Goal: Task Accomplishment & Management: Manage account settings

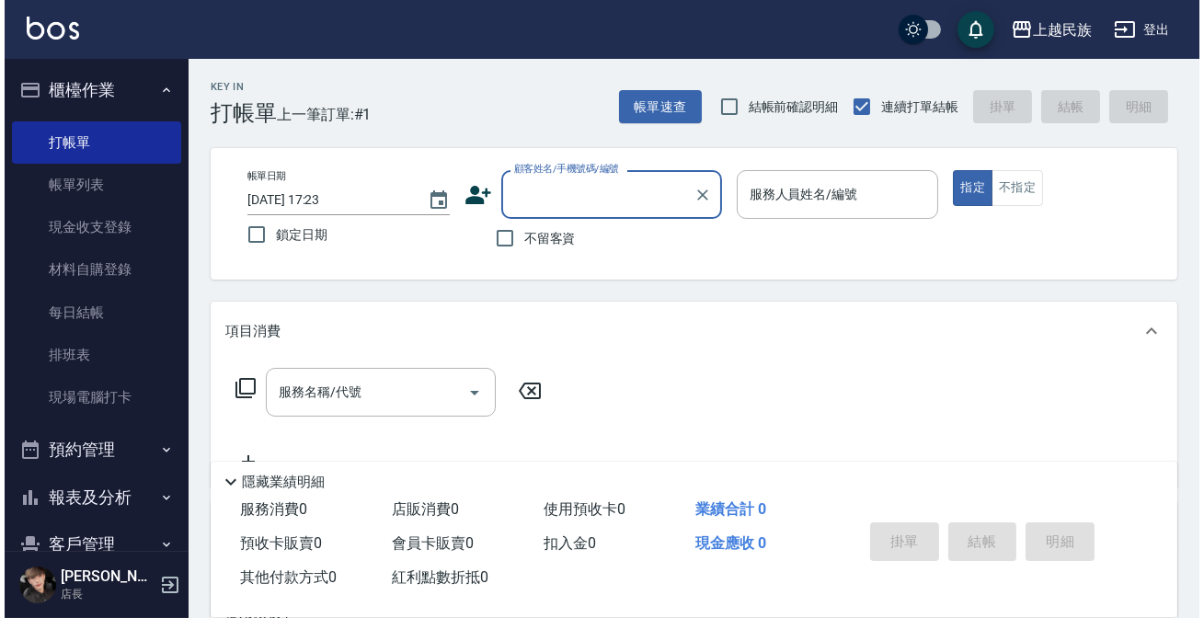
scroll to position [133, 0]
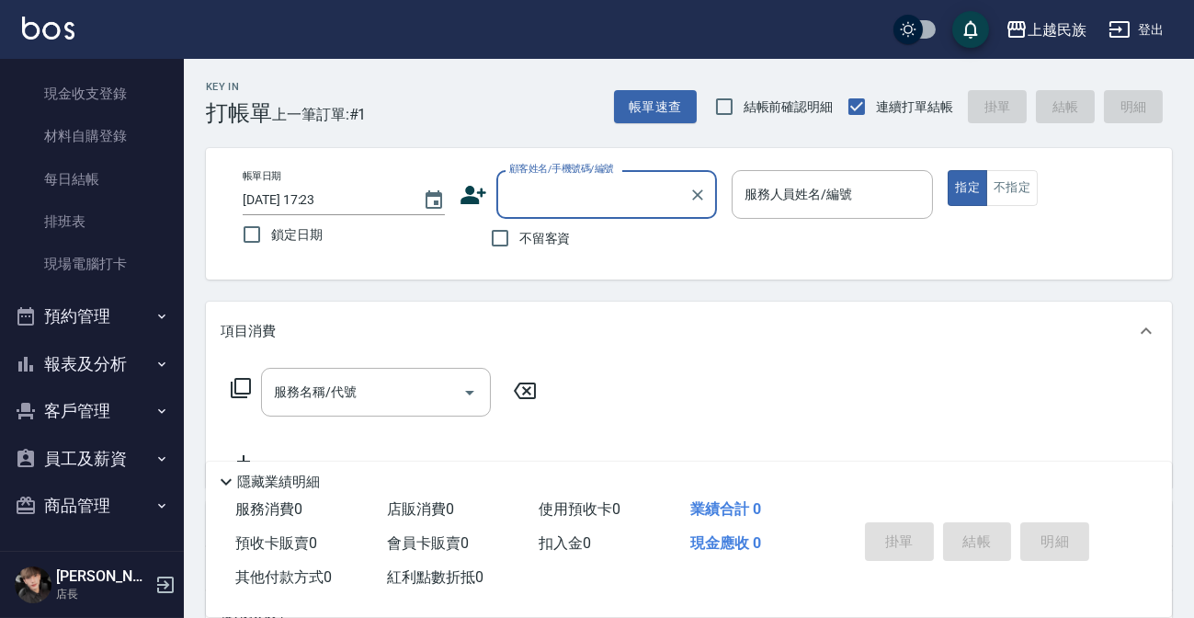
click at [91, 398] on button "客戶管理" at bounding box center [91, 411] width 169 height 48
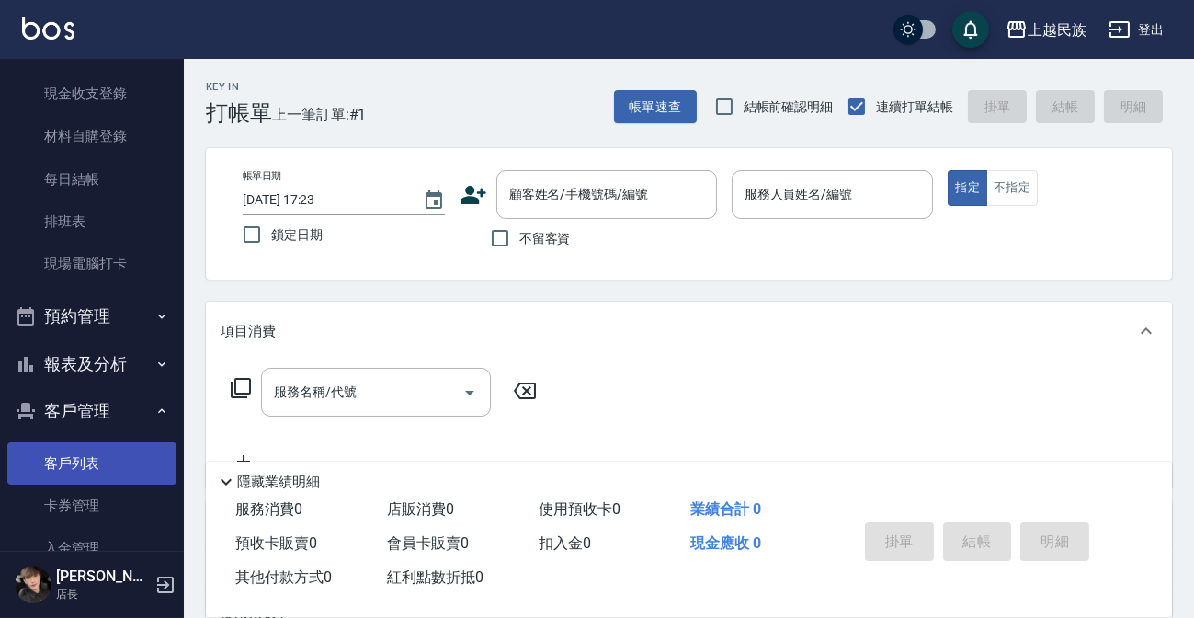
click at [107, 459] on link "客戶列表" at bounding box center [91, 463] width 169 height 42
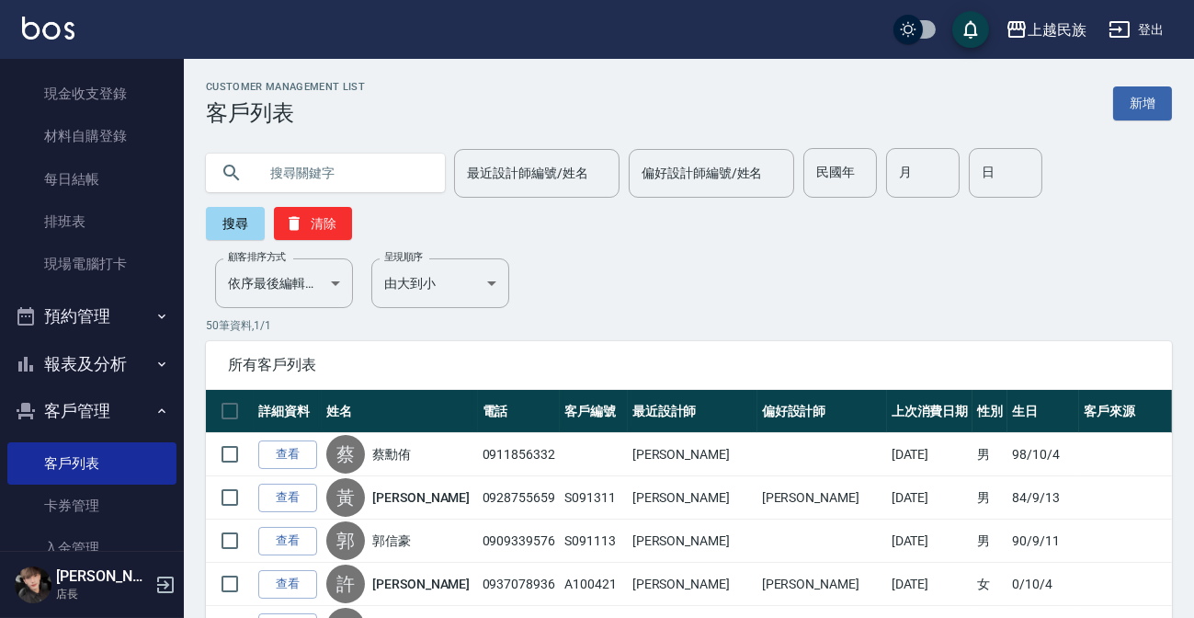
click at [405, 168] on input "text" at bounding box center [343, 173] width 173 height 50
type input "奕賢"
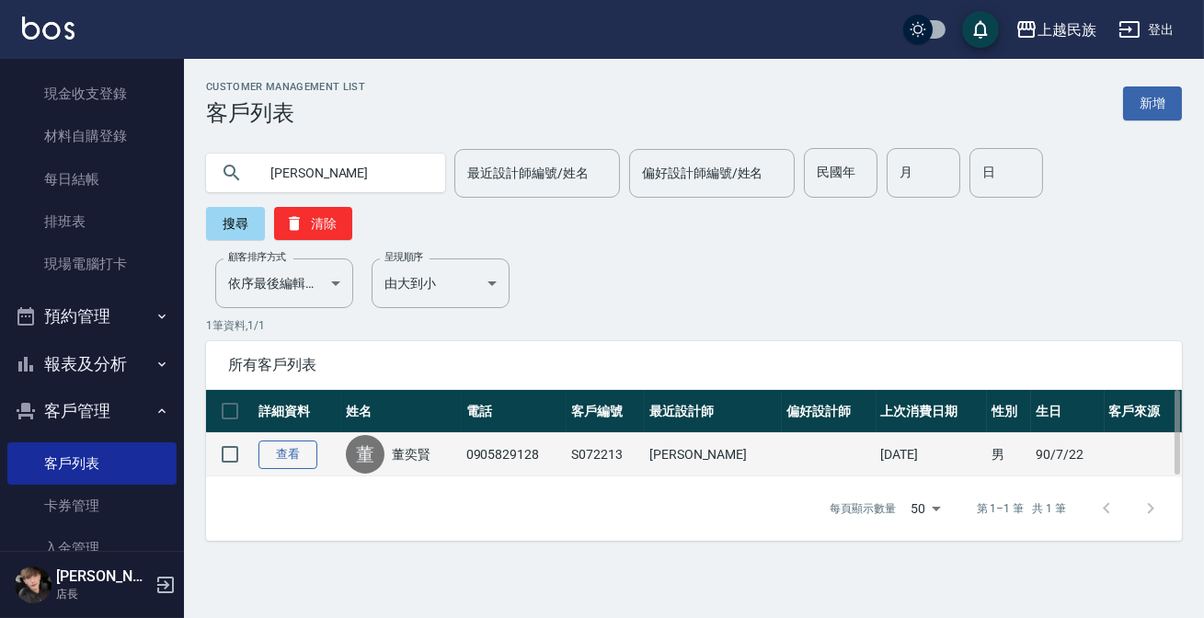
click at [282, 444] on link "查看" at bounding box center [287, 454] width 59 height 29
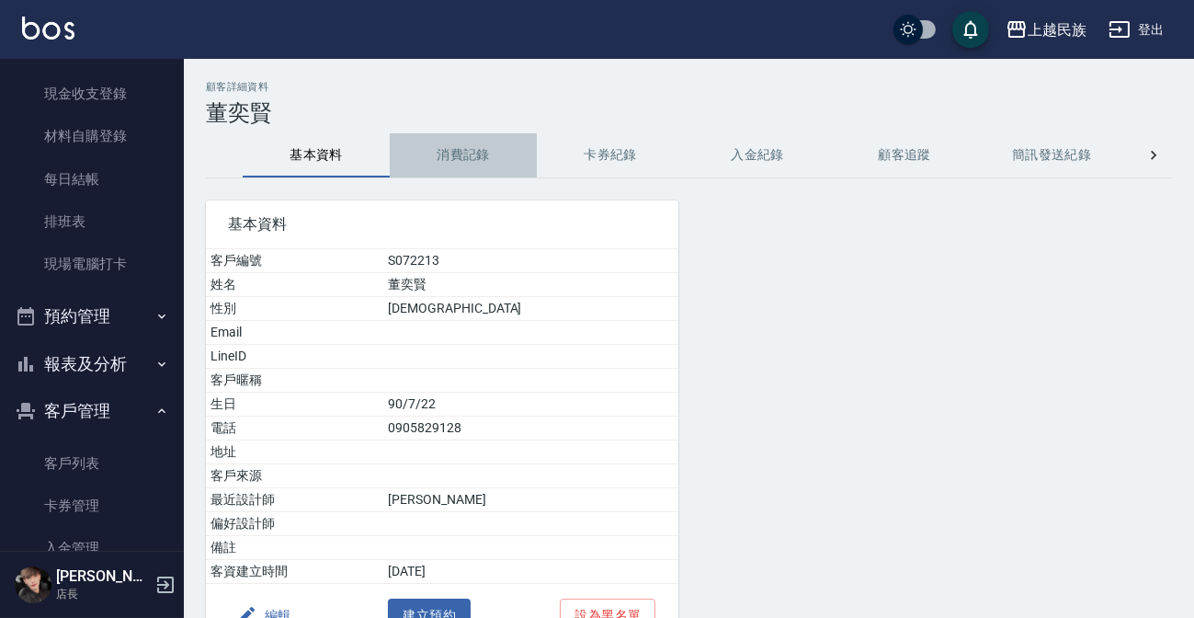
click at [433, 148] on button "消費記錄" at bounding box center [463, 155] width 147 height 44
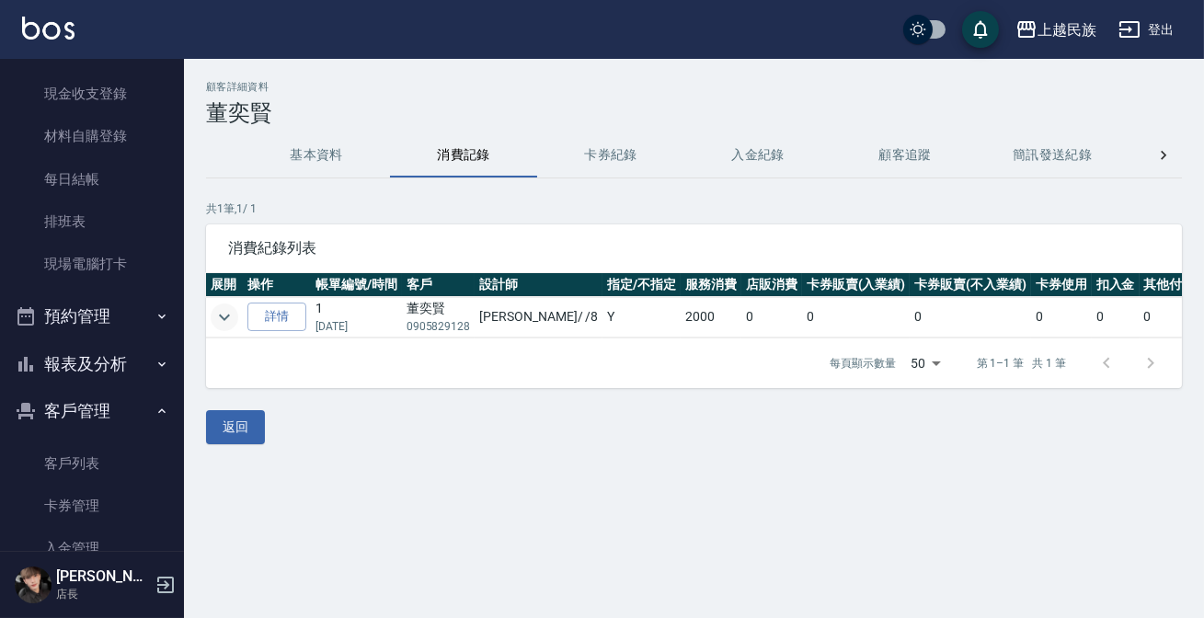
click at [220, 314] on icon "expand row" at bounding box center [224, 317] width 11 height 6
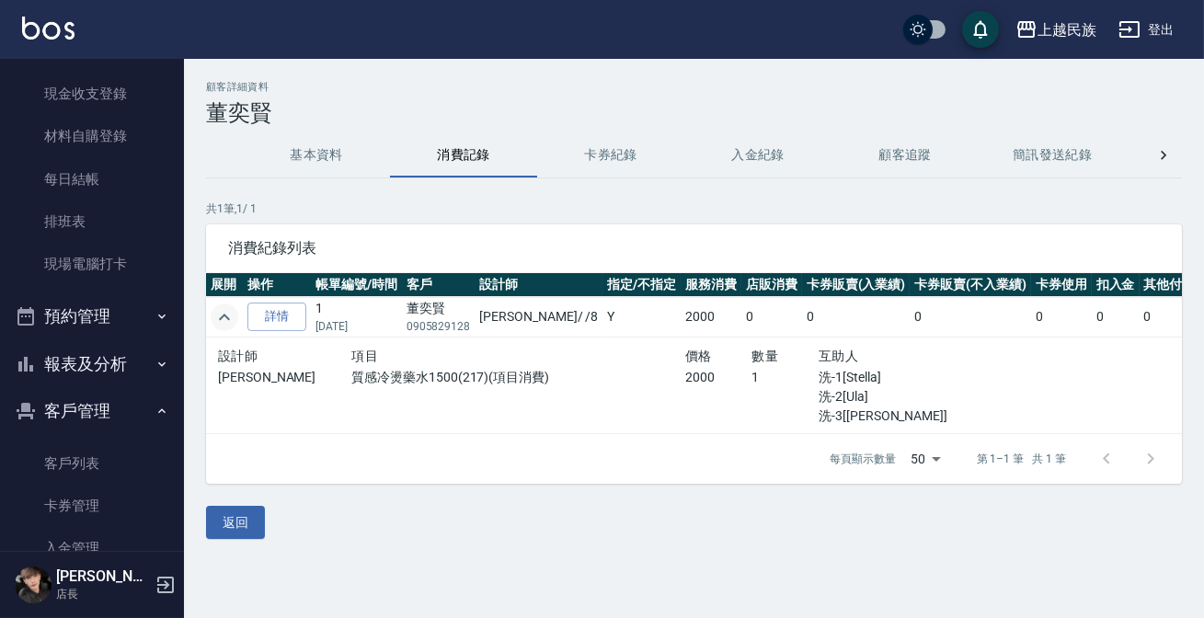
click at [220, 314] on icon "expand row" at bounding box center [224, 317] width 22 height 22
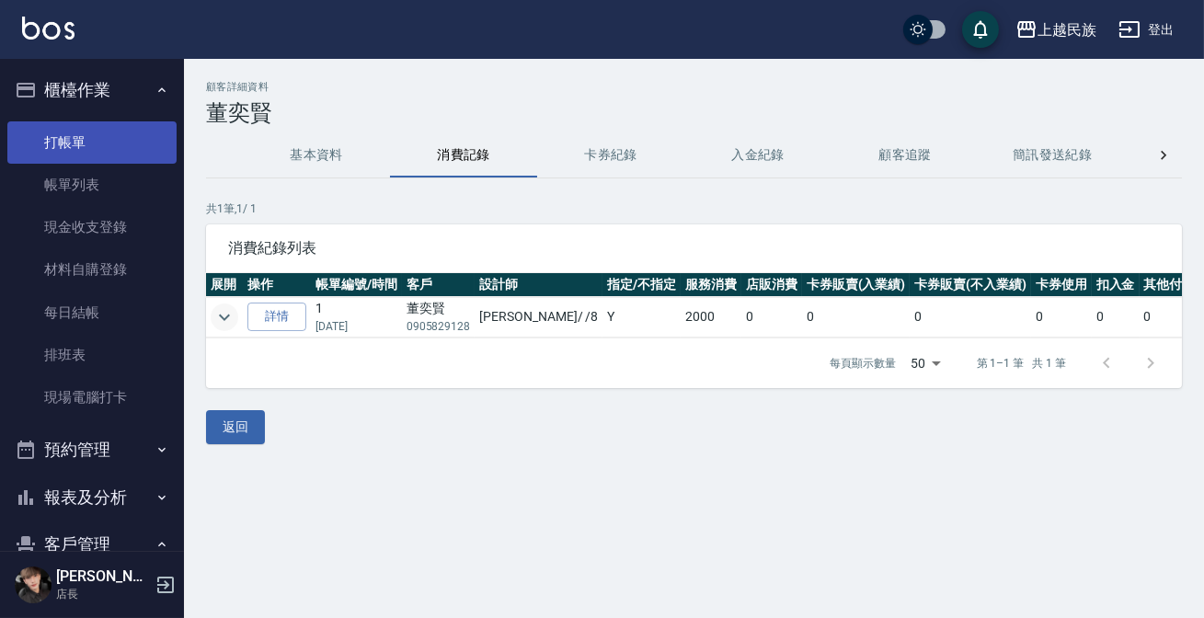
click at [143, 156] on link "打帳單" at bounding box center [91, 142] width 169 height 42
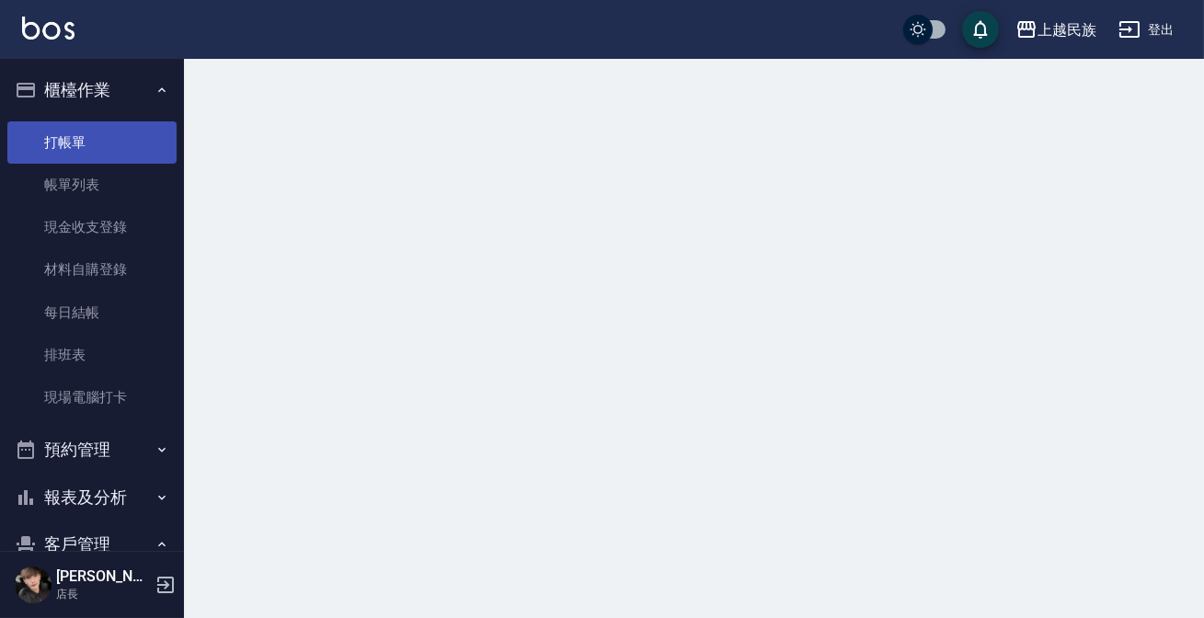
click at [134, 154] on link "打帳單" at bounding box center [91, 142] width 169 height 42
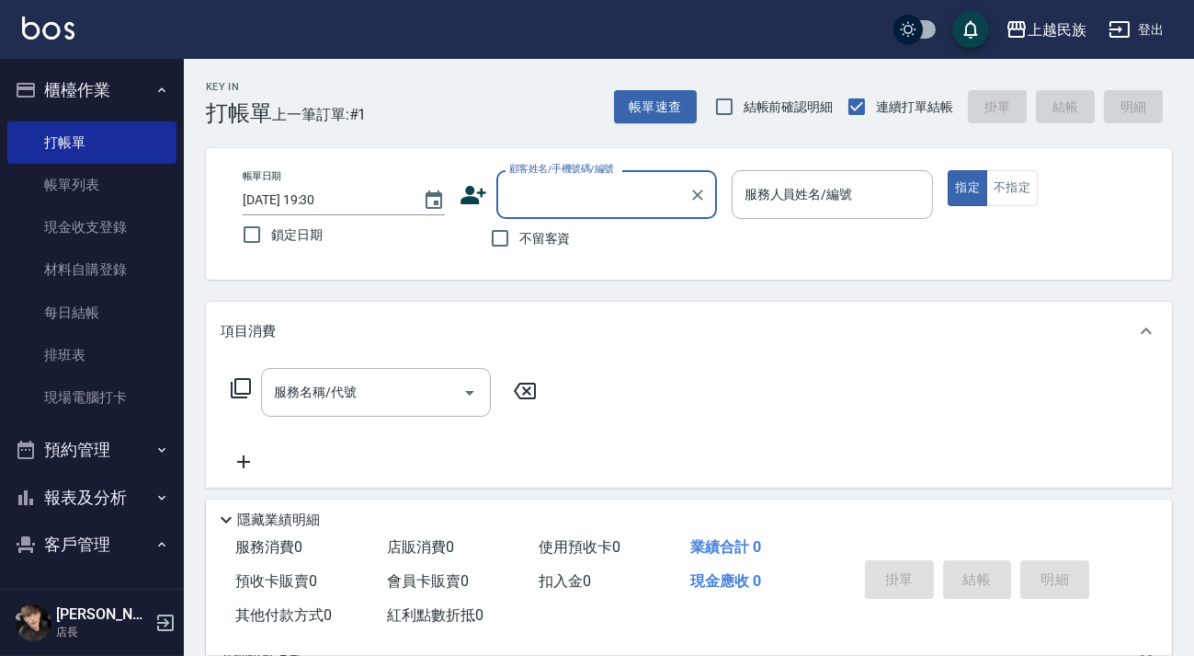
click at [609, 194] on input "顧客姓名/手機號碼/編號" at bounding box center [593, 194] width 177 height 32
type input "芳"
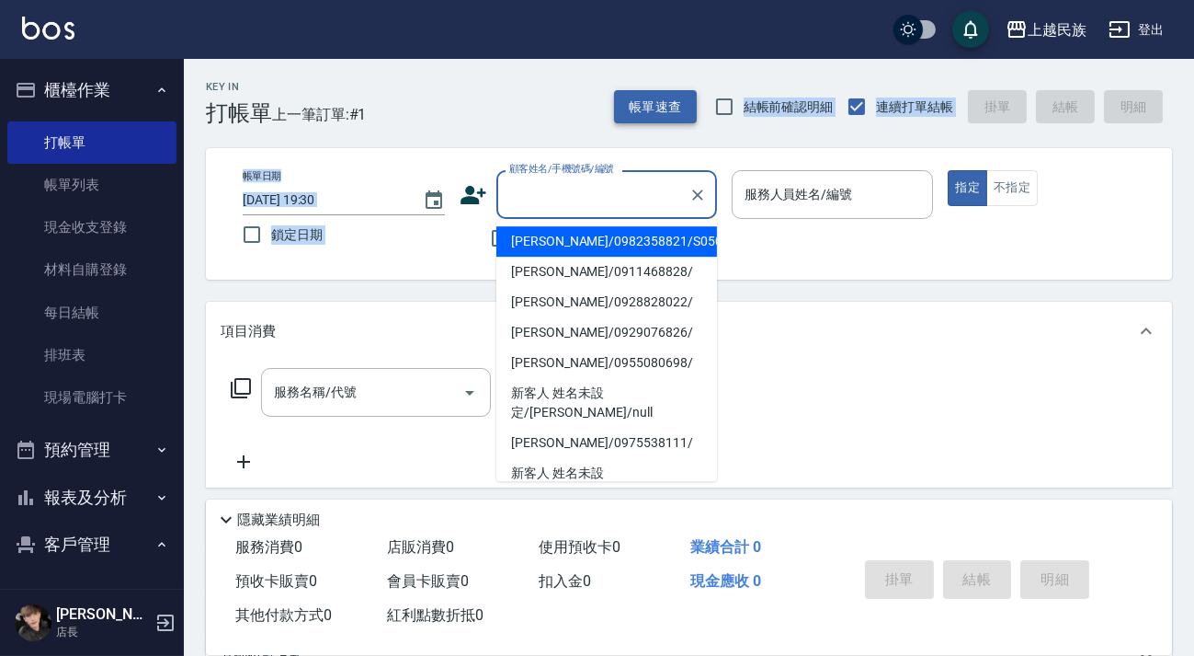
click at [656, 121] on div "Key In 打帳單 上一筆訂單:#1 帳單速查 結帳前確認明細 連續打單結帳 掛單 結帳 明細 帳單日期 2025/10/10 19:30 鎖定日期 顧客姓…" at bounding box center [689, 477] width 1011 height 837
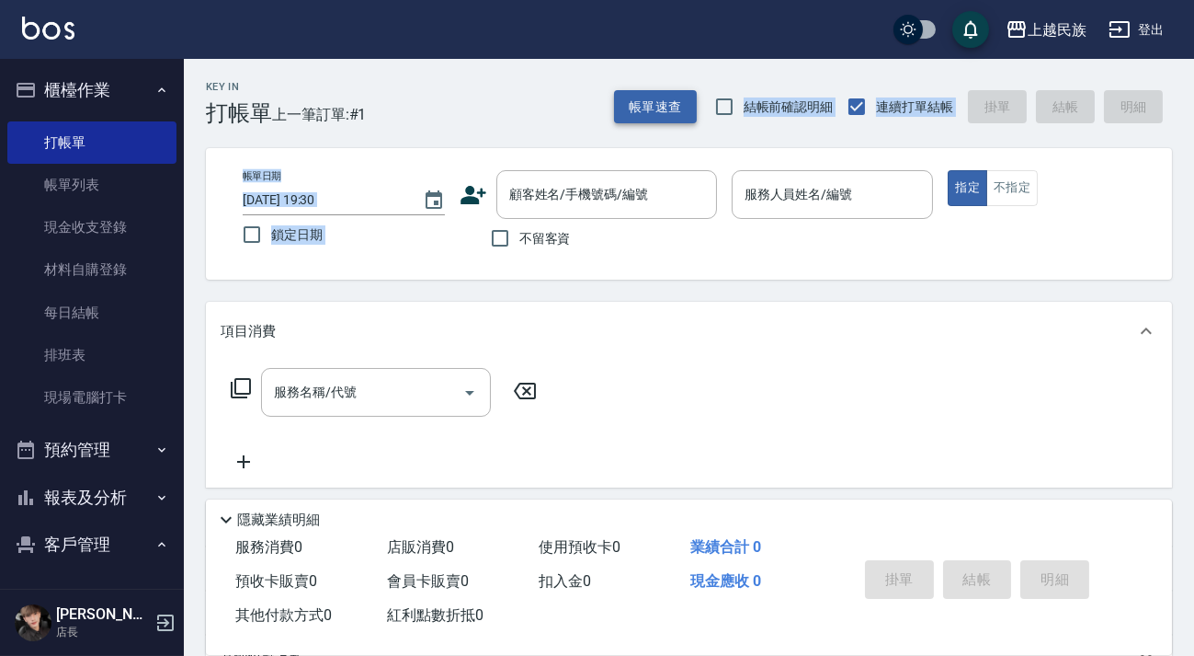
click at [656, 120] on button "帳單速查" at bounding box center [655, 107] width 83 height 34
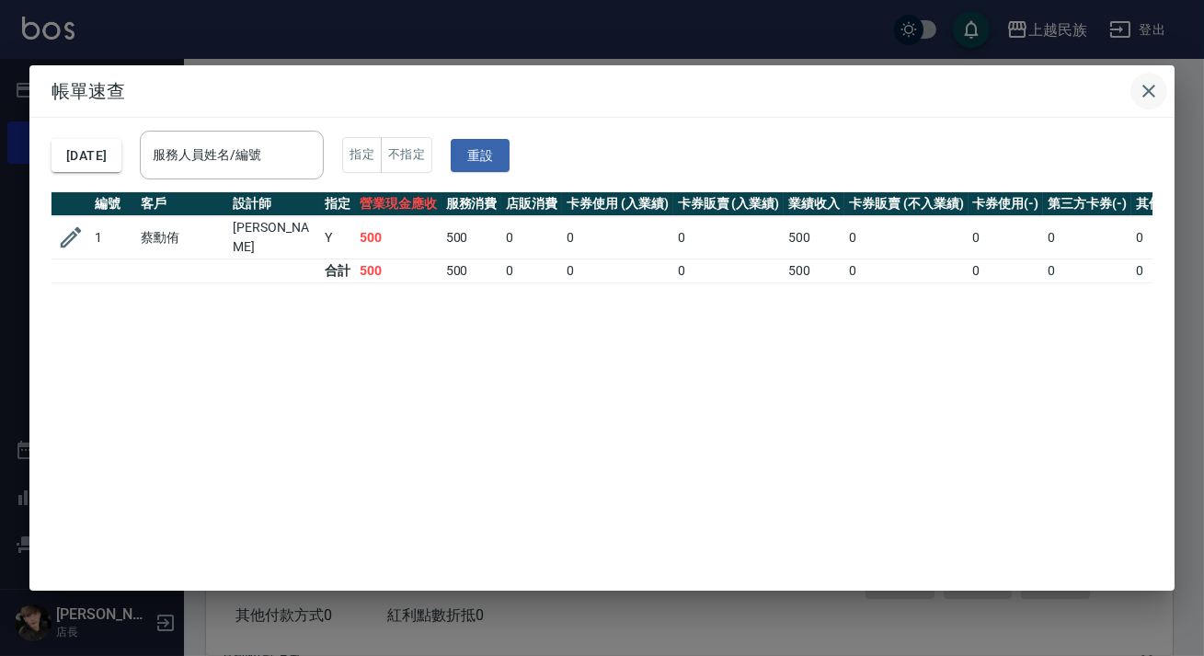
click at [1149, 97] on icon "button" at bounding box center [1148, 91] width 22 height 22
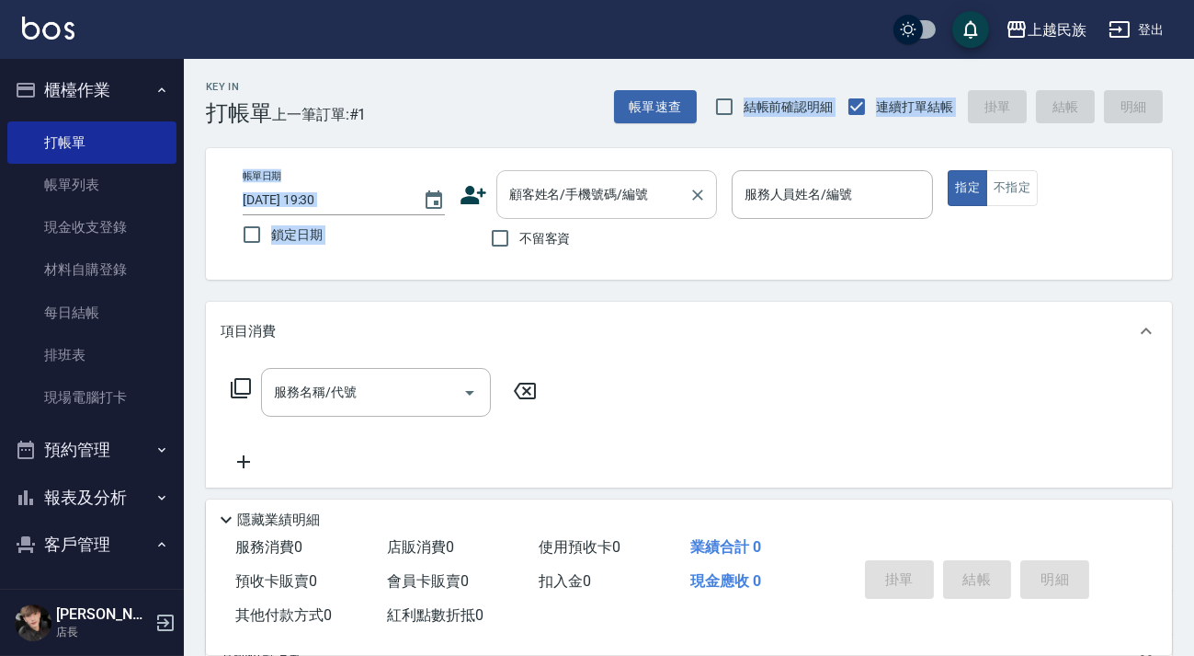
click at [648, 213] on div "顧客姓名/手機號碼/編號" at bounding box center [607, 194] width 221 height 49
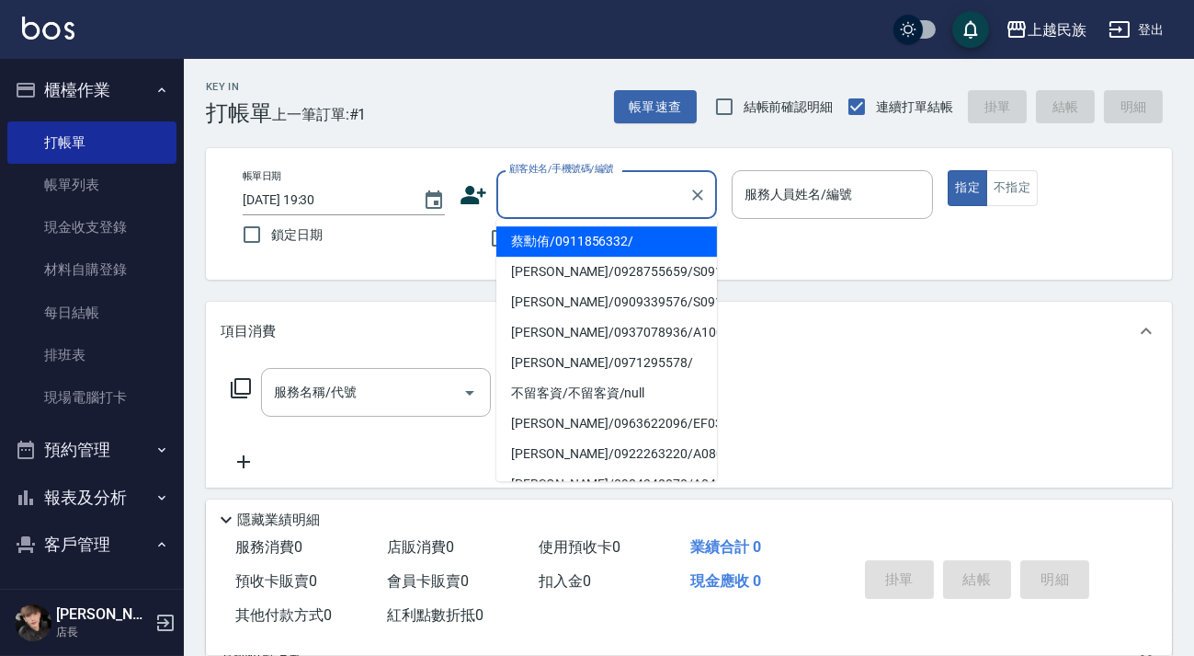
click at [645, 208] on input "顧客姓名/手機號碼/編號" at bounding box center [593, 194] width 177 height 32
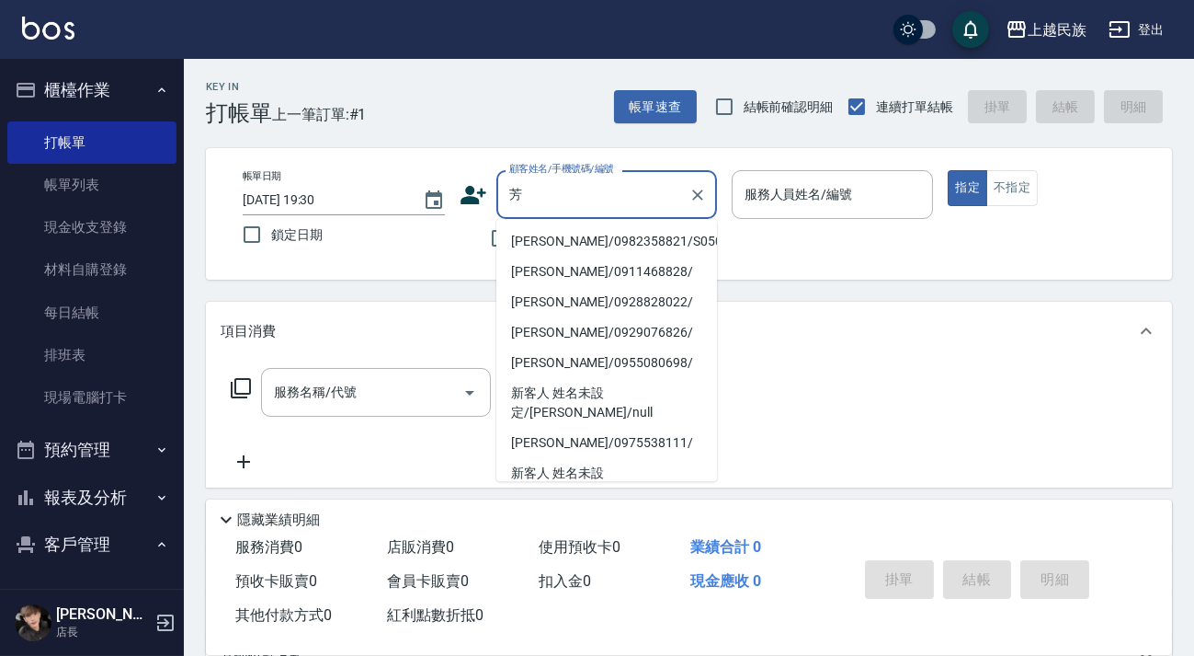
type input "方"
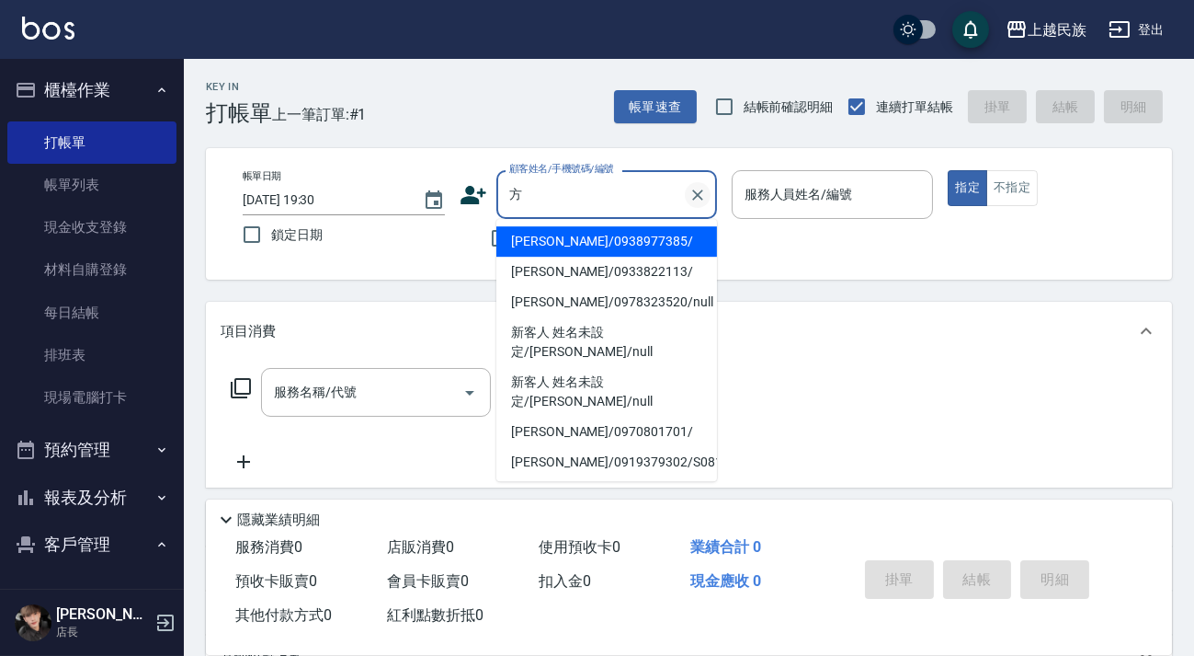
click at [705, 196] on icon "Clear" at bounding box center [698, 195] width 18 height 18
click at [481, 257] on input "不留客資" at bounding box center [500, 238] width 39 height 39
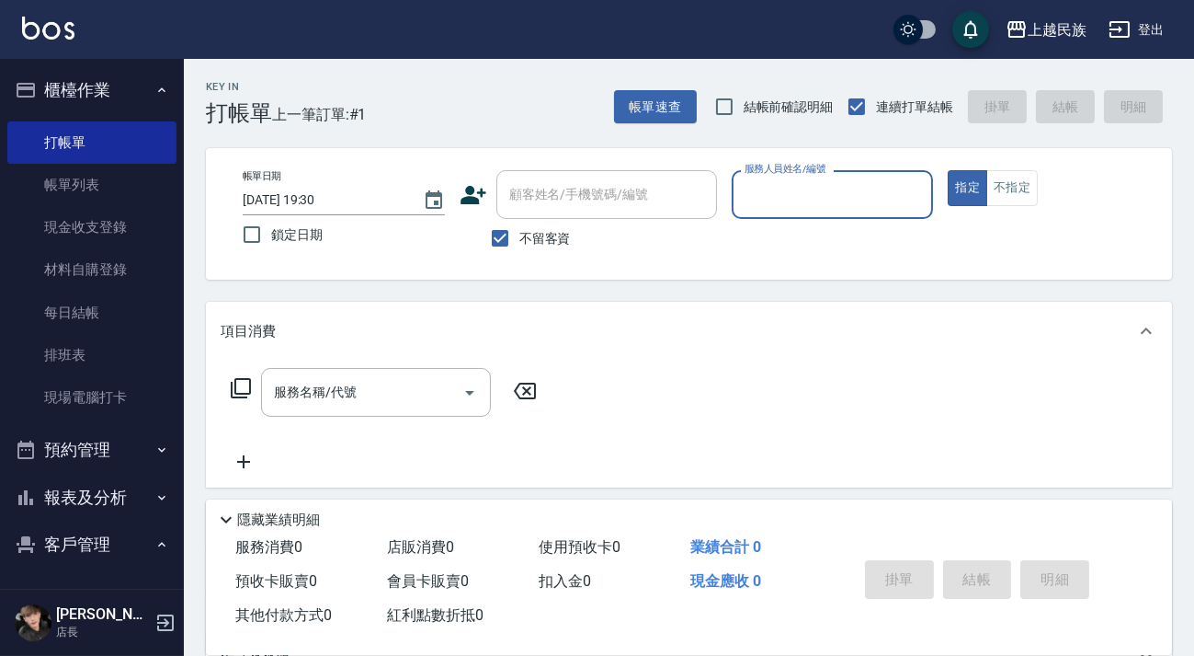
click at [525, 236] on span "不留客資" at bounding box center [545, 238] width 51 height 19
click at [520, 236] on input "不留客資" at bounding box center [500, 238] width 39 height 39
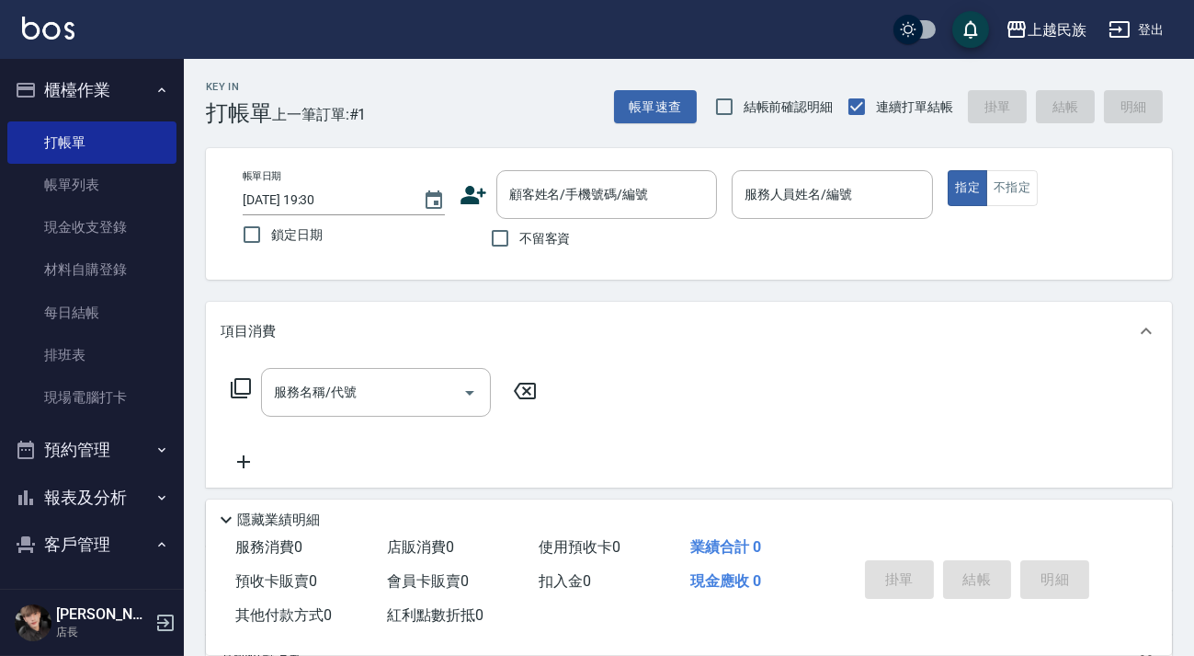
click at [534, 239] on span "不留客資" at bounding box center [545, 238] width 51 height 19
click at [520, 239] on input "不留客資" at bounding box center [500, 238] width 39 height 39
checkbox input "true"
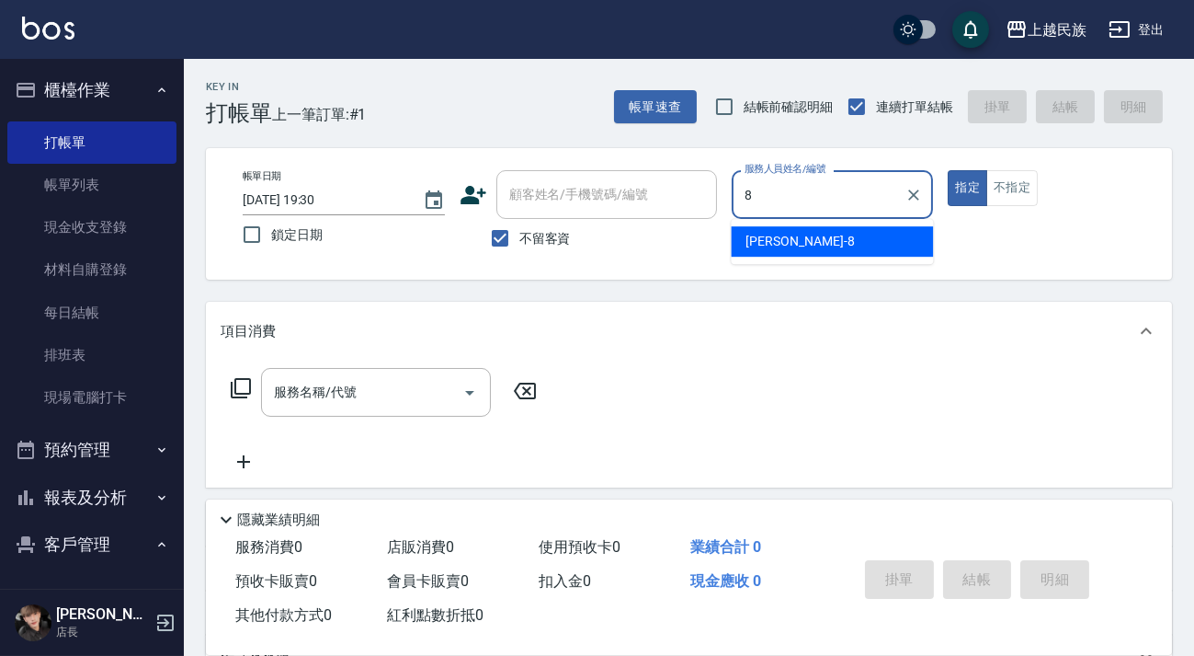
type input "Stella-8"
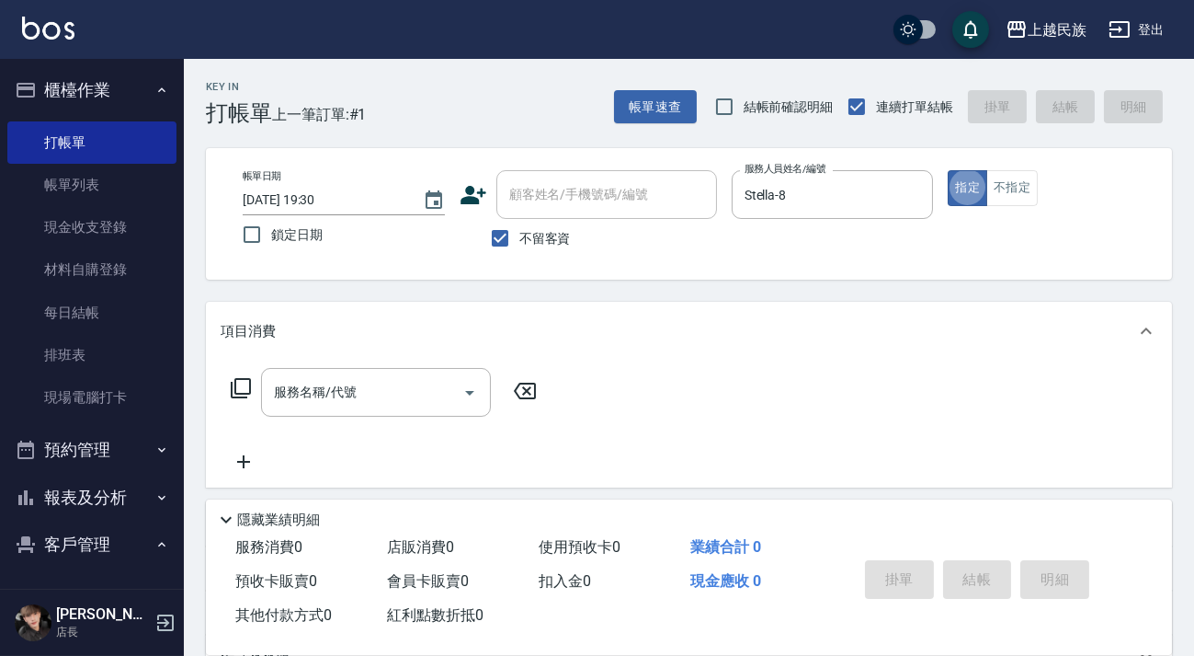
type button "true"
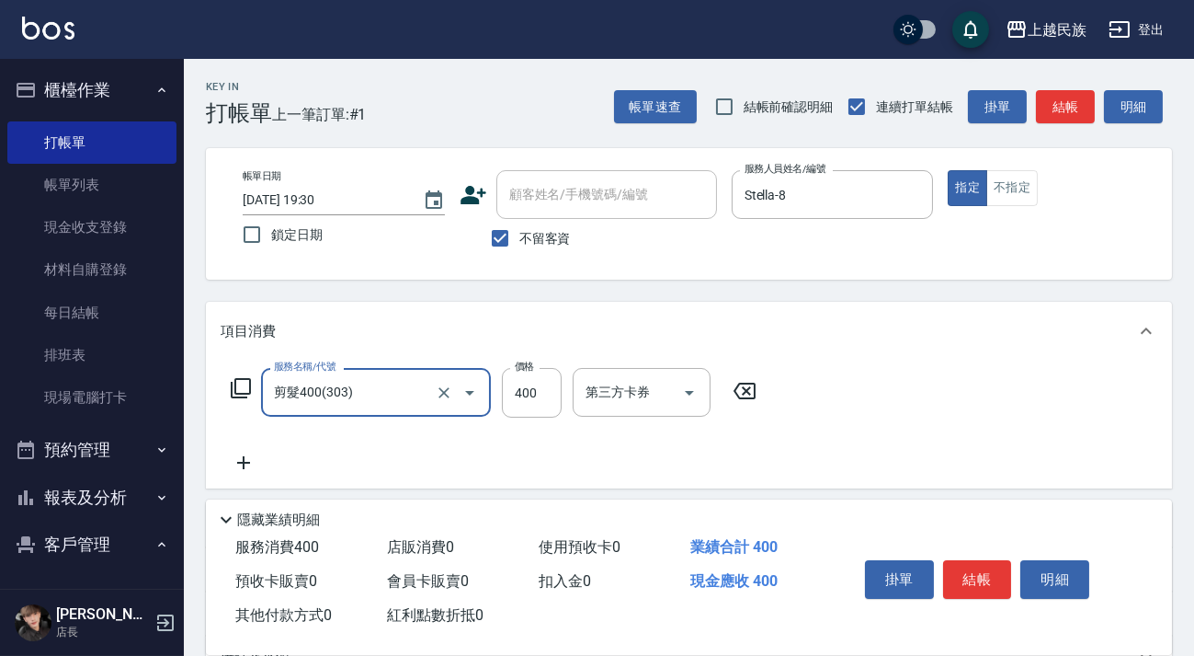
type input "剪髮400(303)"
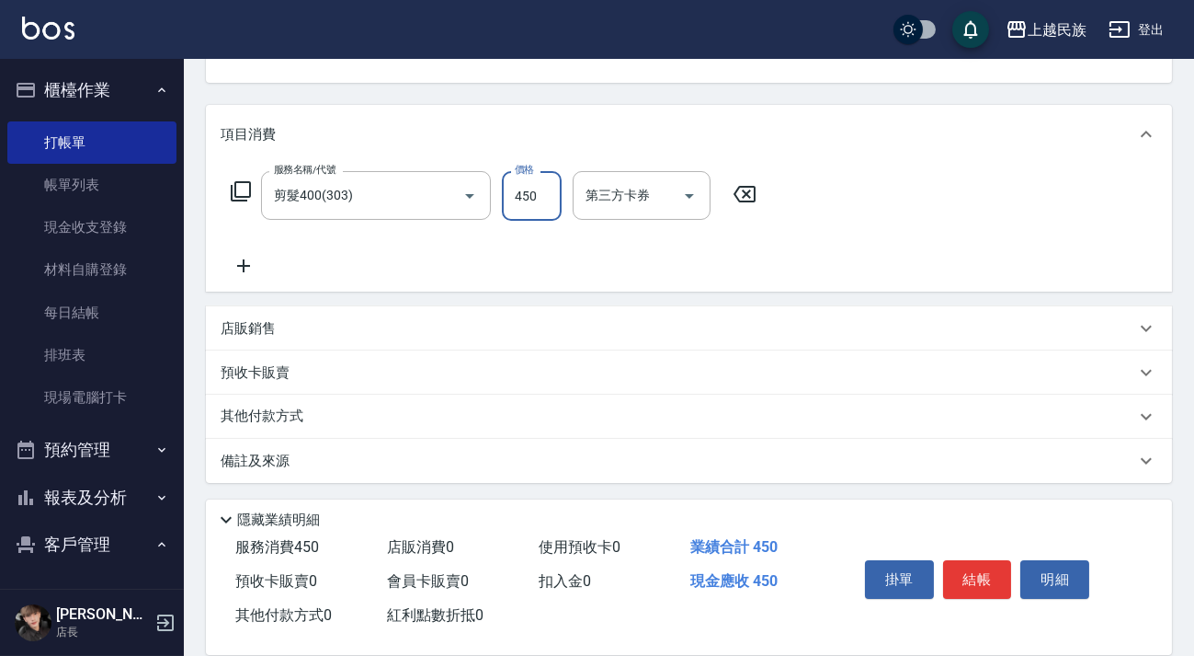
type input "450"
drag, startPoint x: 669, startPoint y: 465, endPoint x: 691, endPoint y: 444, distance: 31.2
click at [671, 463] on div "備註及來源" at bounding box center [678, 460] width 915 height 19
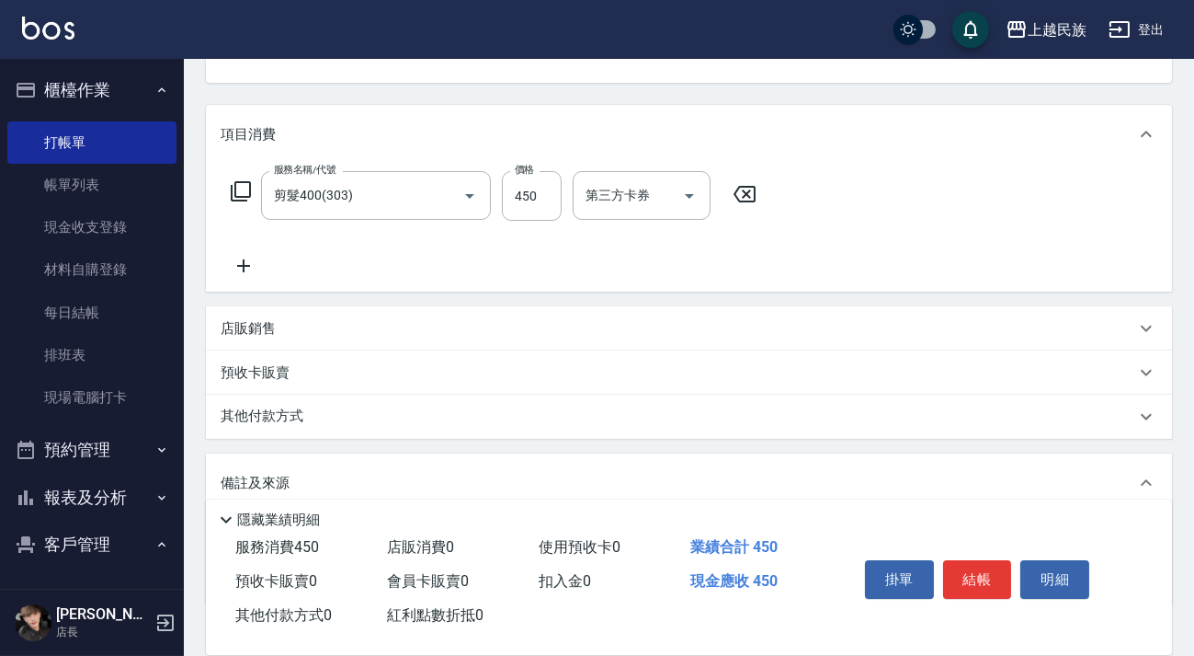
scroll to position [314, 0]
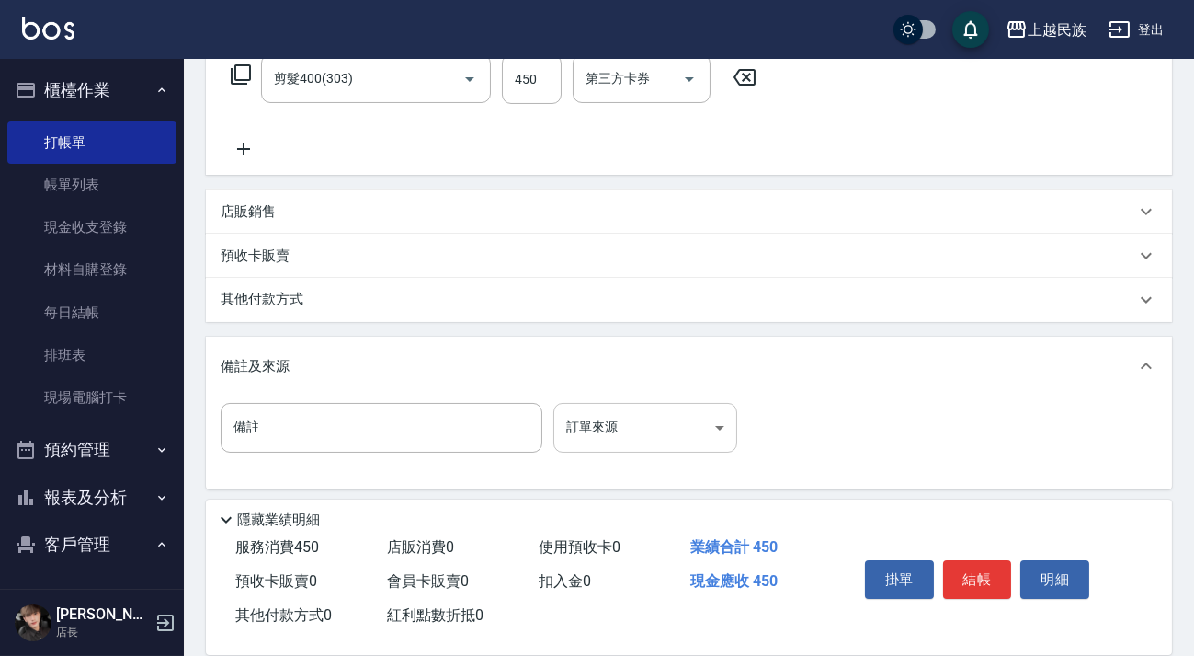
click at [703, 427] on body "上越民族 登出 櫃檯作業 打帳單 帳單列表 現金收支登錄 材料自購登錄 每日結帳 排班表 現場電腦打卡 預約管理 預約管理 單日預約紀錄 單週預約紀錄 報表及…" at bounding box center [597, 174] width 1194 height 976
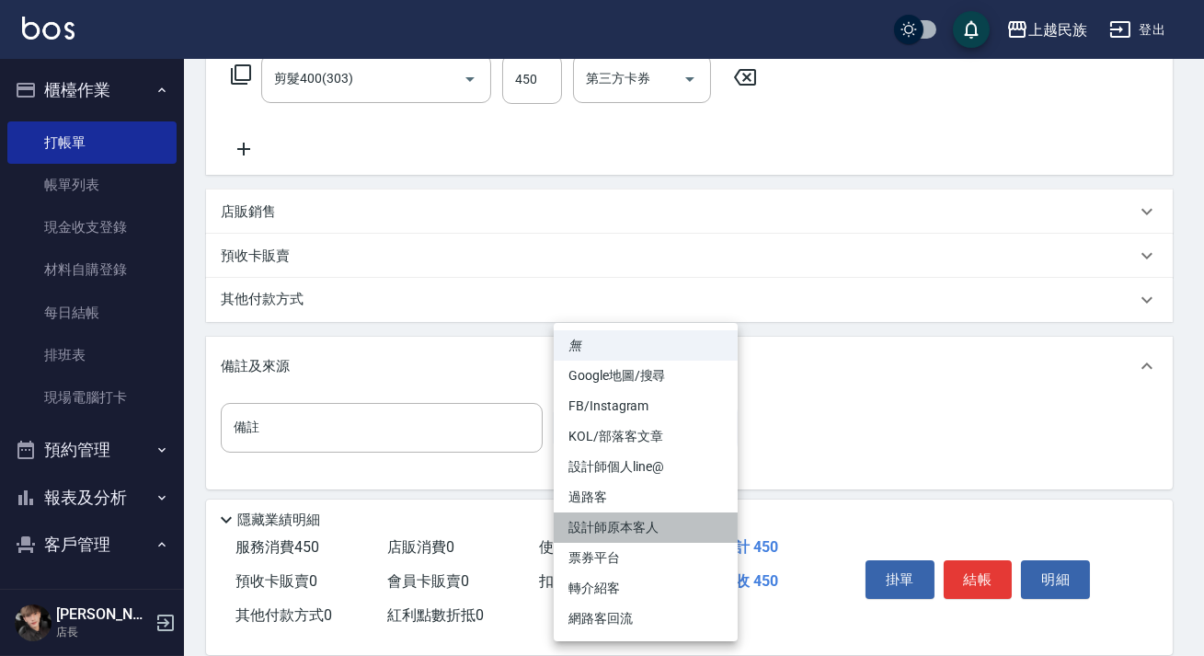
click at [674, 524] on li "設計師原本客人" at bounding box center [646, 527] width 184 height 30
type input "設計師原本客人"
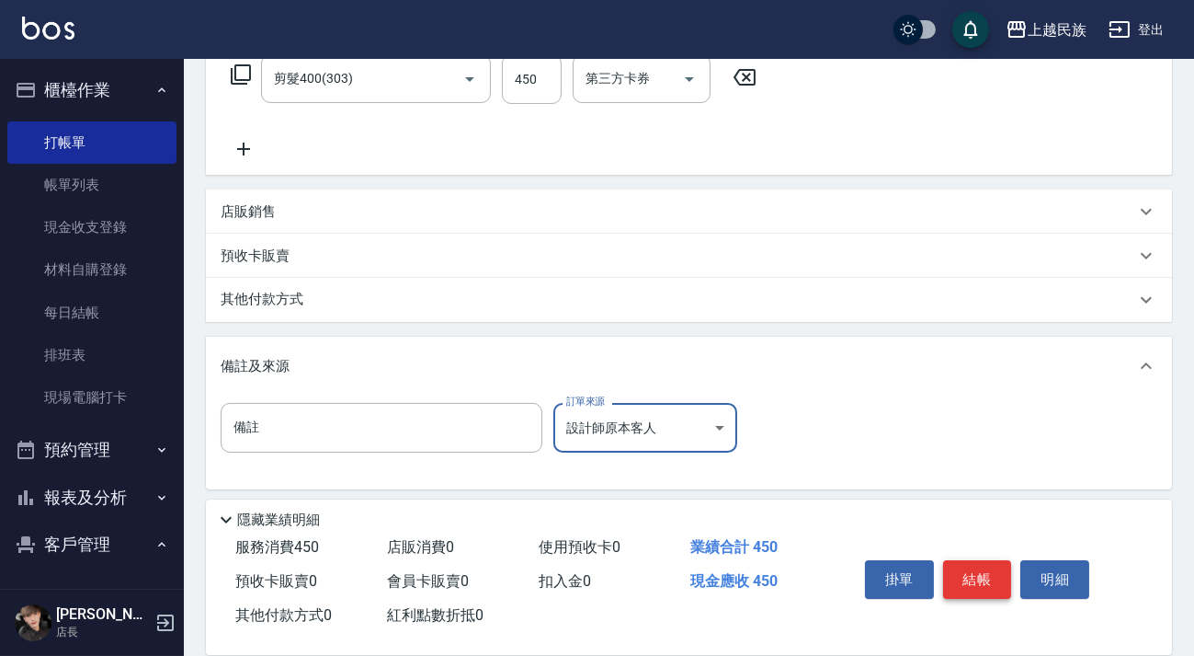
click at [987, 574] on button "結帳" at bounding box center [977, 579] width 69 height 39
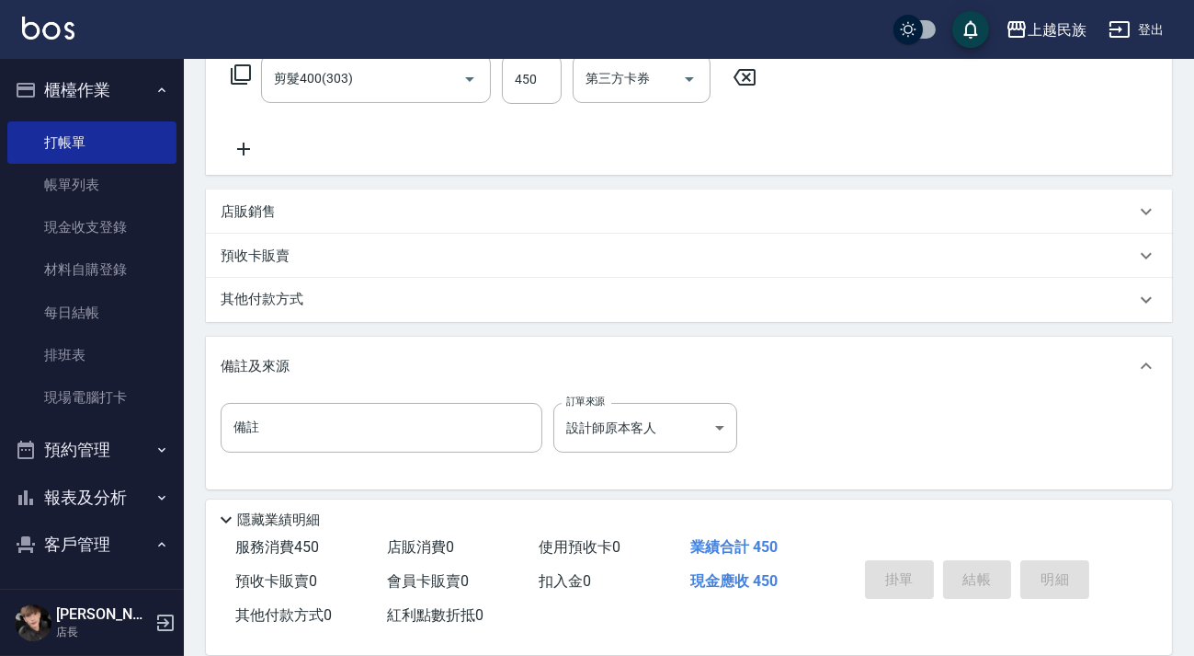
type input "2025/10/10 19:31"
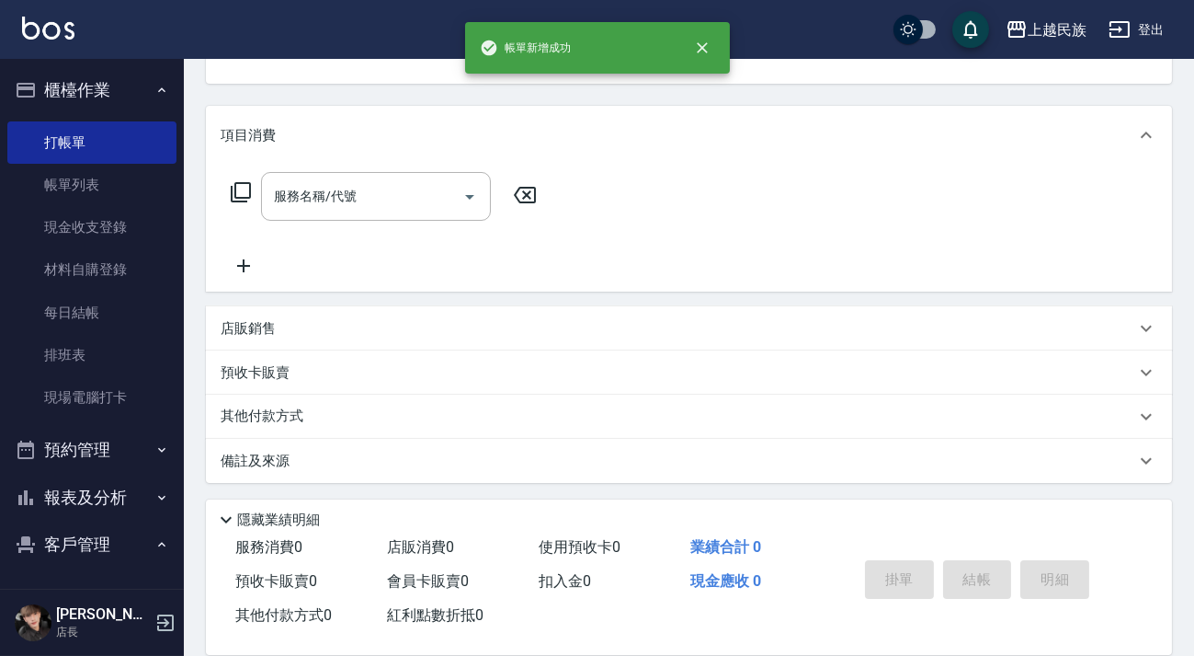
scroll to position [0, 0]
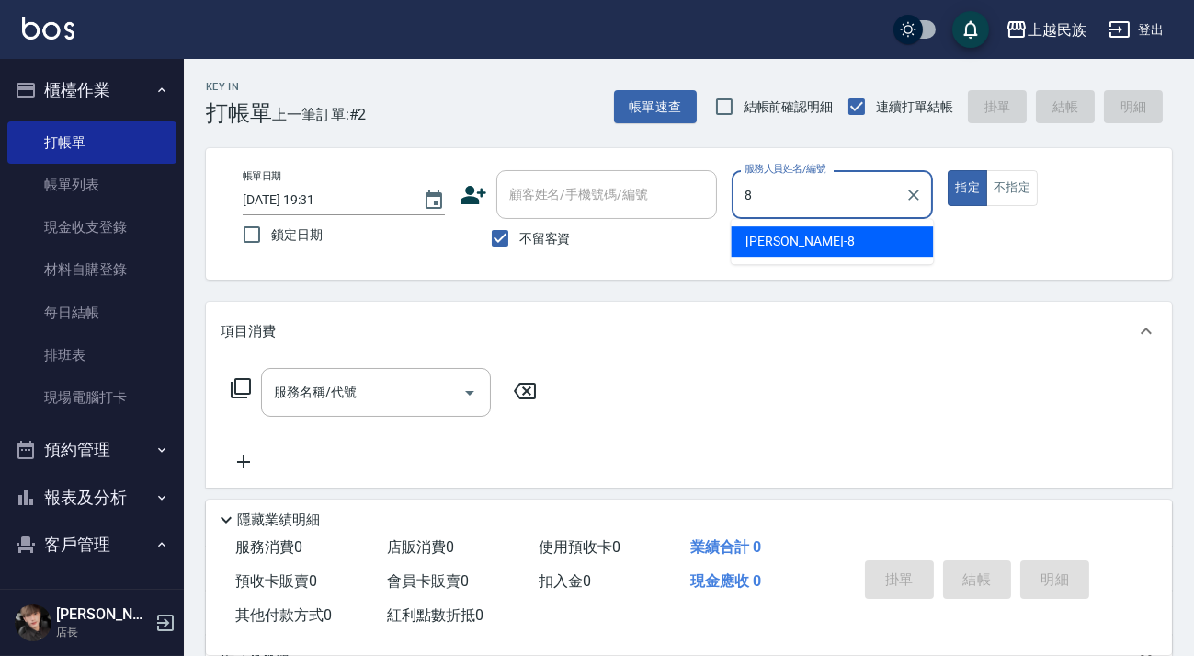
type input "Stella-8"
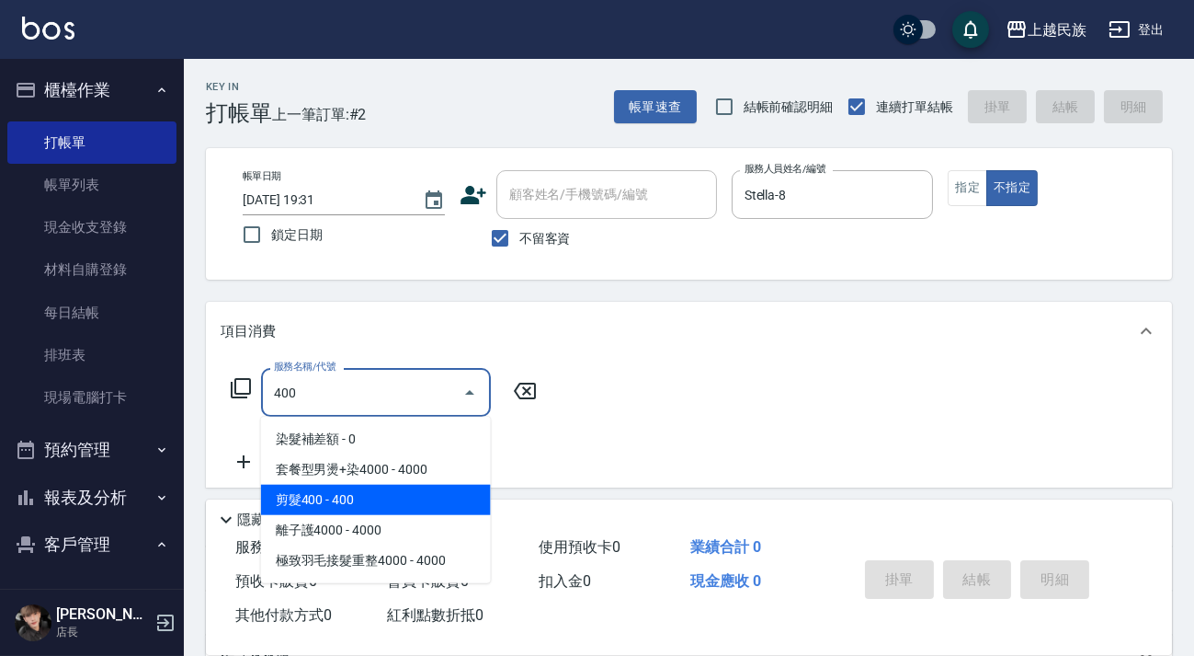
click at [436, 500] on span "剪髮400 - 400" at bounding box center [376, 500] width 230 height 30
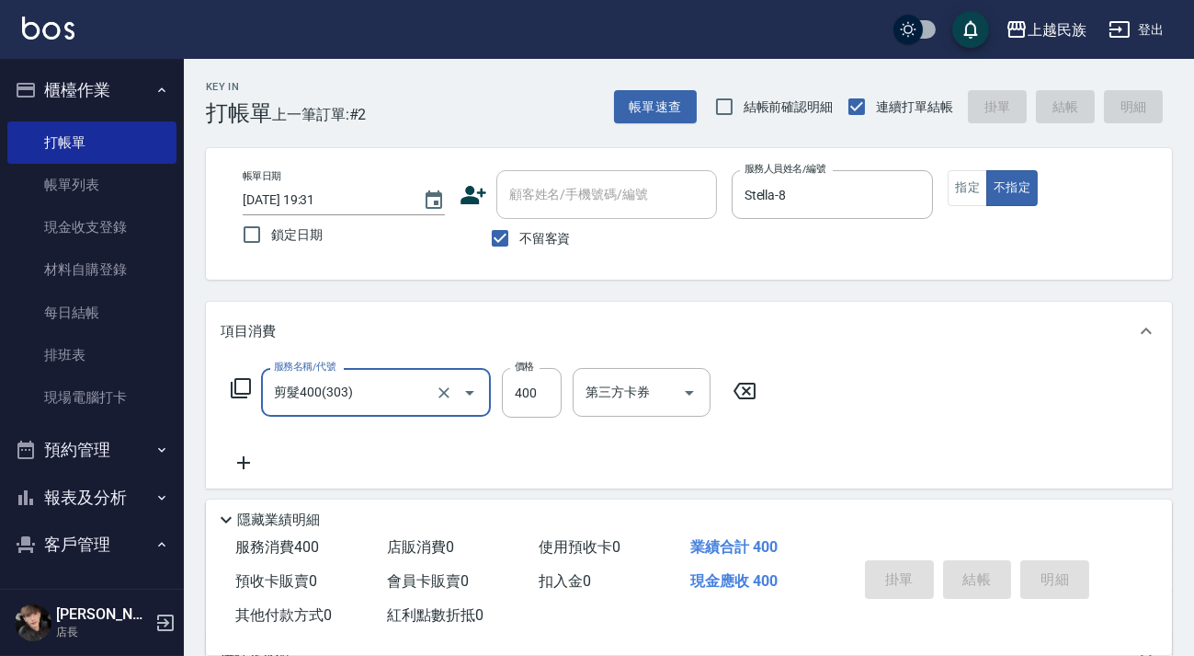
type input "剪髮400(303)"
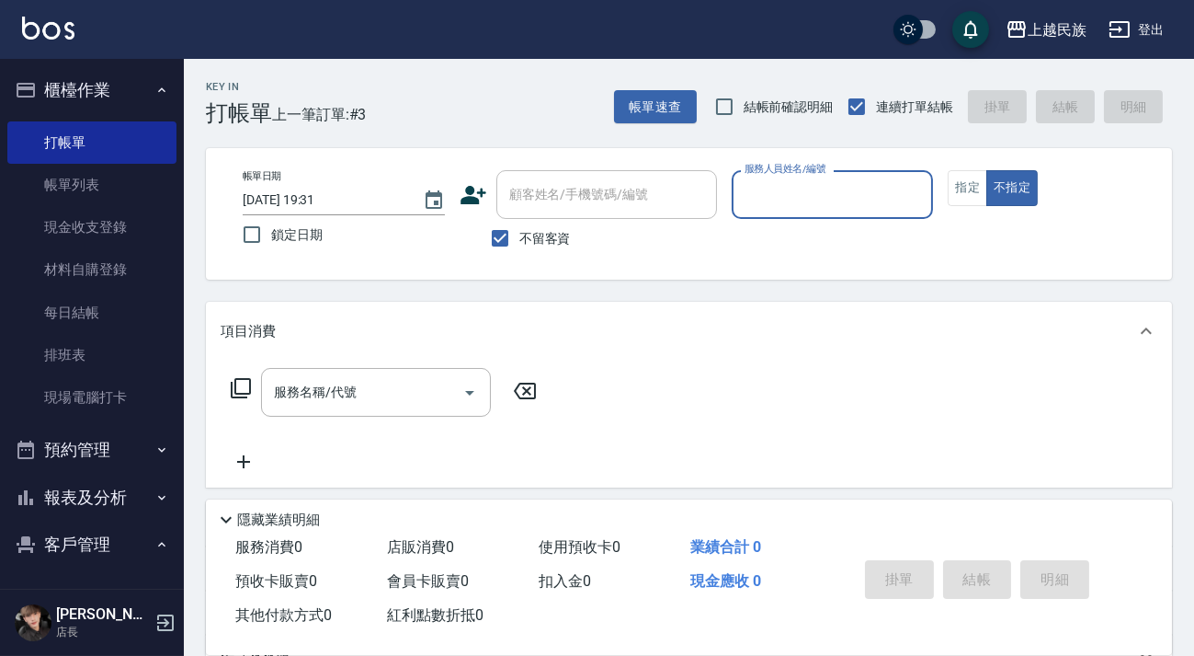
click at [554, 239] on span "不留客資" at bounding box center [545, 238] width 51 height 19
click at [520, 239] on input "不留客資" at bounding box center [500, 238] width 39 height 39
checkbox input "false"
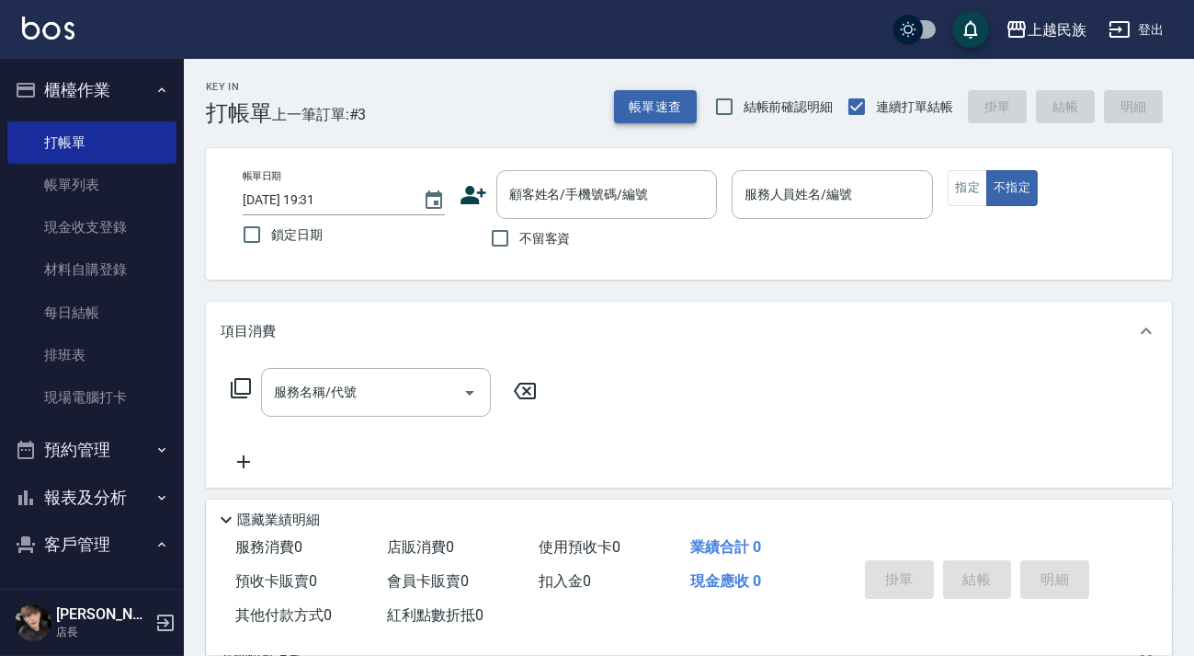
click at [680, 114] on button "帳單速查" at bounding box center [655, 107] width 83 height 34
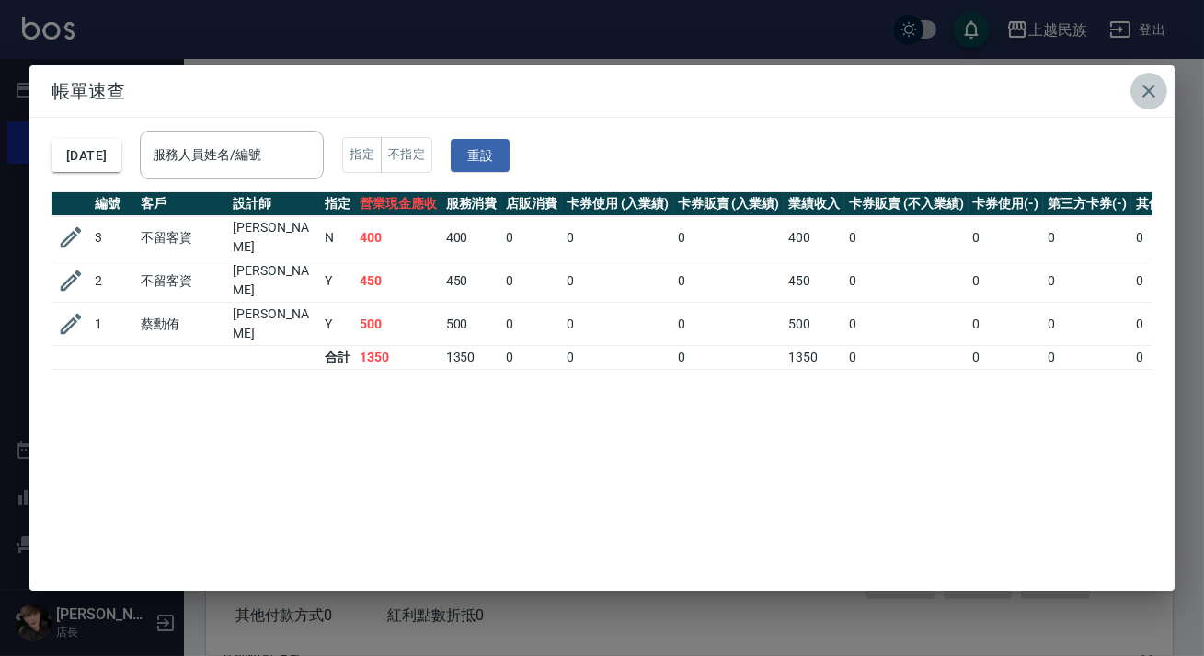
click at [1151, 93] on icon "button" at bounding box center [1148, 91] width 13 height 13
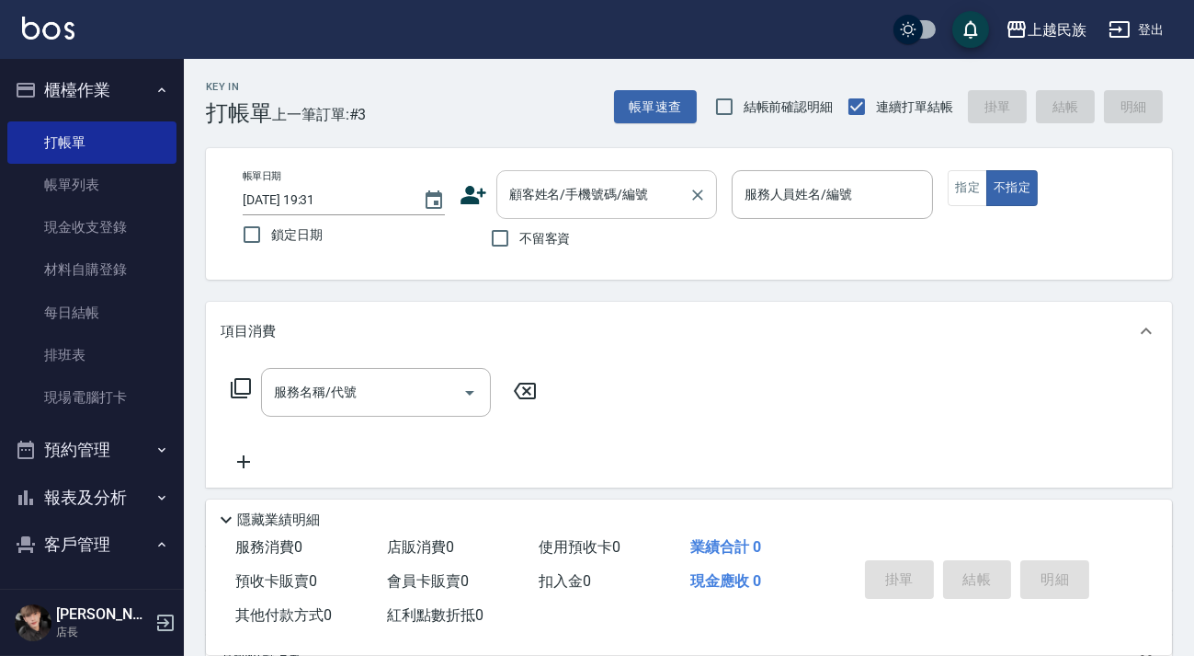
click at [642, 193] on div "顧客姓名/手機號碼/編號 顧客姓名/手機號碼/編號" at bounding box center [607, 194] width 221 height 49
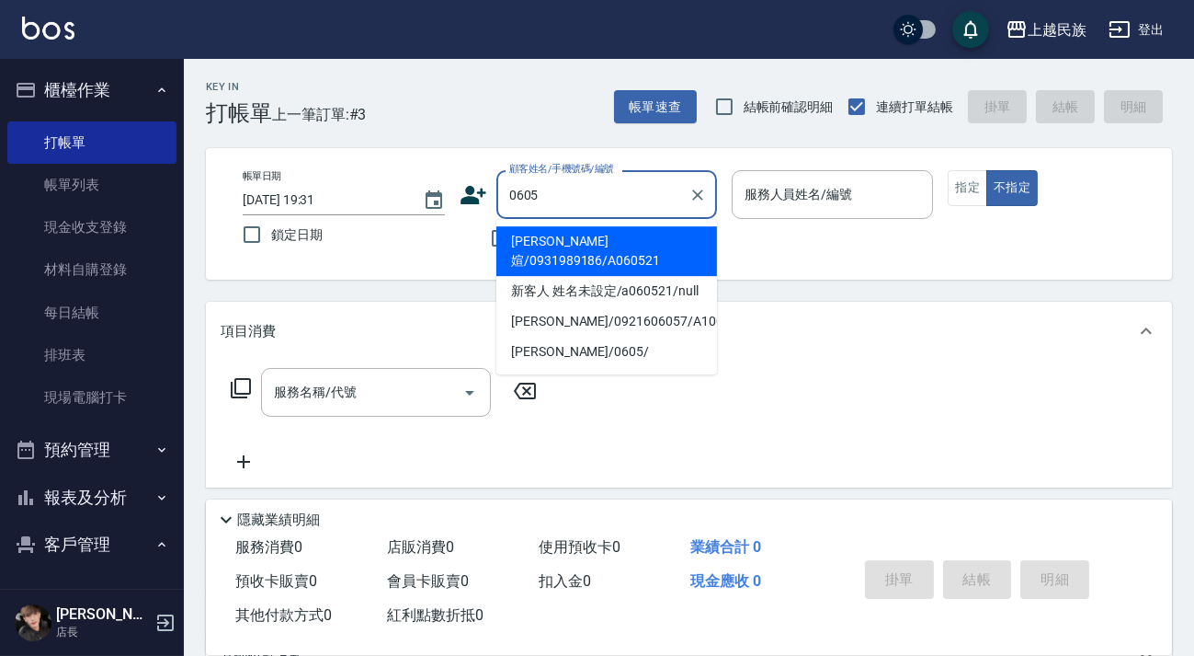
click at [671, 237] on li "賴鈺媗/0931989186/A060521" at bounding box center [607, 251] width 221 height 50
type input "賴鈺媗/0931989186/A060521"
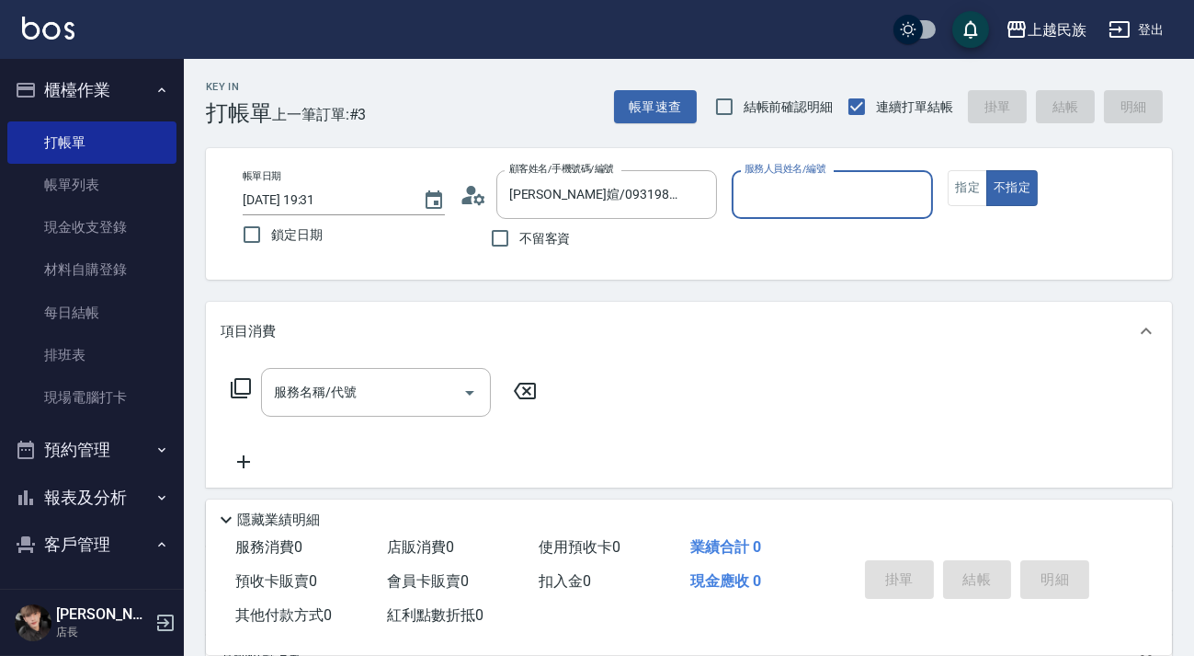
type input "Alan-2"
click at [987, 170] on button "不指定" at bounding box center [1012, 188] width 51 height 36
type button "false"
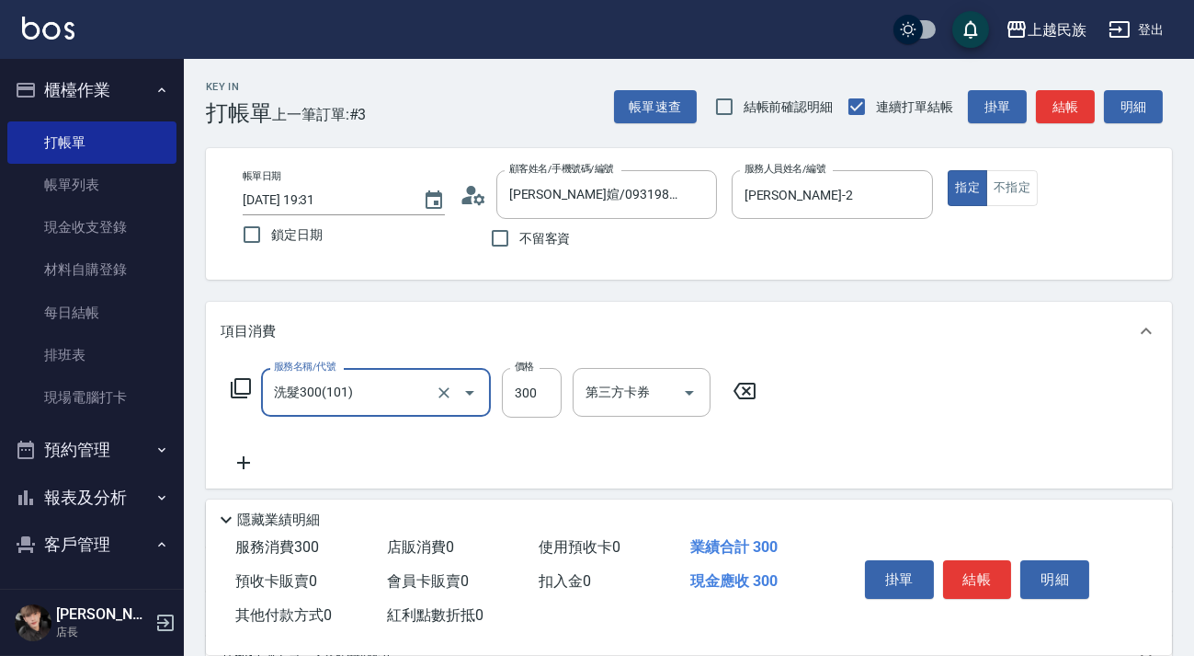
type input "洗髮300(101)"
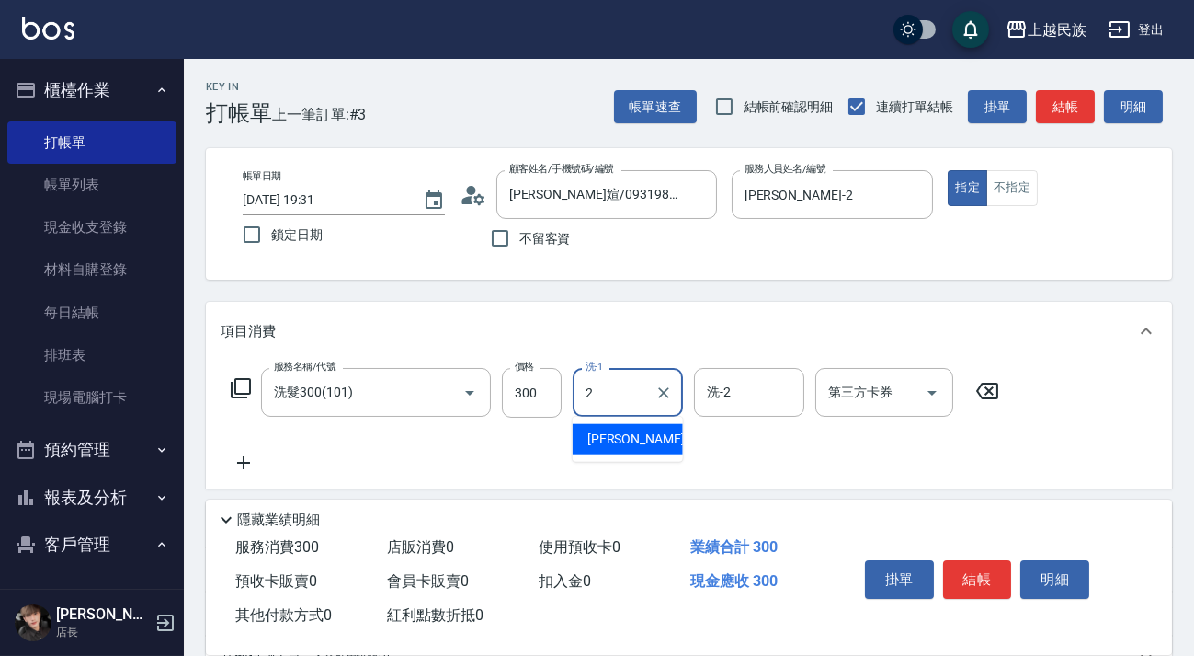
type input "Alan-2"
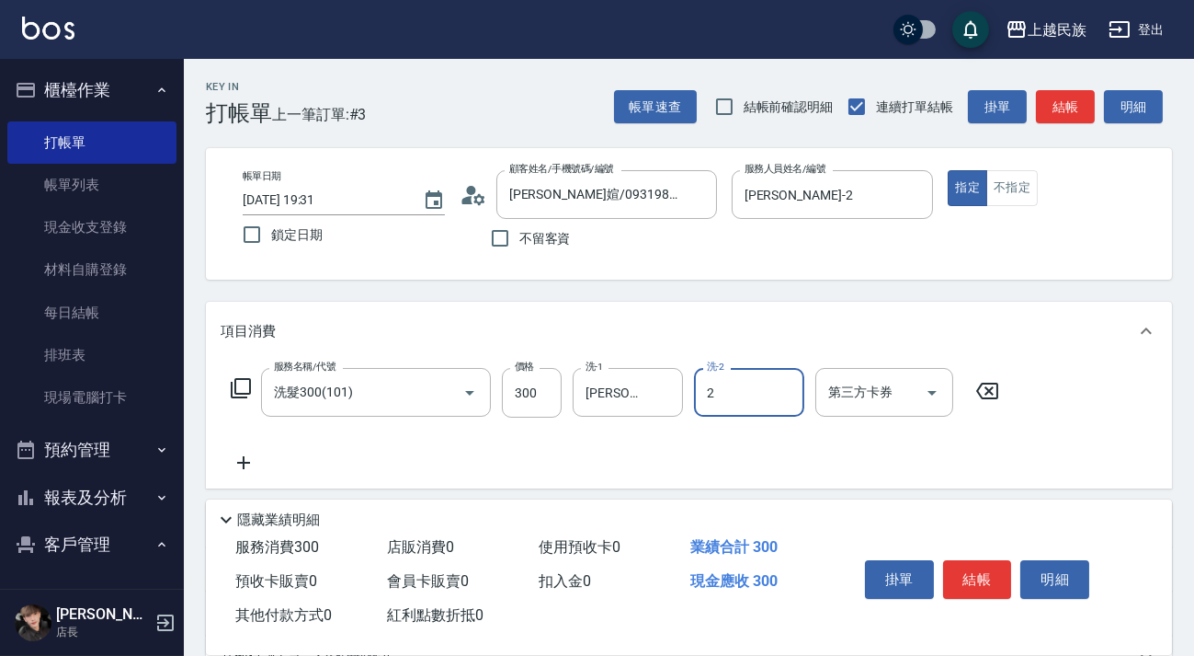
type input "Alan-2"
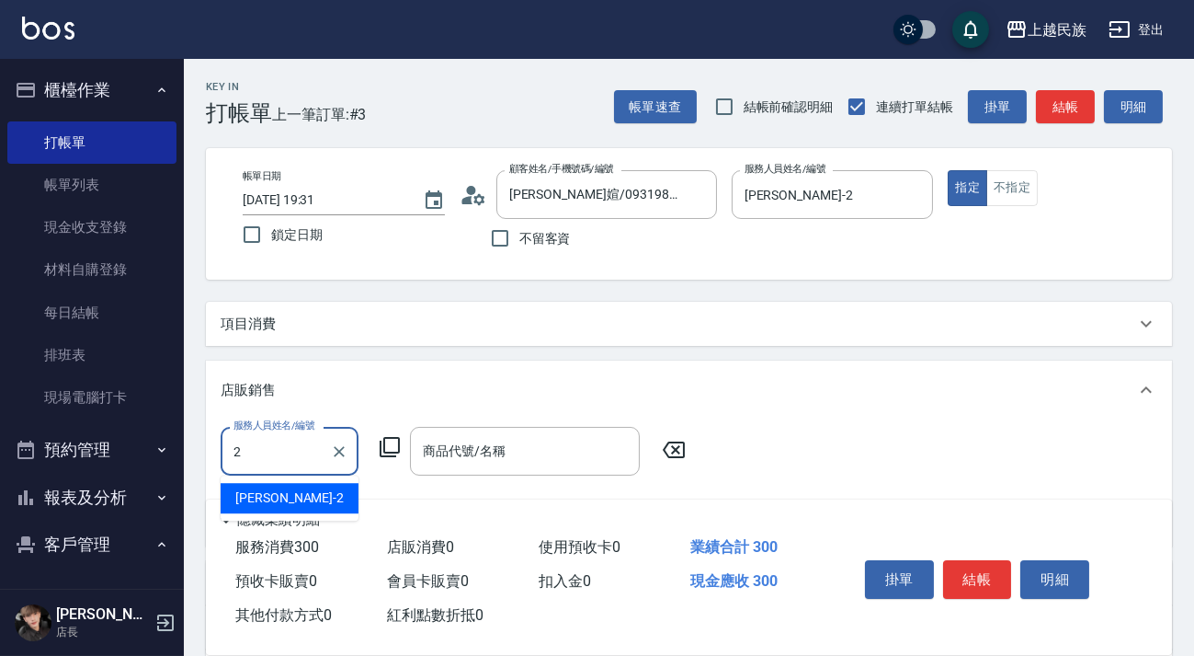
type input "Alan-2"
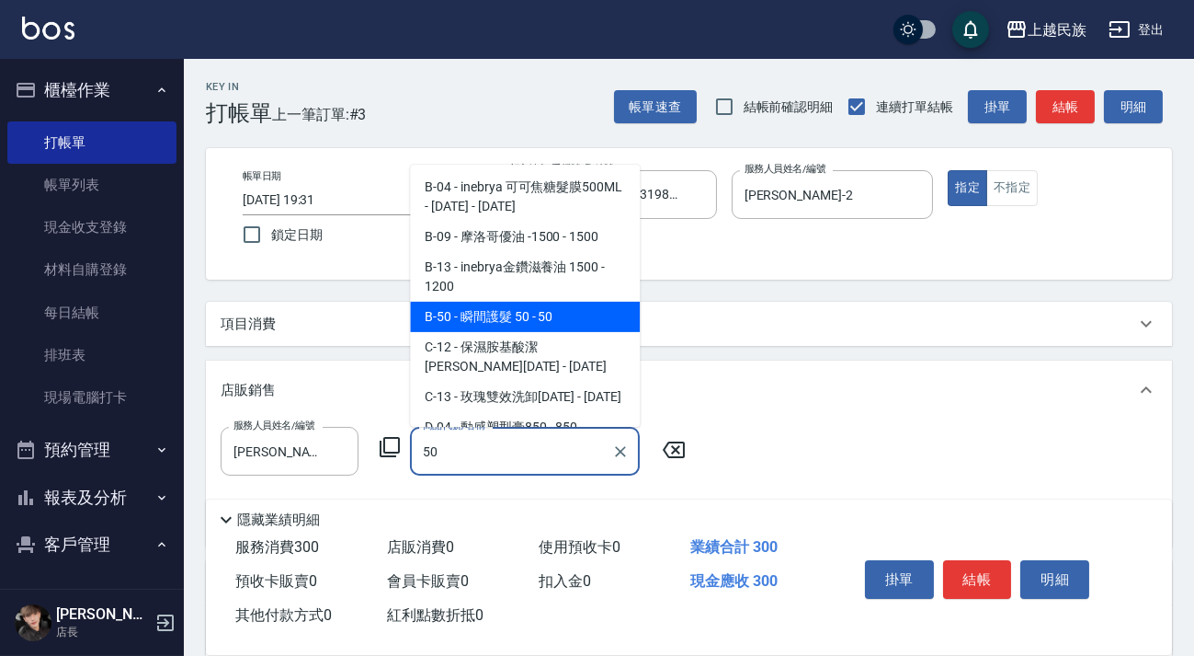
click at [602, 302] on span "B-50 - 瞬間護髮 50 - 50" at bounding box center [525, 317] width 230 height 30
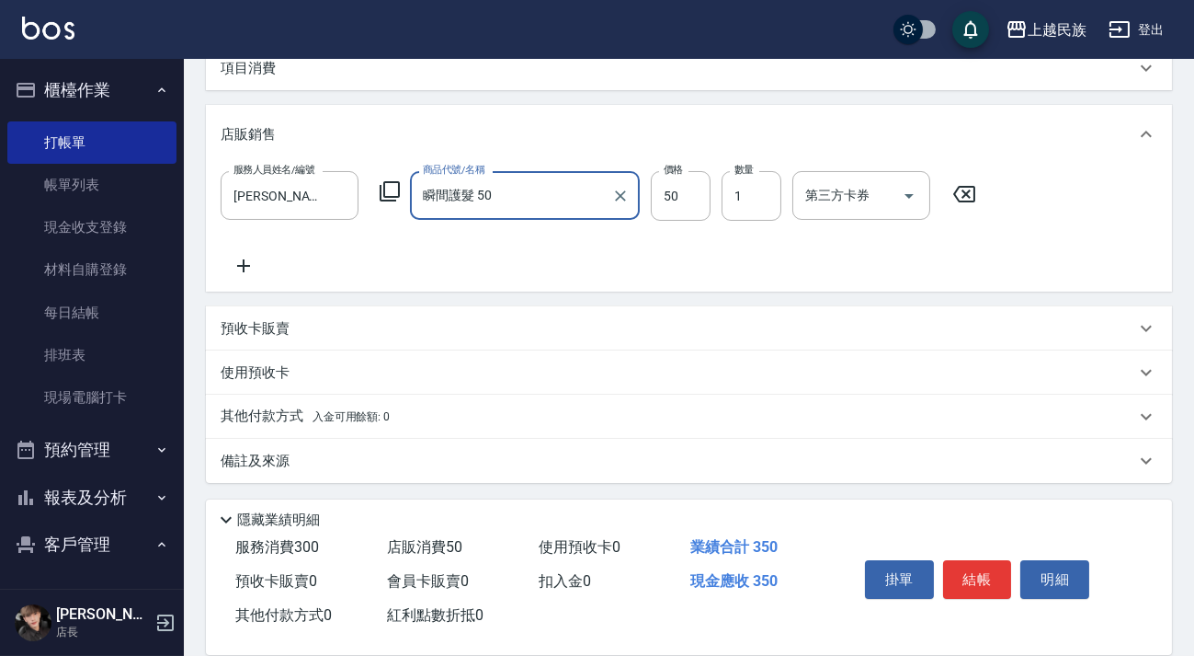
type input "瞬間護髮 50"
click at [693, 457] on div "備註及來源" at bounding box center [678, 460] width 915 height 19
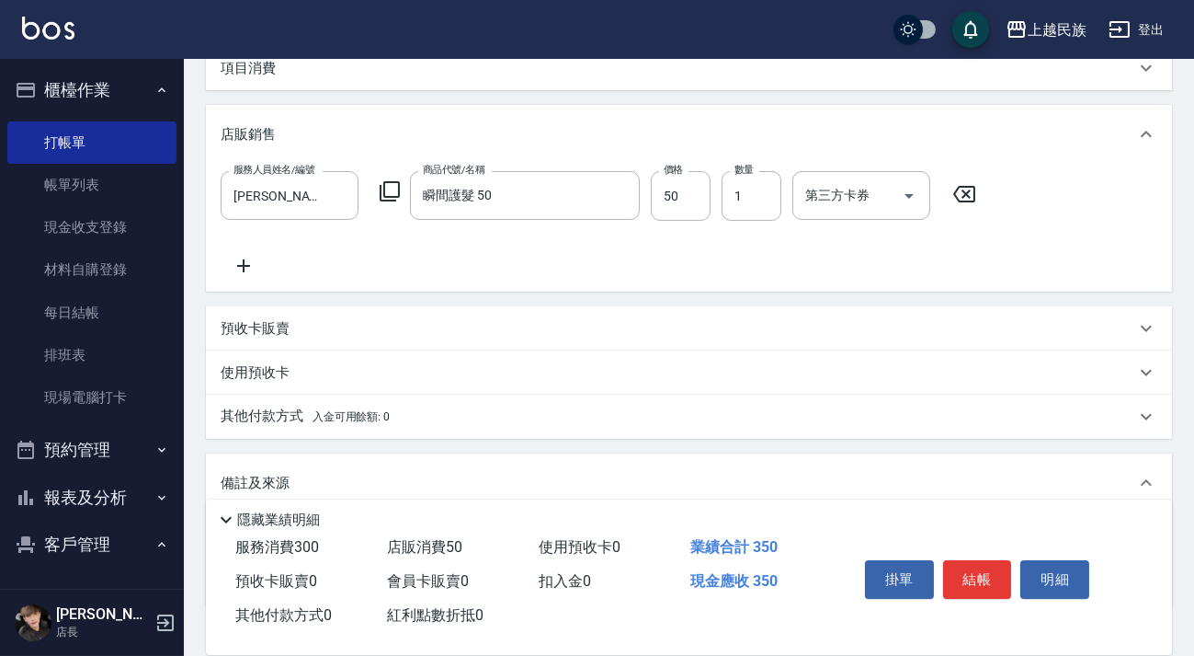
scroll to position [378, 0]
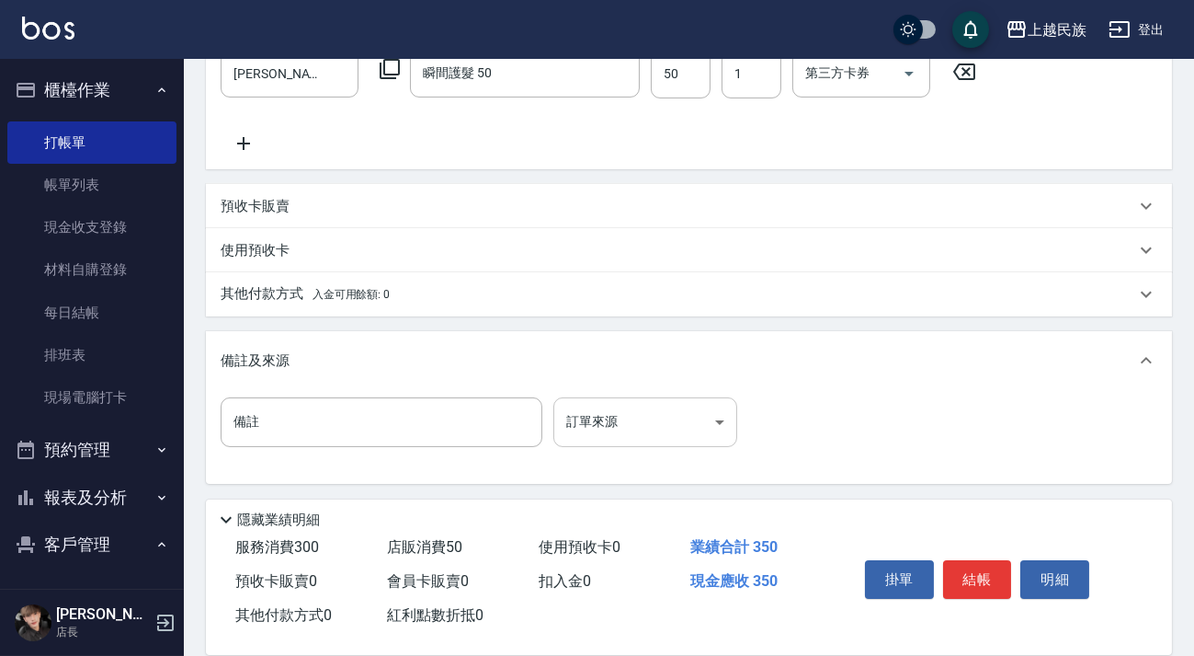
click at [685, 415] on body "上越民族 登出 櫃檯作業 打帳單 帳單列表 現金收支登錄 材料自購登錄 每日結帳 排班表 現場電腦打卡 預約管理 預約管理 單日預約紀錄 單週預約紀錄 報表及…" at bounding box center [597, 139] width 1194 height 1034
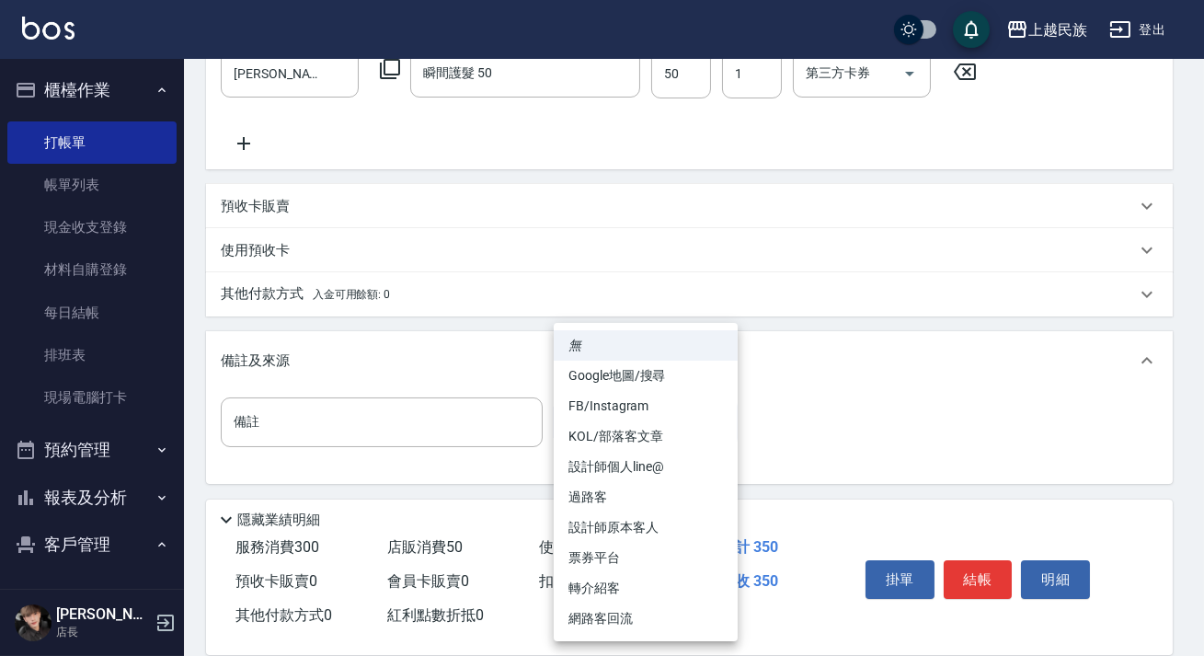
click at [674, 519] on li "設計師原本客人" at bounding box center [646, 527] width 184 height 30
type input "設計師原本客人"
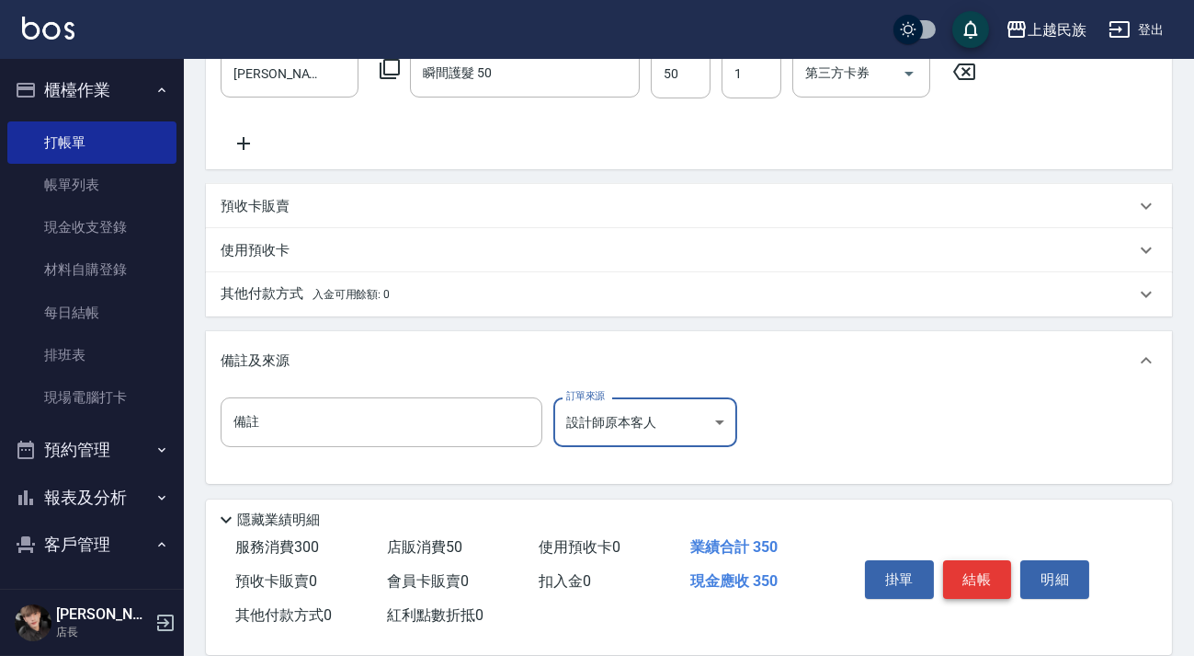
click at [975, 570] on button "結帳" at bounding box center [977, 579] width 69 height 39
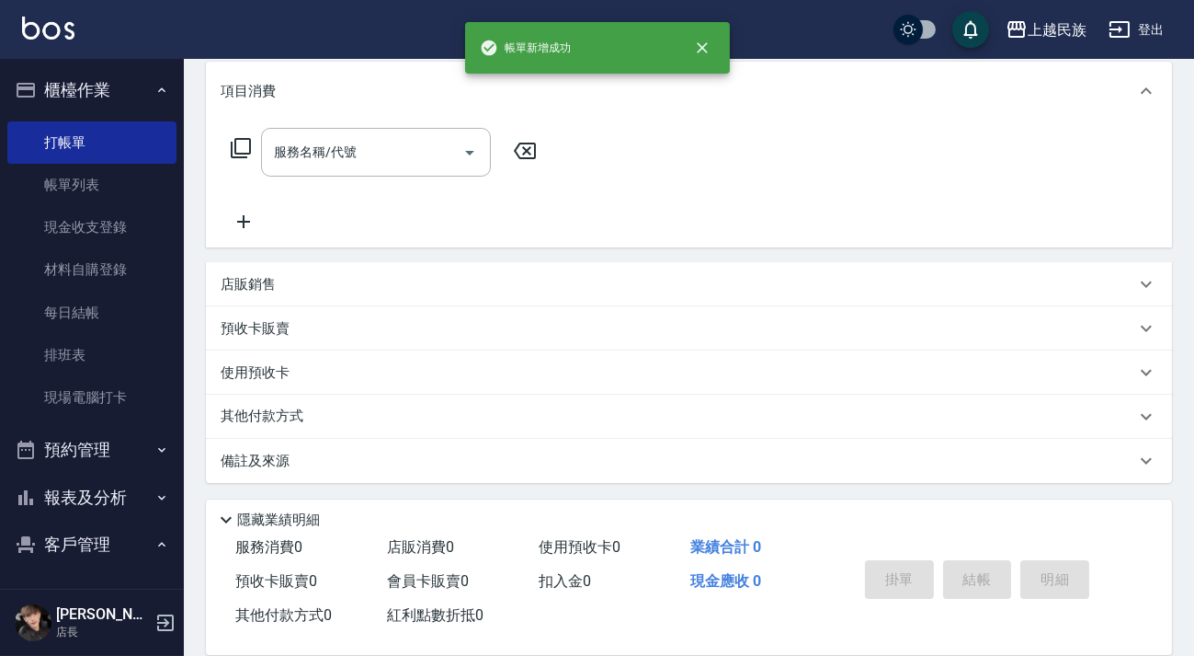
scroll to position [0, 0]
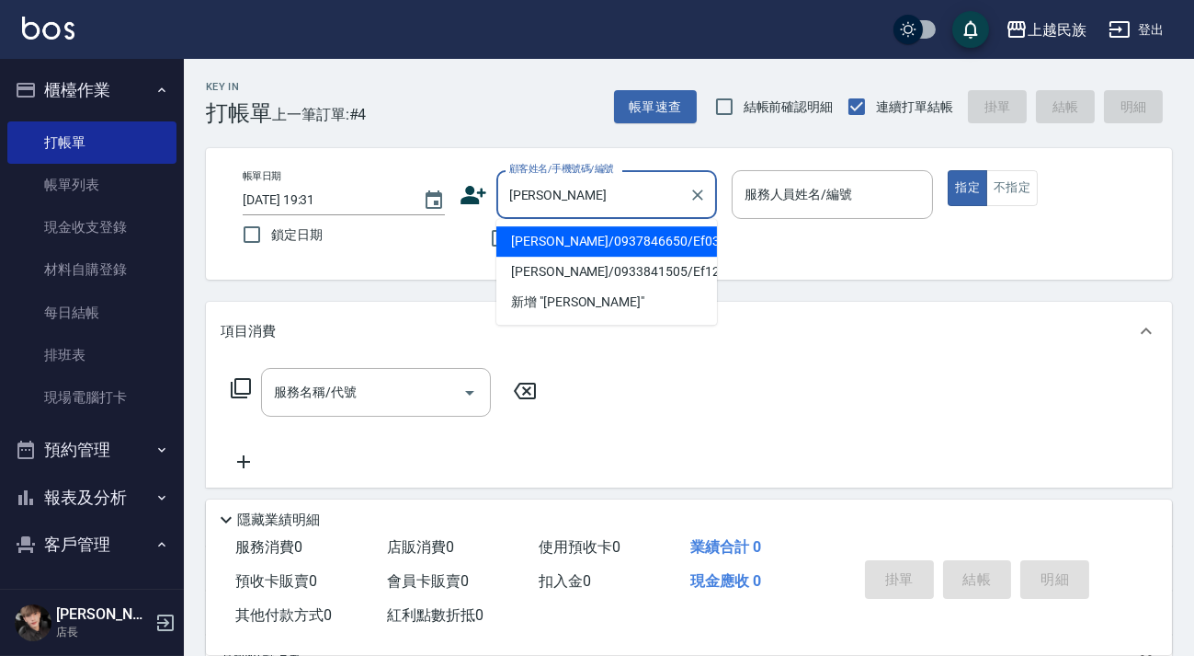
click at [667, 249] on li "李瑞麟/0937846650/Ef031511" at bounding box center [607, 241] width 221 height 30
type input "李瑞麟/0937846650/Ef031511"
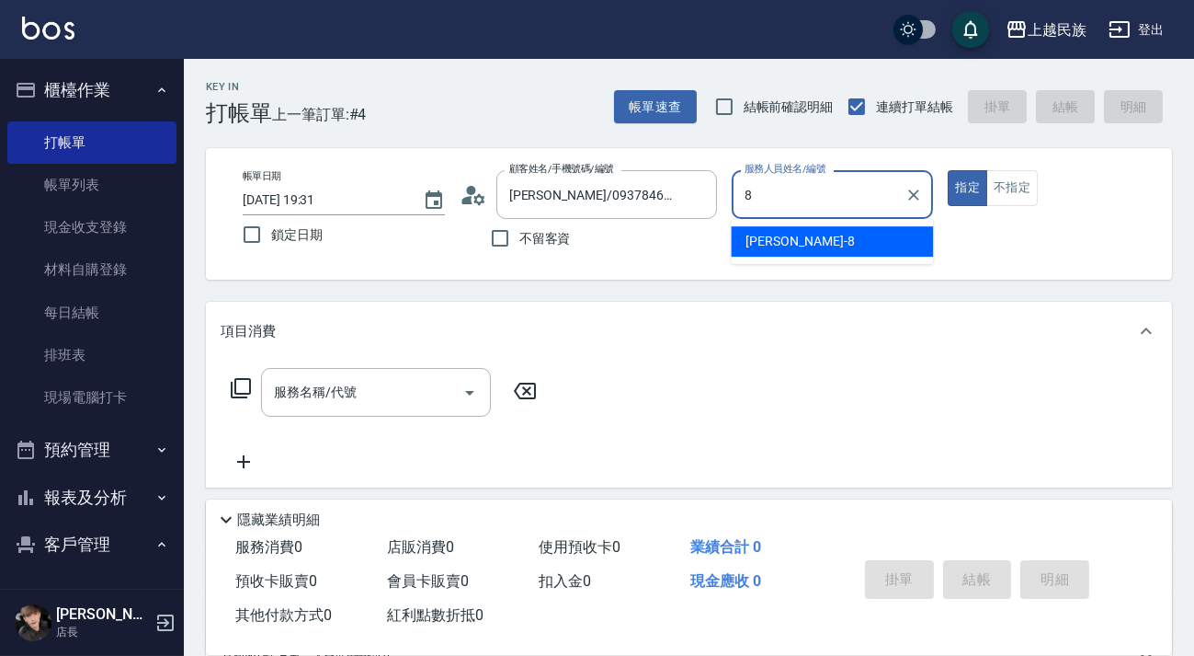
type input "Stella-8"
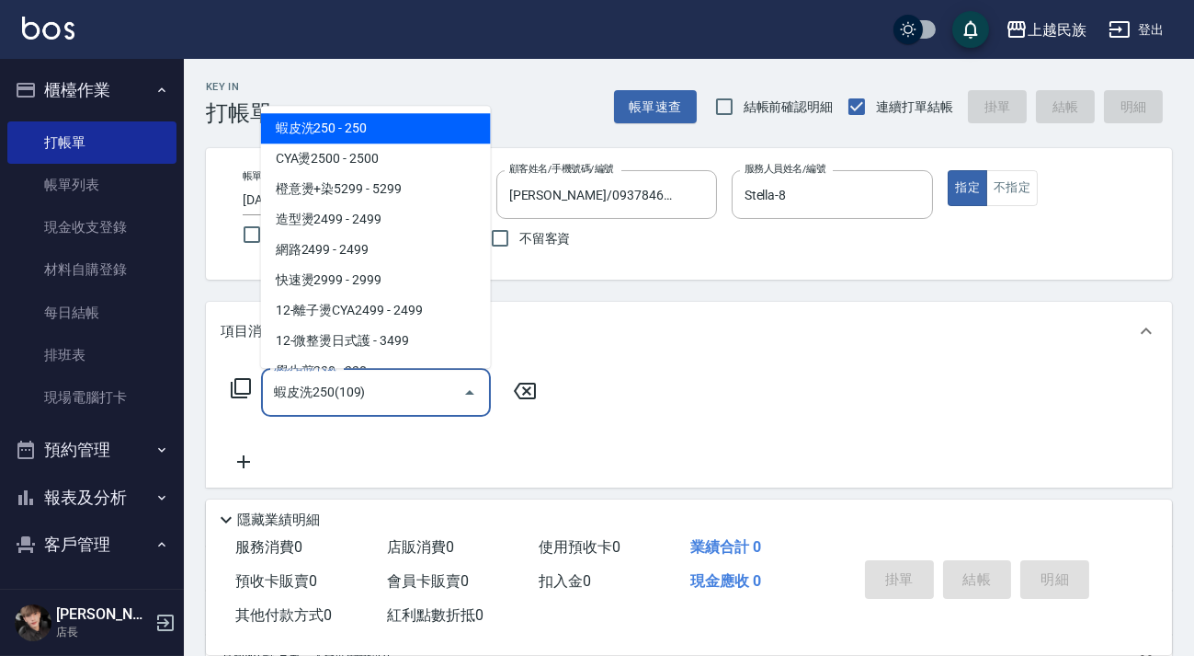
type input "蝦皮洗250(109)"
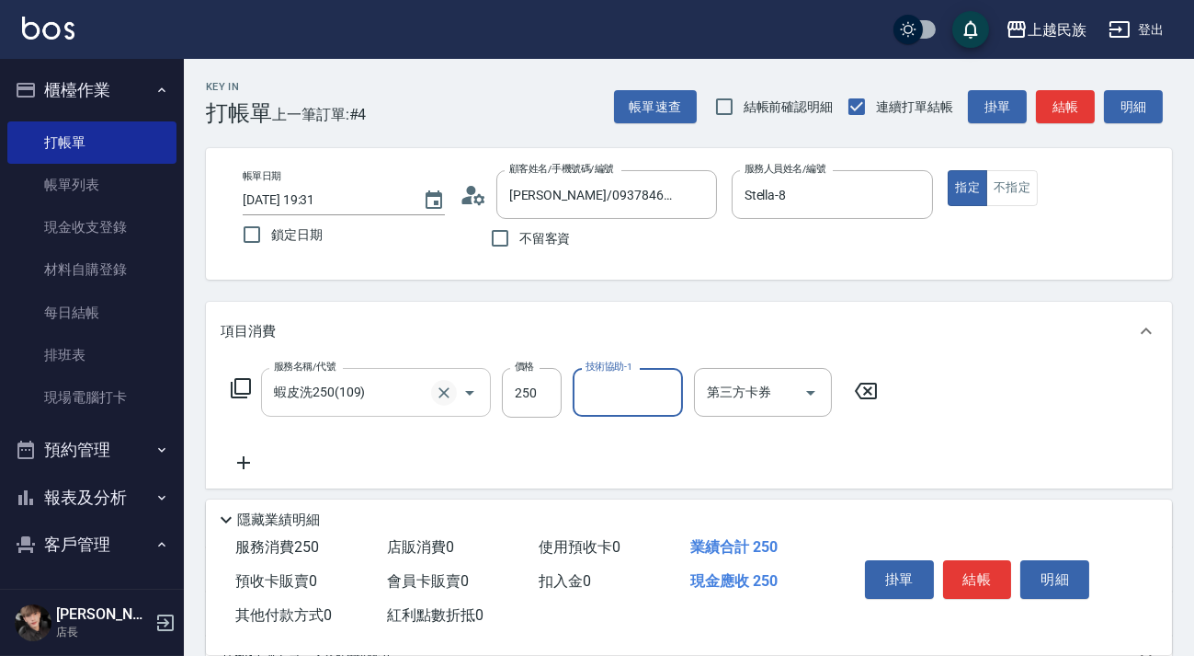
click at [443, 390] on icon "Clear" at bounding box center [444, 392] width 18 height 18
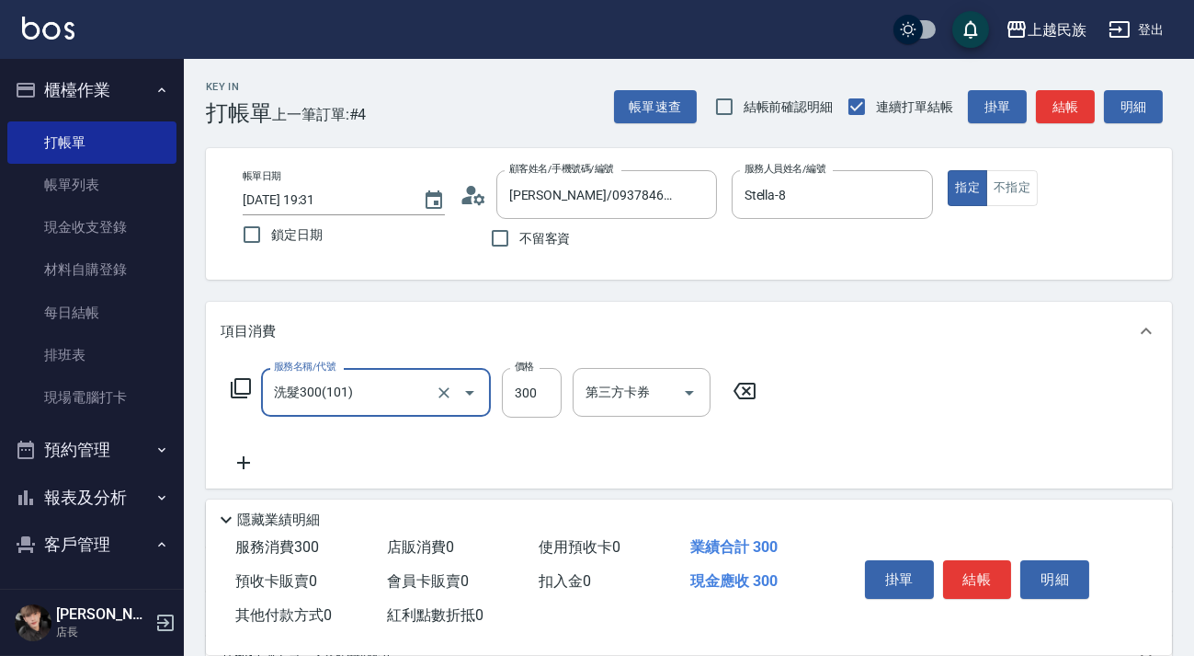
type input "洗髮300(101)"
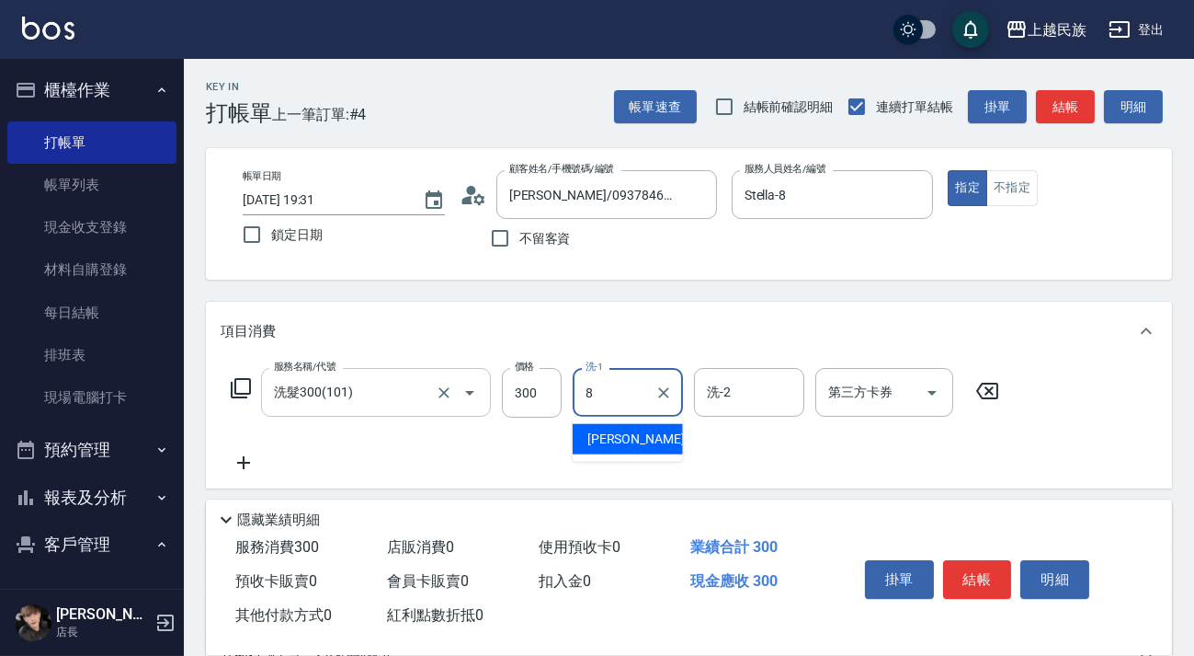
type input "Stella-8"
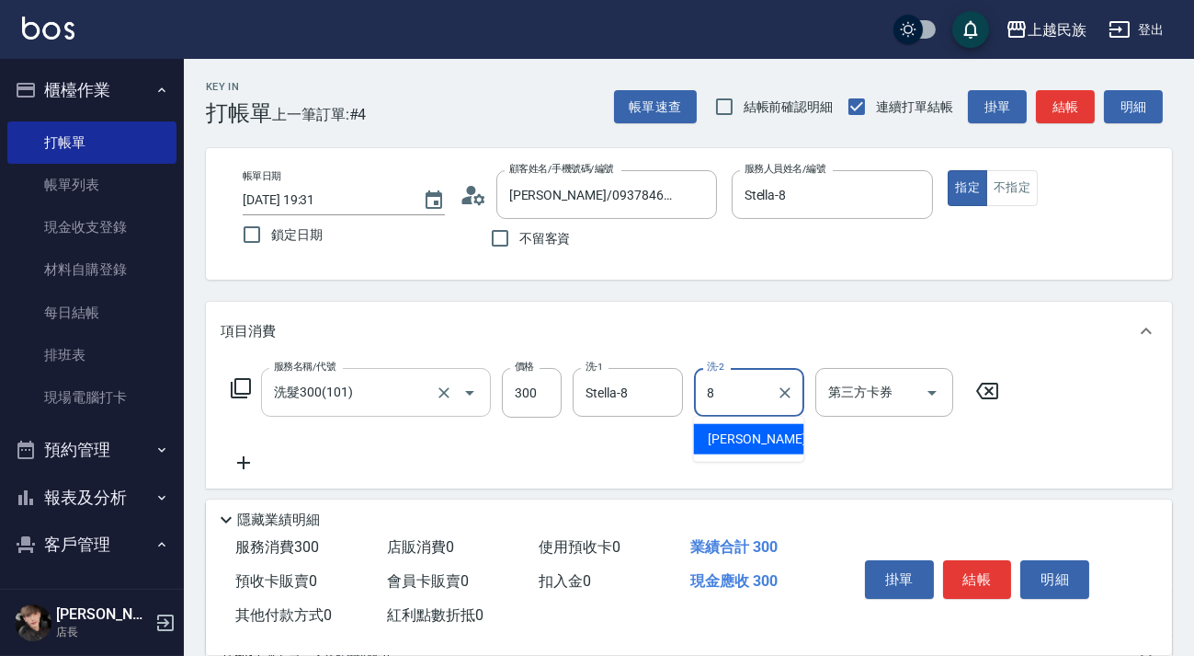
type input "Stella-8"
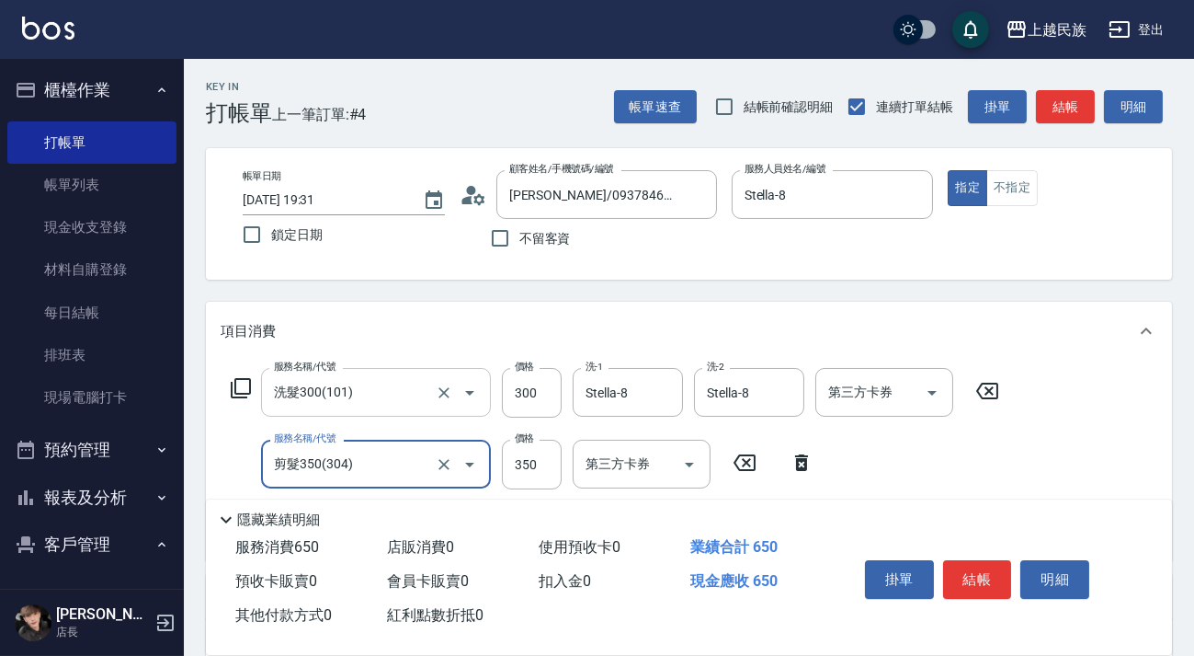
scroll to position [313, 0]
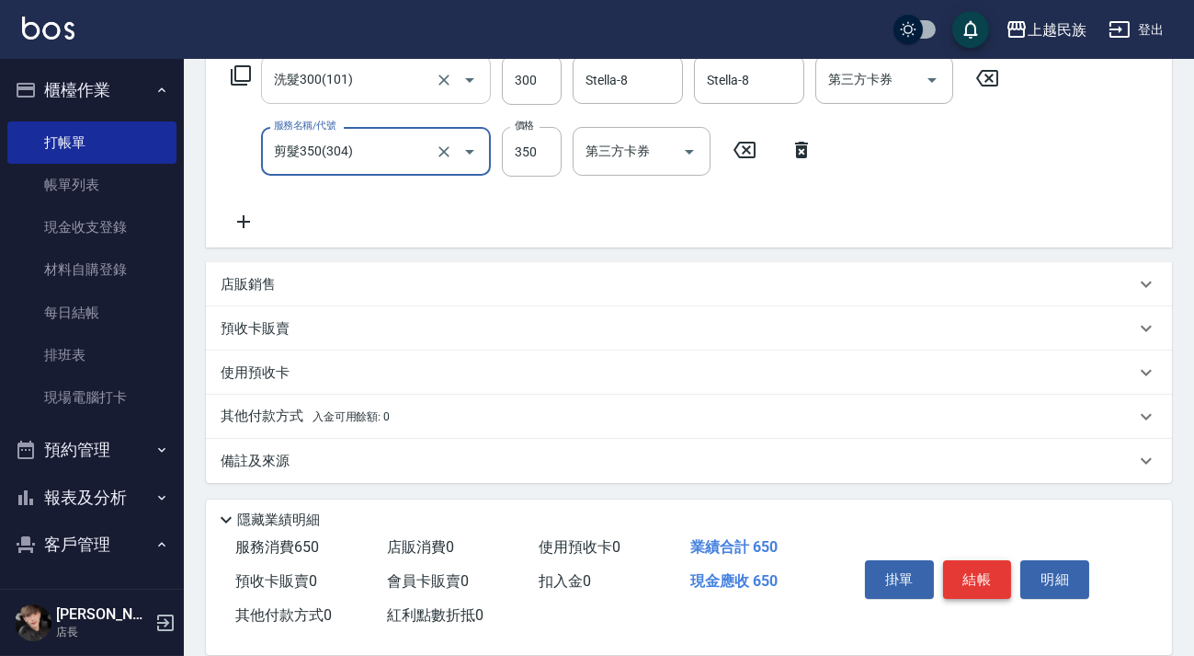
type input "剪髮350(304)"
click at [988, 577] on button "結帳" at bounding box center [977, 579] width 69 height 39
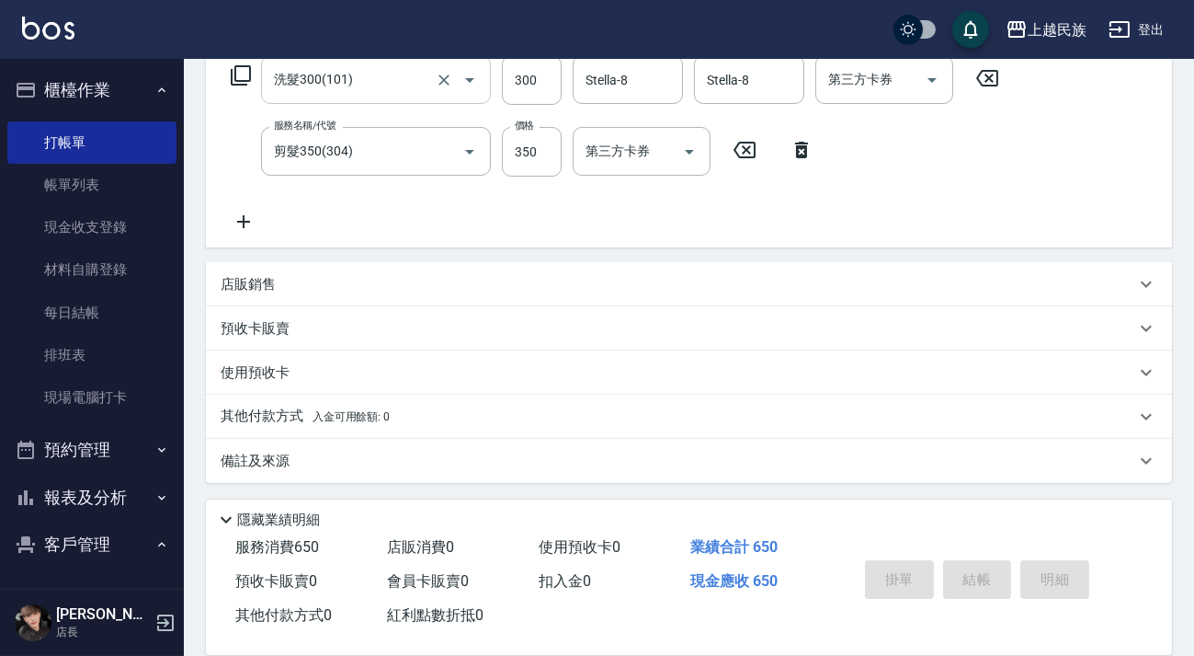
type input "2025/10/10 19:32"
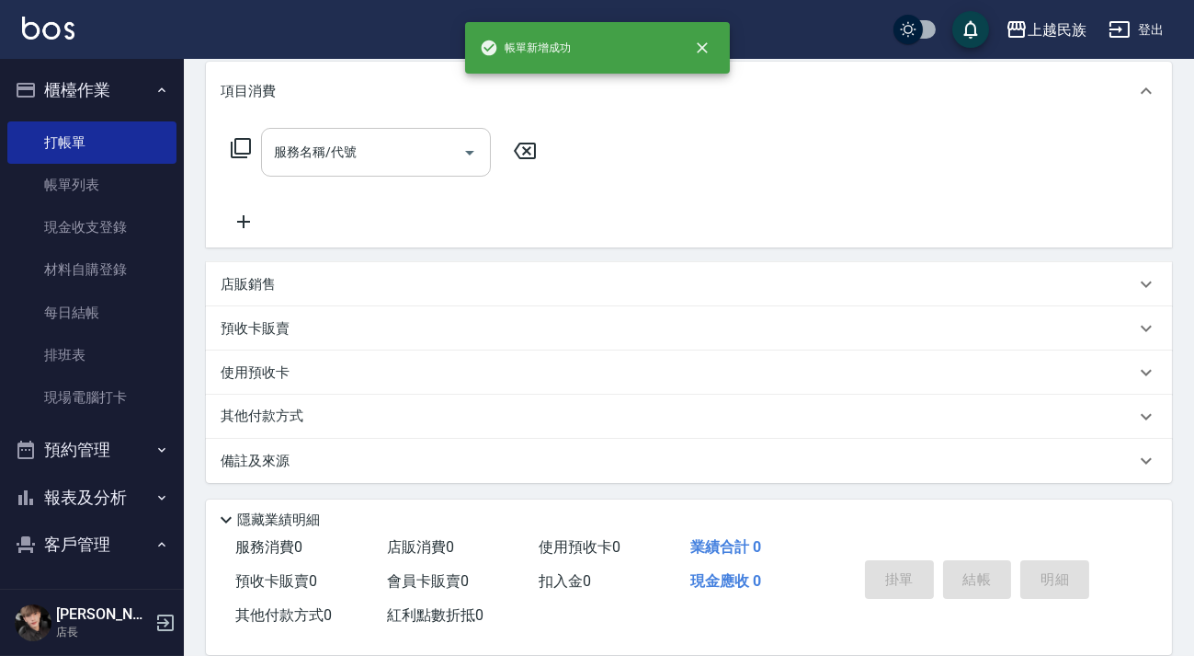
scroll to position [0, 0]
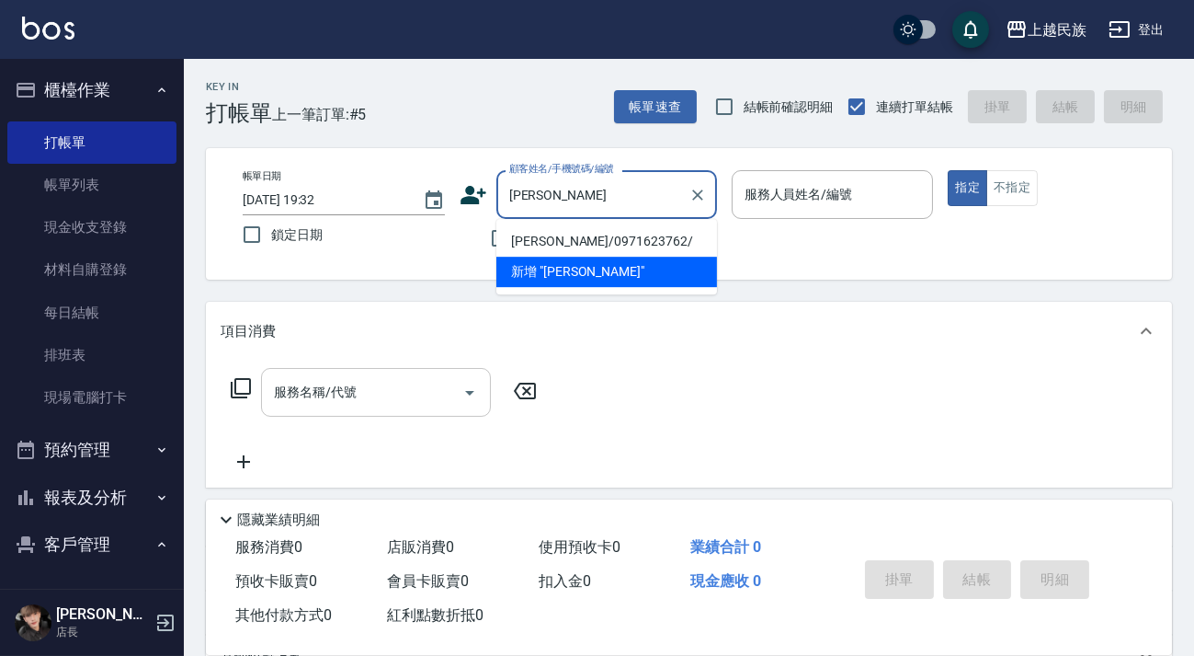
type input "謝金富/0971623762/"
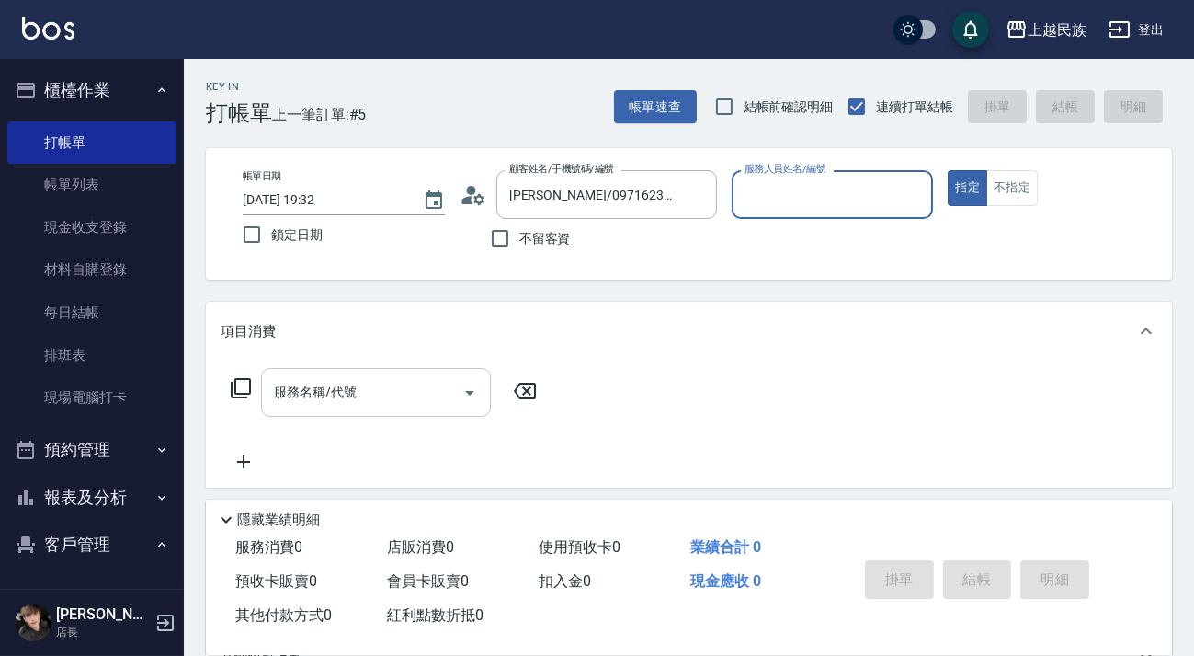
type input "Alan-2"
click at [408, 406] on input "服務名稱/代號" at bounding box center [362, 392] width 186 height 32
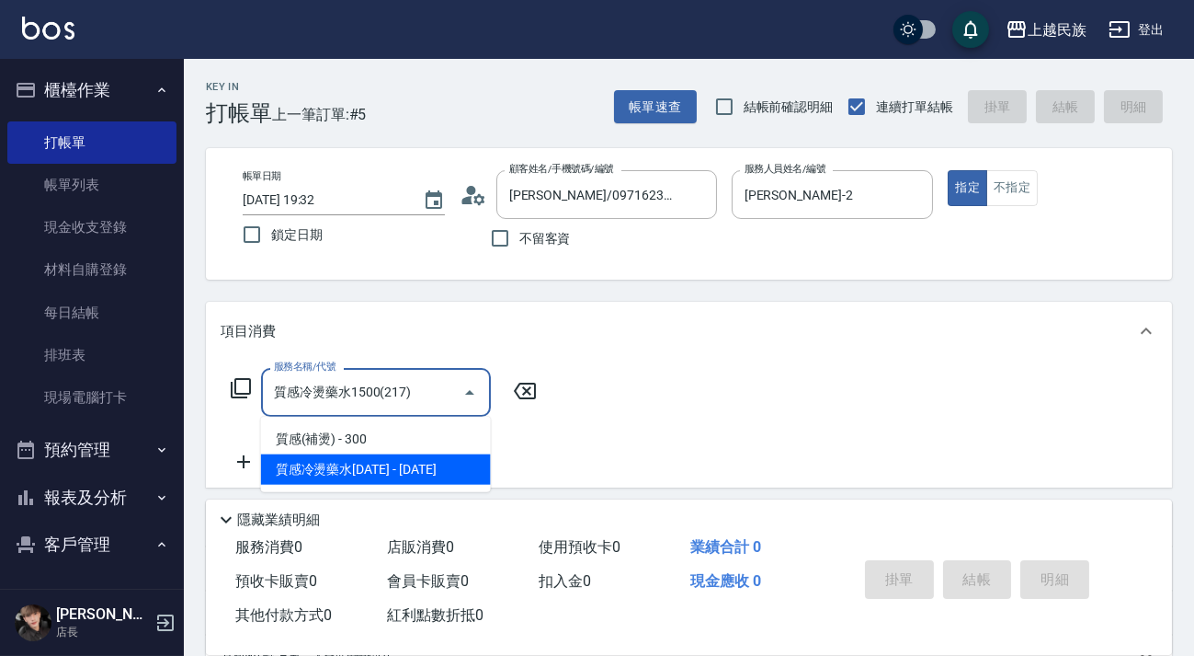
type input "質感冷燙藥水1500(217)"
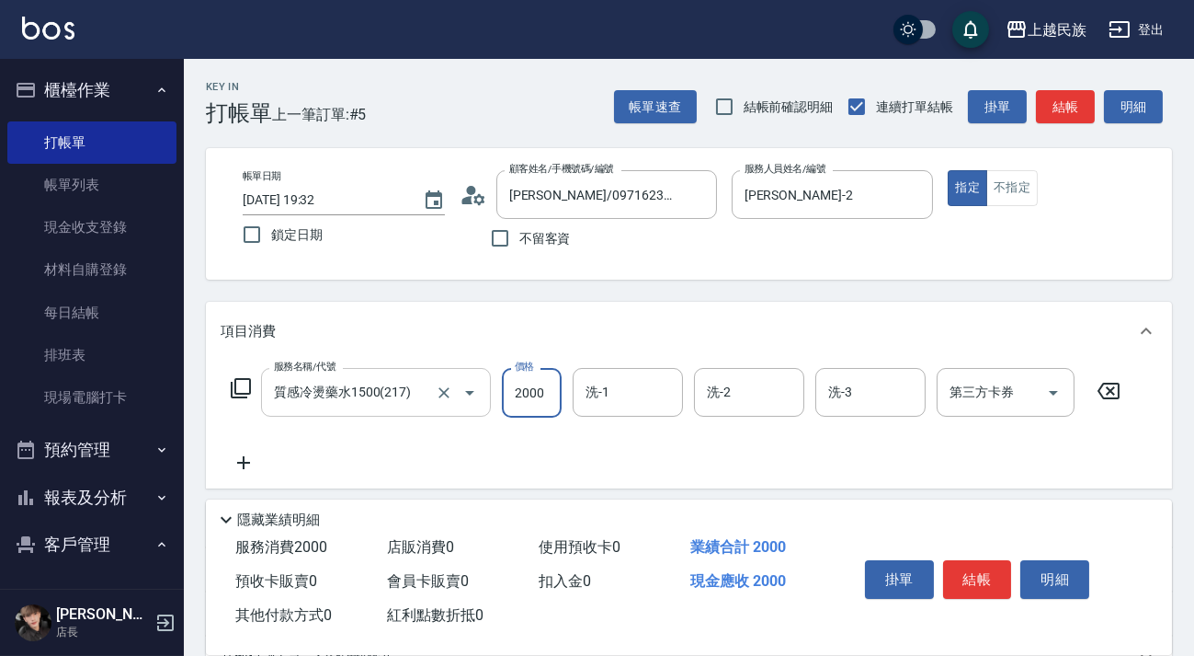
type input "2000"
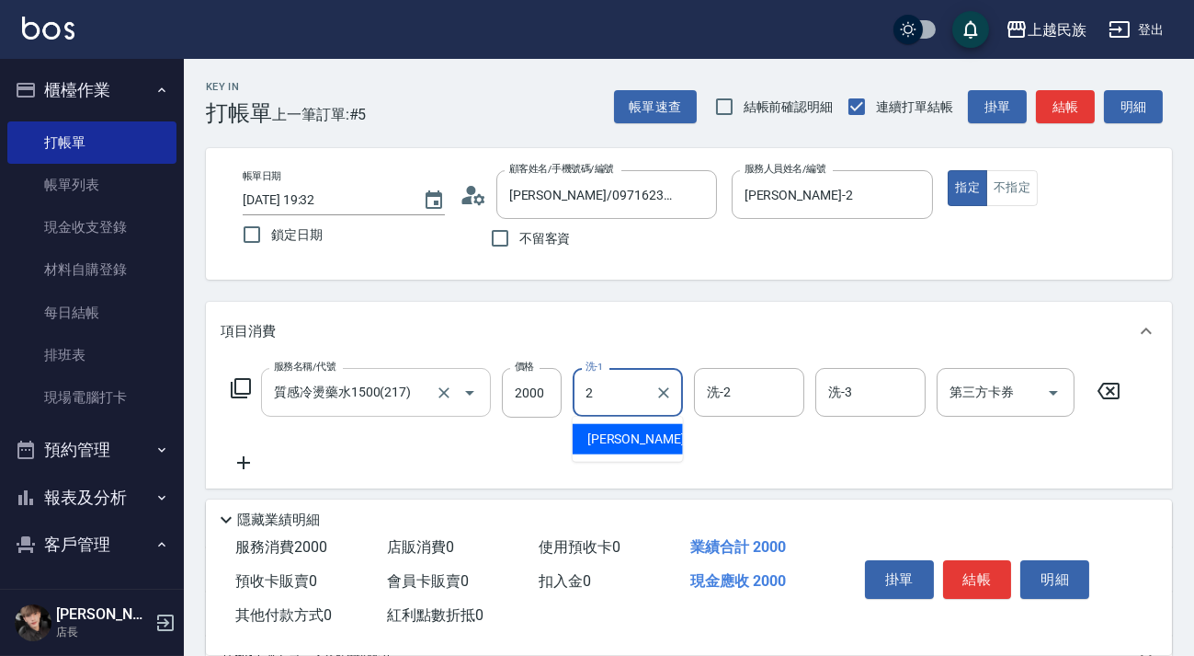
type input "Alan-2"
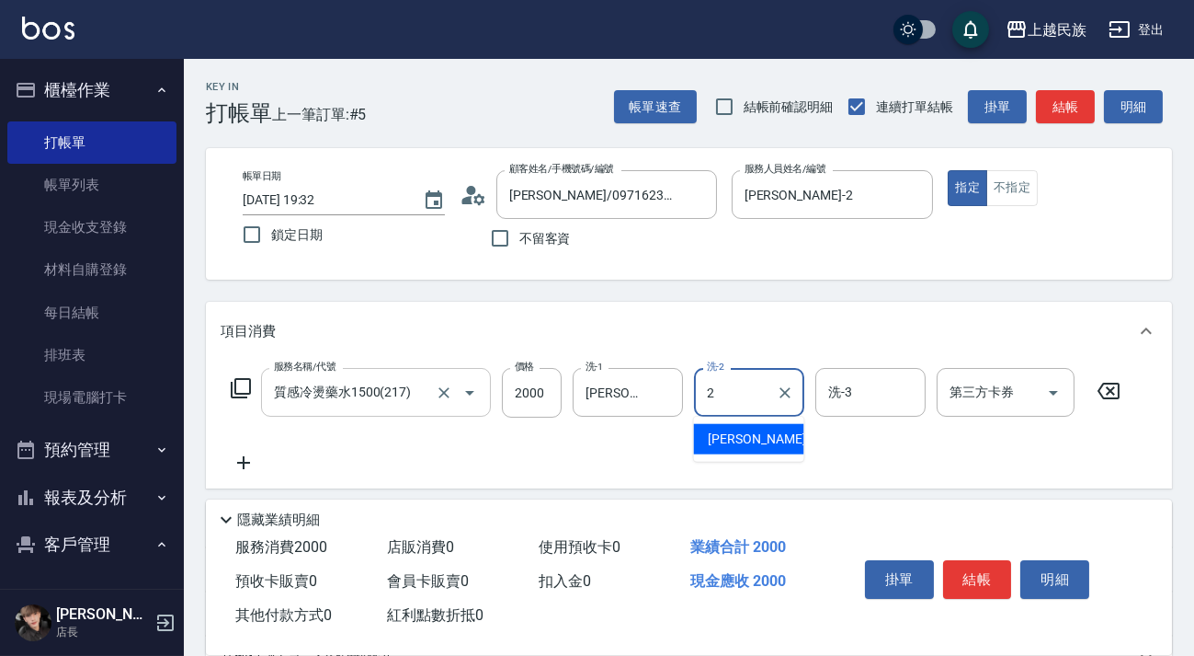
type input "Alan-2"
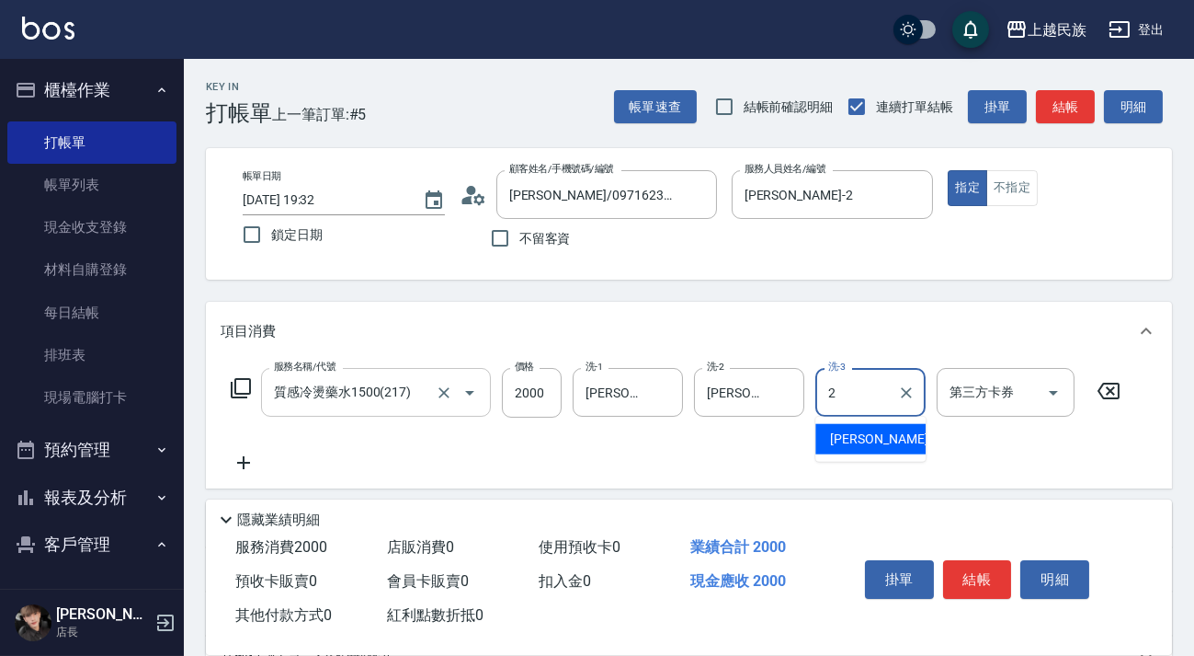
type input "Alan-2"
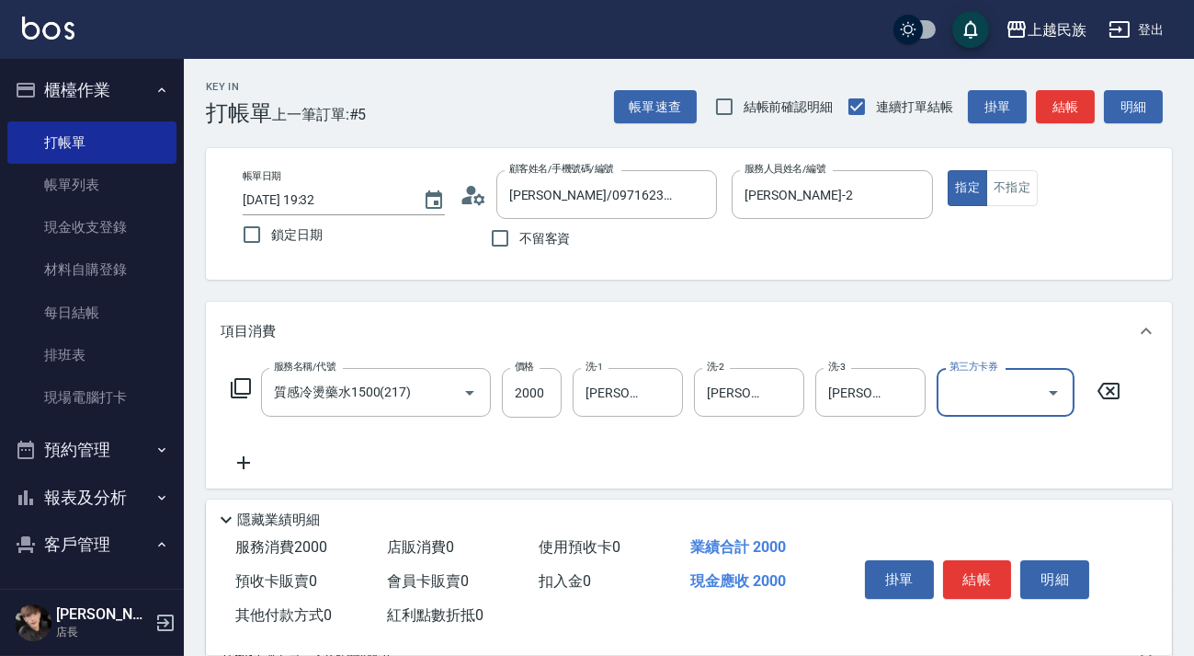
scroll to position [241, 0]
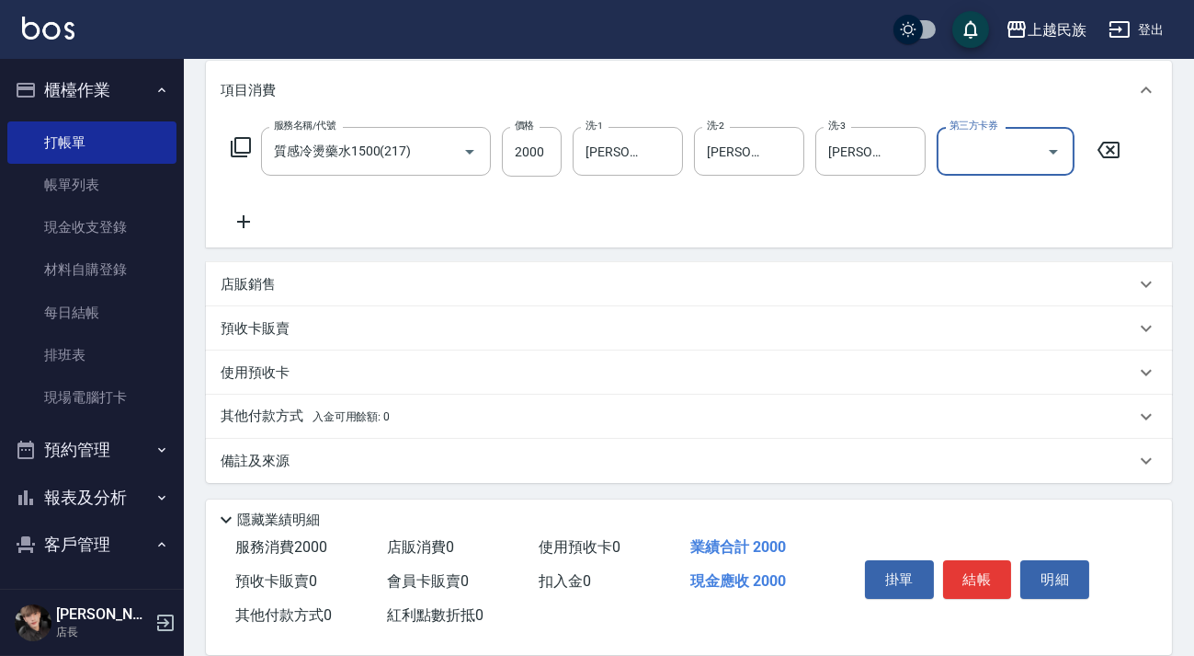
click at [453, 413] on div "其他付款方式 入金可用餘額: 0" at bounding box center [678, 416] width 915 height 20
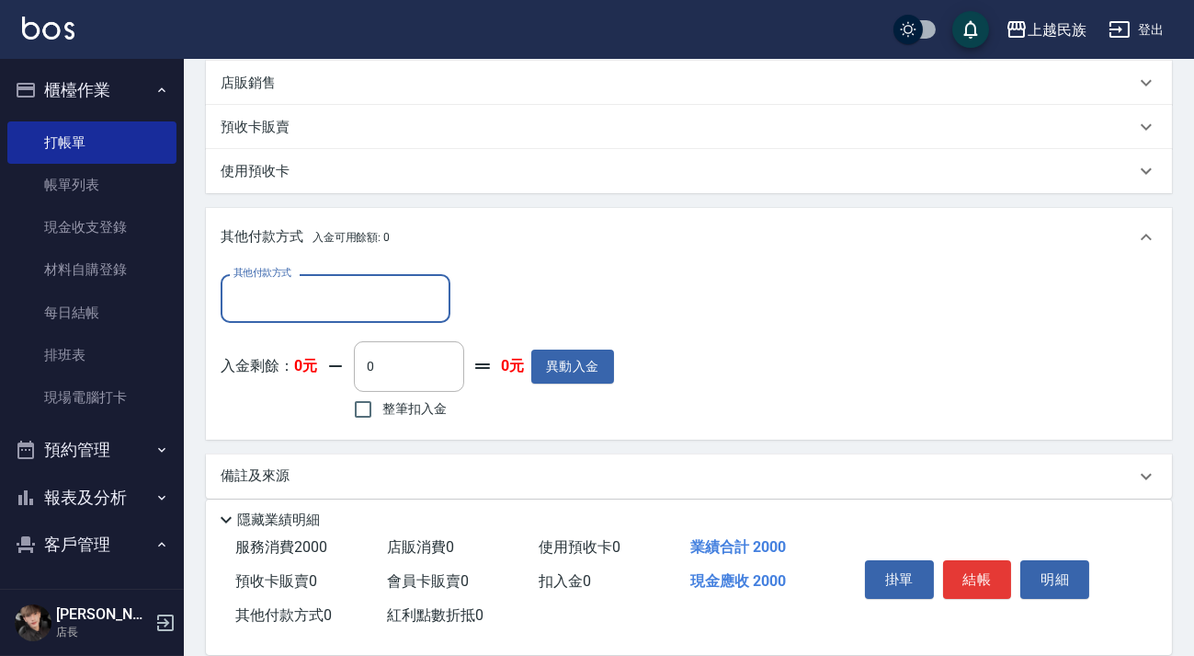
scroll to position [0, 0]
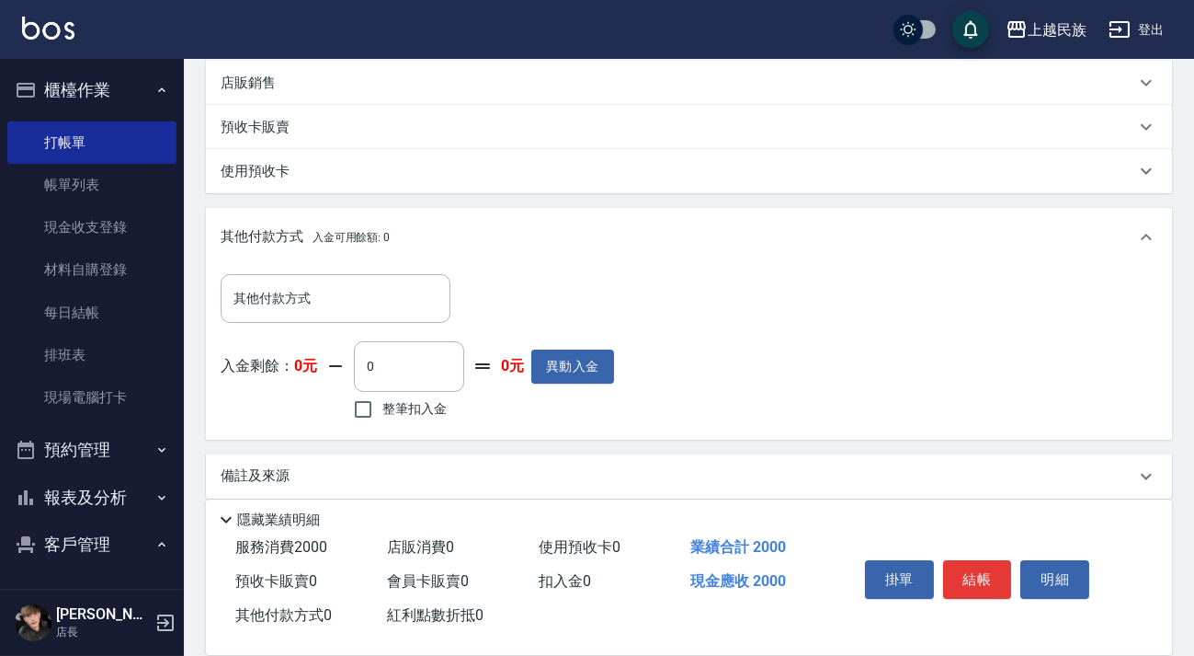
click at [379, 267] on div "其他付款方式 其他付款方式 入金剩餘： 0元 0 ​ 整筆扣入金 0元 異動入金" at bounding box center [689, 353] width 966 height 172
click at [375, 301] on input "其他付款方式" at bounding box center [335, 298] width 213 height 32
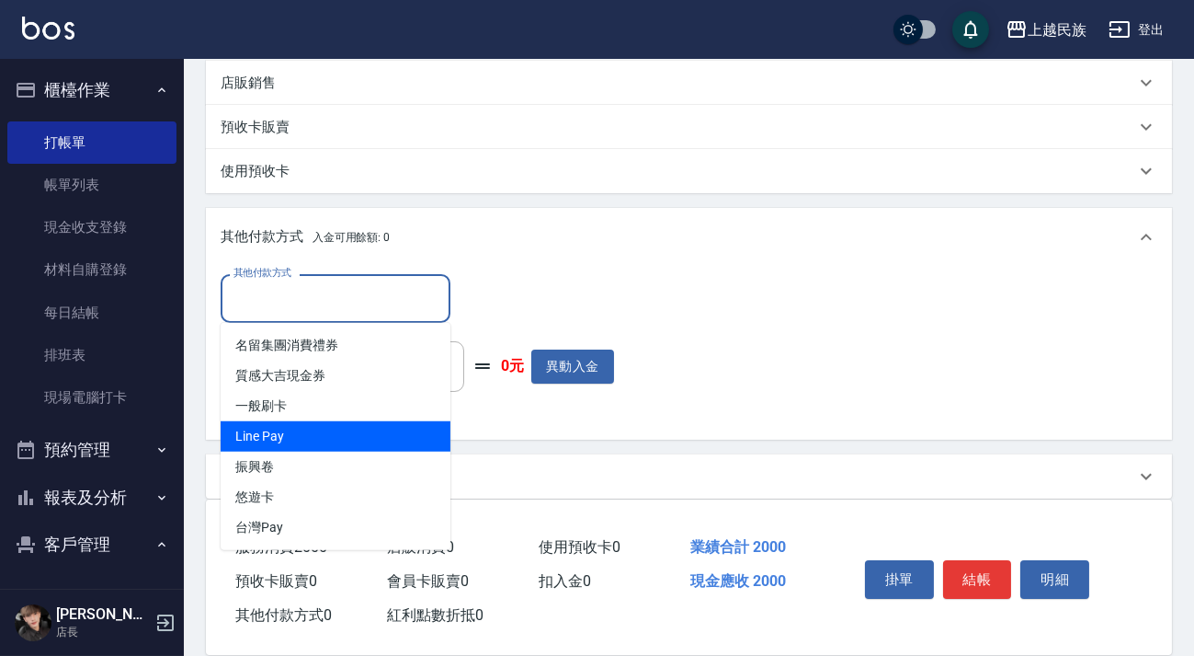
click at [349, 431] on span "Line Pay" at bounding box center [336, 436] width 230 height 30
type input "Line Pay"
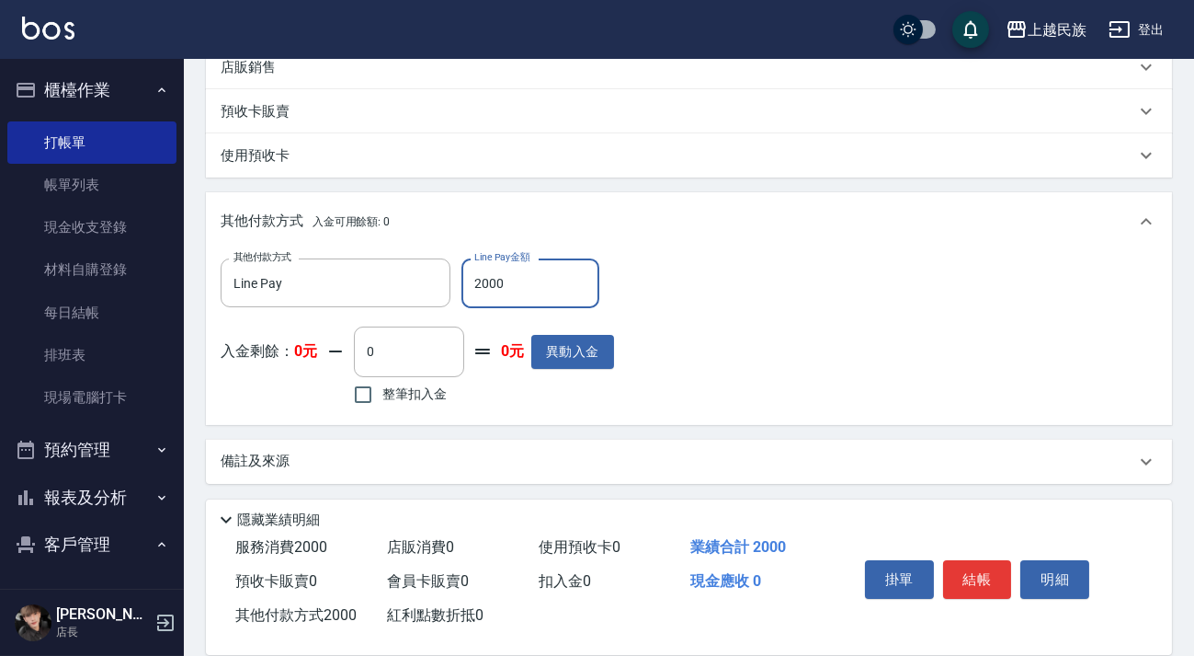
type input "2000"
drag, startPoint x: 675, startPoint y: 444, endPoint x: 685, endPoint y: 448, distance: 10.8
click at [675, 445] on div "備註及來源" at bounding box center [689, 462] width 966 height 44
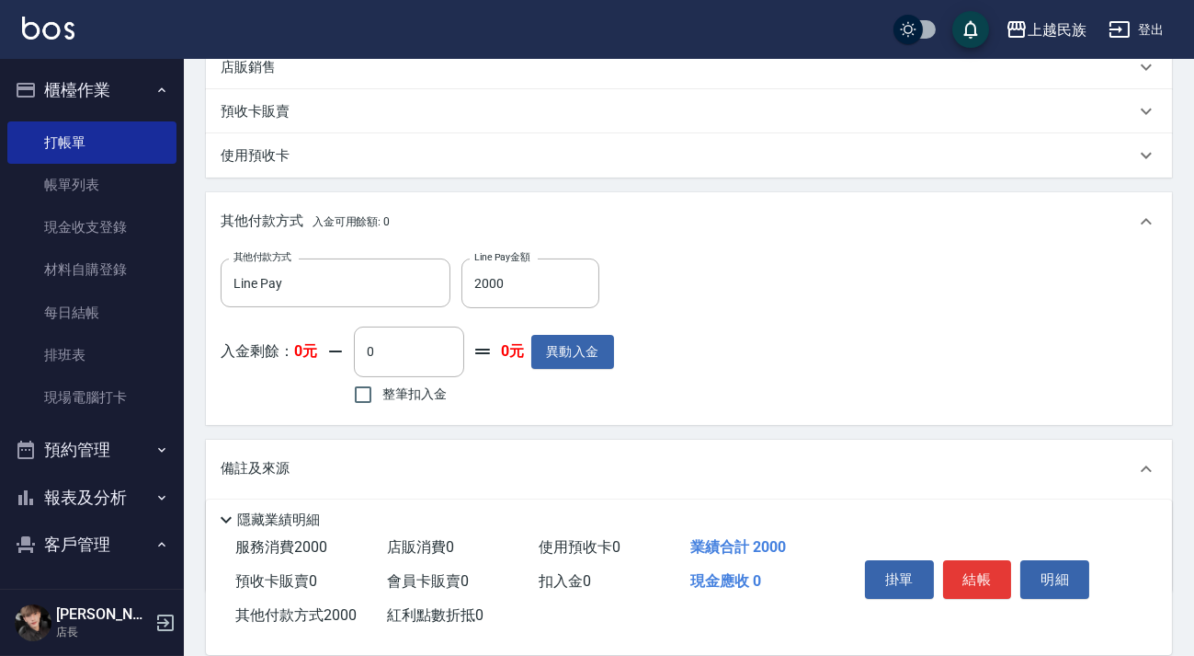
scroll to position [566, 0]
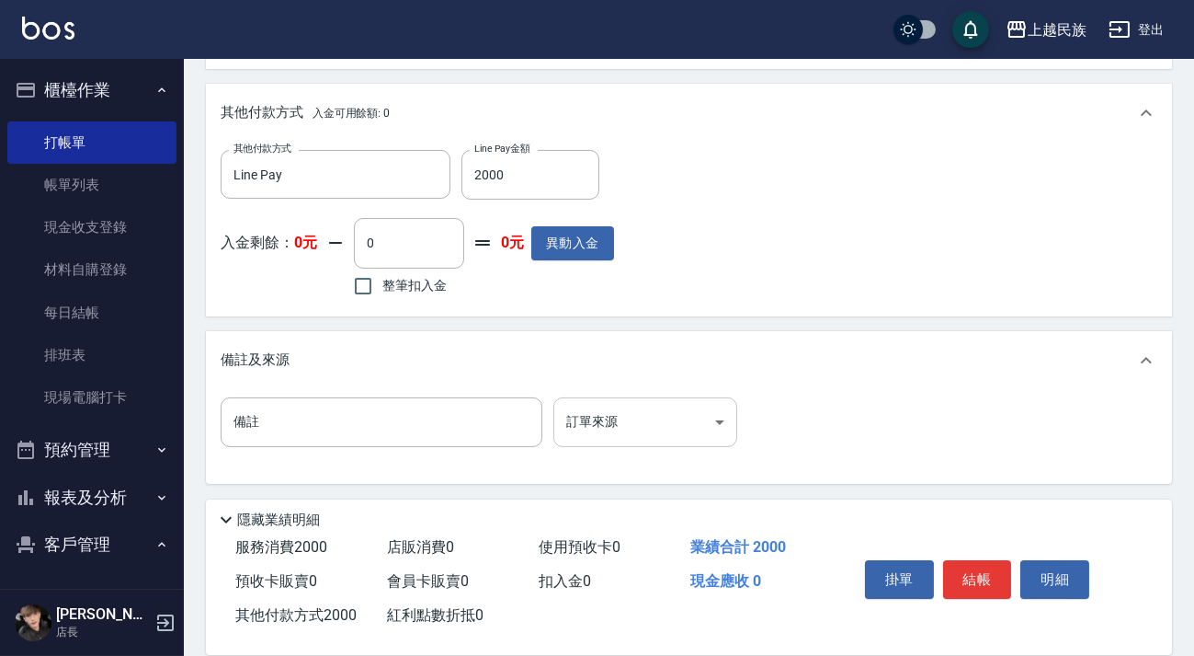
click at [726, 415] on body "上越民族 登出 櫃檯作業 打帳單 帳單列表 現金收支登錄 材料自購登錄 每日結帳 排班表 現場電腦打卡 預約管理 預約管理 單日預約紀錄 單週預約紀錄 報表及…" at bounding box center [597, 45] width 1194 height 1223
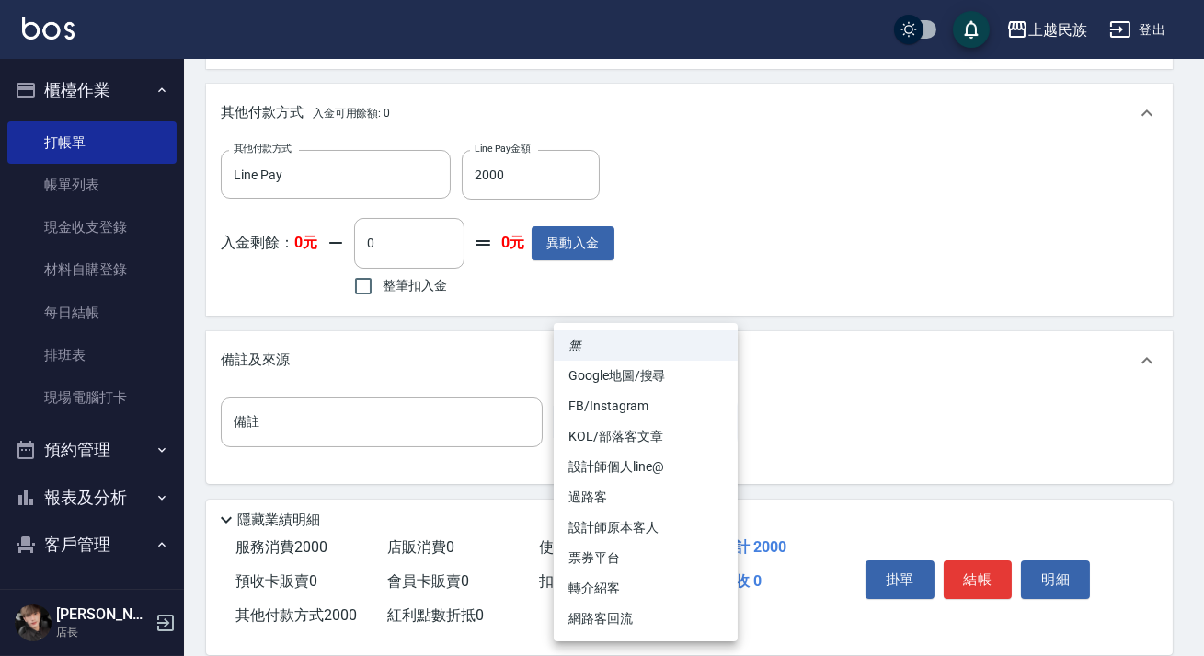
click at [636, 516] on li "設計師原本客人" at bounding box center [646, 527] width 184 height 30
type input "設計師原本客人"
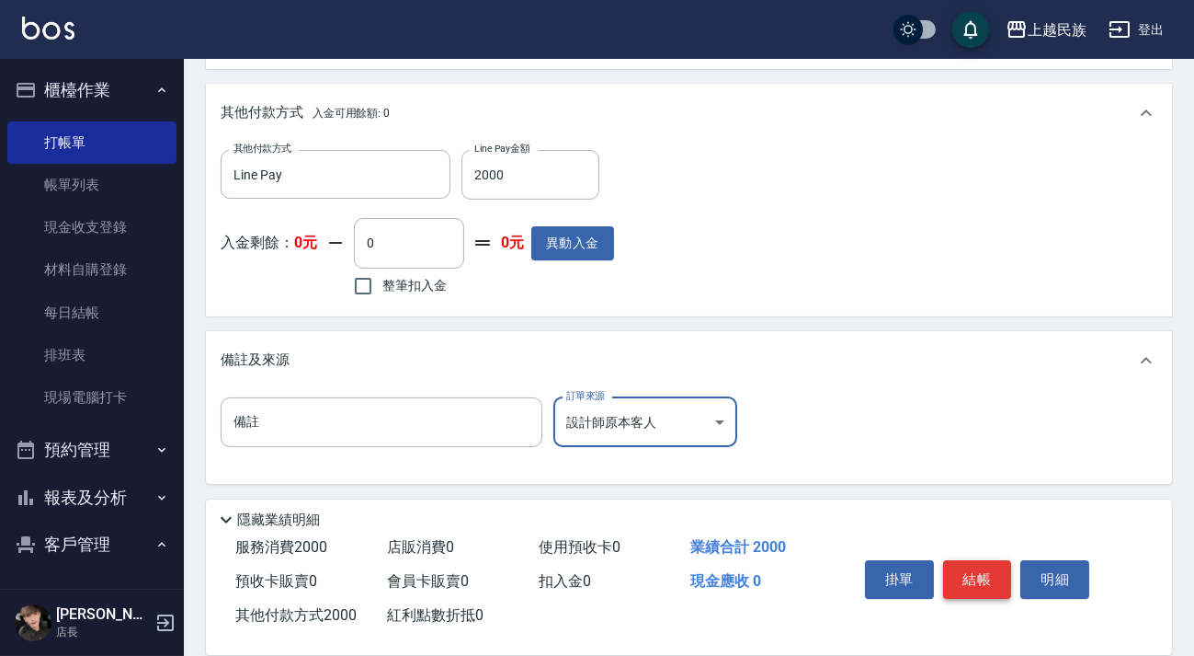
click at [968, 574] on button "結帳" at bounding box center [977, 579] width 69 height 39
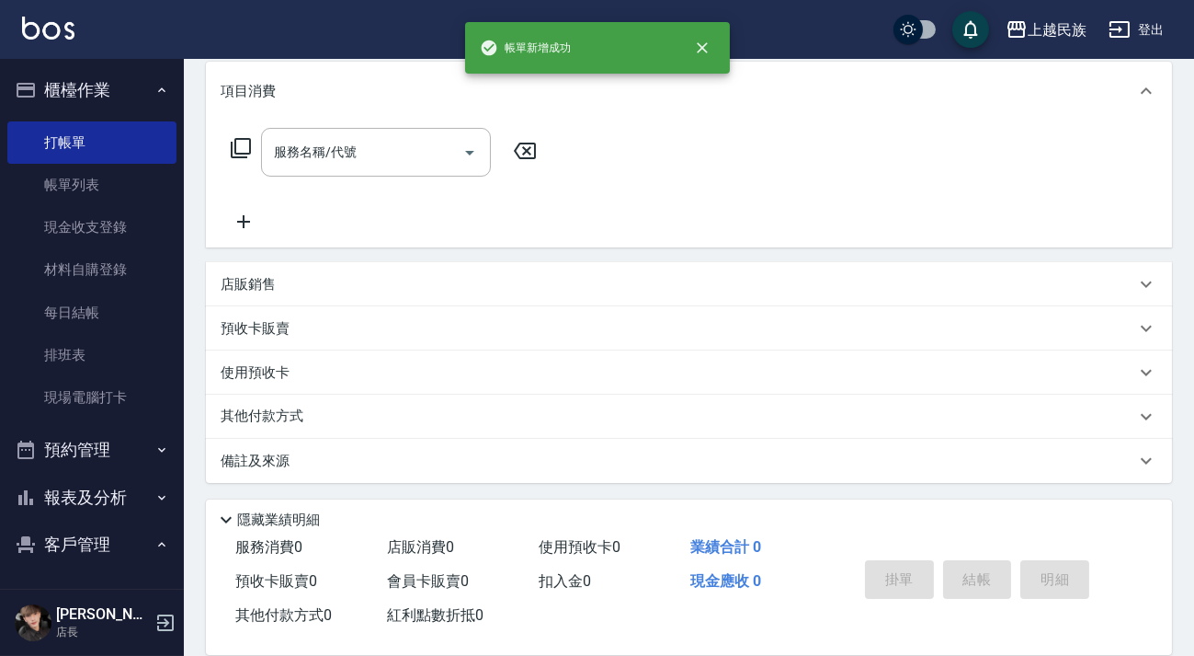
scroll to position [0, 0]
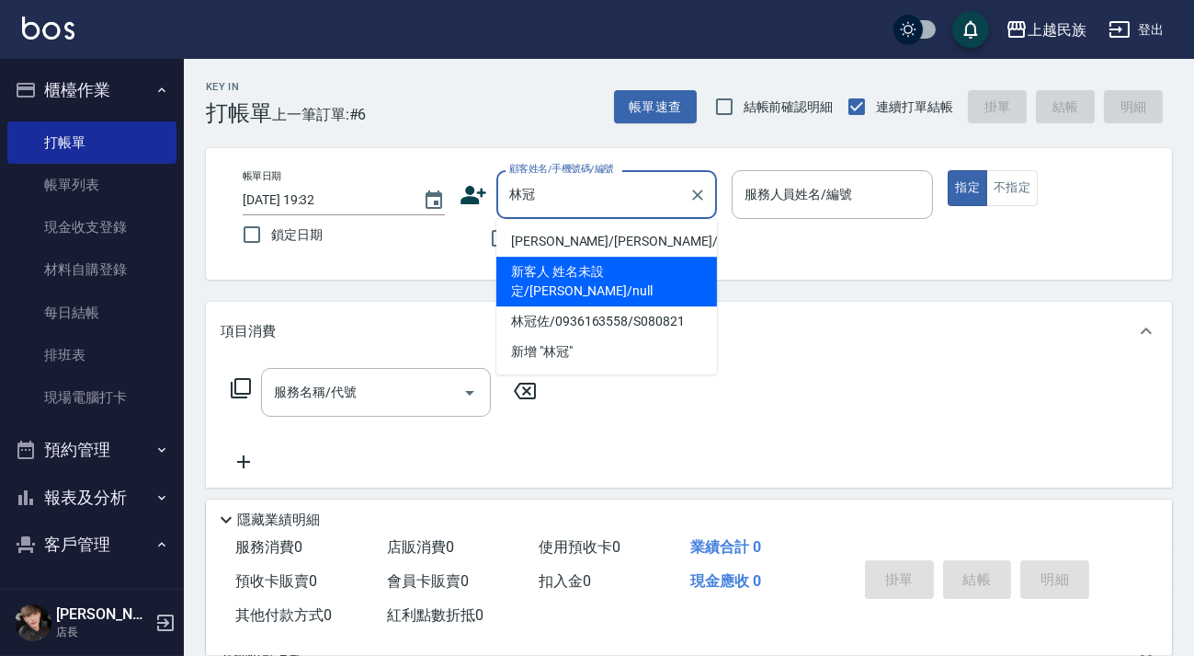
click at [604, 276] on li "新客人 姓名未設定/林冠廷/null" at bounding box center [607, 282] width 221 height 50
type input "新客人 姓名未設定/林冠廷/null"
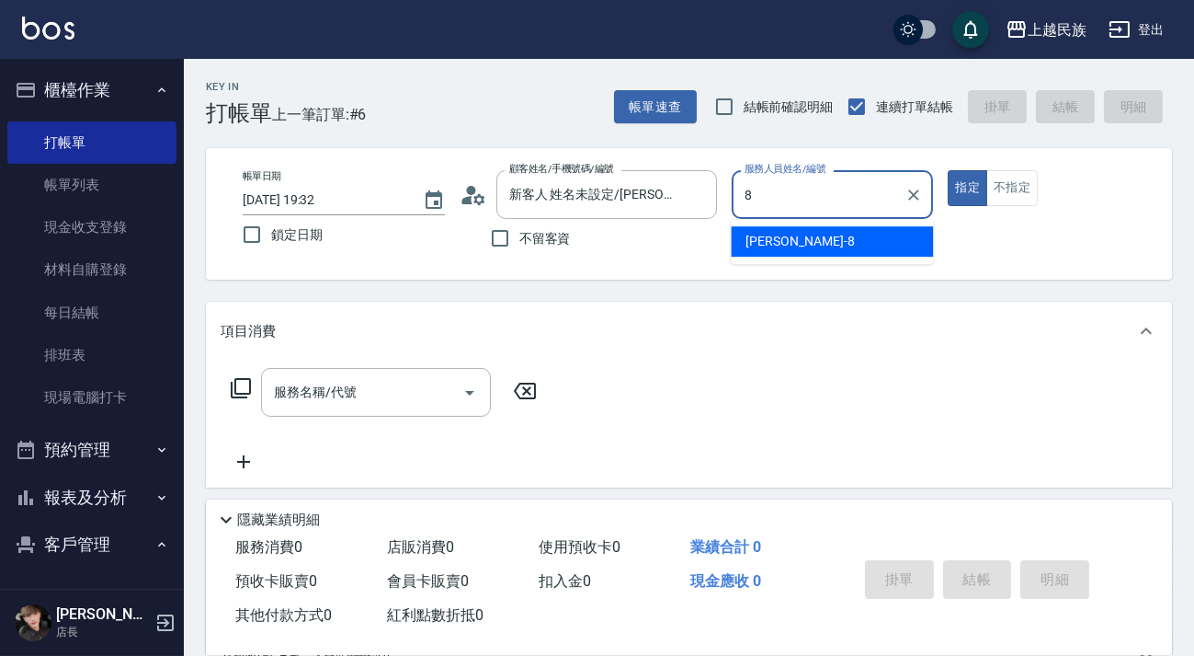
type input "Stella-8"
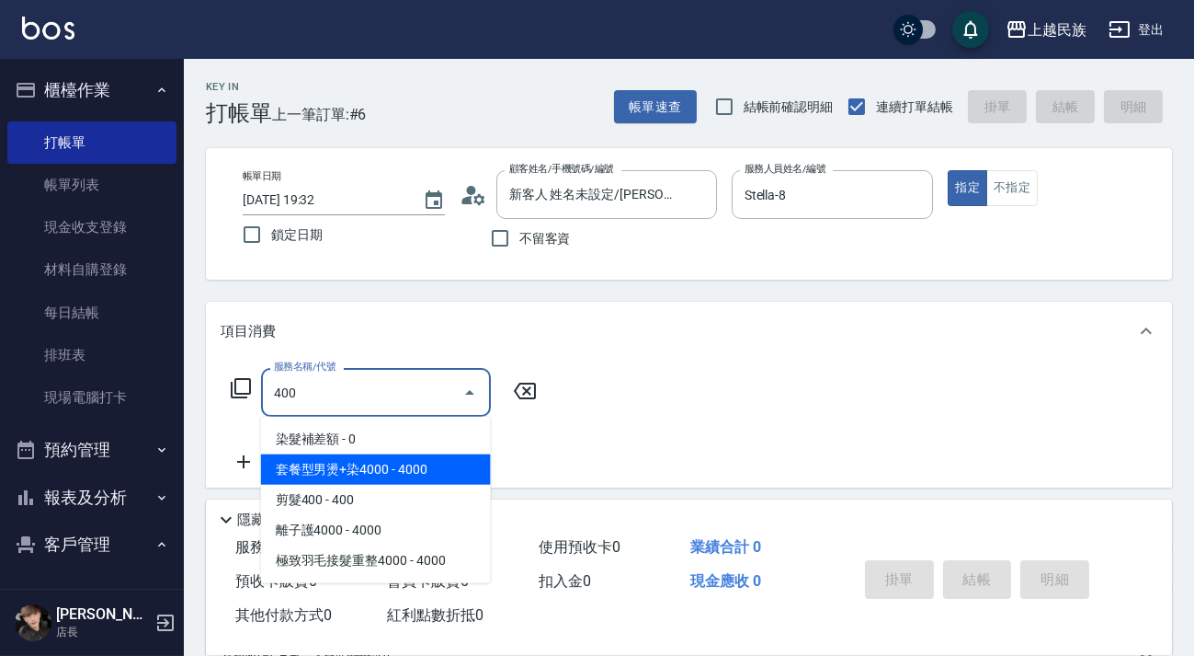
click at [403, 485] on span "剪髮400 - 400" at bounding box center [376, 500] width 230 height 30
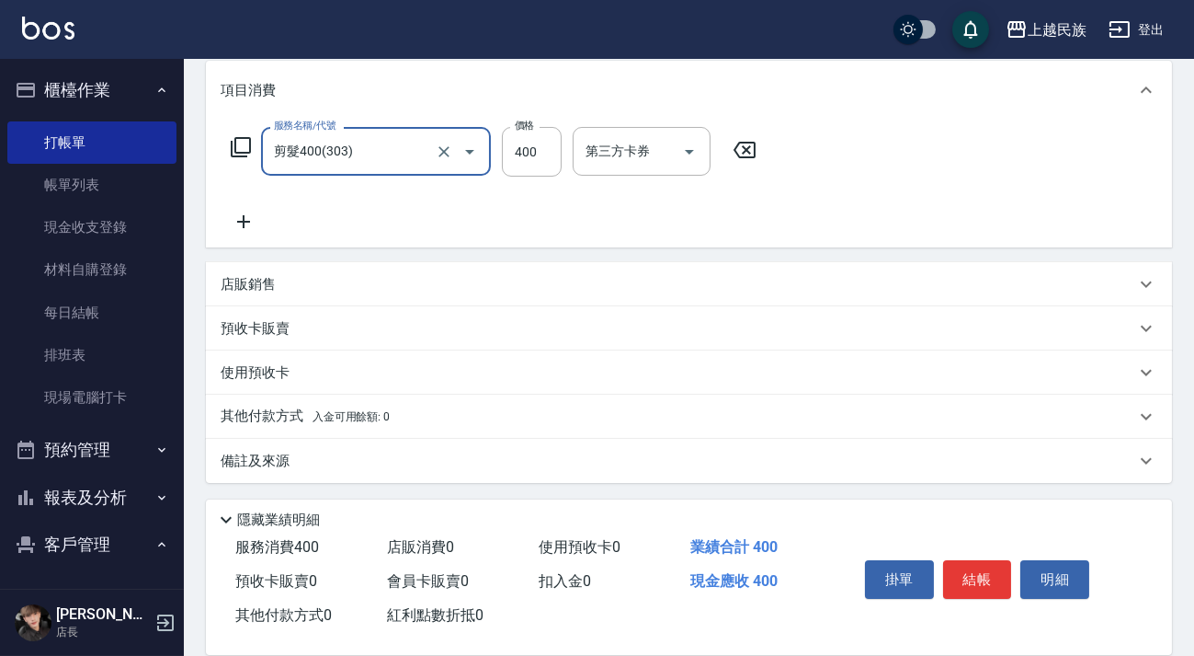
type input "剪髮400(303)"
click at [673, 471] on div "備註及來源" at bounding box center [689, 461] width 966 height 44
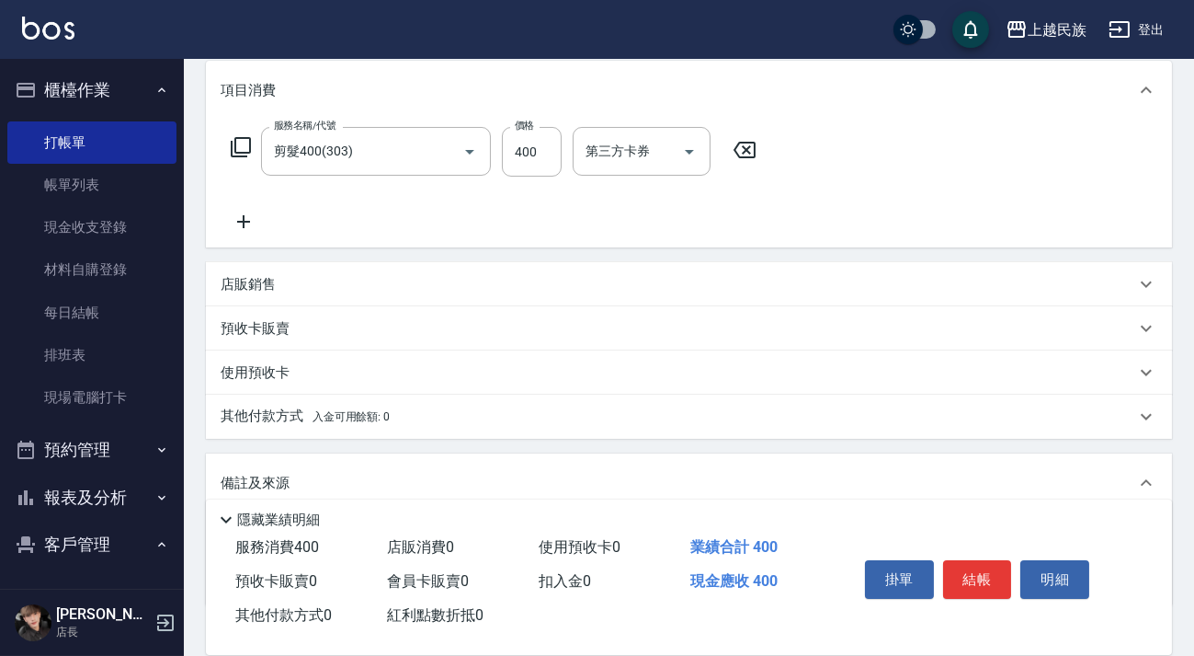
scroll to position [360, 0]
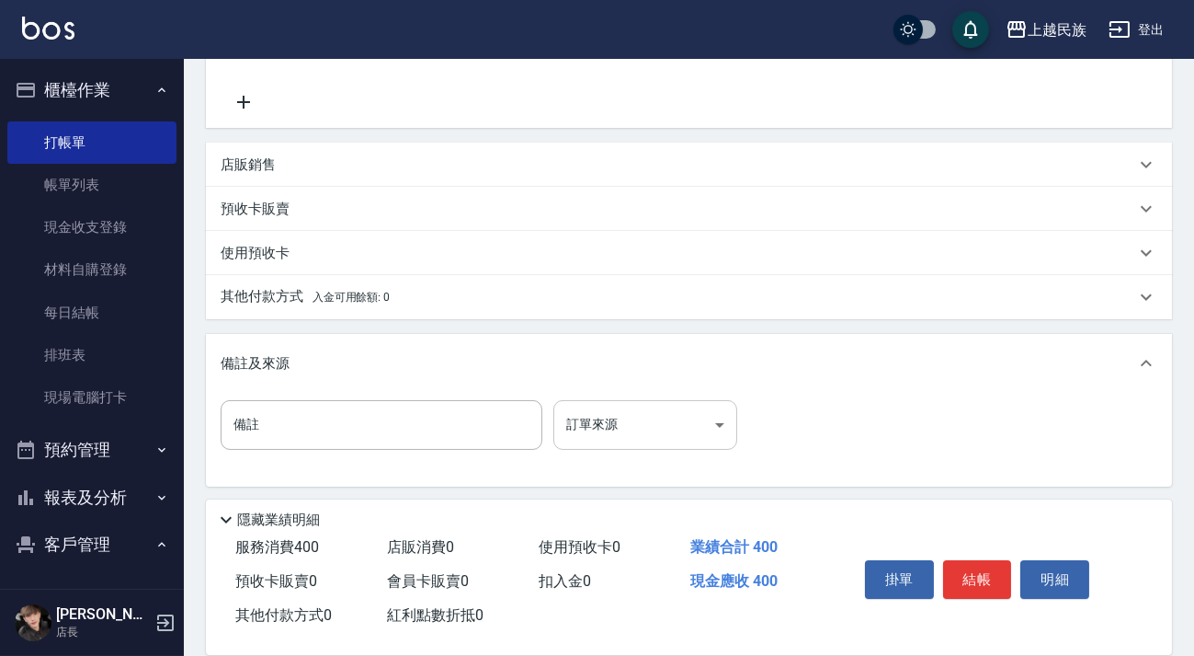
click at [698, 429] on body "上越民族 登出 櫃檯作業 打帳單 帳單列表 現金收支登錄 材料自購登錄 每日結帳 排班表 現場電腦打卡 預約管理 預約管理 單日預約紀錄 單週預約紀錄 報表及…" at bounding box center [597, 150] width 1194 height 1020
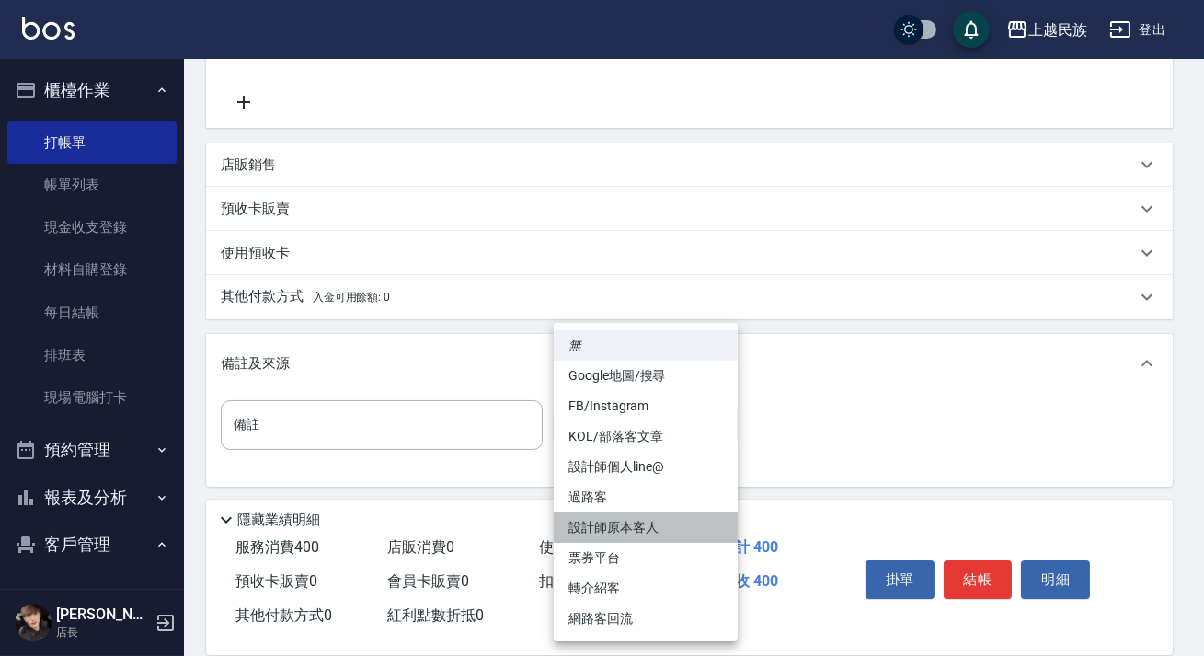
click at [680, 529] on li "設計師原本客人" at bounding box center [646, 527] width 184 height 30
type input "設計師原本客人"
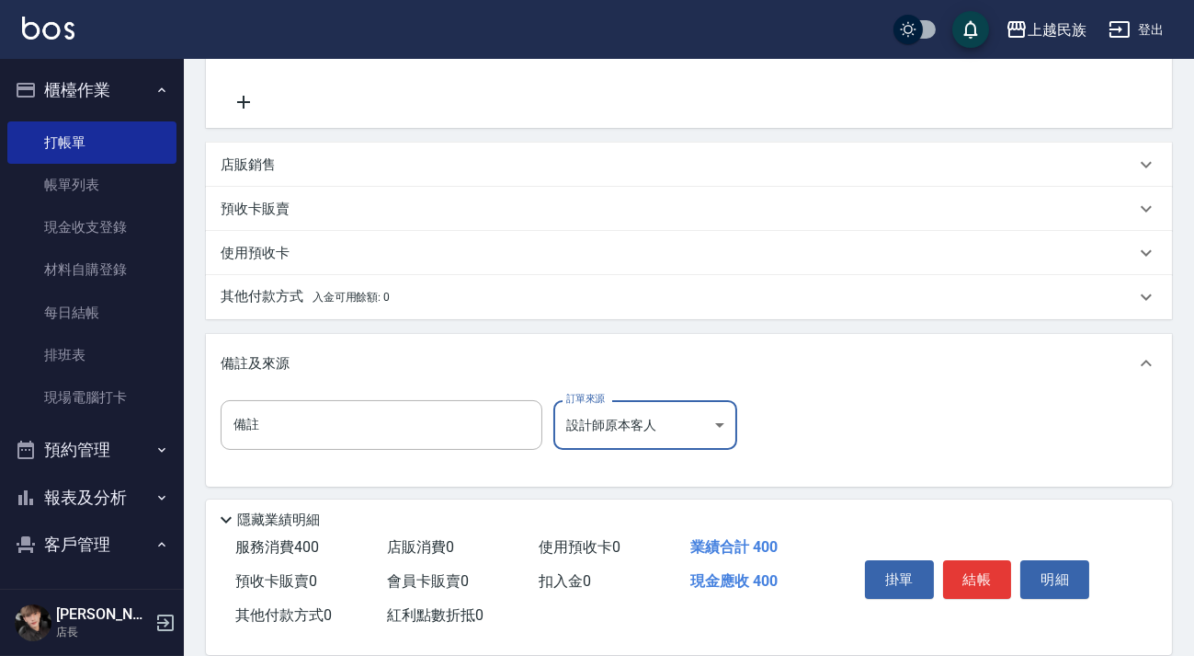
drag, startPoint x: 946, startPoint y: 570, endPoint x: 943, endPoint y: 559, distance: 11.4
click at [947, 570] on button "結帳" at bounding box center [977, 579] width 69 height 39
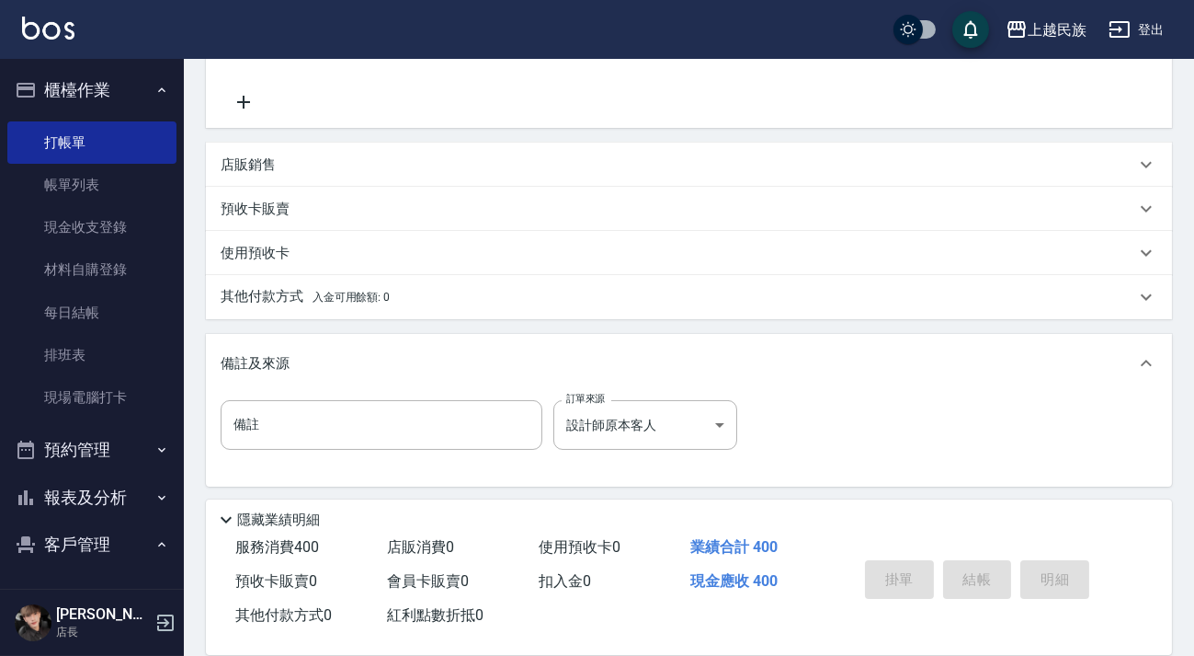
type input "2025/10/10 19:37"
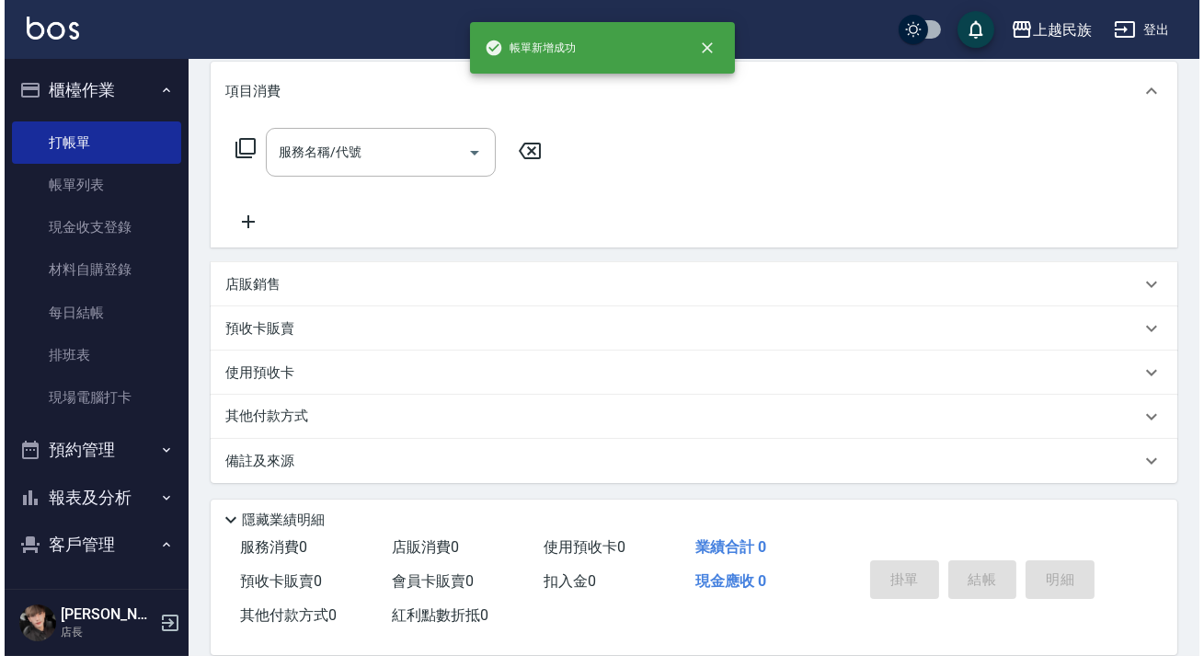
scroll to position [0, 0]
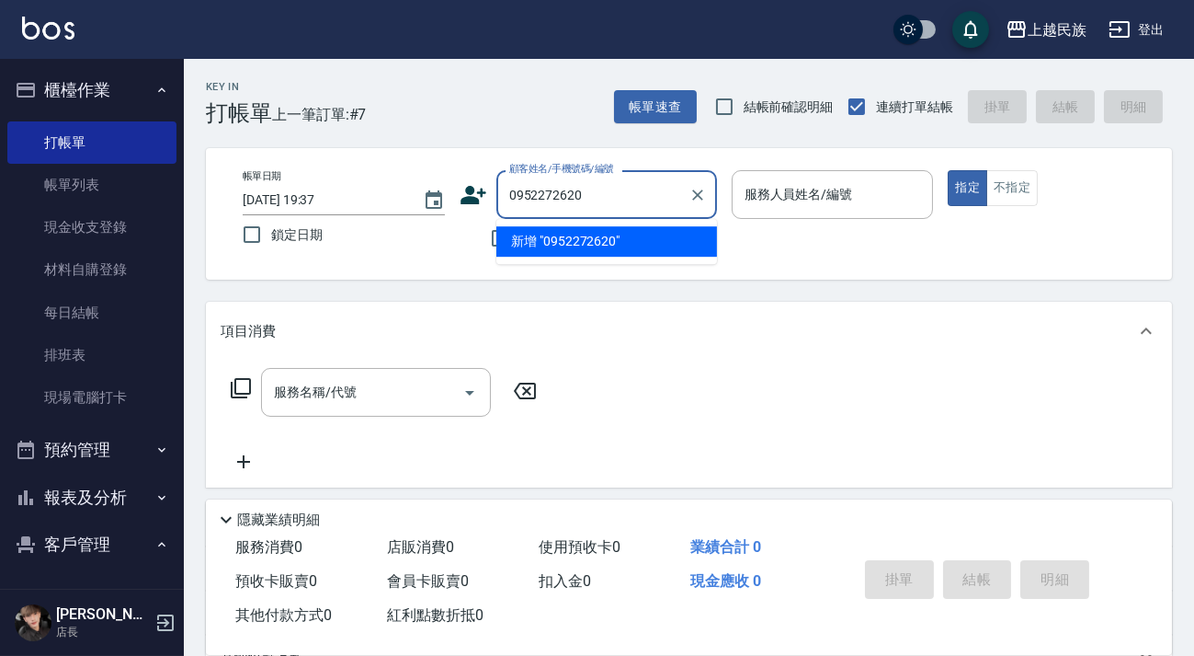
click at [585, 224] on ul "新增 "0952272620"" at bounding box center [607, 241] width 221 height 45
click at [584, 239] on li "新增 "0952272620"" at bounding box center [607, 241] width 221 height 30
type input "0952272620"
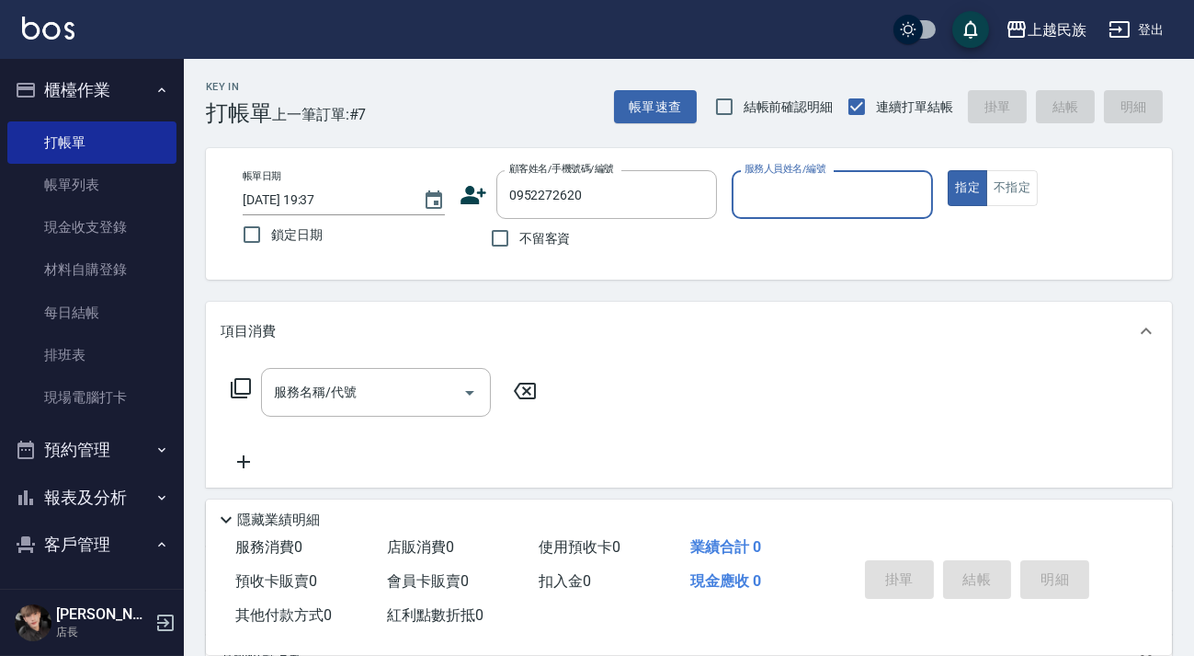
click at [477, 197] on icon at bounding box center [474, 195] width 28 height 28
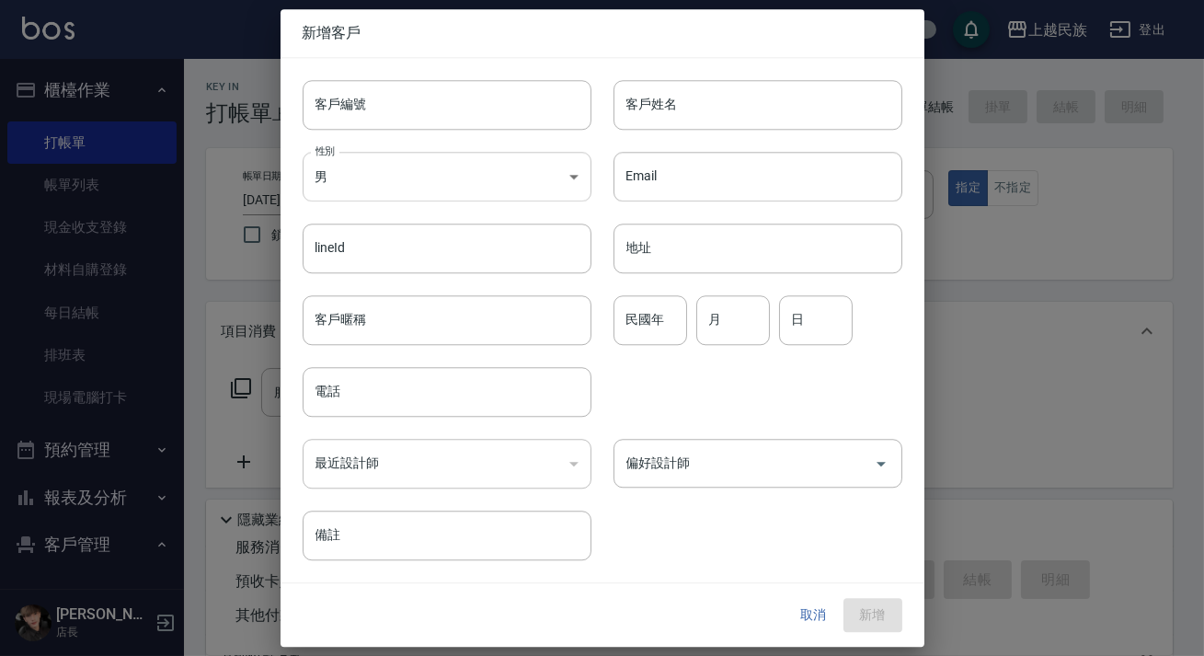
type input "0952272620"
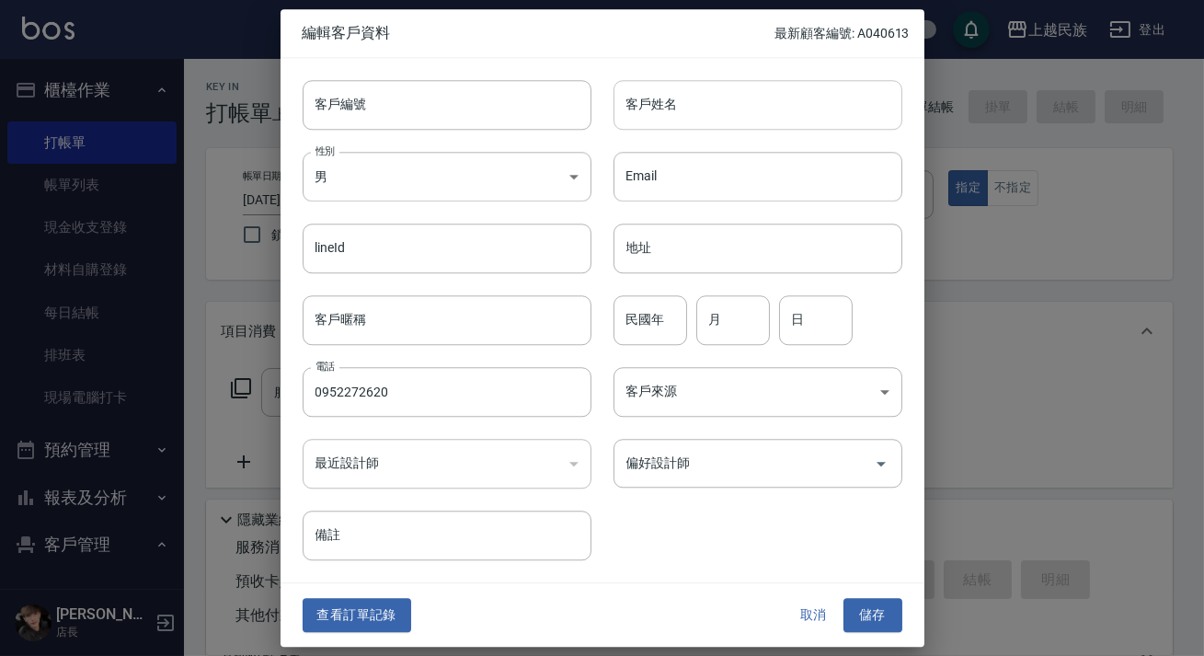
click at [648, 136] on div "Email Email" at bounding box center [746, 166] width 311 height 72
click at [649, 127] on input "客戶姓名" at bounding box center [757, 105] width 289 height 50
type input "蔡禮涵"
click at [653, 314] on div "民國年 民國年" at bounding box center [650, 320] width 74 height 50
type input "85"
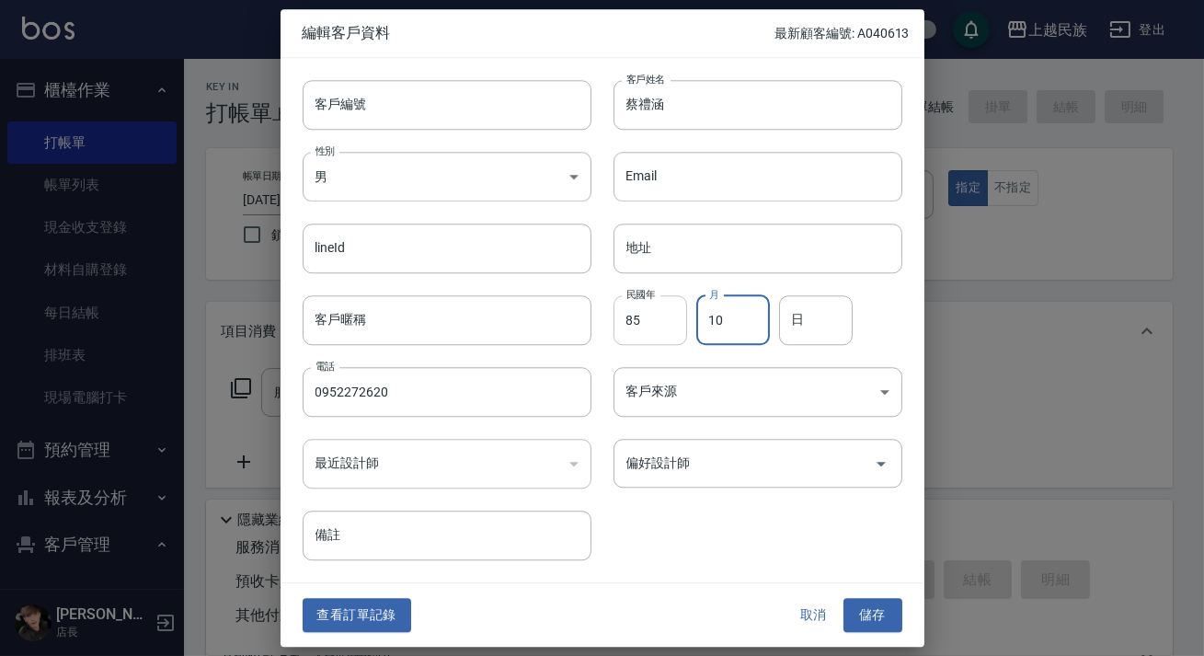
type input "10"
type input "02"
click at [413, 97] on input "客戶編號" at bounding box center [447, 105] width 289 height 50
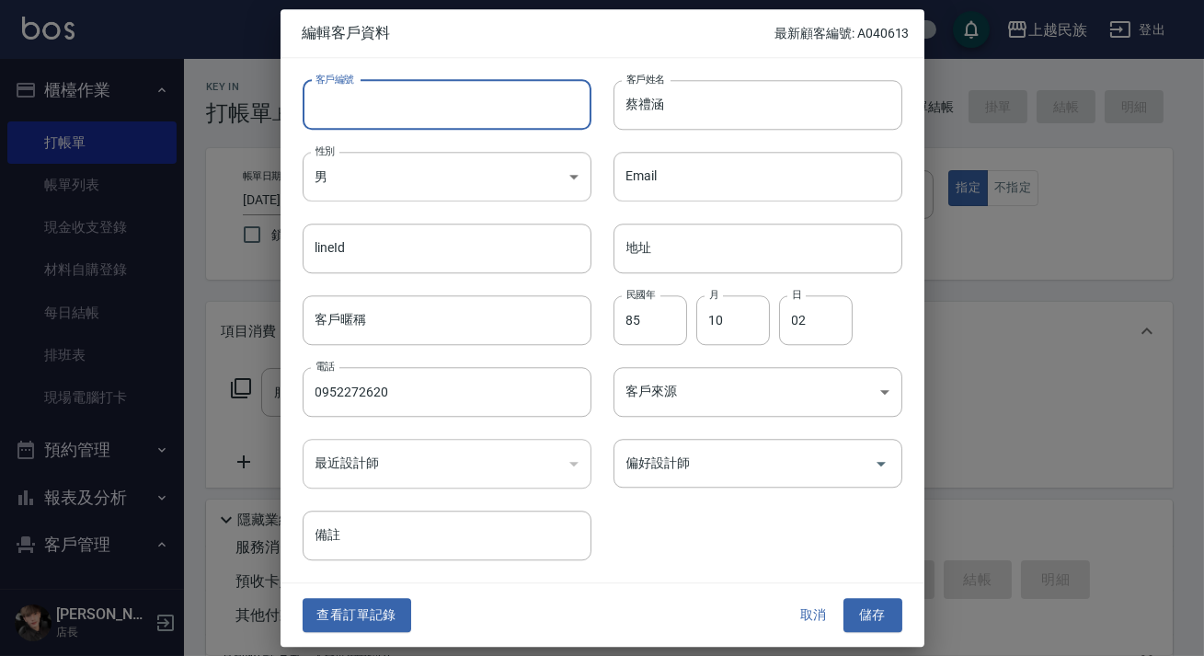
type input "＿"
type input "A"
type input "A100211"
click at [783, 463] on input "偏好設計師" at bounding box center [744, 463] width 245 height 32
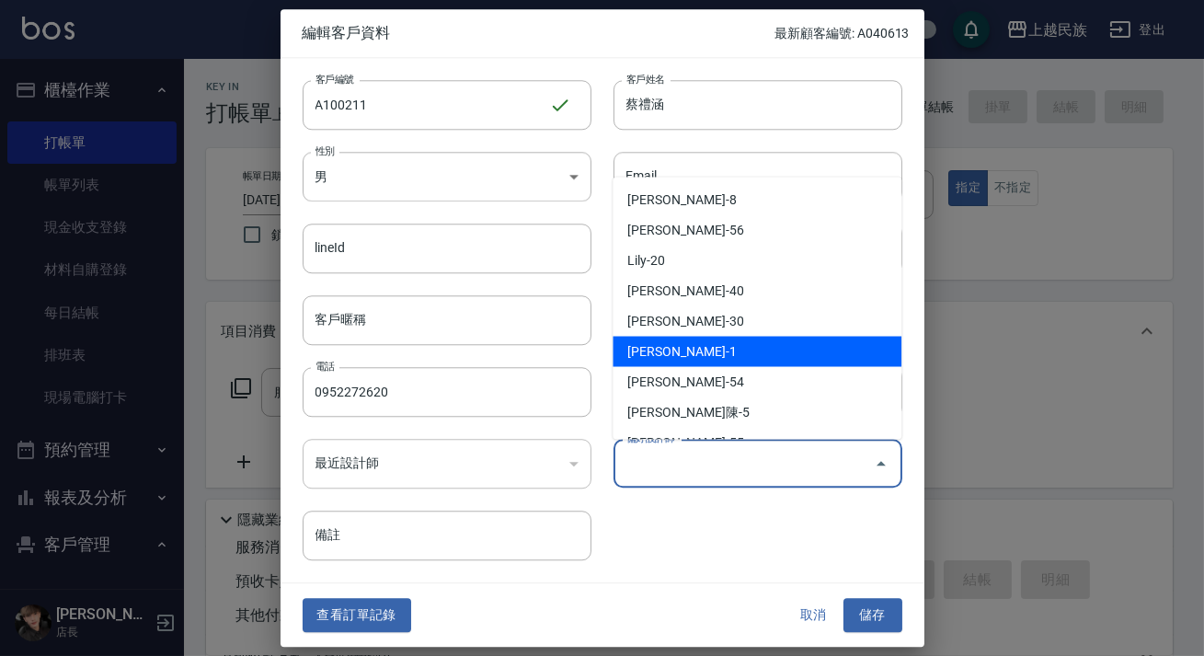
scroll to position [267, 0]
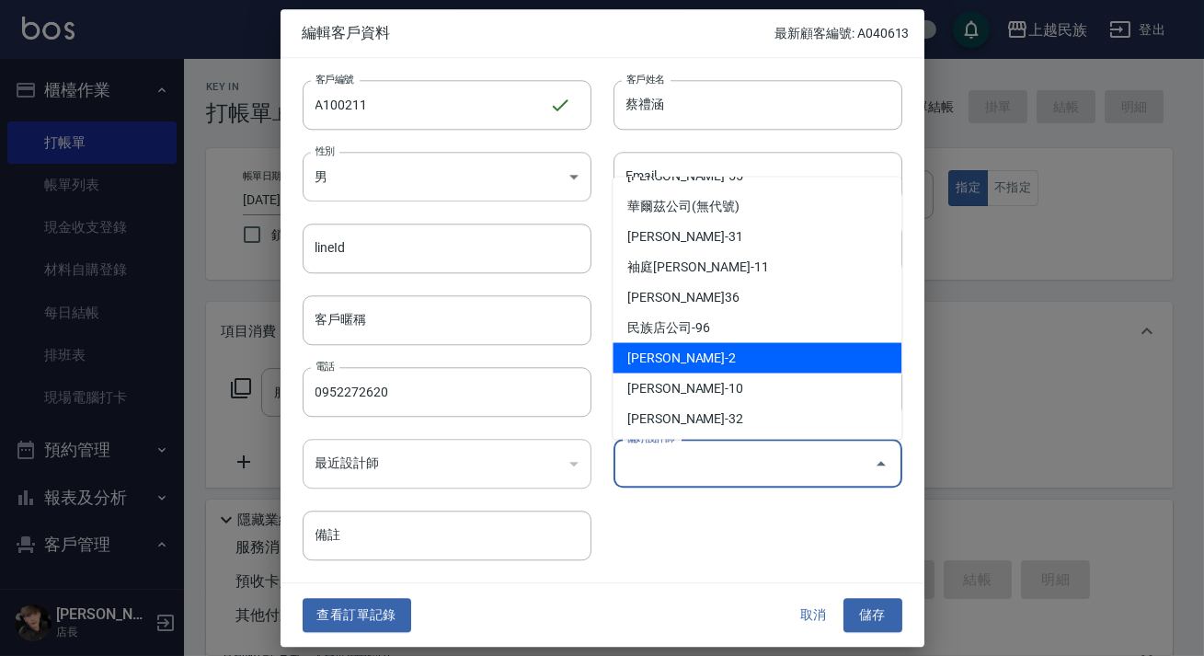
click at [741, 357] on li "Alan-2" at bounding box center [756, 357] width 289 height 30
type input "[PERSON_NAME]"
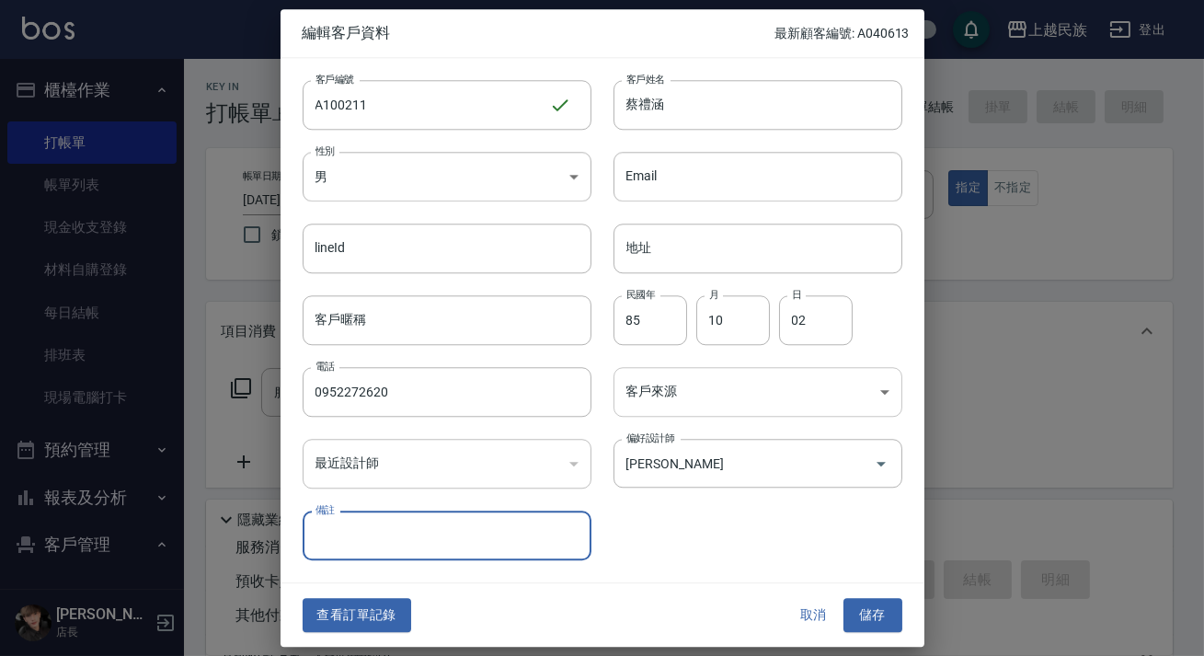
click at [793, 400] on body "上越民族 登出 櫃檯作業 打帳單 帳單列表 現金收支登錄 材料自購登錄 每日結帳 排班表 現場電腦打卡 預約管理 預約管理 單日預約紀錄 單週預約紀錄 報表及…" at bounding box center [602, 448] width 1204 height 896
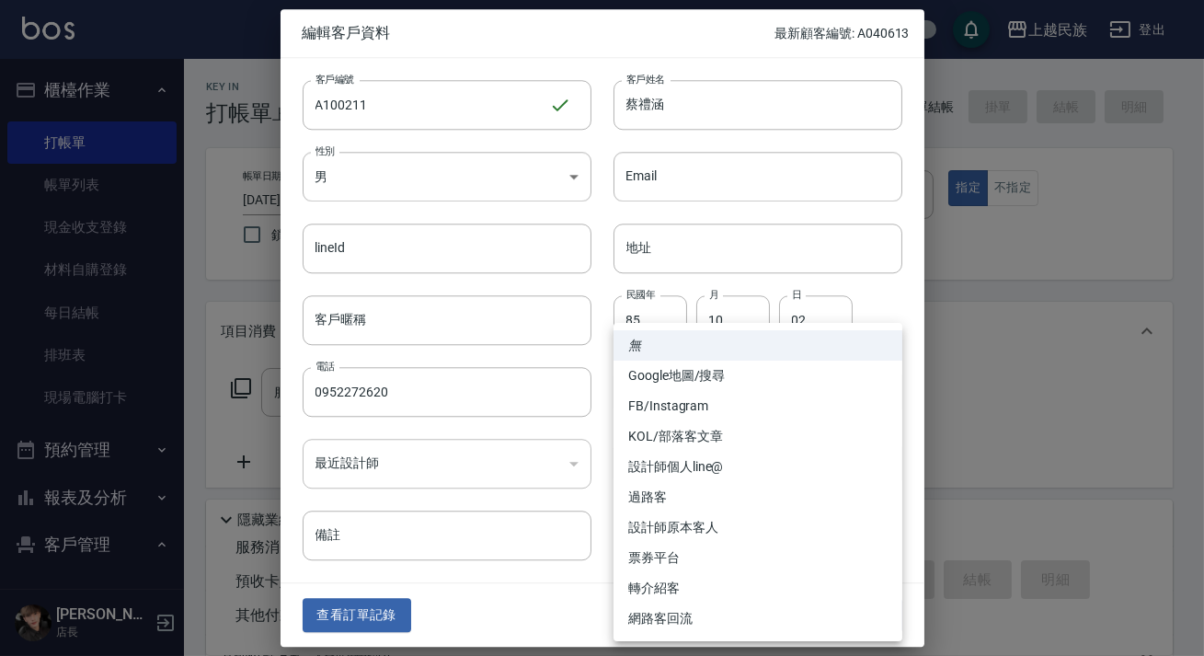
click at [751, 408] on li "FB/Instagram" at bounding box center [757, 406] width 289 height 30
type input "FB/Instagram"
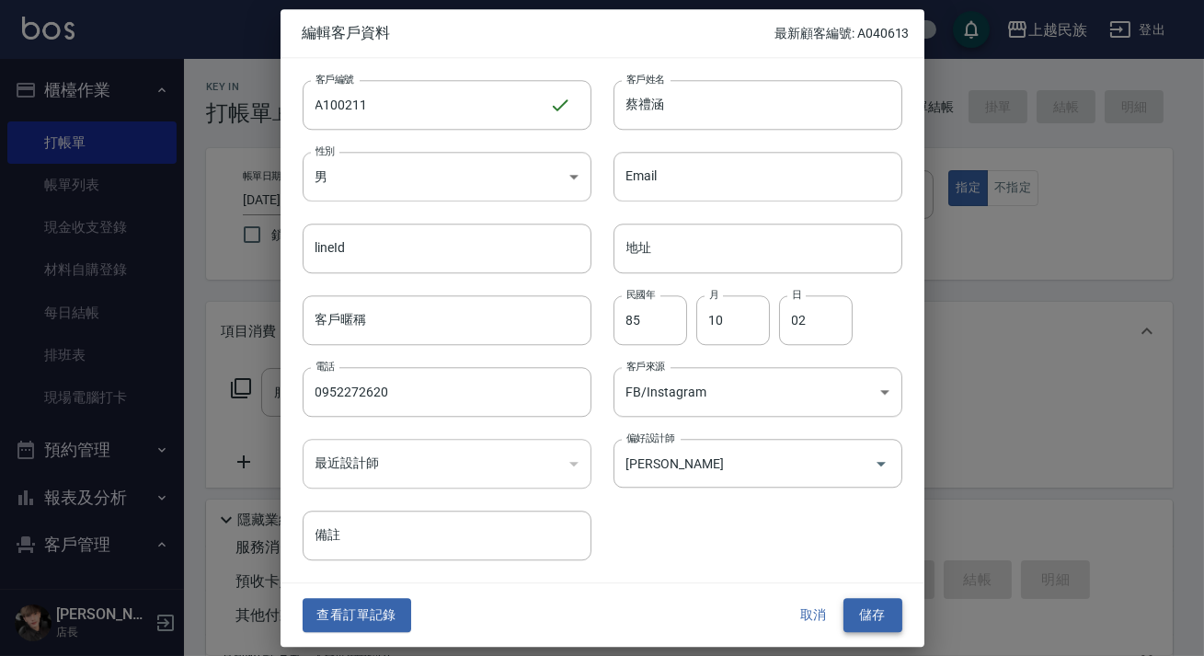
click at [879, 607] on button "儲存" at bounding box center [872, 616] width 59 height 34
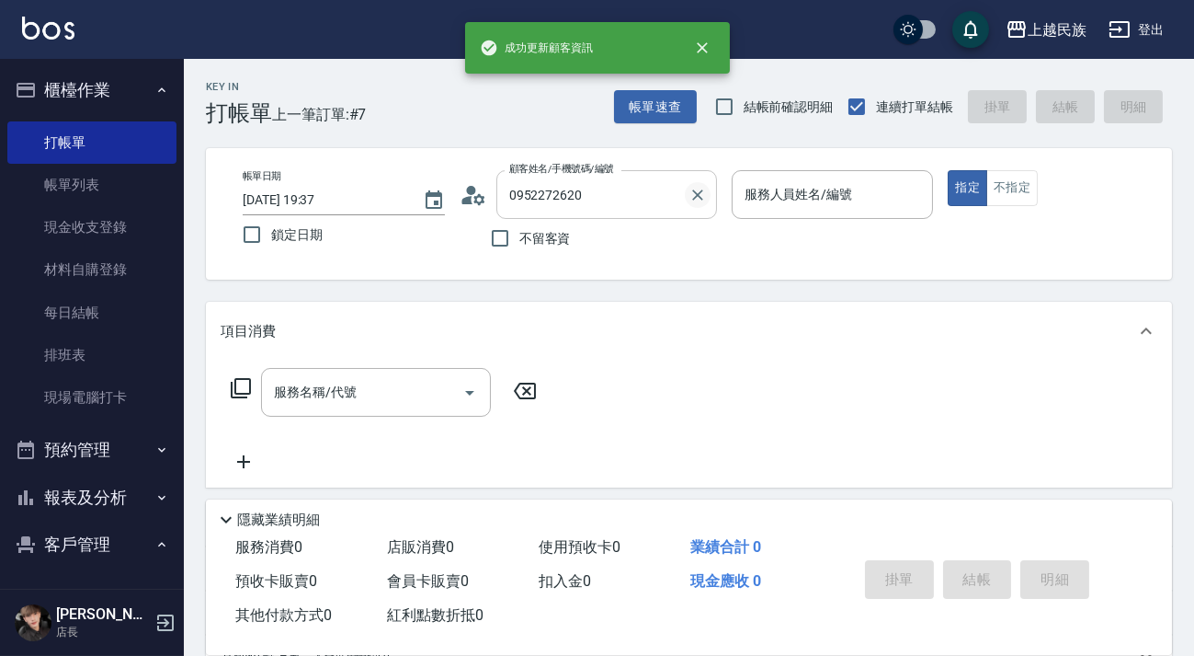
click at [695, 202] on icon "Clear" at bounding box center [698, 195] width 18 height 18
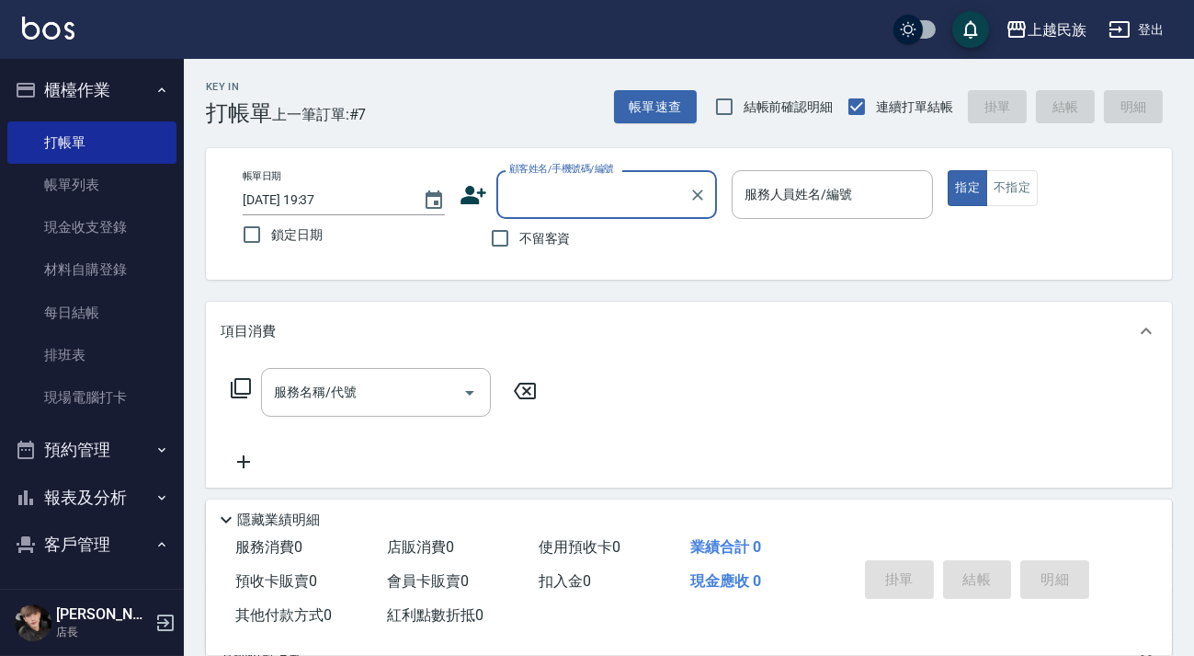
click at [654, 200] on input "顧客姓名/手機號碼/編號" at bounding box center [593, 194] width 177 height 32
click at [634, 235] on div "不留客資" at bounding box center [588, 238] width 257 height 39
click at [633, 206] on input "顧客姓名/手機號碼/編號" at bounding box center [593, 194] width 177 height 32
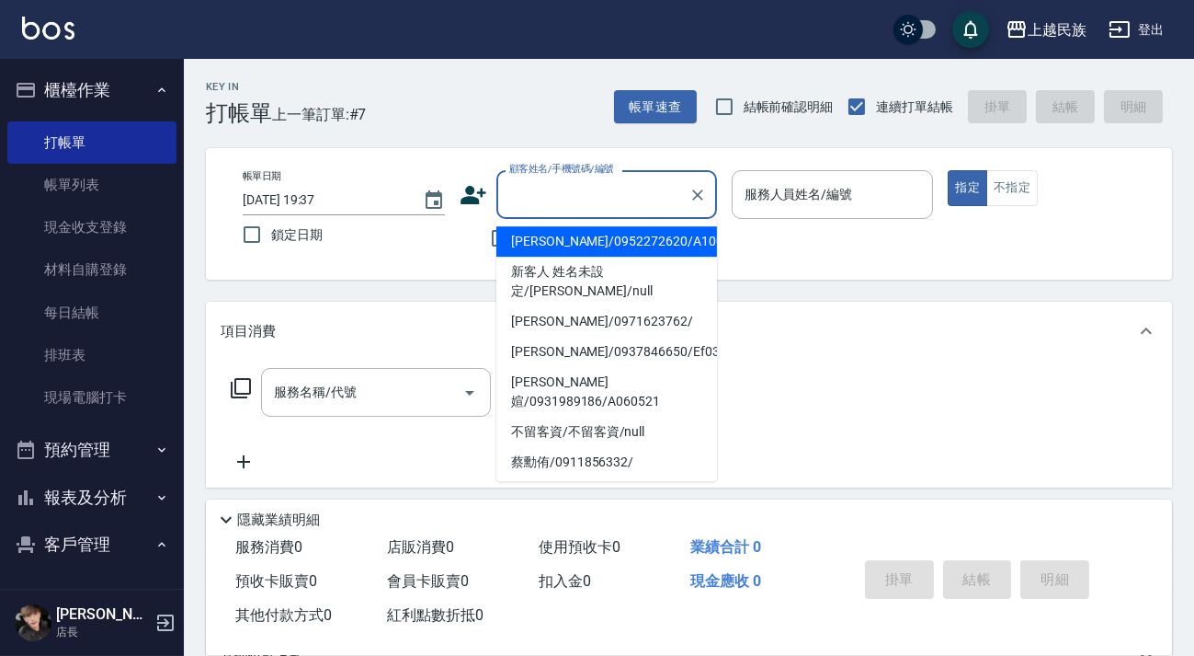
click at [627, 239] on li "蔡禮涵/0952272620/A100211" at bounding box center [607, 241] width 221 height 30
type input "蔡禮涵/0952272620/A100211"
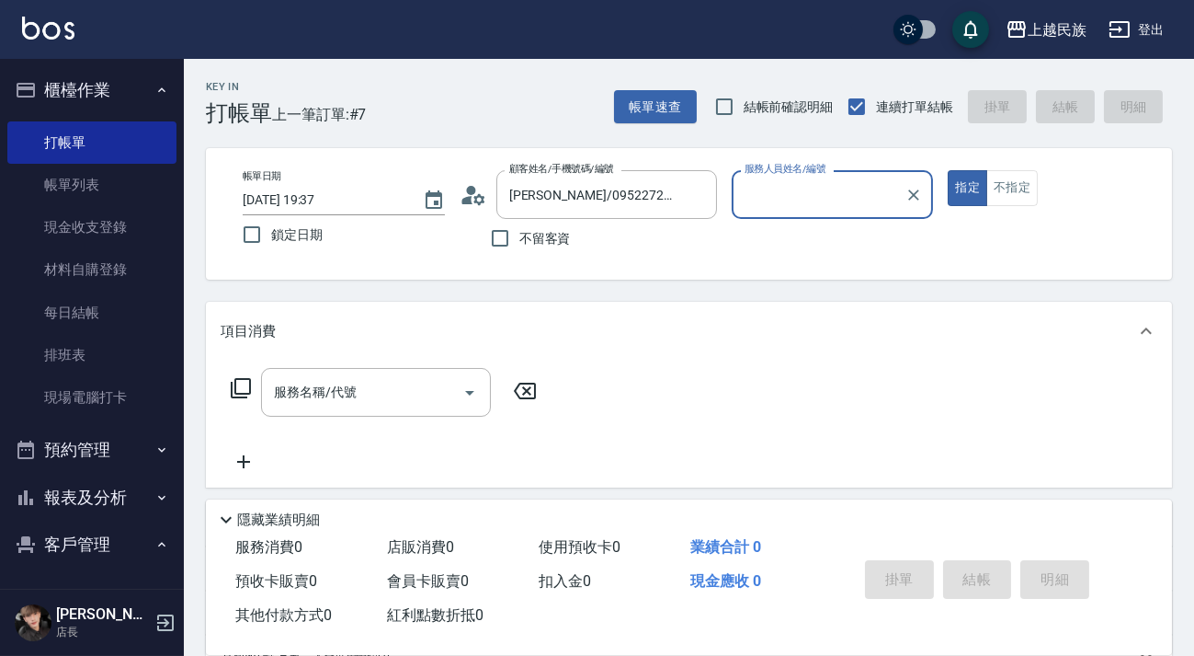
type input "Alan-2"
click at [948, 170] on button "指定" at bounding box center [968, 188] width 40 height 36
click at [244, 384] on icon at bounding box center [241, 388] width 22 height 22
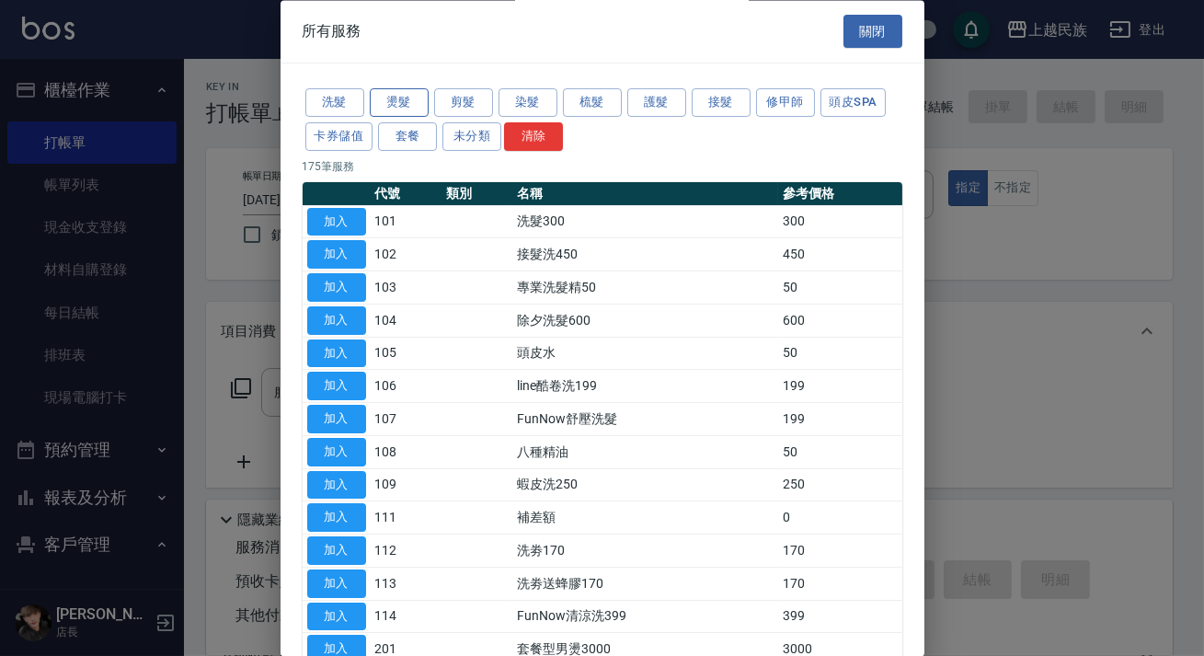
click at [408, 104] on button "燙髮" at bounding box center [399, 103] width 59 height 29
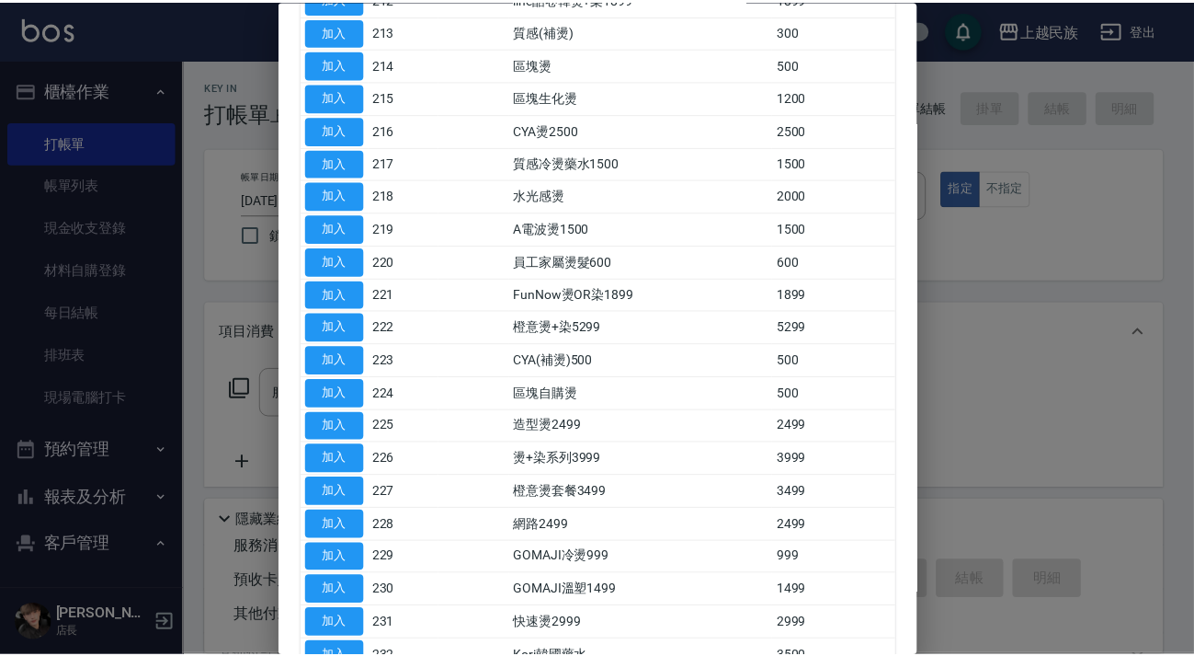
scroll to position [732, 0]
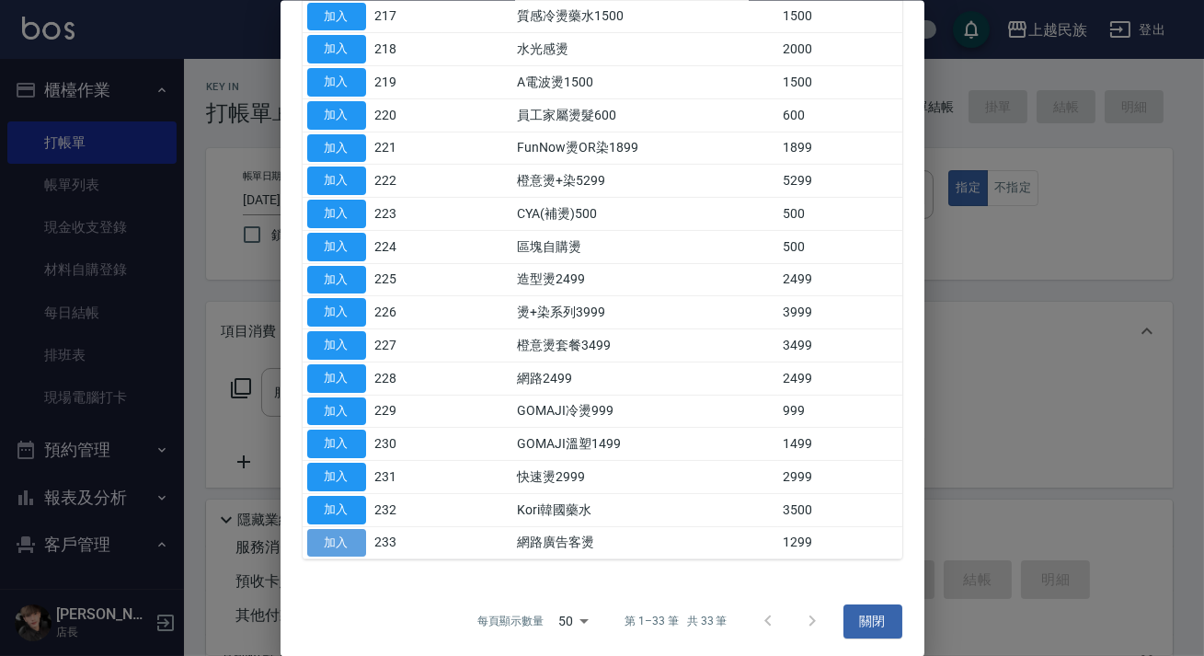
click at [356, 536] on button "加入" at bounding box center [336, 542] width 59 height 29
type input "網路廣告客燙(233)"
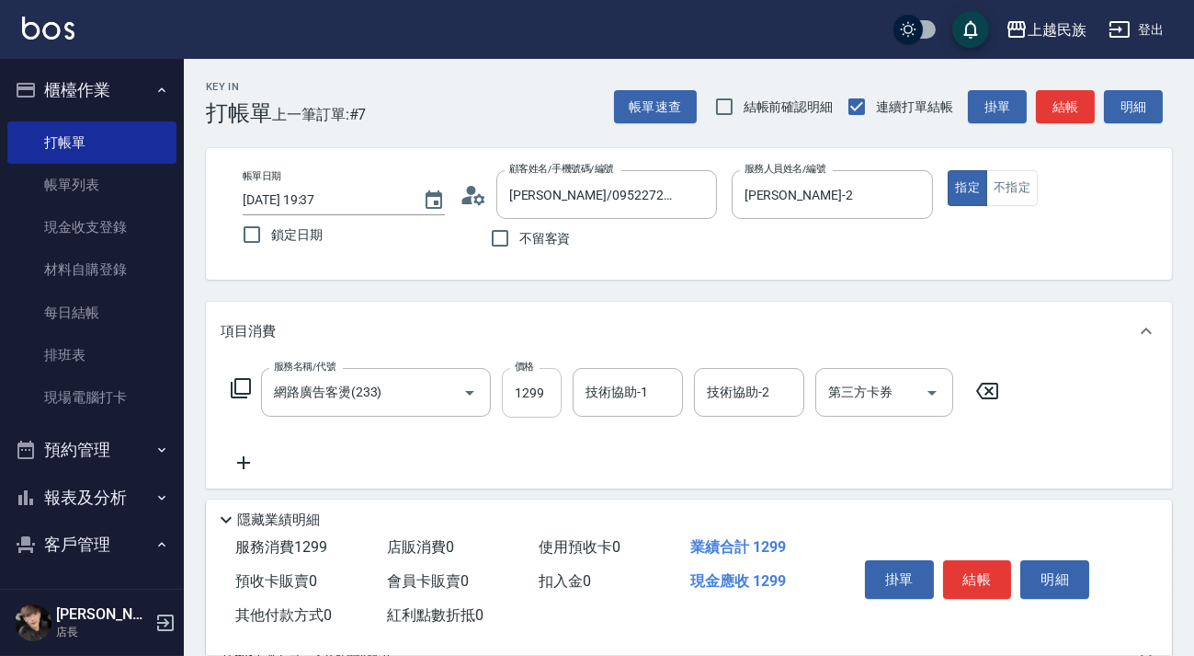
click at [538, 402] on input "1299" at bounding box center [532, 393] width 60 height 50
type input "1200"
type input "Alan-2"
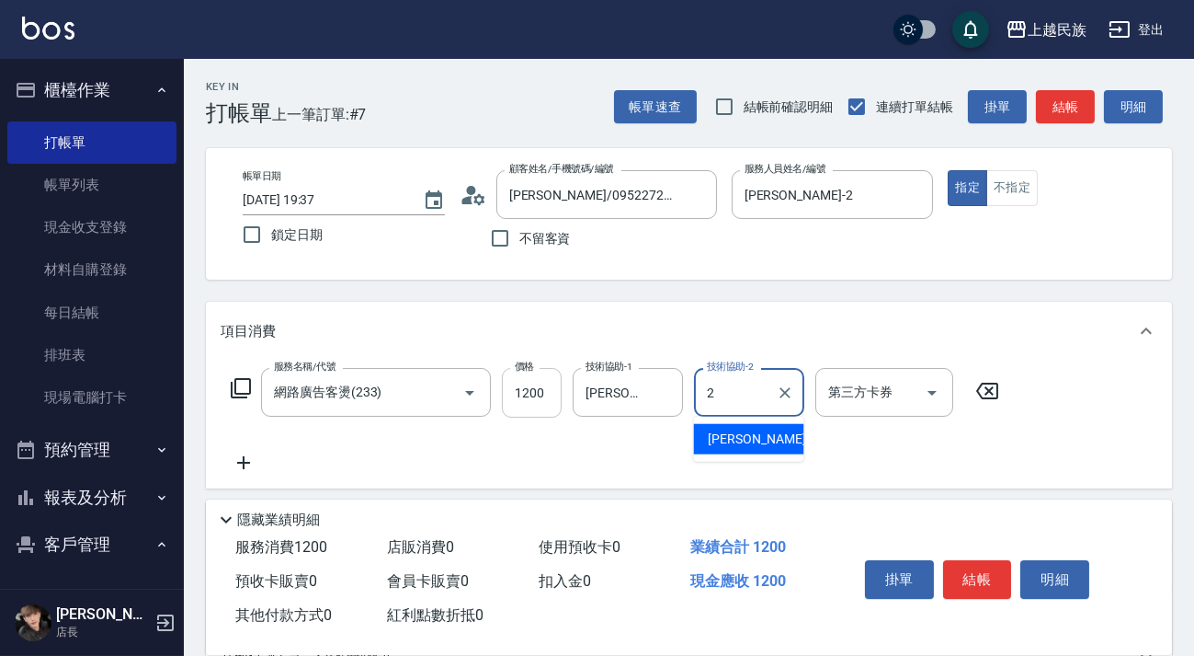
type input "Alan-2"
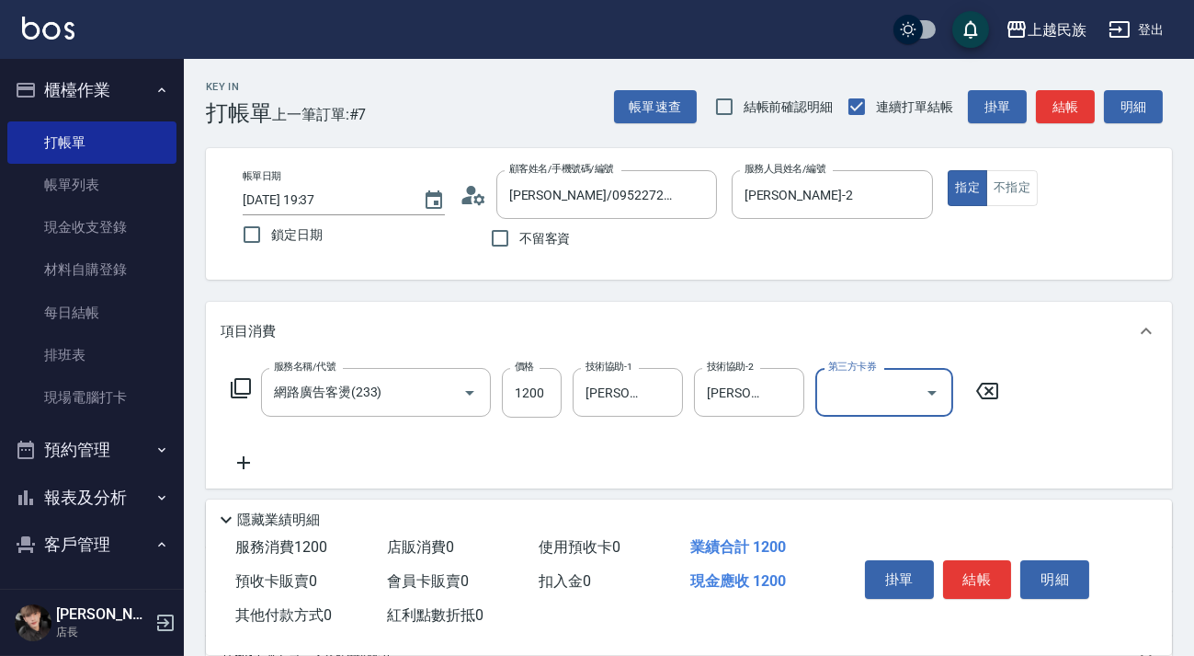
scroll to position [241, 0]
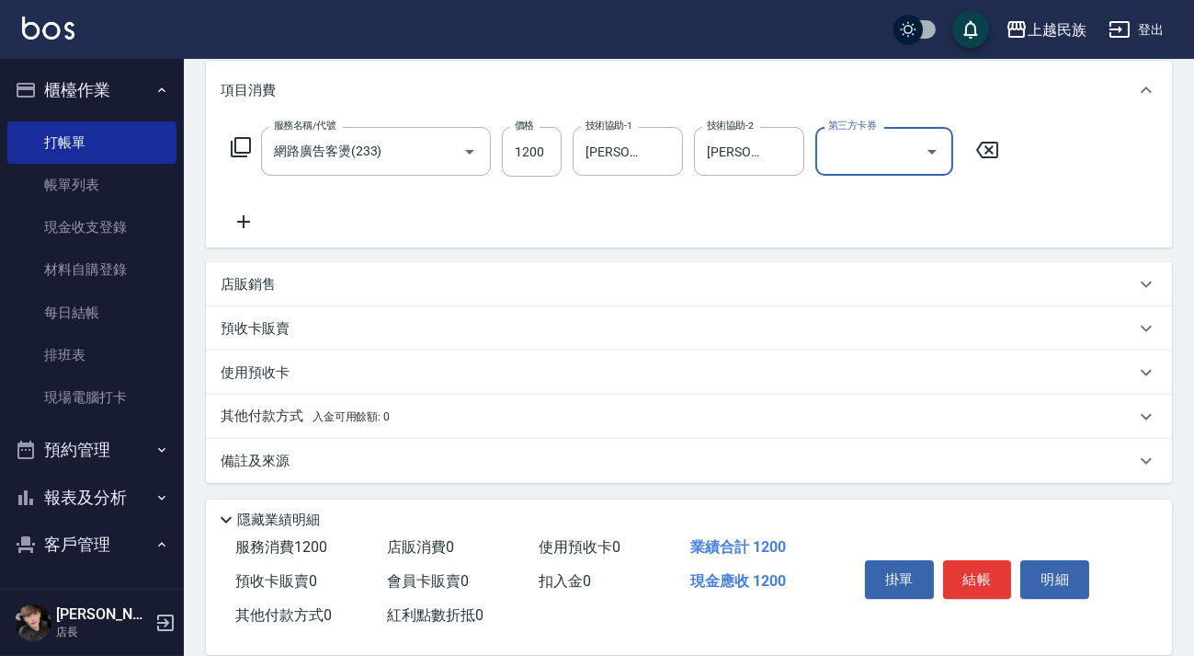
click at [436, 285] on div "店販銷售" at bounding box center [678, 284] width 915 height 19
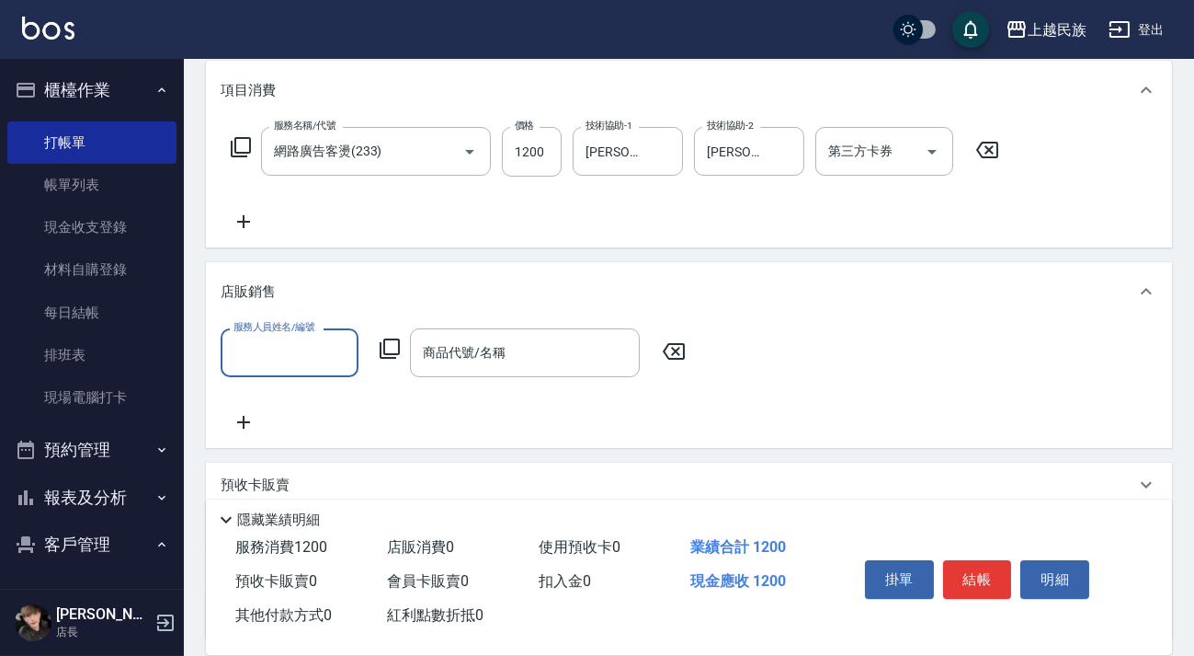
scroll to position [0, 0]
type input "Alan-2"
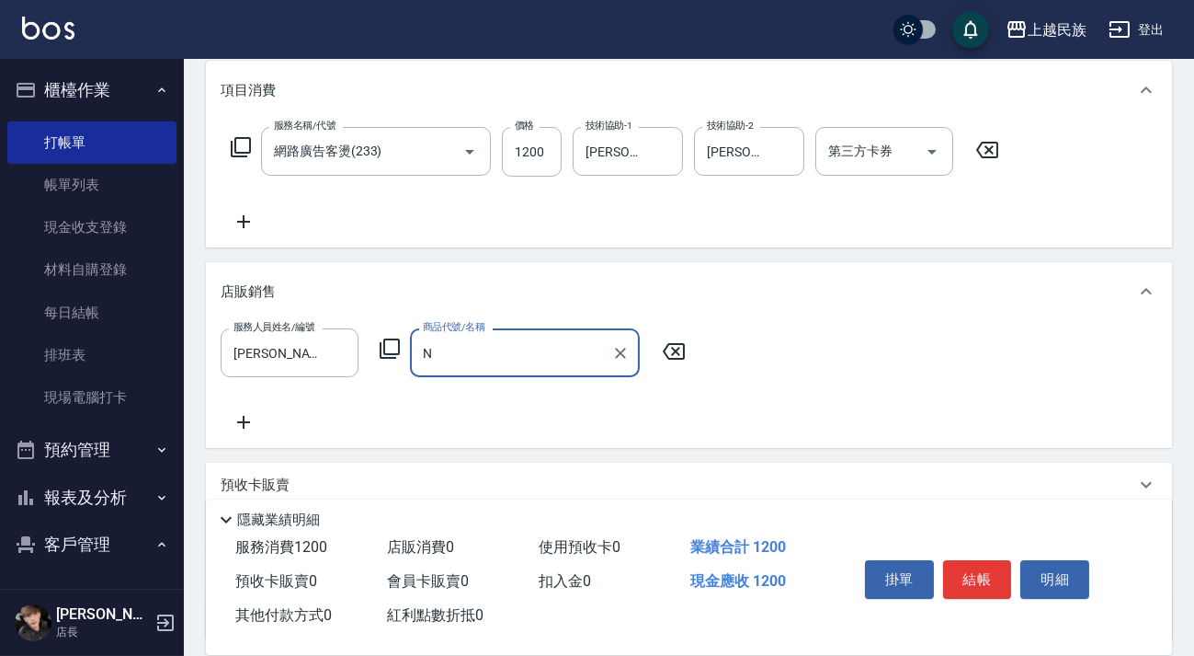
type input "N"
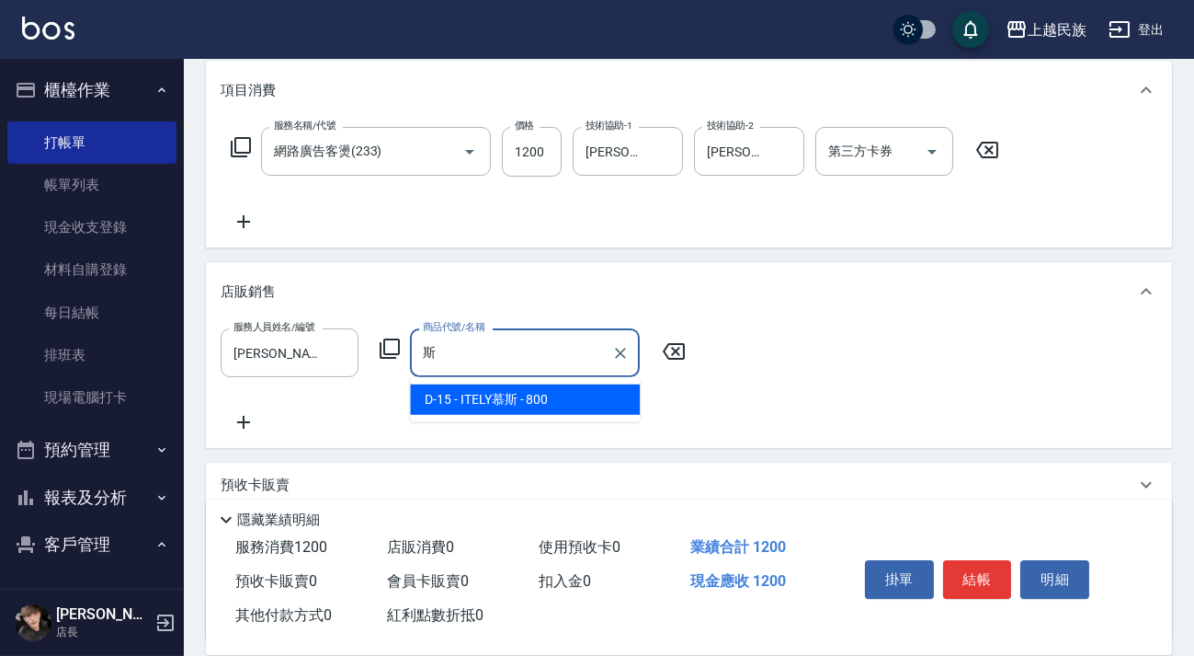
drag, startPoint x: 503, startPoint y: 399, endPoint x: 613, endPoint y: 406, distance: 110.5
click at [504, 400] on span "D-15 - ITELY慕斯 - 800" at bounding box center [525, 399] width 230 height 30
type input "ITELY慕斯"
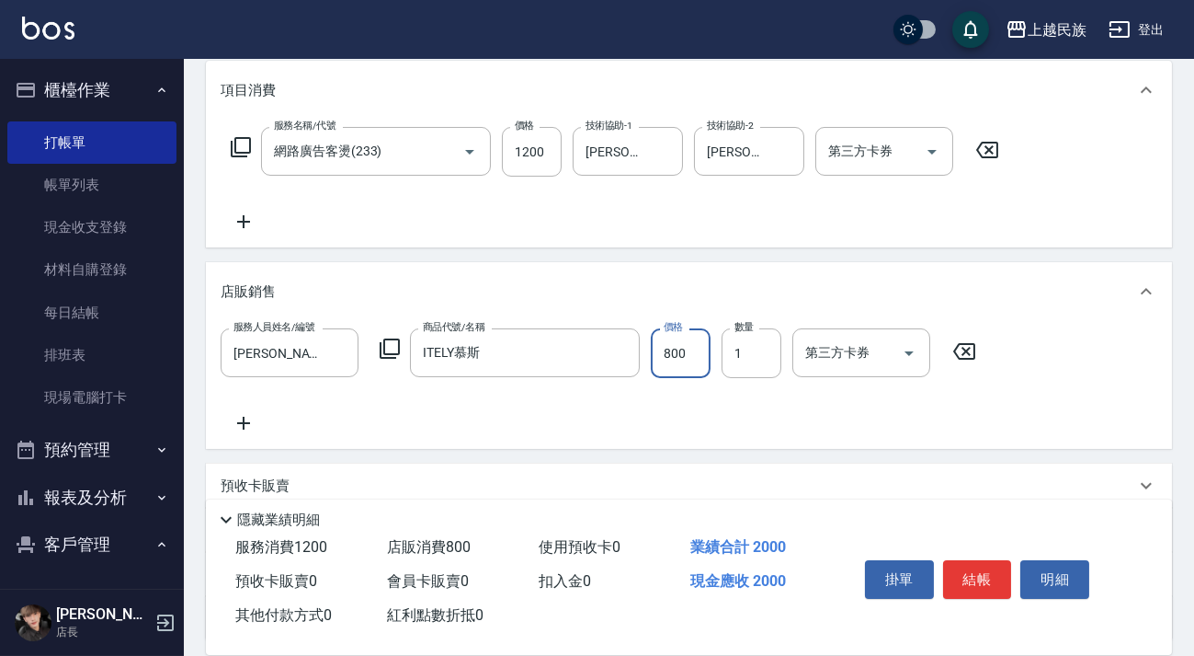
click at [675, 406] on div "服務人員姓名/編號 Alan-2 服務人員姓名/編號 商品代號/名稱 ITELY慕斯 商品代號/名稱 價格 800 價格 數量 1 數量 第三方卡券 第三方卡券" at bounding box center [689, 381] width 937 height 106
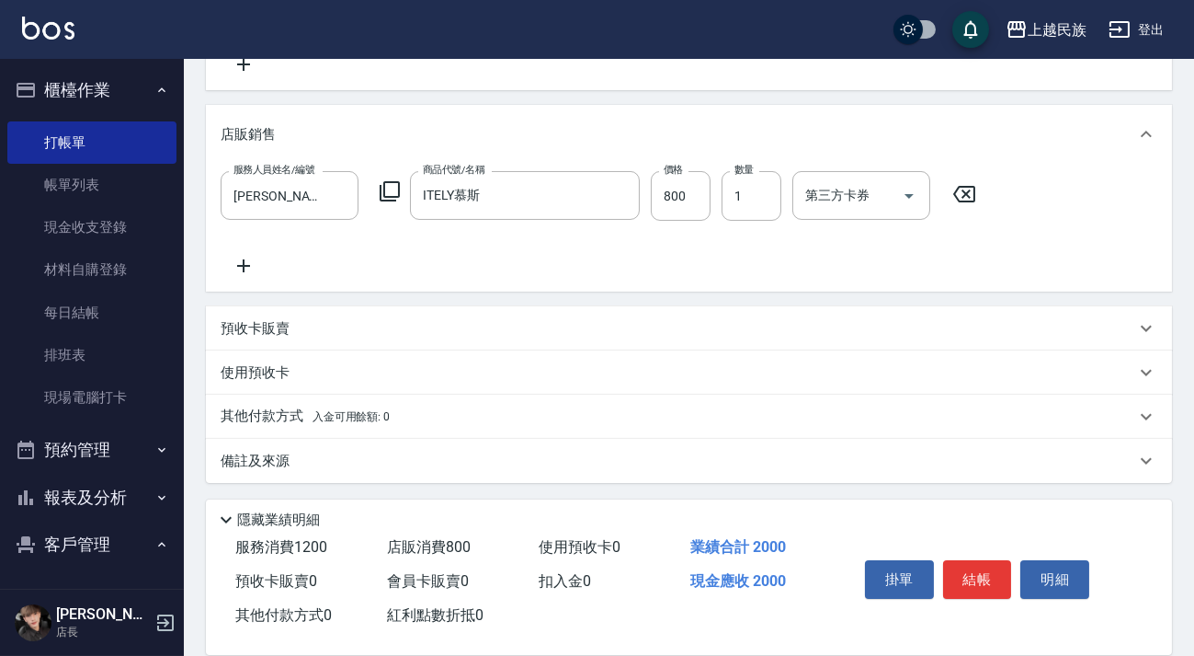
drag, startPoint x: 733, startPoint y: 459, endPoint x: 757, endPoint y: 451, distance: 25.3
click at [736, 459] on div "備註及來源" at bounding box center [678, 460] width 915 height 19
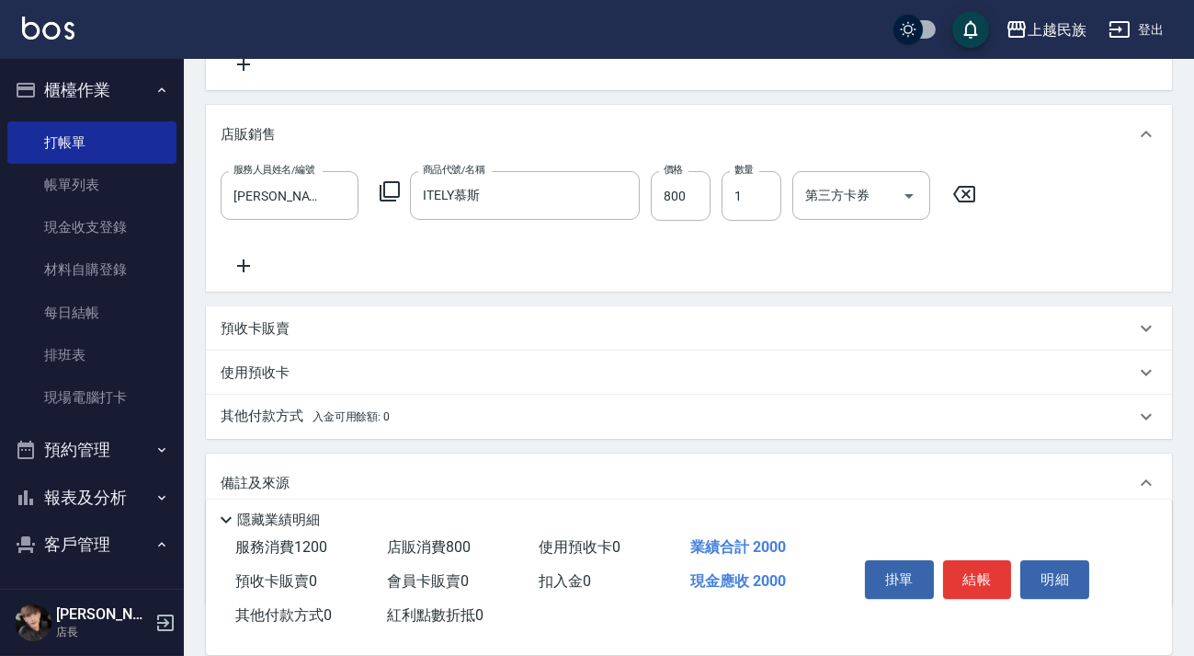
scroll to position [518, 0]
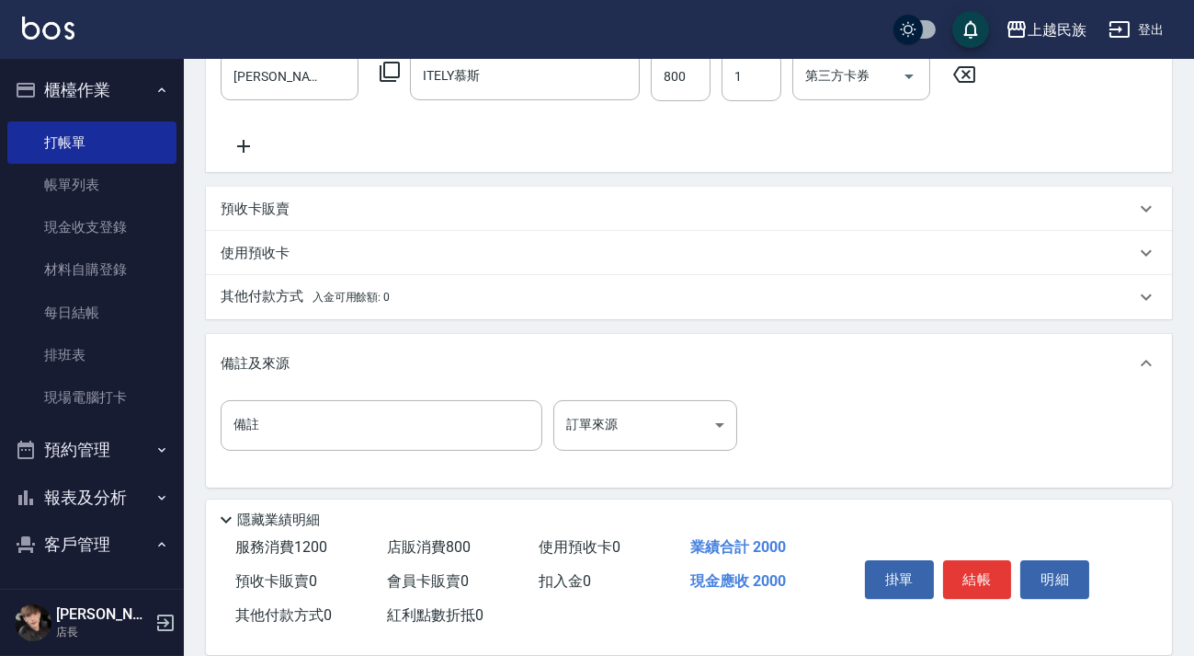
click at [408, 289] on div "其他付款方式 入金可用餘額: 0" at bounding box center [678, 297] width 915 height 20
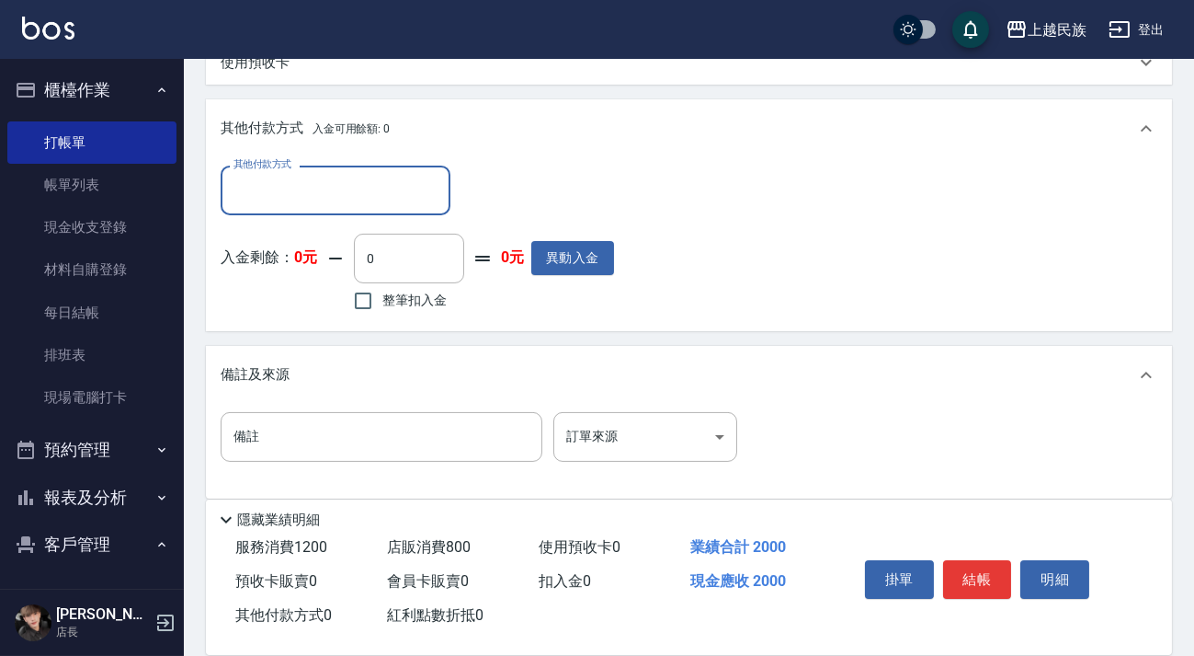
scroll to position [0, 0]
click at [389, 184] on input "其他付款方式" at bounding box center [335, 190] width 213 height 32
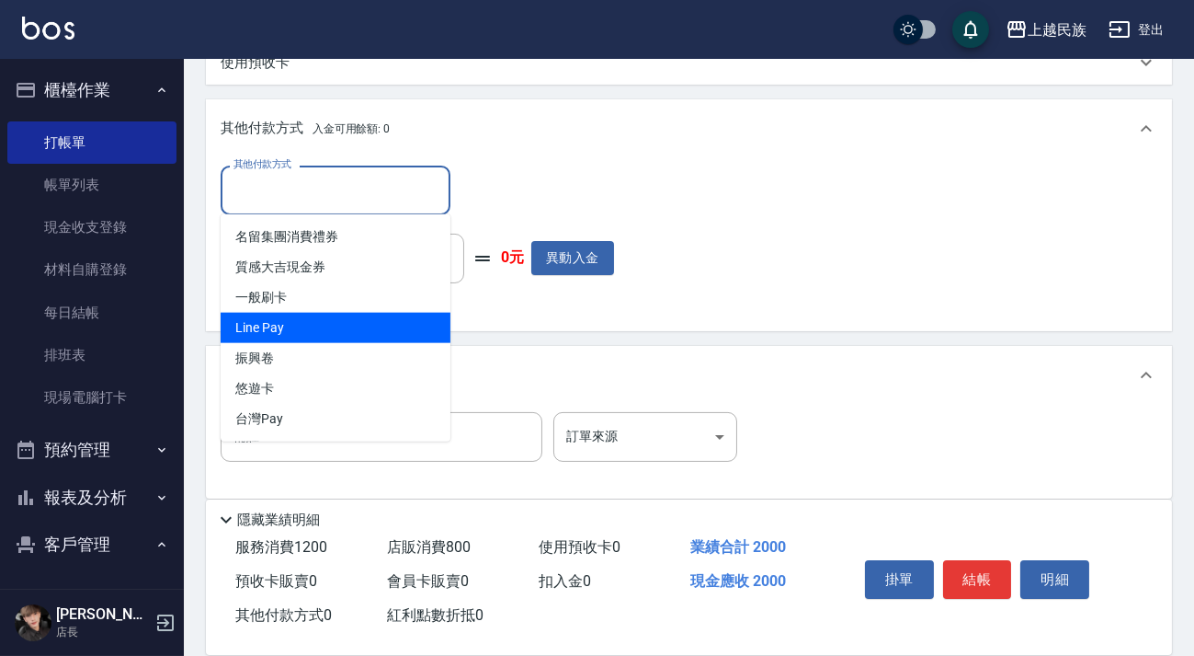
click at [366, 322] on span "Line Pay" at bounding box center [336, 328] width 230 height 30
type input "Line Pay"
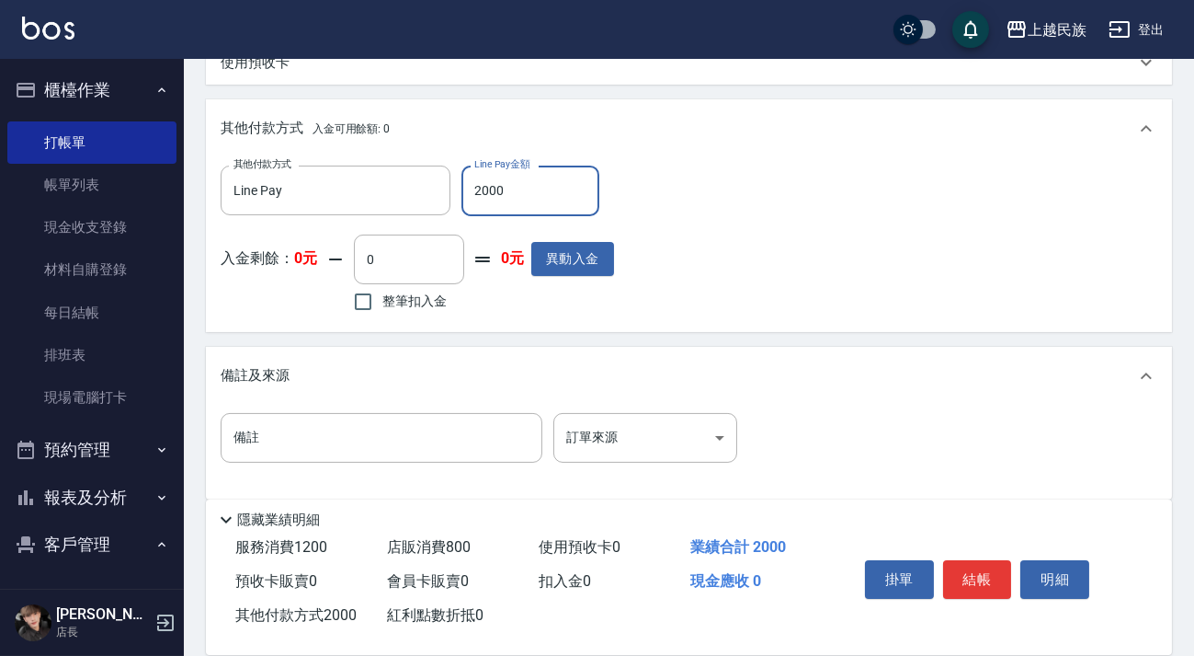
type input "2000"
click at [552, 451] on div "備註 備註 訂單來源 ​ 訂單來源" at bounding box center [485, 438] width 528 height 50
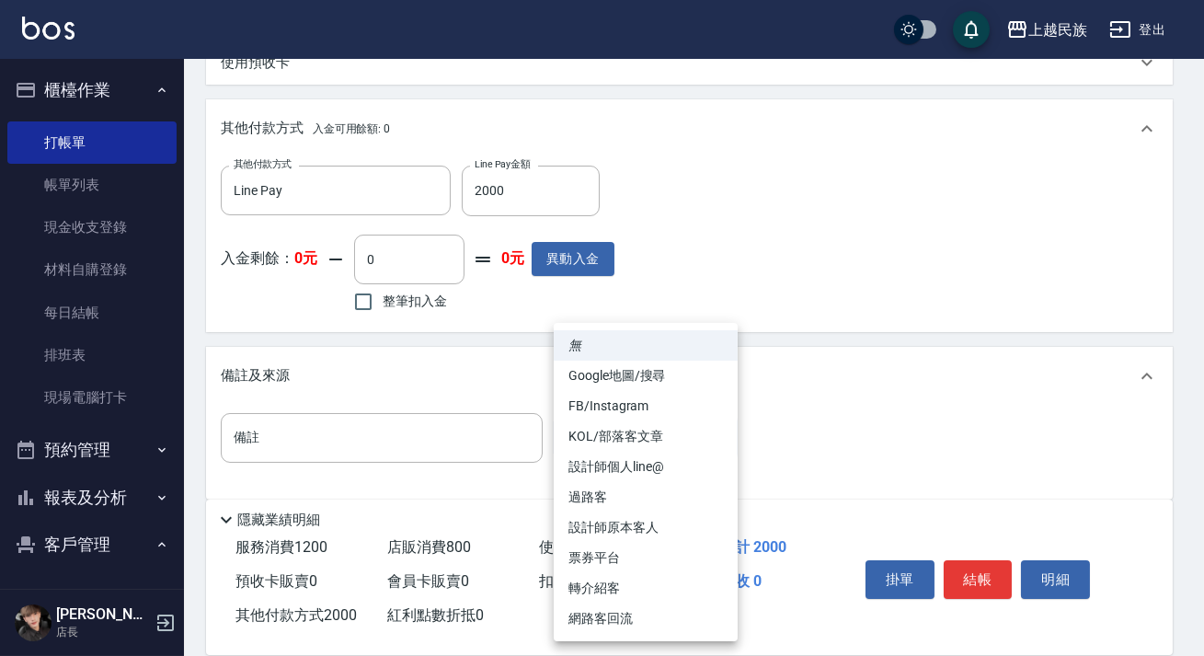
click at [672, 409] on li "FB/Instagram" at bounding box center [646, 406] width 184 height 30
type input "FB/Instagram"
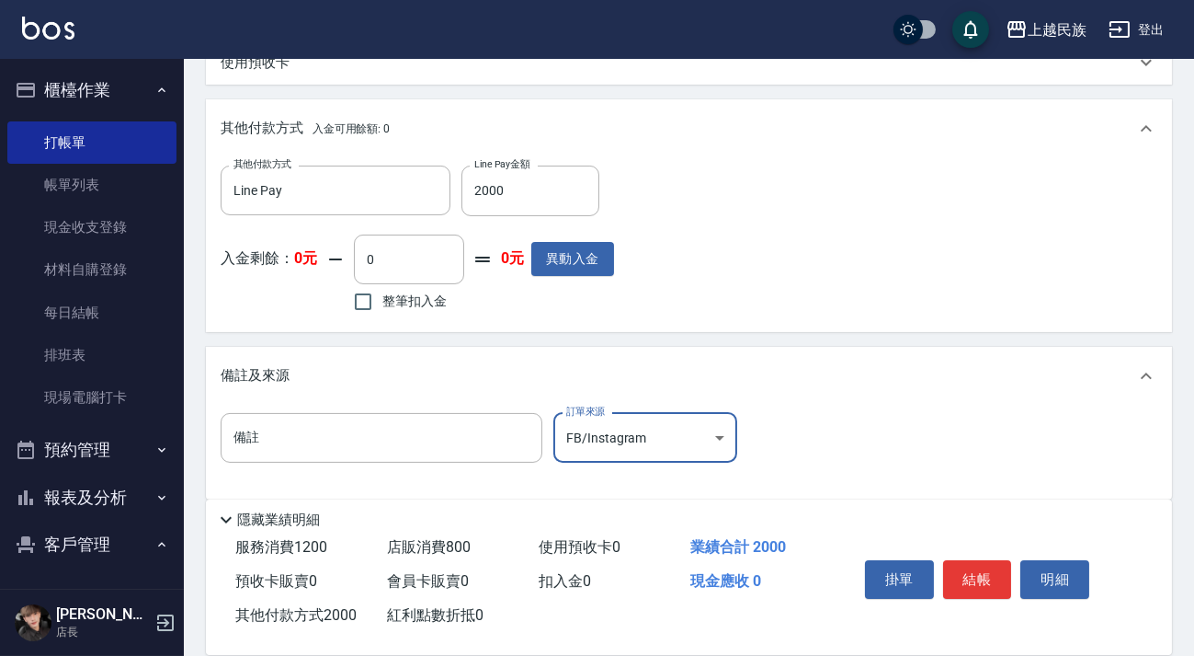
scroll to position [724, 0]
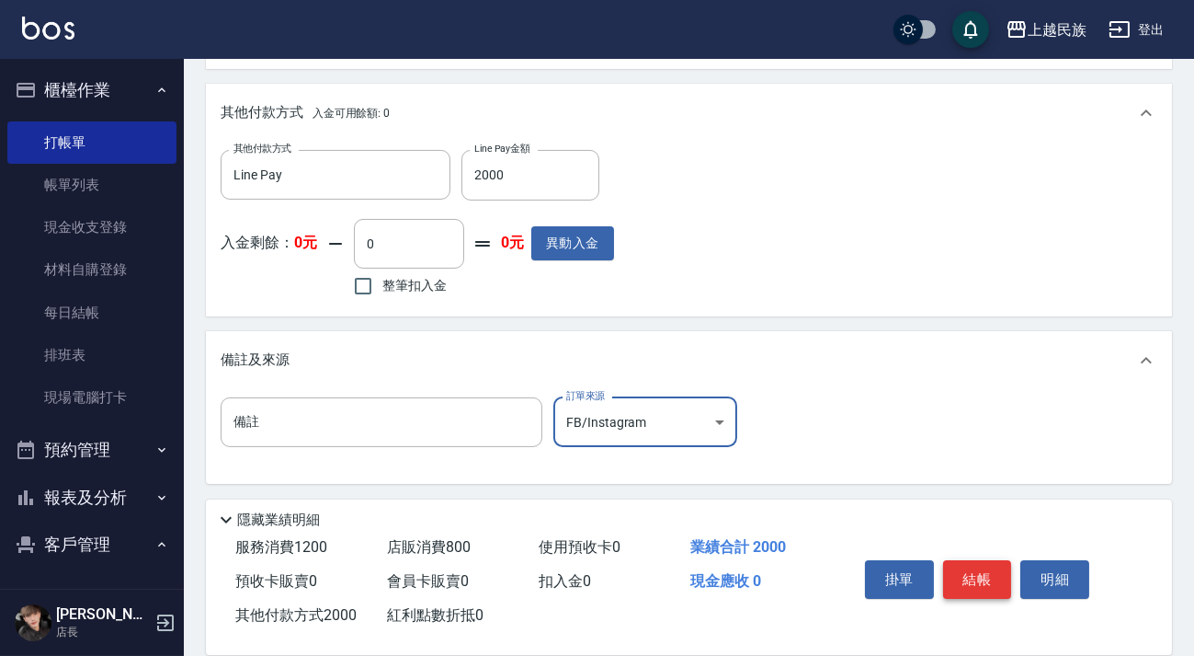
click at [965, 573] on button "結帳" at bounding box center [977, 579] width 69 height 39
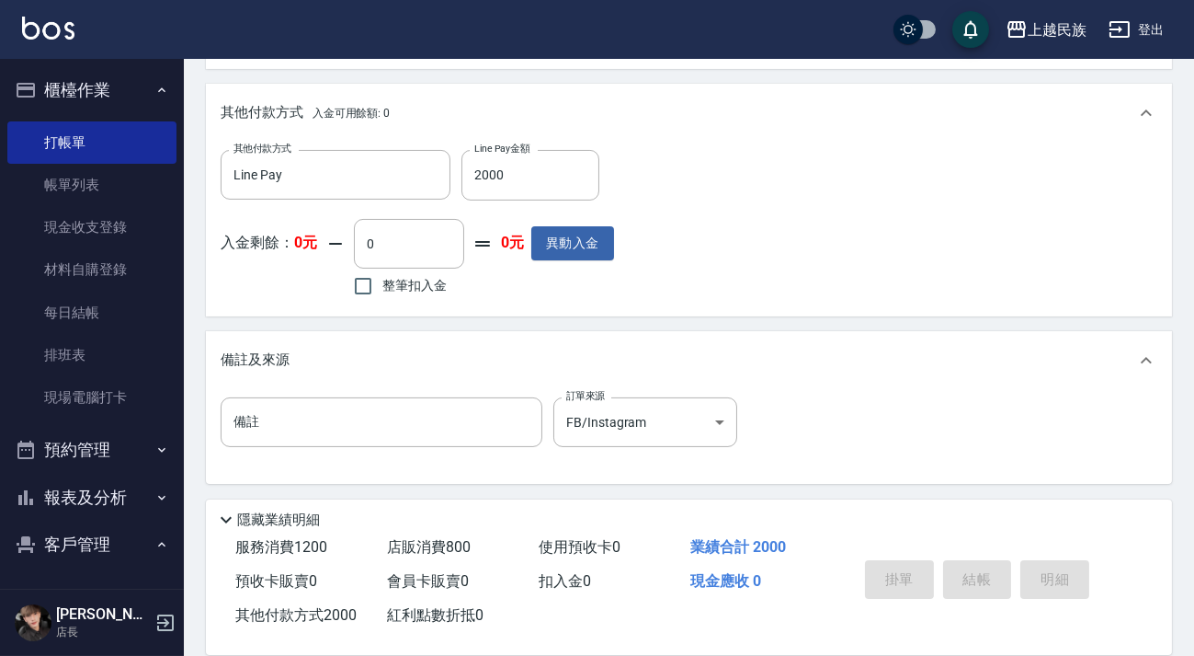
type input "2025/10/10 19:38"
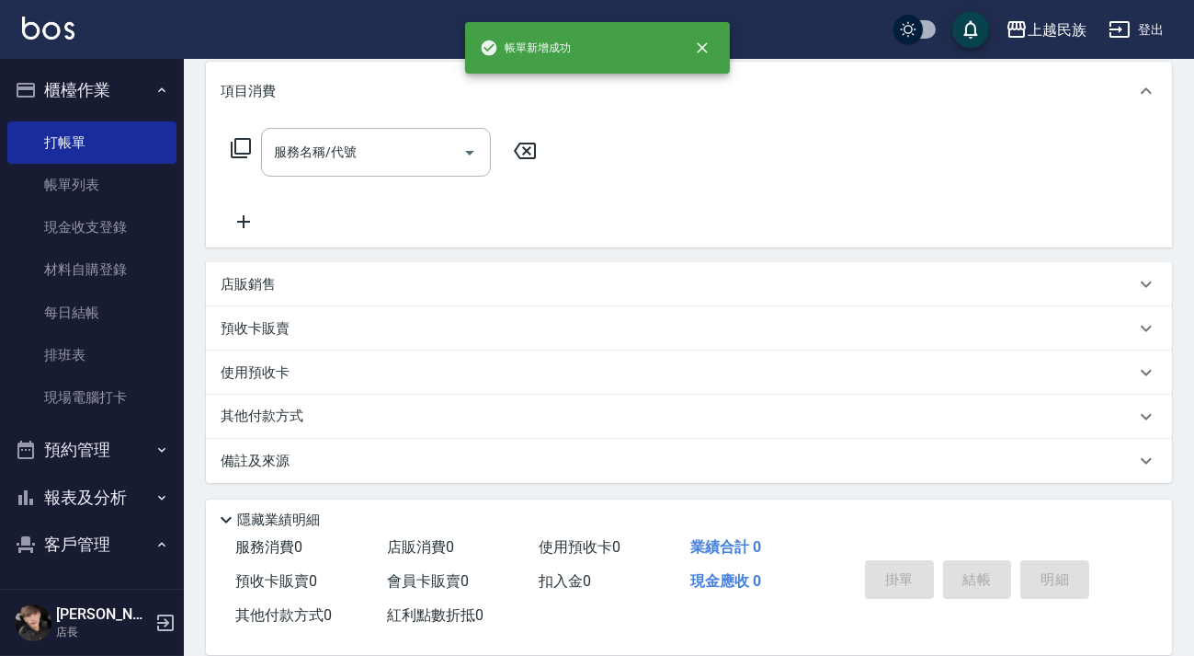
scroll to position [0, 0]
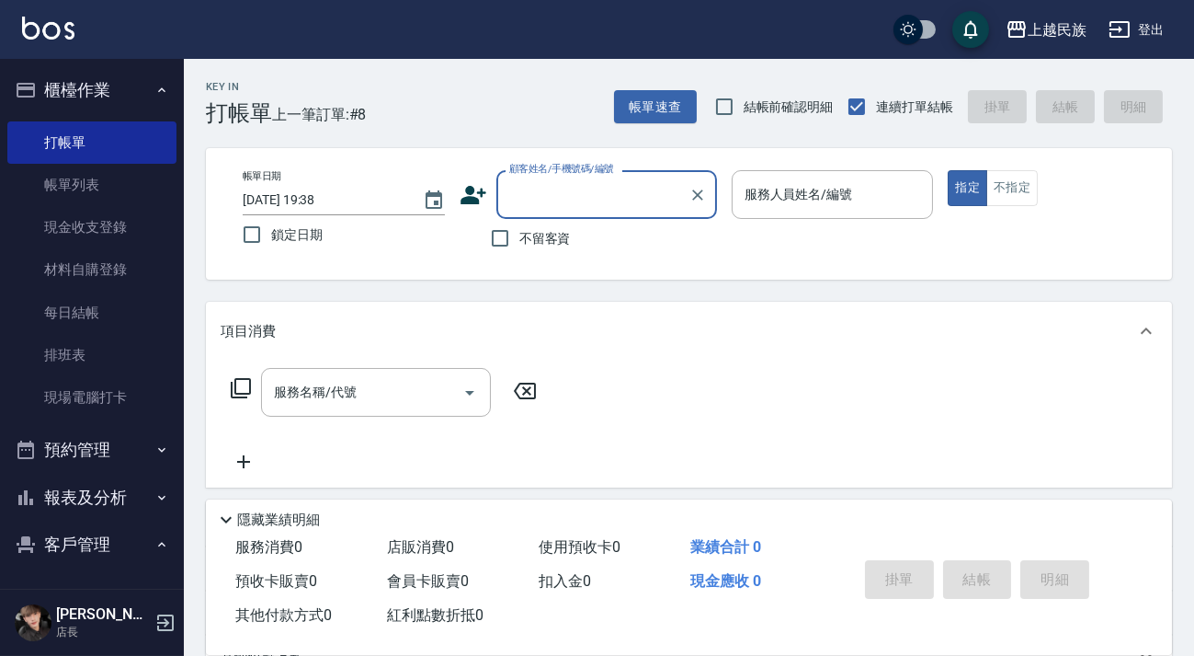
click at [533, 234] on span "不留客資" at bounding box center [545, 238] width 51 height 19
click at [520, 234] on input "不留客資" at bounding box center [500, 238] width 39 height 39
checkbox input "true"
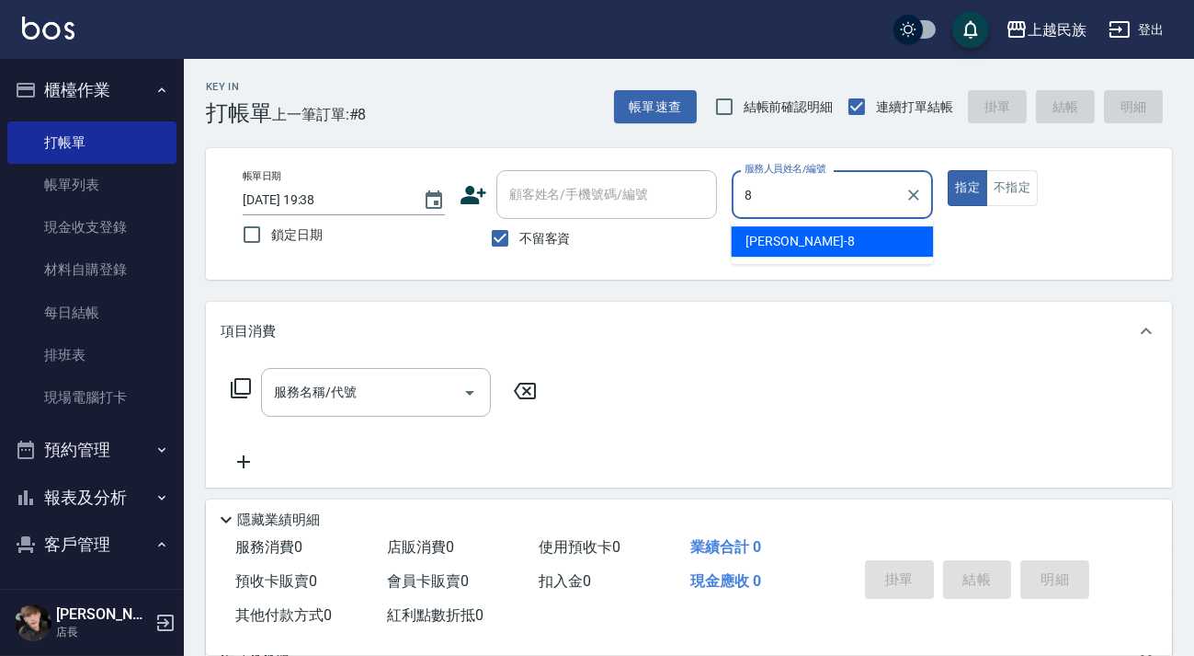
type input "Stella-8"
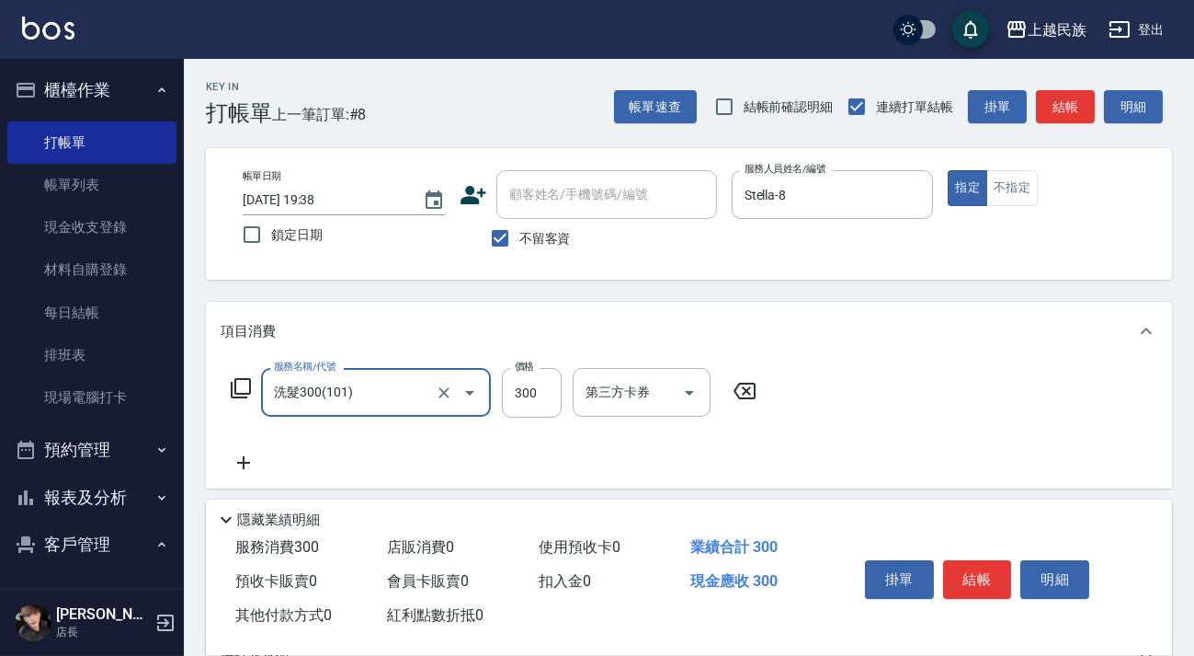
type input "洗髮300(101)"
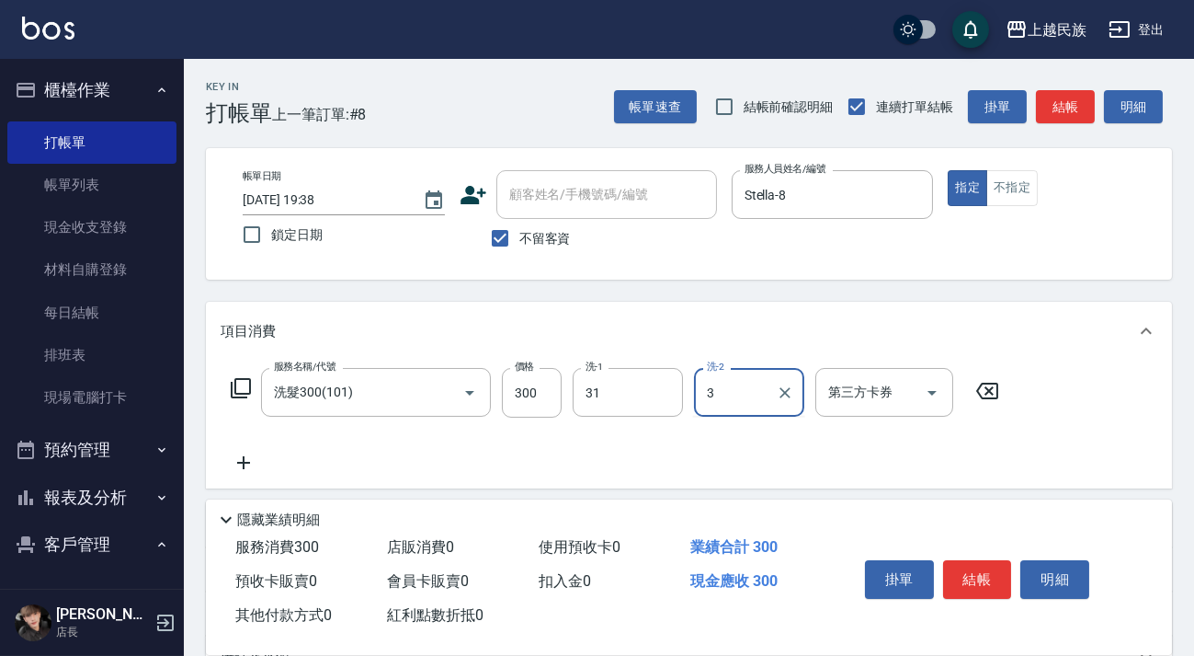
type input "林雅緹-31"
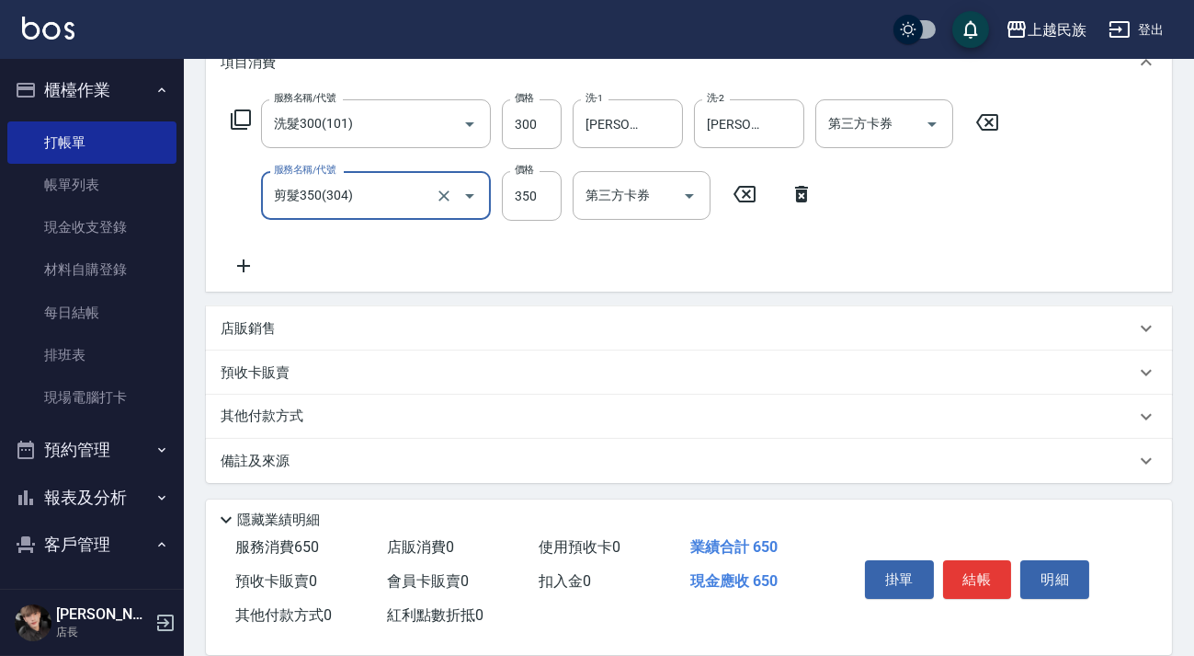
type input "剪髮350(304)"
click at [472, 402] on div "其他付款方式" at bounding box center [689, 416] width 966 height 44
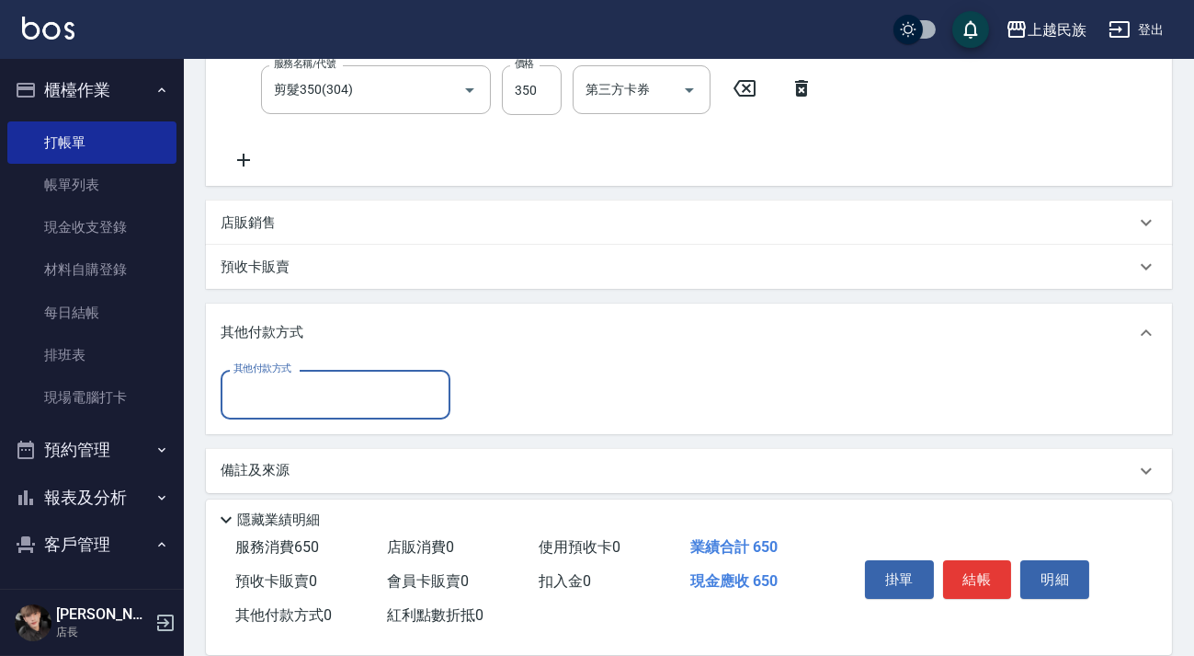
click at [394, 368] on div "其他付款方式 其他付款方式" at bounding box center [689, 397] width 966 height 71
click at [401, 390] on input "其他付款方式" at bounding box center [335, 394] width 213 height 32
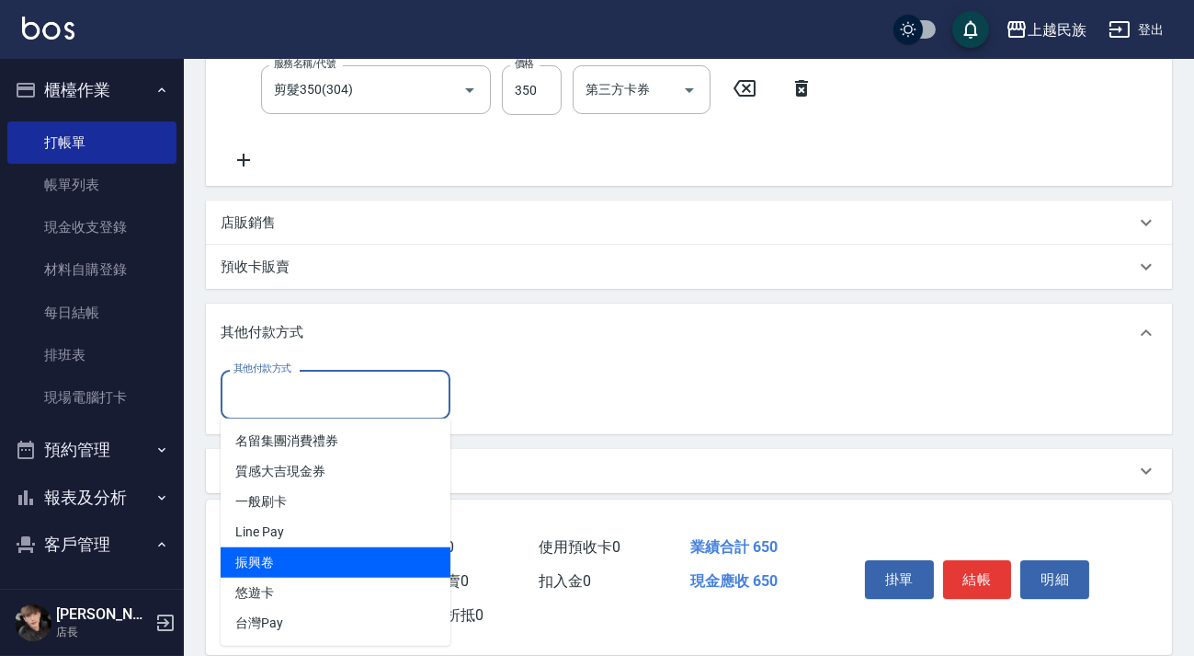
click at [384, 536] on span "Line Pay" at bounding box center [336, 532] width 230 height 30
type input "Line Pay"
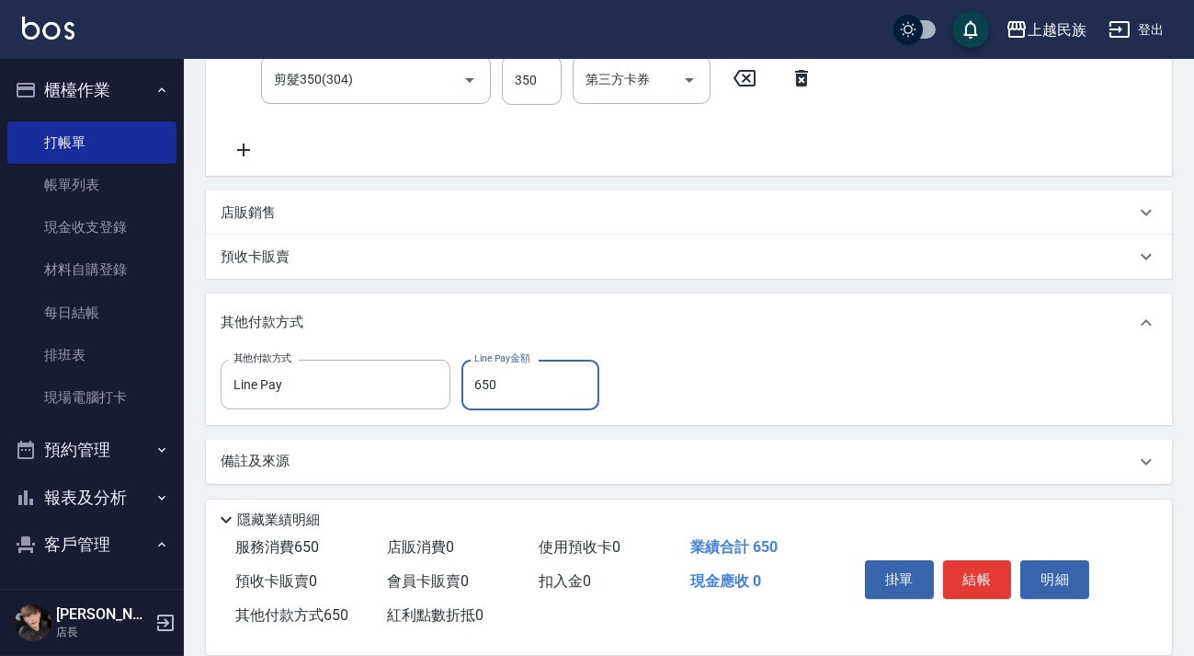
type input "650"
drag, startPoint x: 635, startPoint y: 504, endPoint x: 640, endPoint y: 494, distance: 11.1
click at [636, 509] on div "隱藏業績明細" at bounding box center [693, 520] width 957 height 22
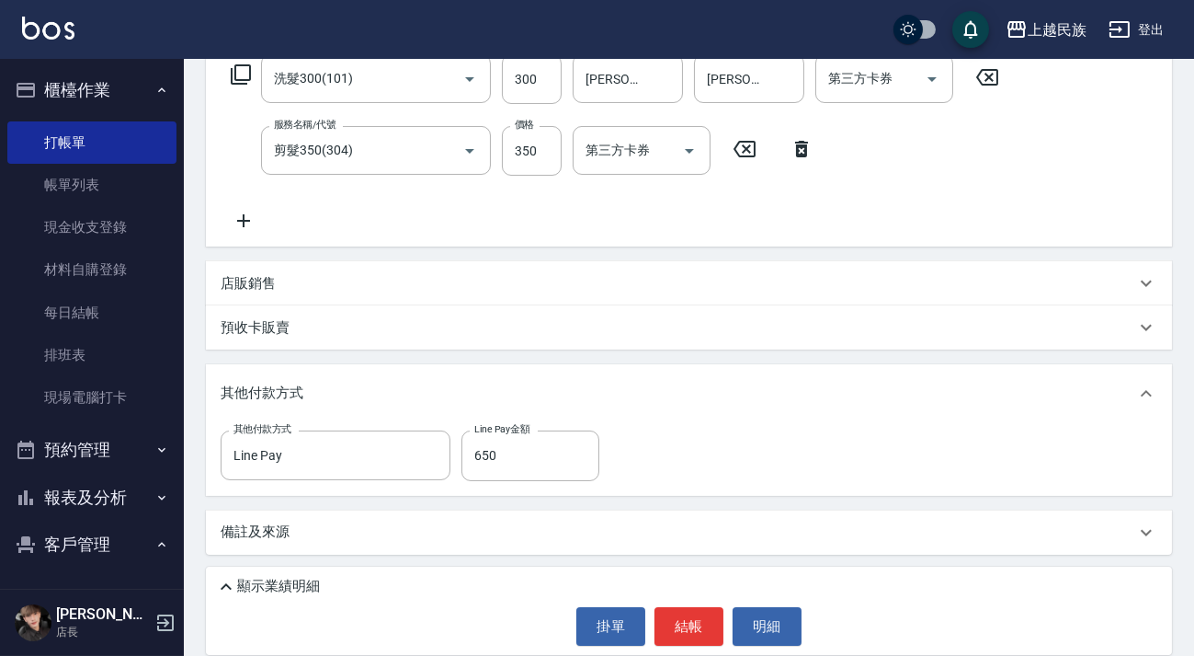
scroll to position [313, 0]
click at [644, 450] on div "其他付款方式 Line Pay 其他付款方式 Line Pay金額 650 Line Pay金額" at bounding box center [689, 456] width 937 height 50
click at [699, 518] on div "備註及來源" at bounding box center [689, 533] width 966 height 44
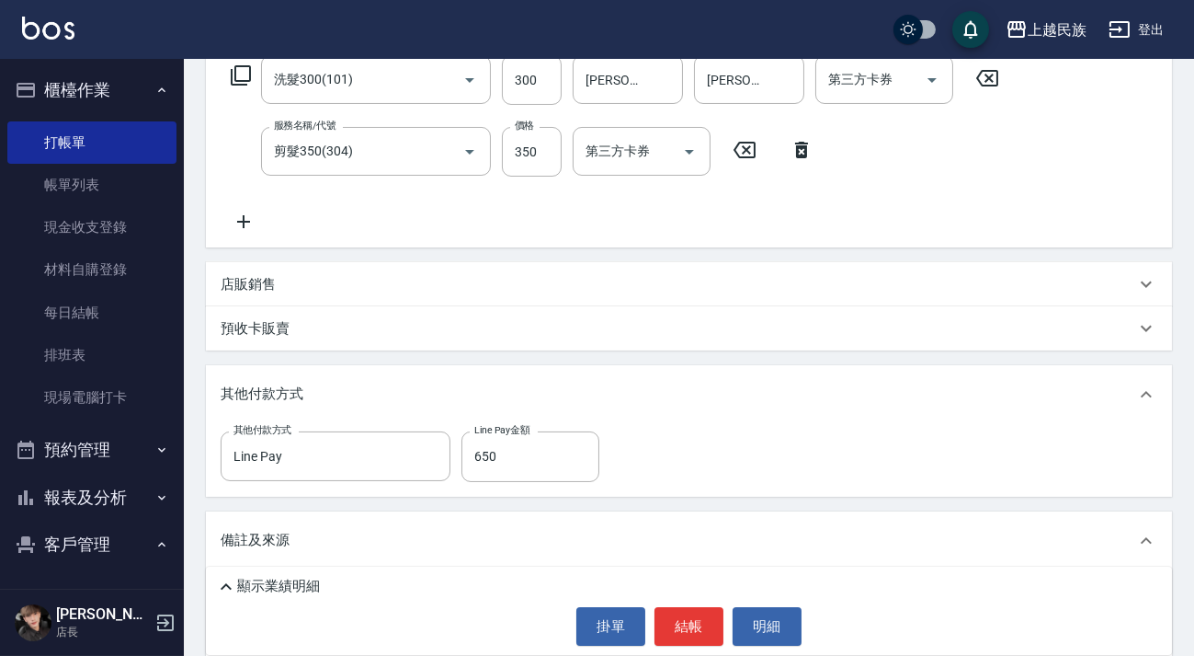
scroll to position [421, 0]
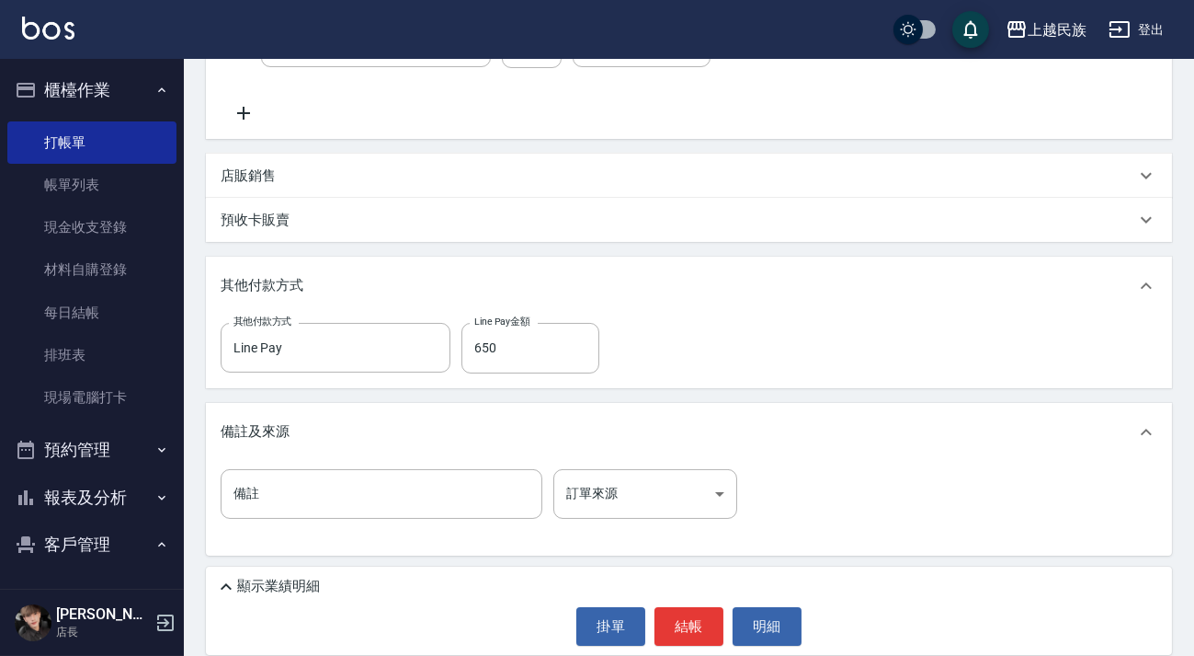
click at [299, 586] on p "顯示業績明細" at bounding box center [278, 586] width 83 height 19
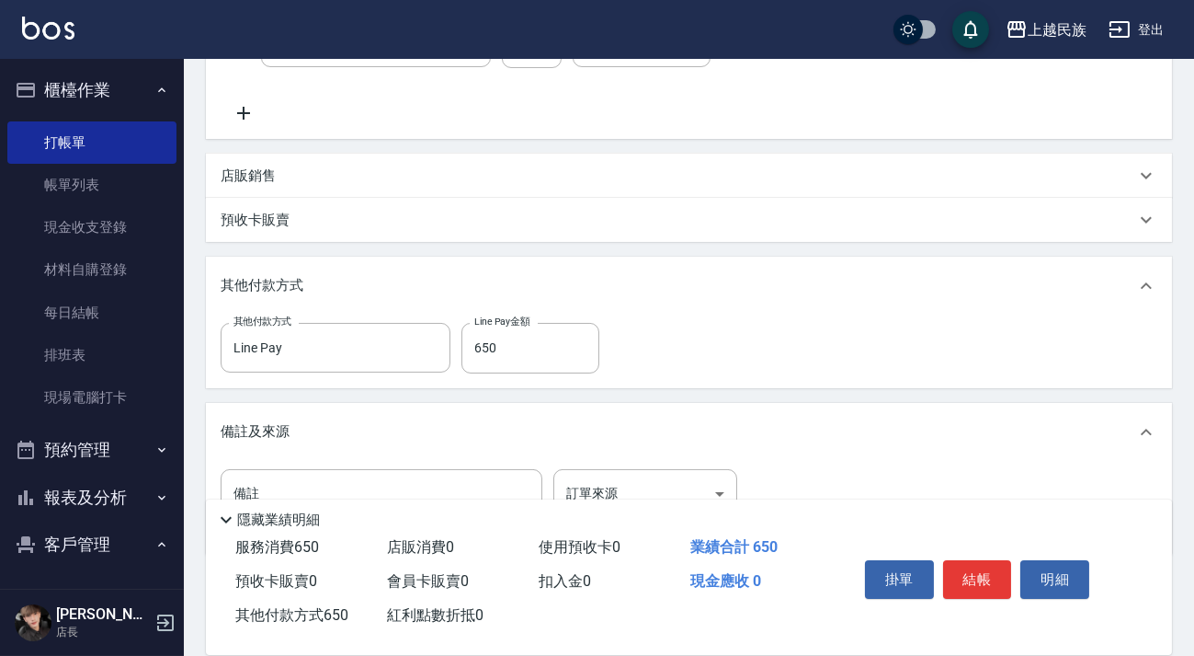
scroll to position [493, 0]
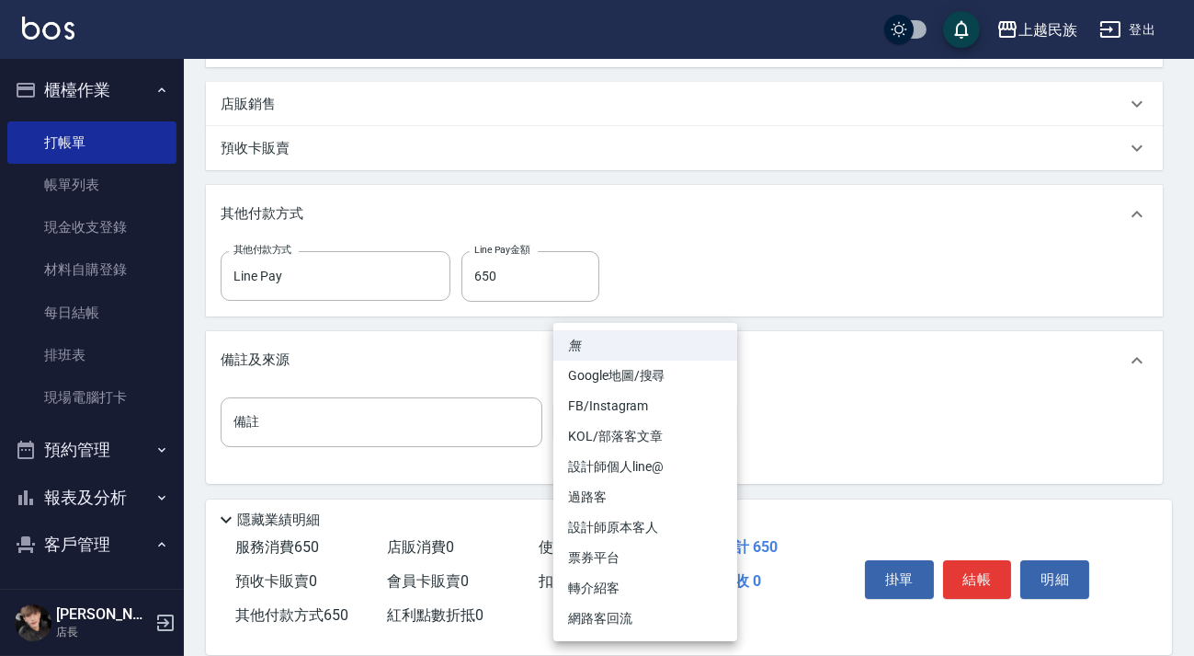
click at [715, 422] on body "上越民族 登出 櫃檯作業 打帳單 帳單列表 現金收支登錄 材料自購登錄 每日結帳 排班表 現場電腦打卡 預約管理 預約管理 單日預約紀錄 單週預約紀錄 報表及…" at bounding box center [597, 81] width 1194 height 1149
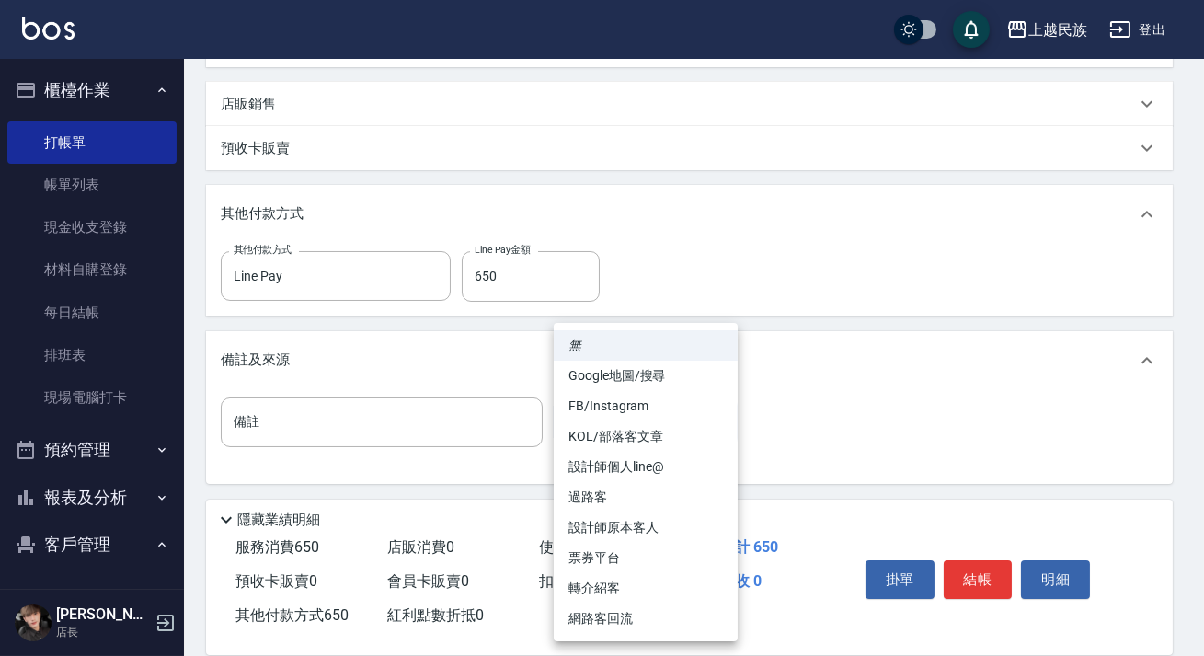
click at [659, 522] on li "設計師原本客人" at bounding box center [646, 527] width 184 height 30
type input "設計師原本客人"
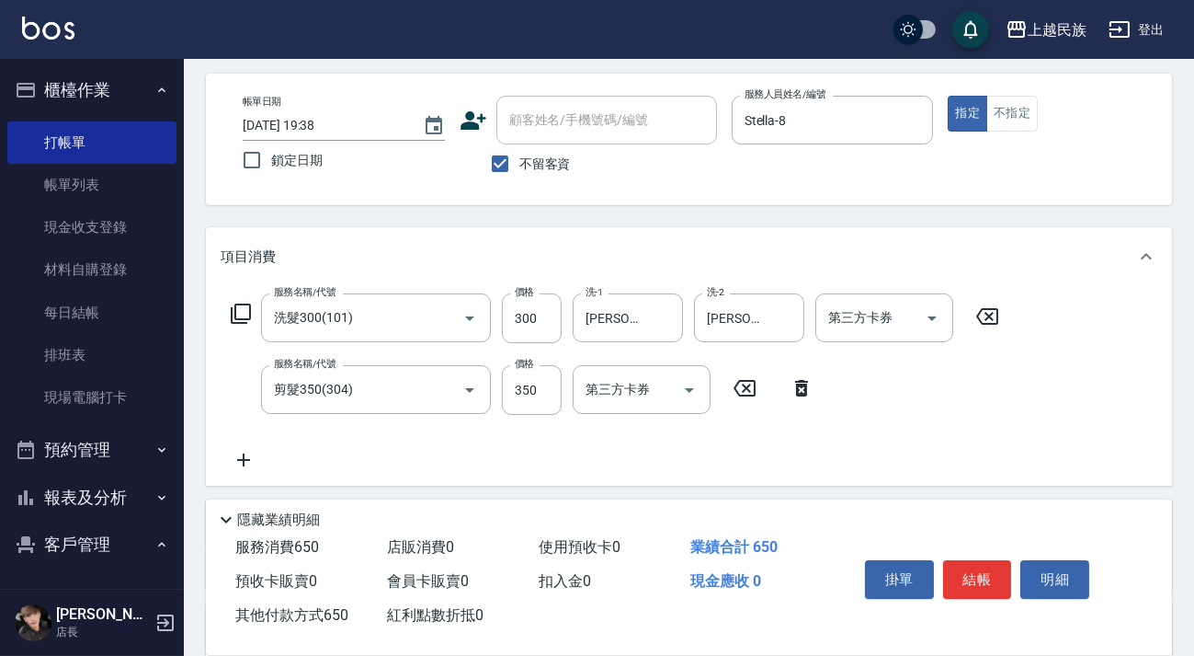
click at [965, 568] on button "結帳" at bounding box center [977, 579] width 69 height 39
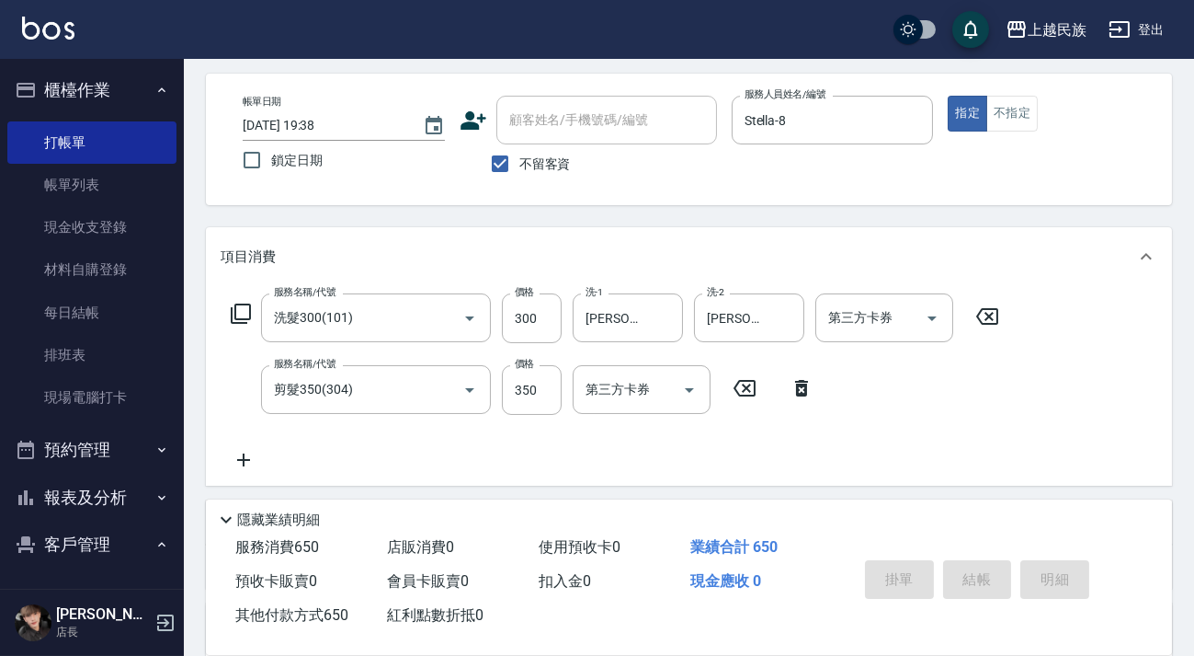
scroll to position [74, 0]
type input "2025/10/10 19:39"
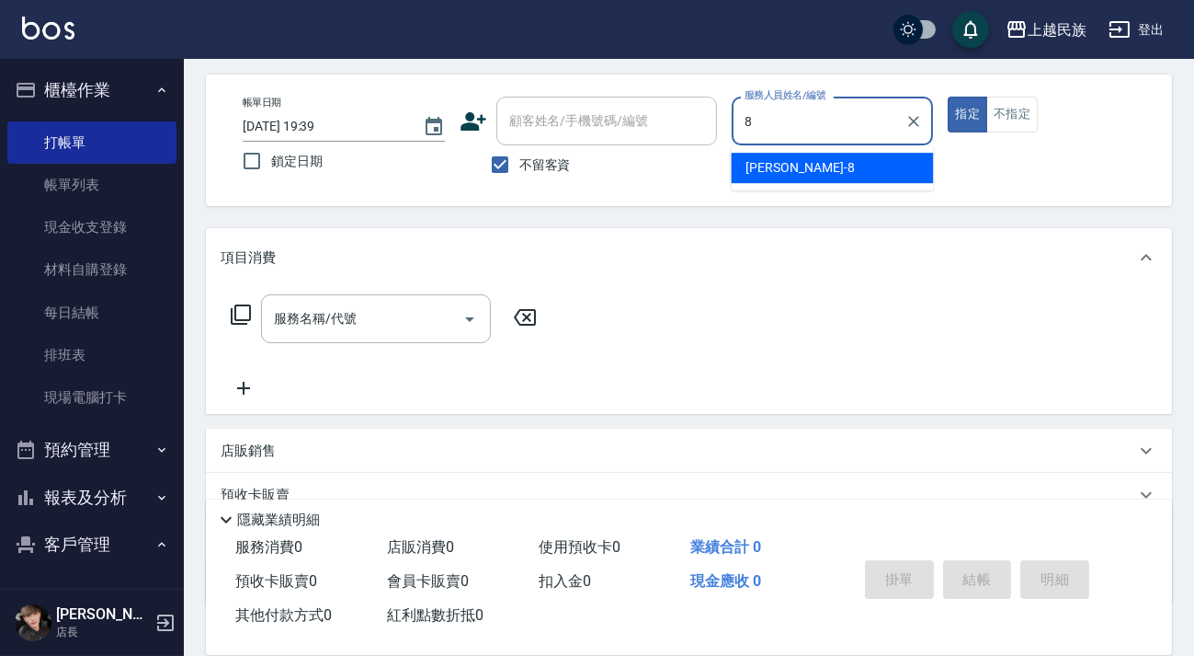
type input "Stella-8"
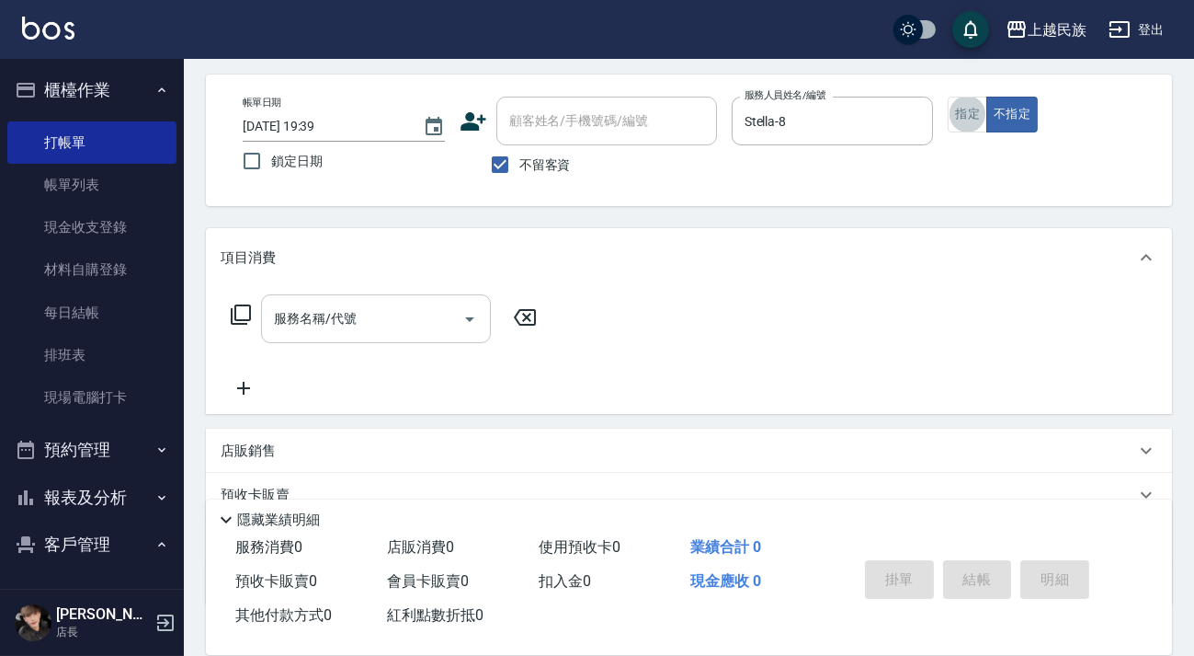
click at [398, 330] on input "服務名稱/代號" at bounding box center [362, 319] width 186 height 32
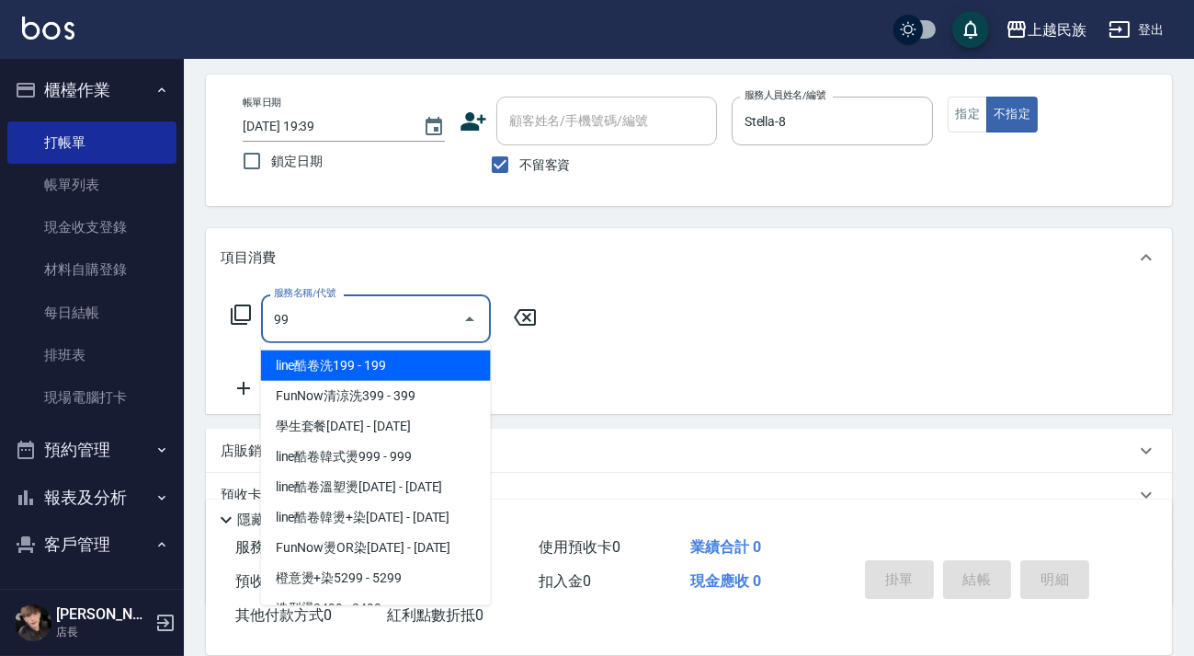
type input "9"
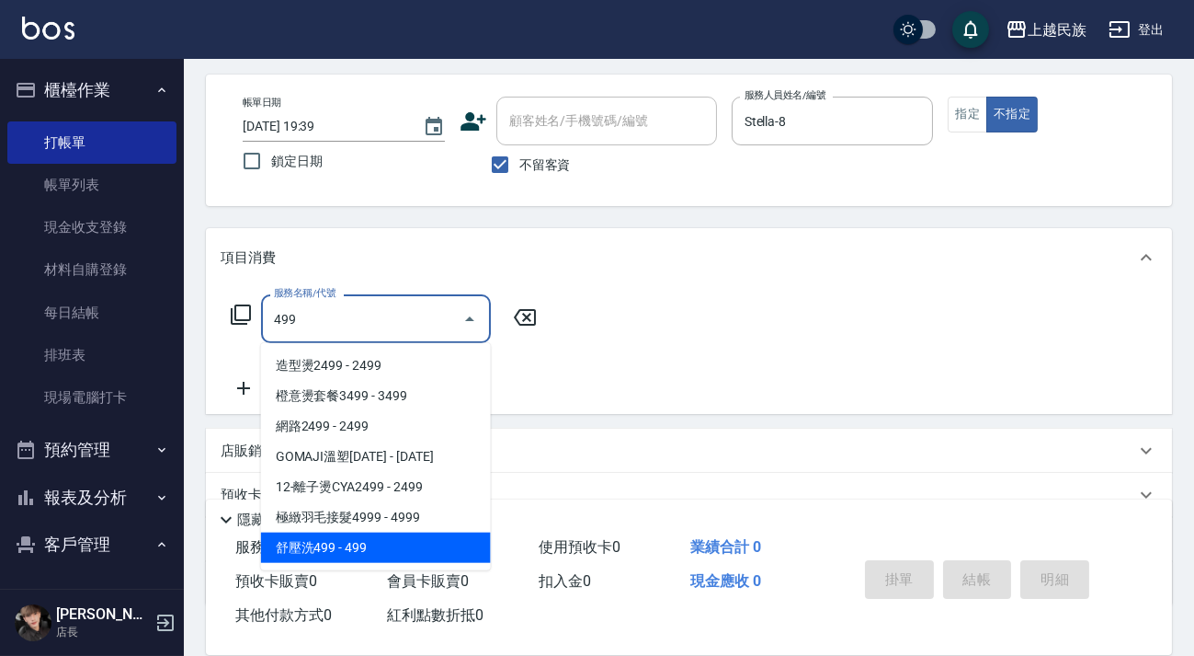
click at [406, 541] on span "舒壓洗499 - 499" at bounding box center [376, 547] width 230 height 30
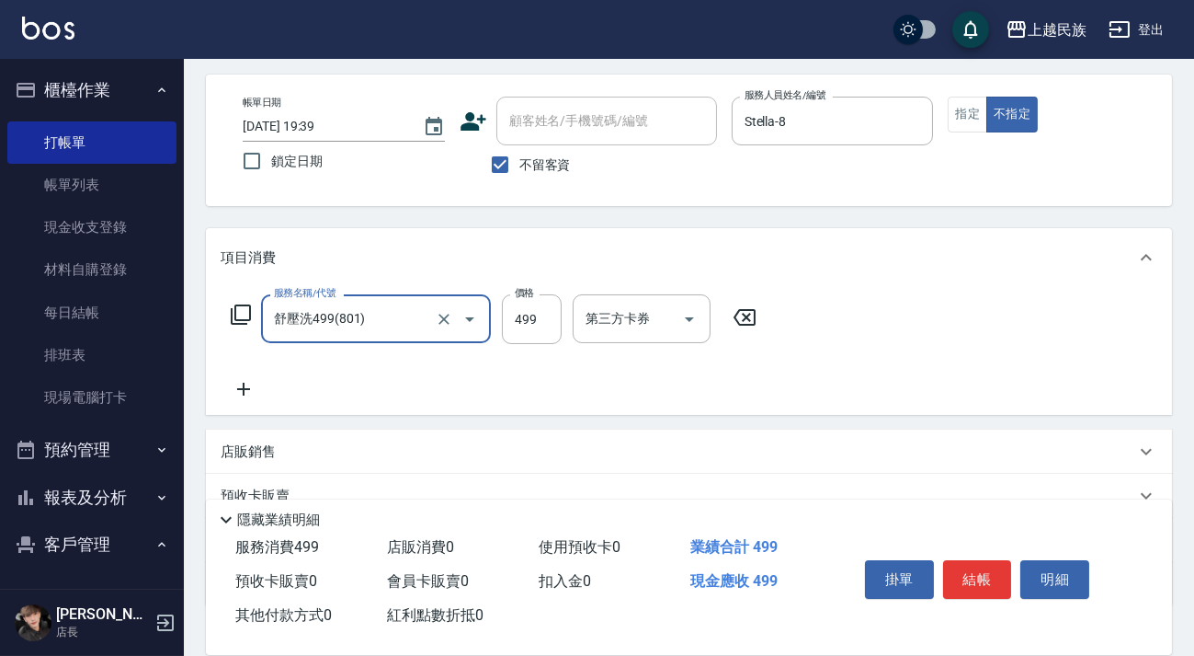
type input "舒壓洗499(801)"
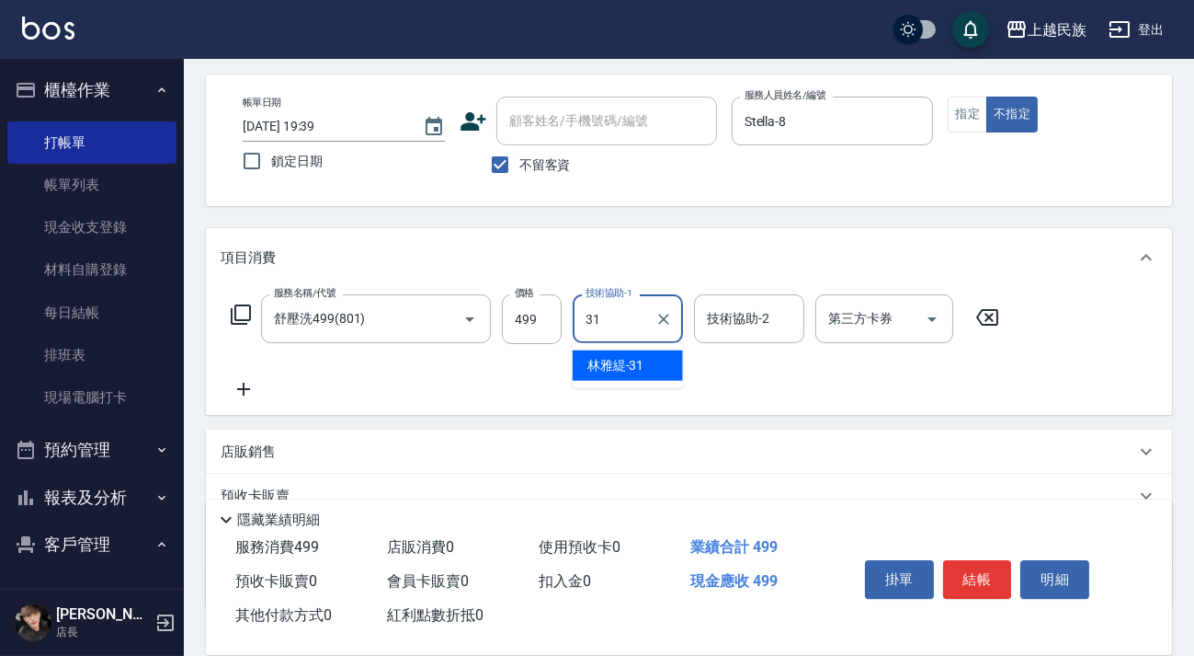
type input "林雅緹-31"
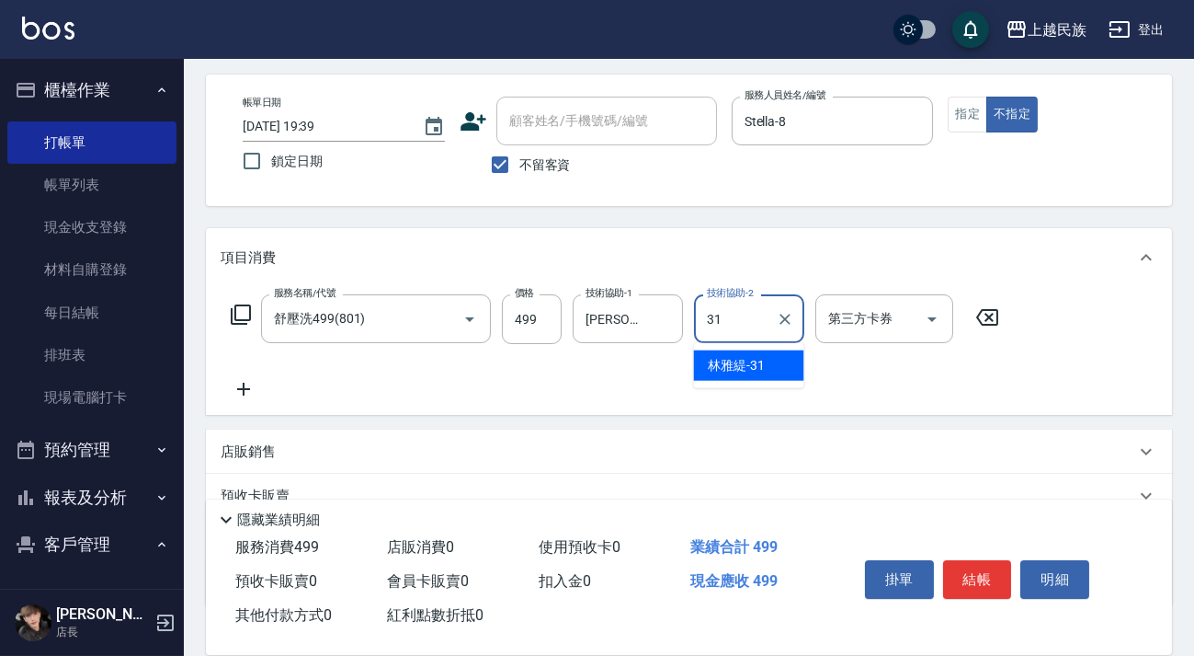
type input "林雅緹-31"
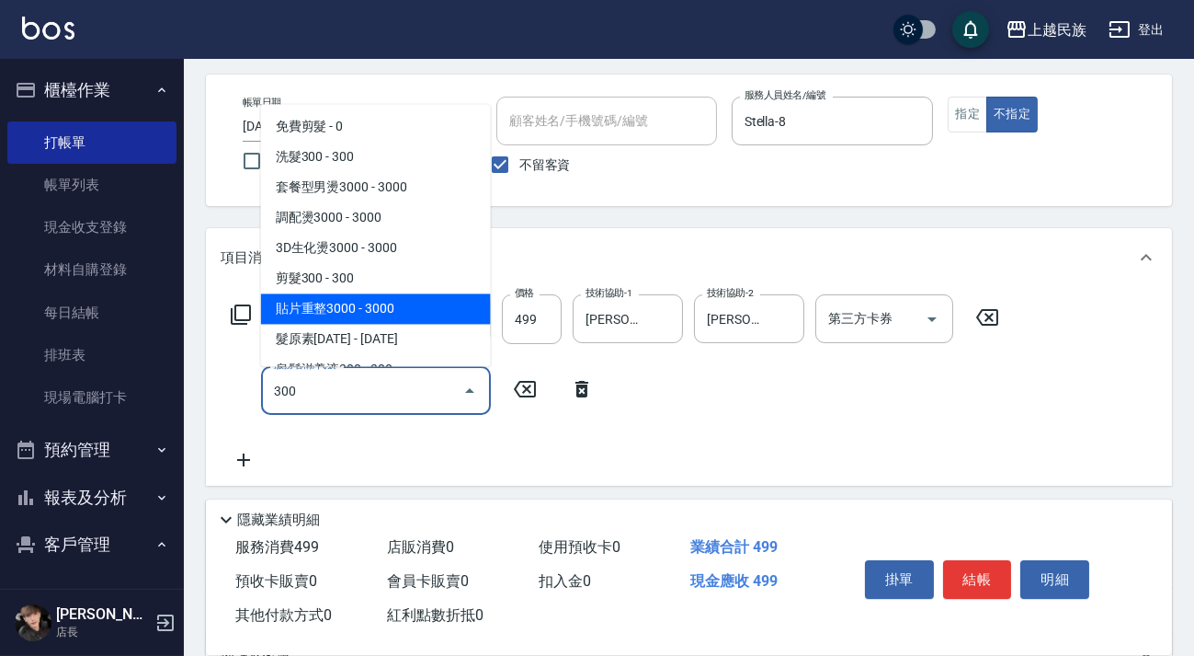
click at [391, 293] on span "貼片重整3000 - 3000" at bounding box center [376, 308] width 230 height 30
type input "貼片重整3000(707)"
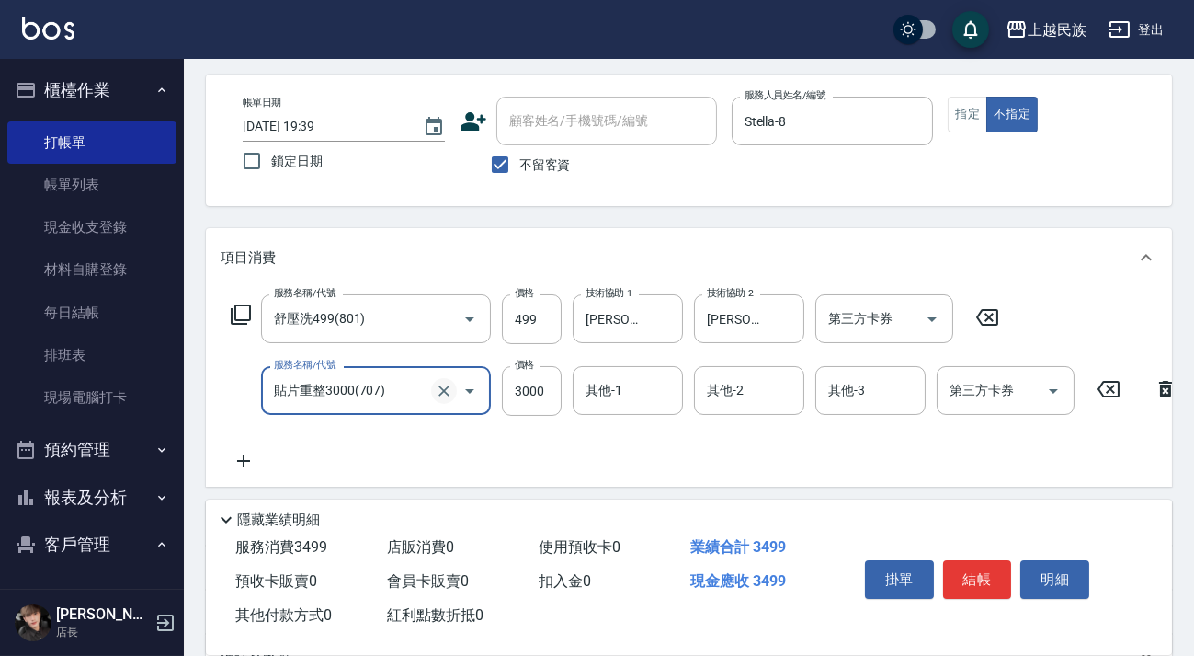
click at [446, 389] on icon "Clear" at bounding box center [444, 391] width 18 height 18
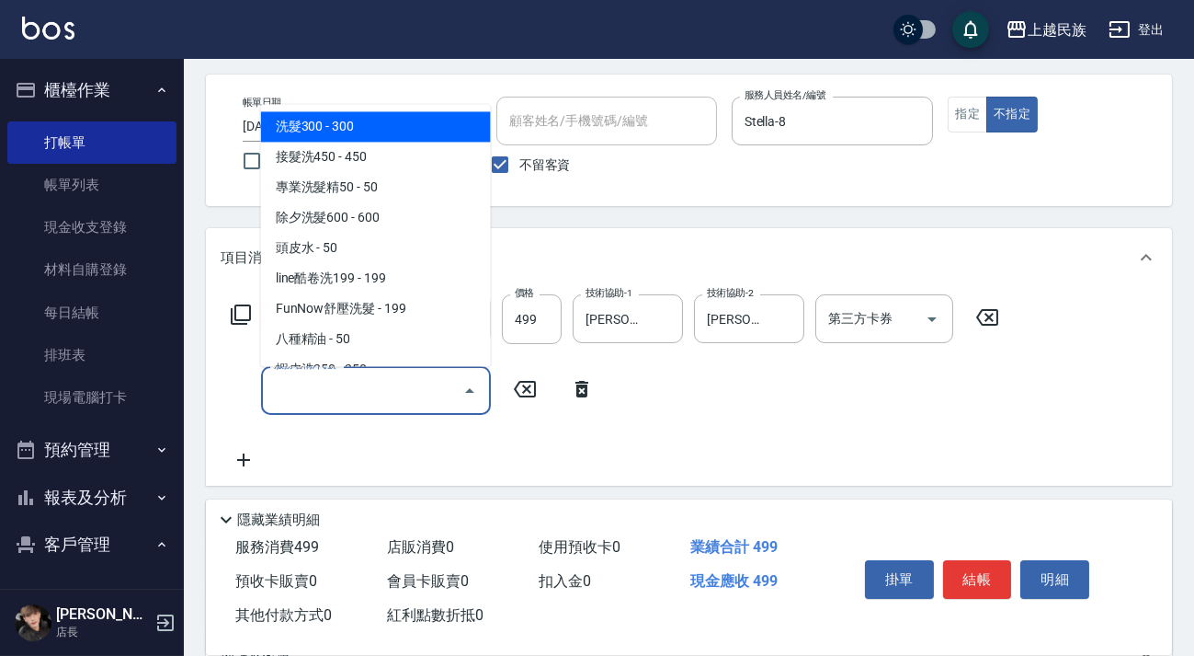
type input "0"
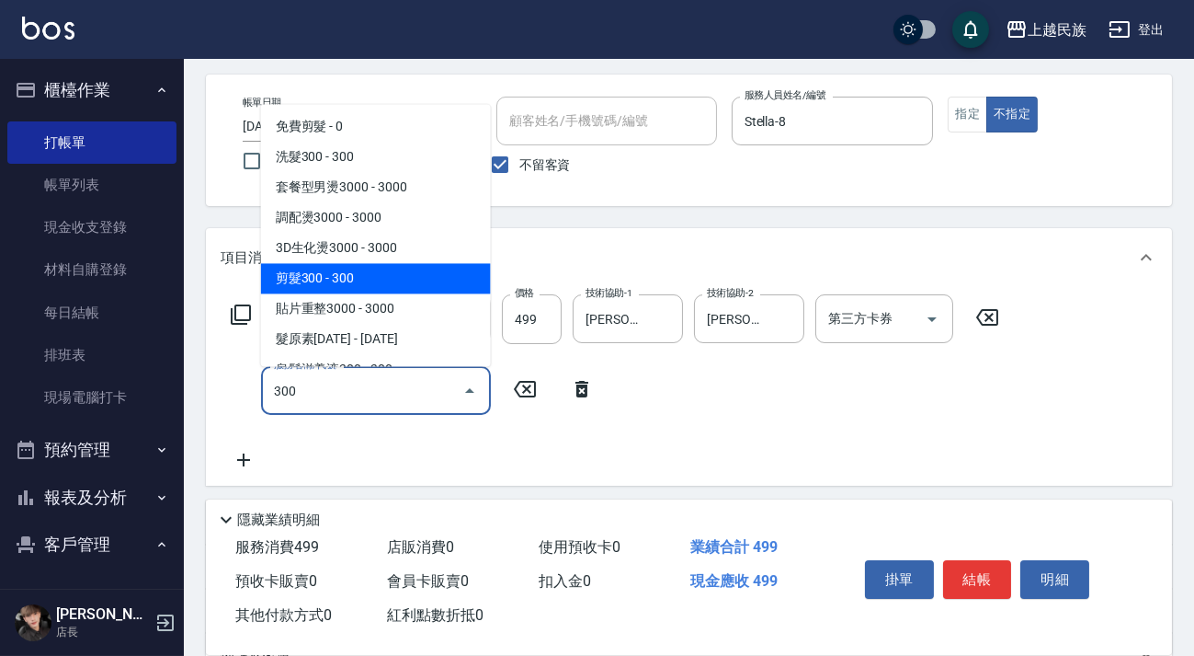
click at [368, 273] on span "剪髮300 - 300" at bounding box center [376, 278] width 230 height 30
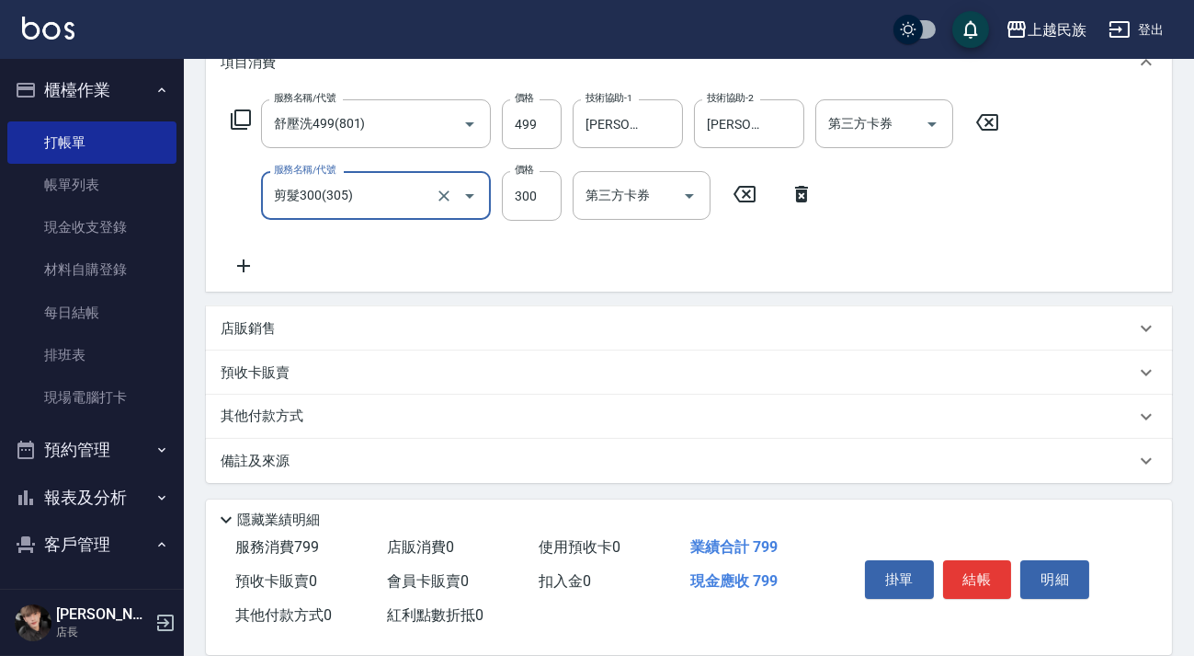
type input "剪髮300(305)"
click at [753, 448] on div "備註及來源" at bounding box center [689, 461] width 966 height 44
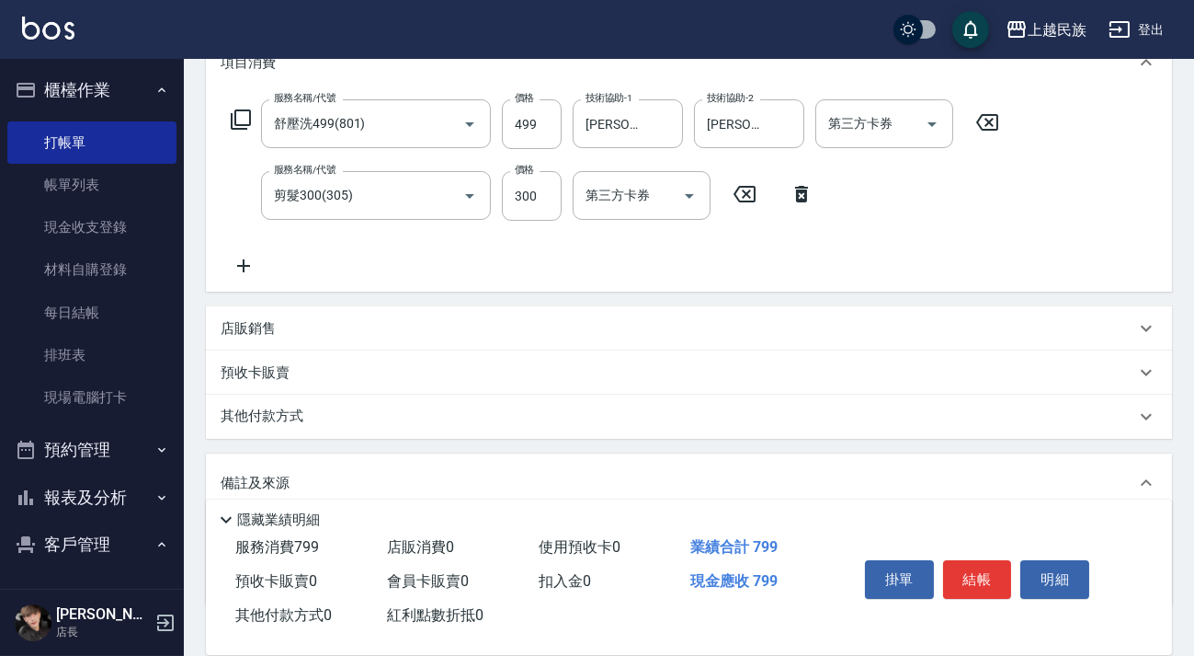
scroll to position [391, 0]
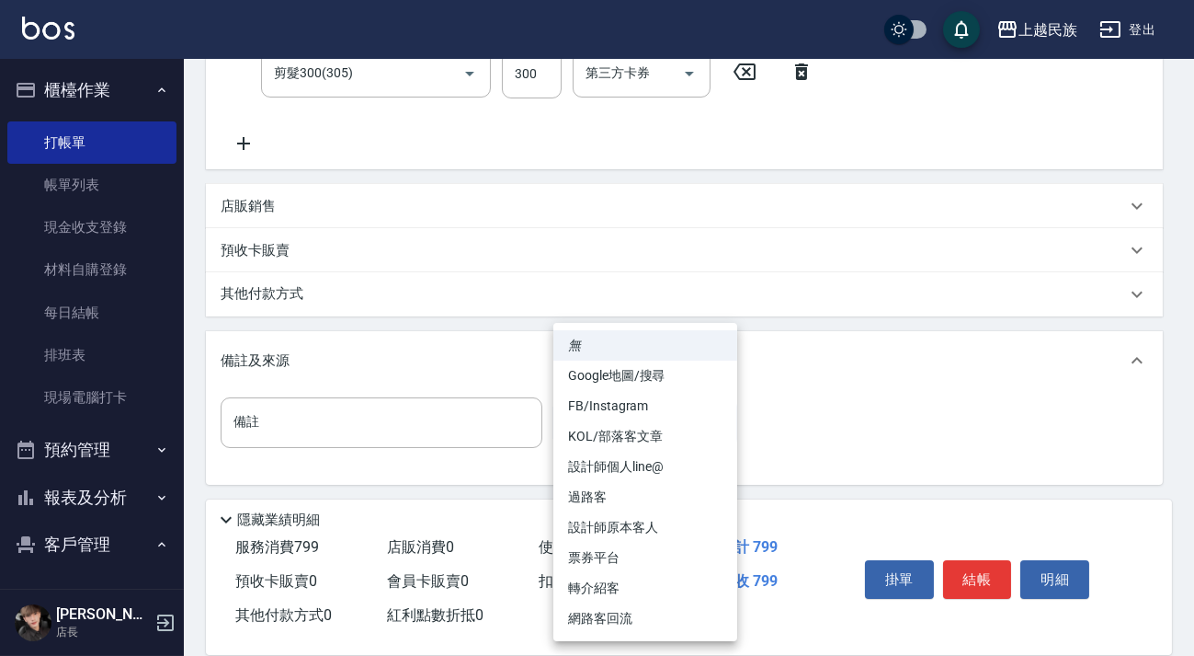
click at [719, 413] on body "上越民族 登出 櫃檯作業 打帳單 帳單列表 現金收支登錄 材料自購登錄 每日結帳 排班表 現場電腦打卡 預約管理 預約管理 單日預約紀錄 單週預約紀錄 報表及…" at bounding box center [597, 133] width 1194 height 1048
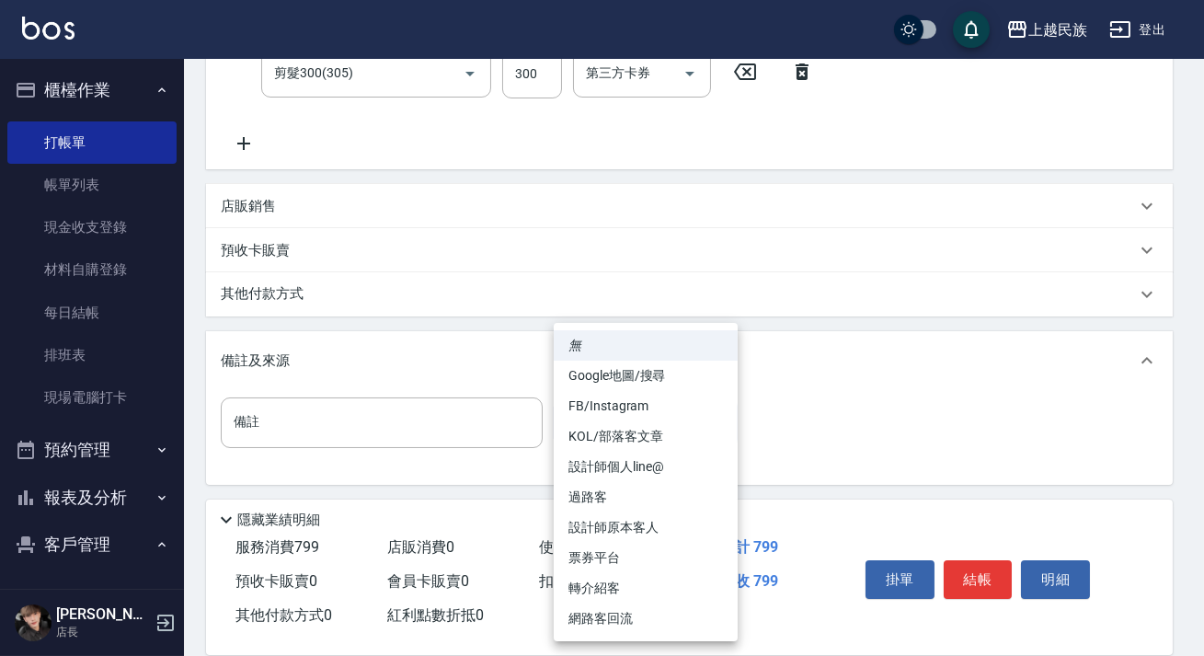
click at [684, 500] on li "過路客" at bounding box center [646, 497] width 184 height 30
type input "過路客"
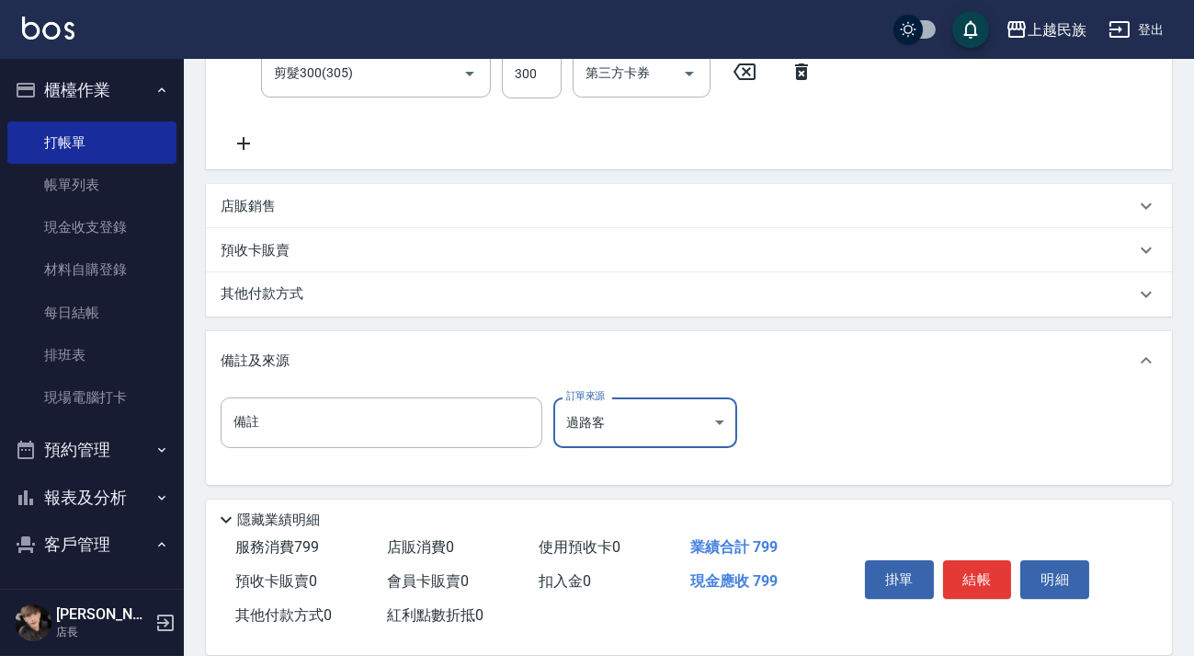
scroll to position [0, 0]
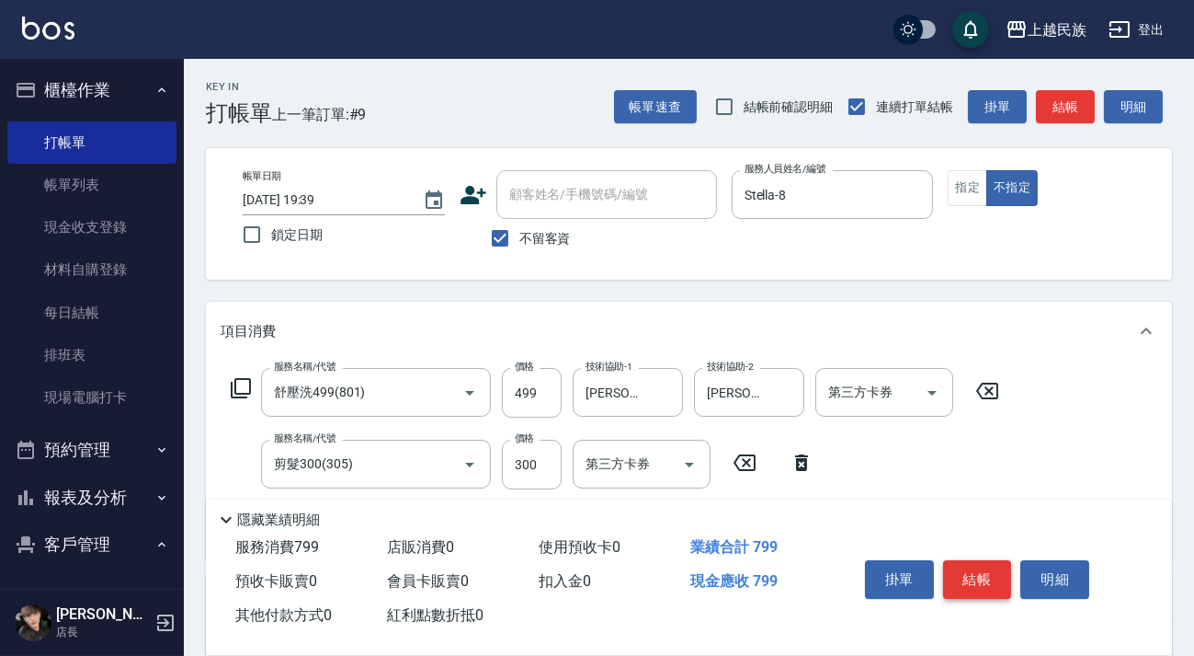
click at [984, 570] on button "結帳" at bounding box center [977, 579] width 69 height 39
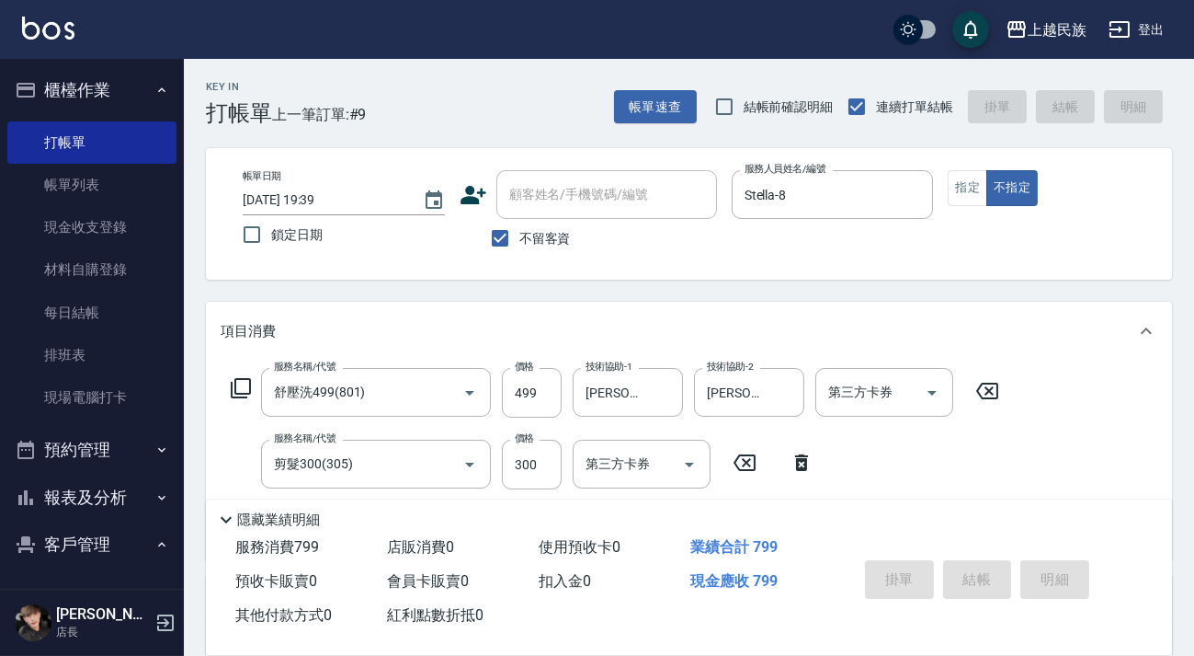
type input "2025/10/10 19:40"
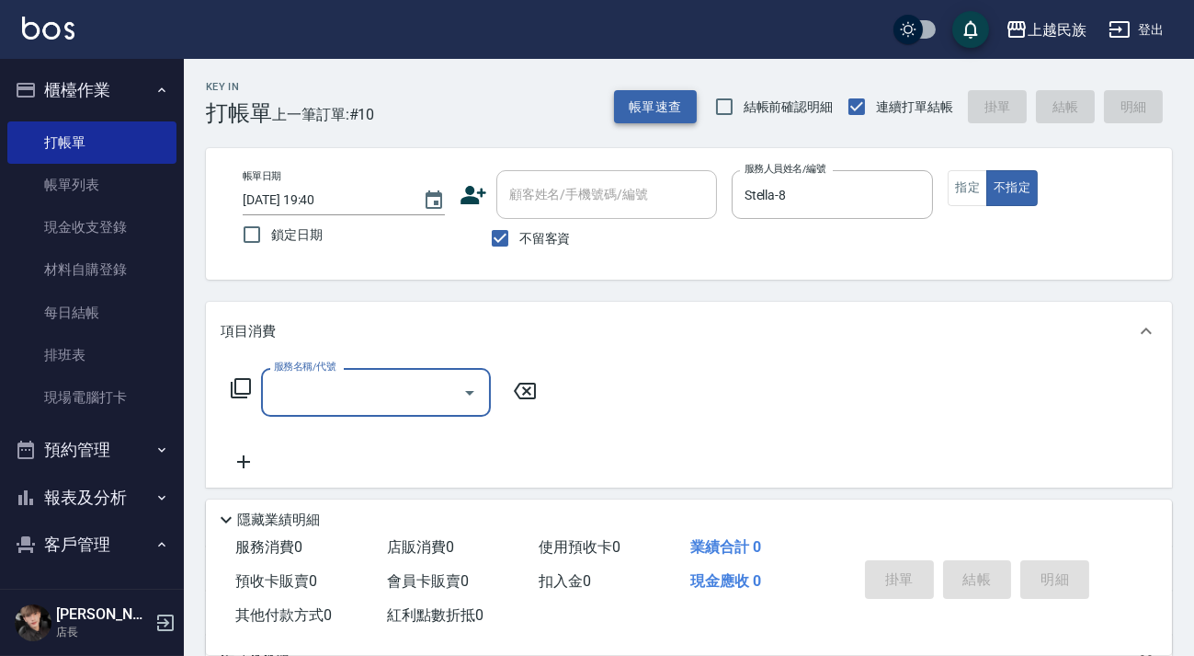
click at [648, 94] on button "帳單速查" at bounding box center [655, 107] width 83 height 34
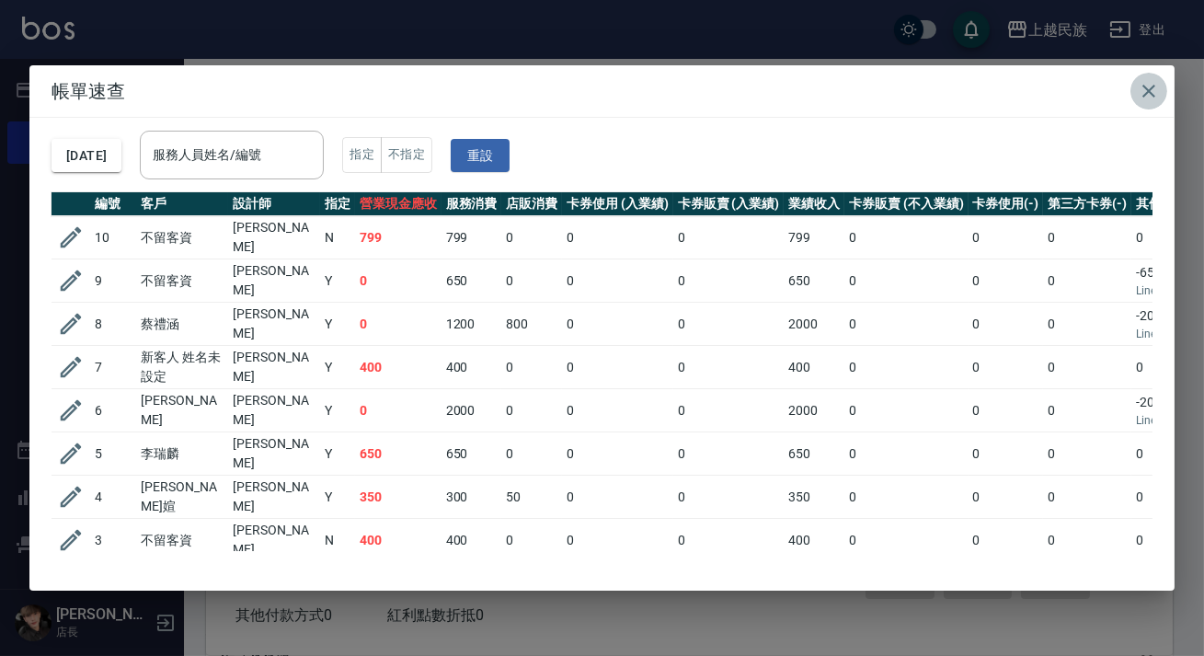
click at [1146, 94] on icon "button" at bounding box center [1148, 91] width 13 height 13
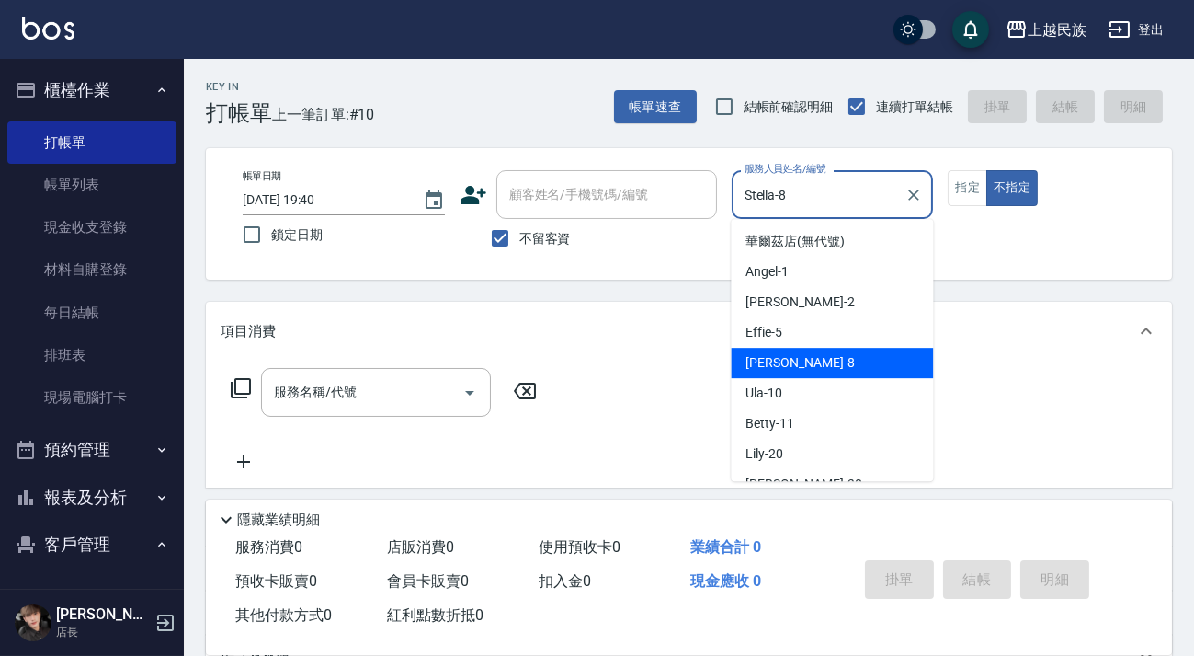
drag, startPoint x: 811, startPoint y: 206, endPoint x: 671, endPoint y: 204, distance: 139.8
click at [671, 204] on div "帳單日期 2025/10/10 19:40 鎖定日期 顧客姓名/手機號碼/編號 顧客姓名/手機號碼/編號 不留客資 服務人員姓名/編號 Stella-8 服務…" at bounding box center [689, 213] width 922 height 87
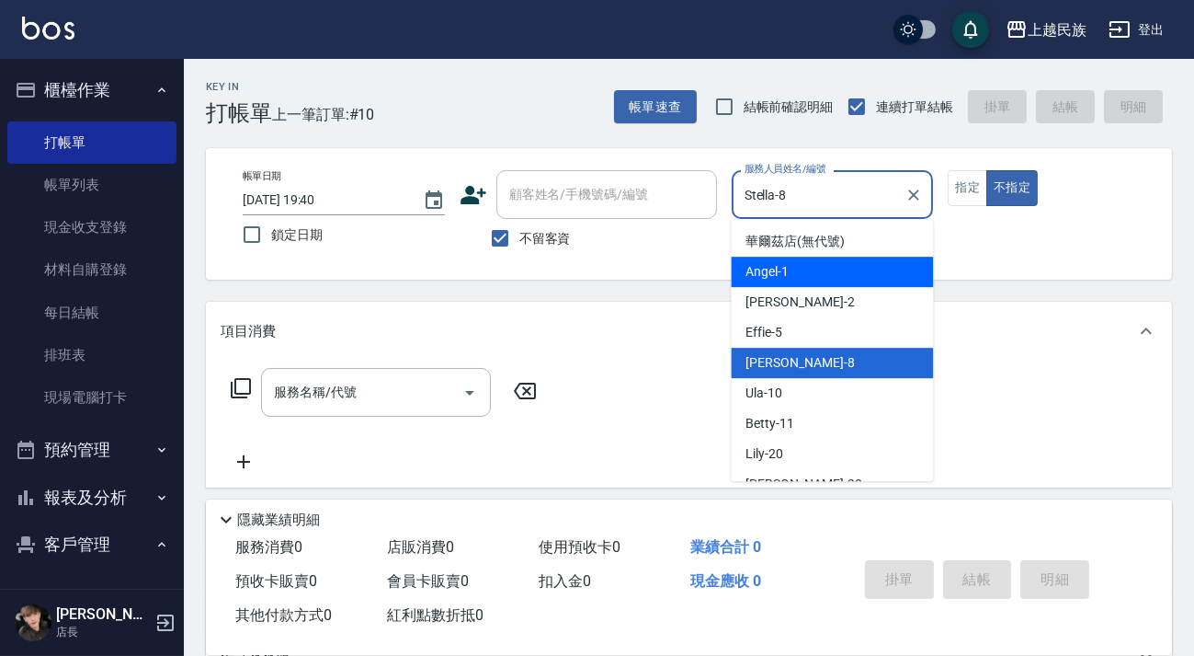
click at [836, 276] on div "Angel -1" at bounding box center [832, 272] width 202 height 30
type input "Angel-1"
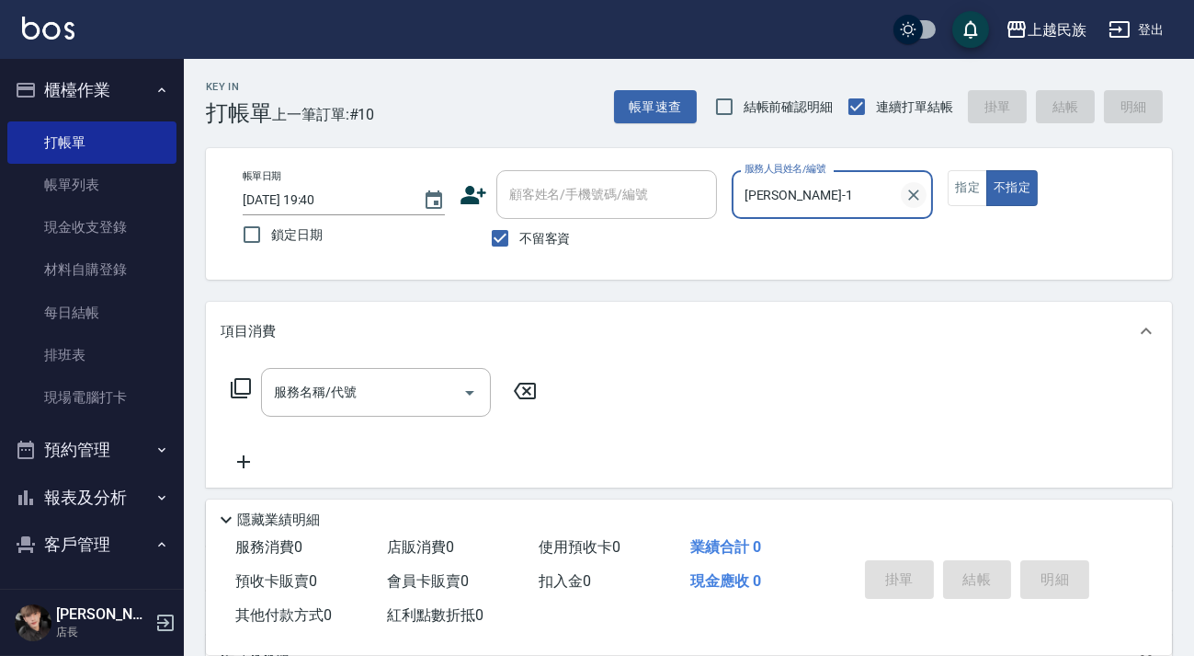
click at [924, 199] on button "Clear" at bounding box center [914, 195] width 26 height 26
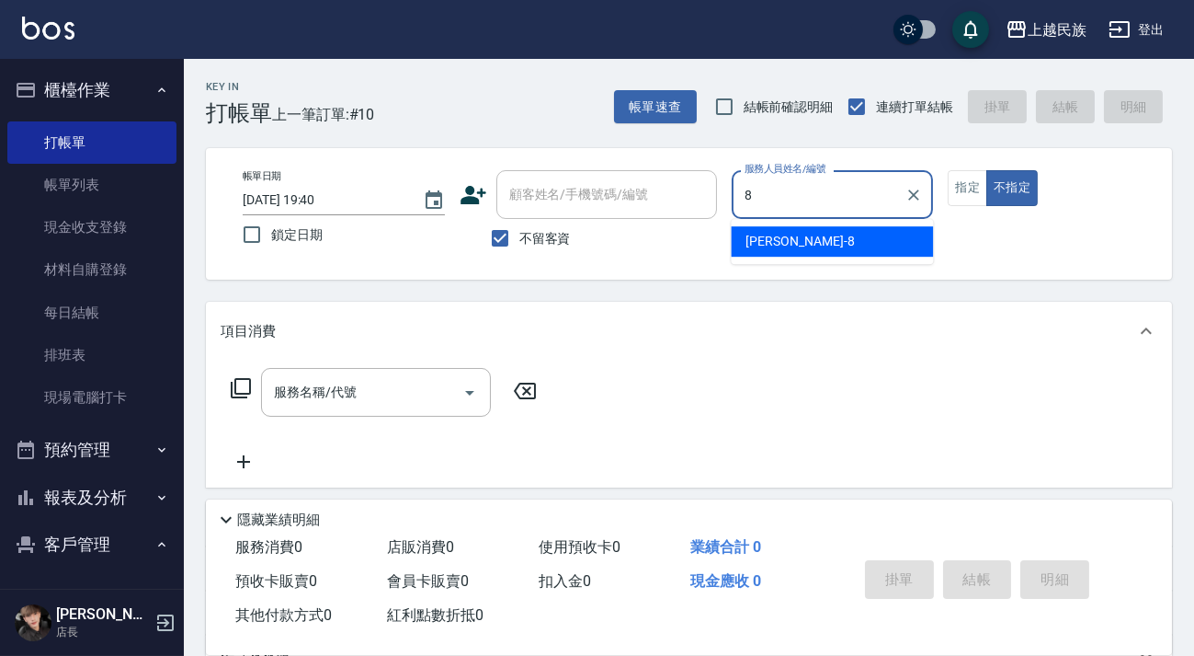
type input "Stella-8"
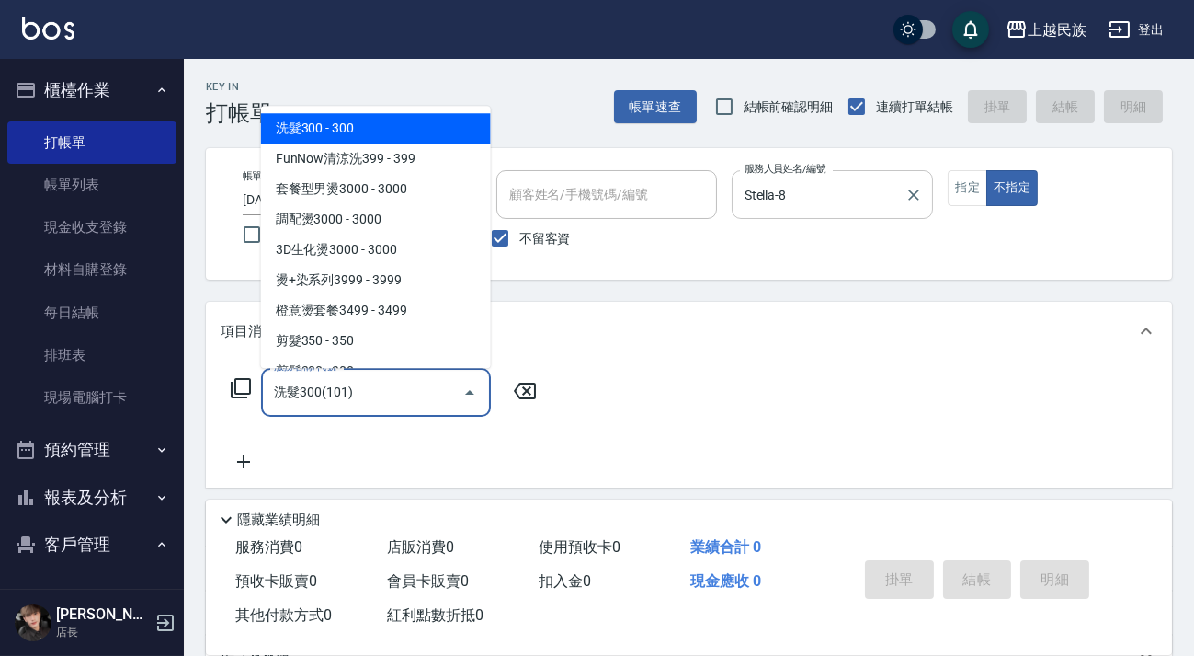
type input "洗髮300(101)"
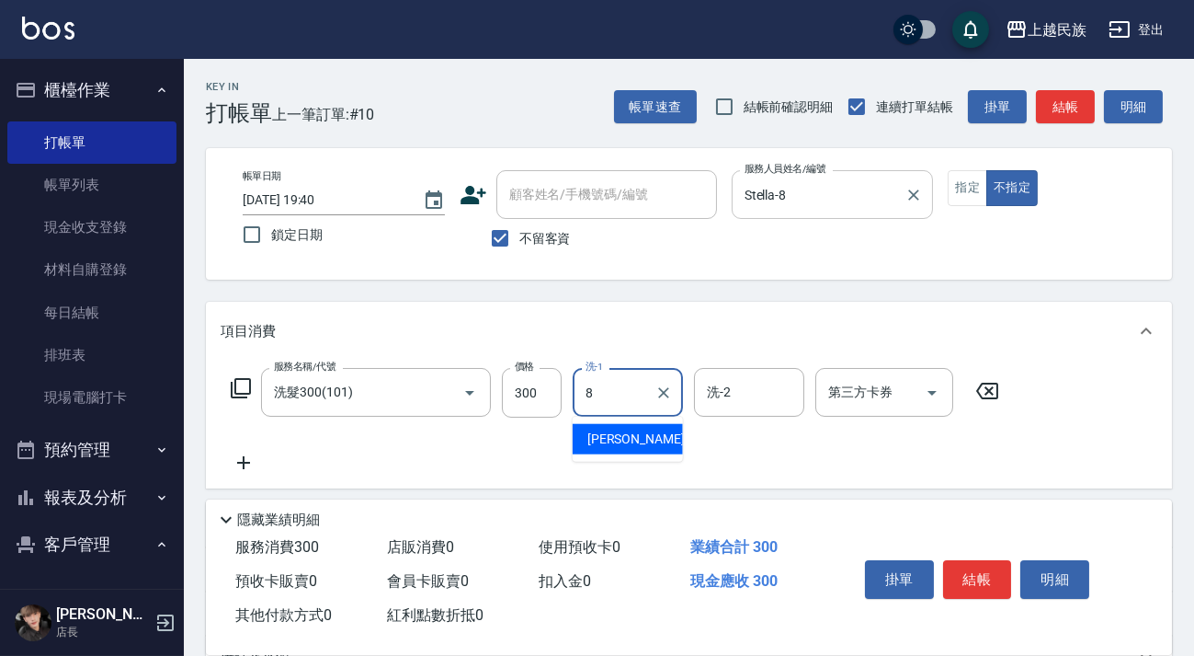
type input "Stella-8"
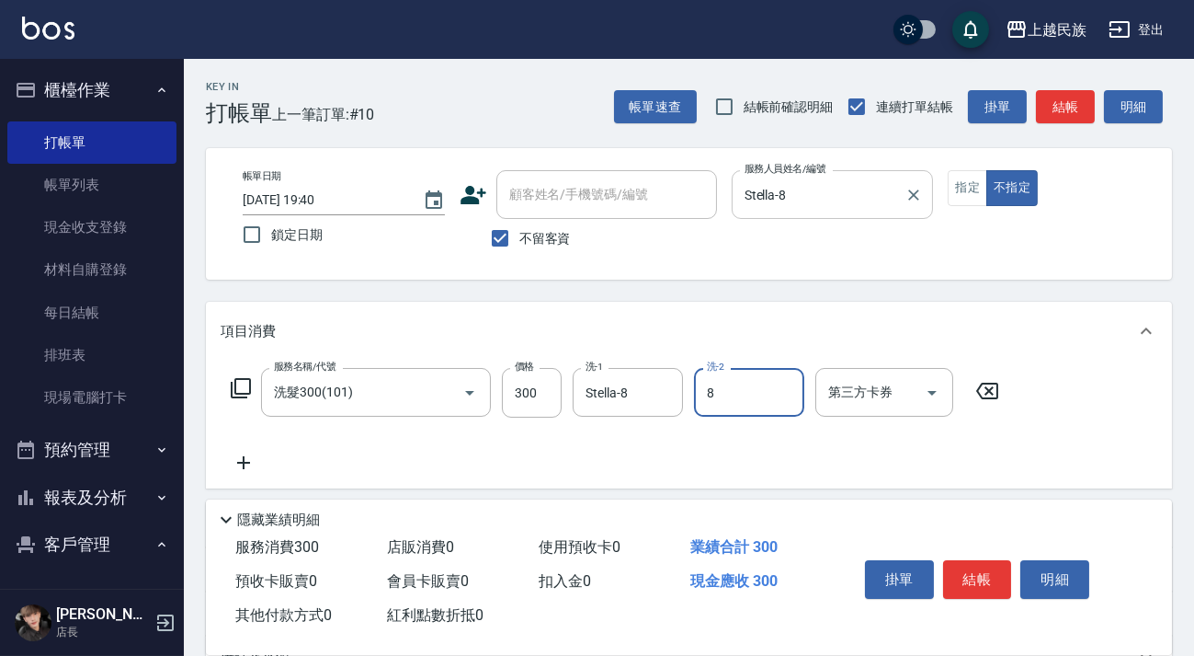
type input "Stella-8"
click at [235, 388] on icon at bounding box center [241, 388] width 20 height 20
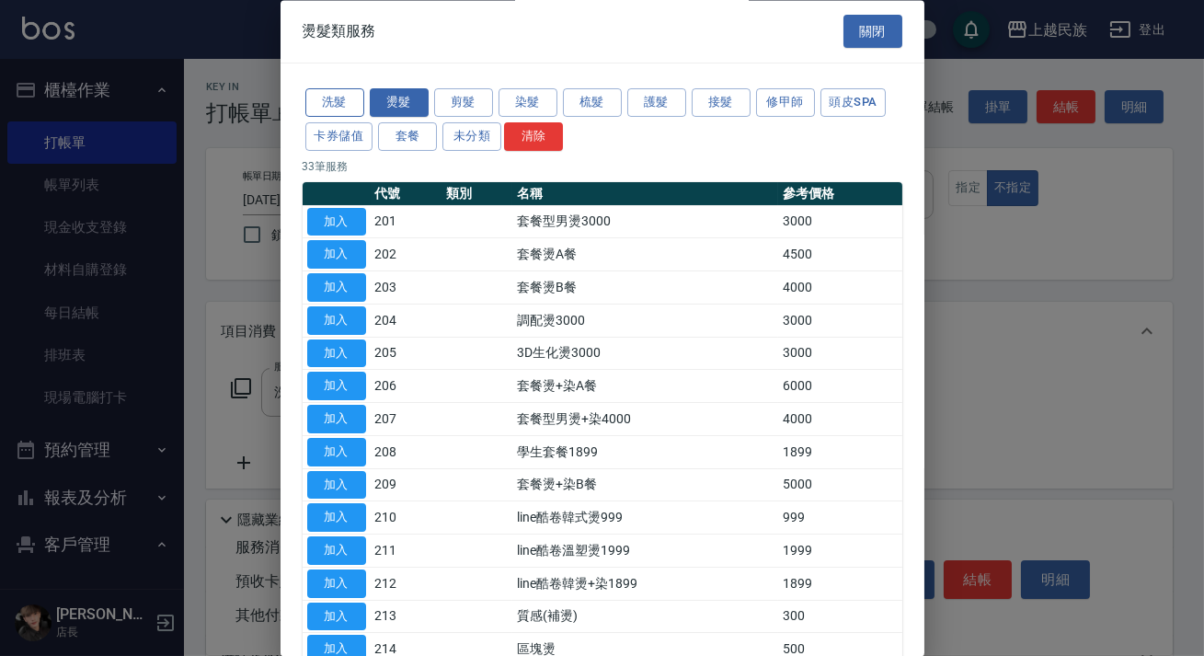
click at [349, 109] on button "洗髮" at bounding box center [334, 103] width 59 height 29
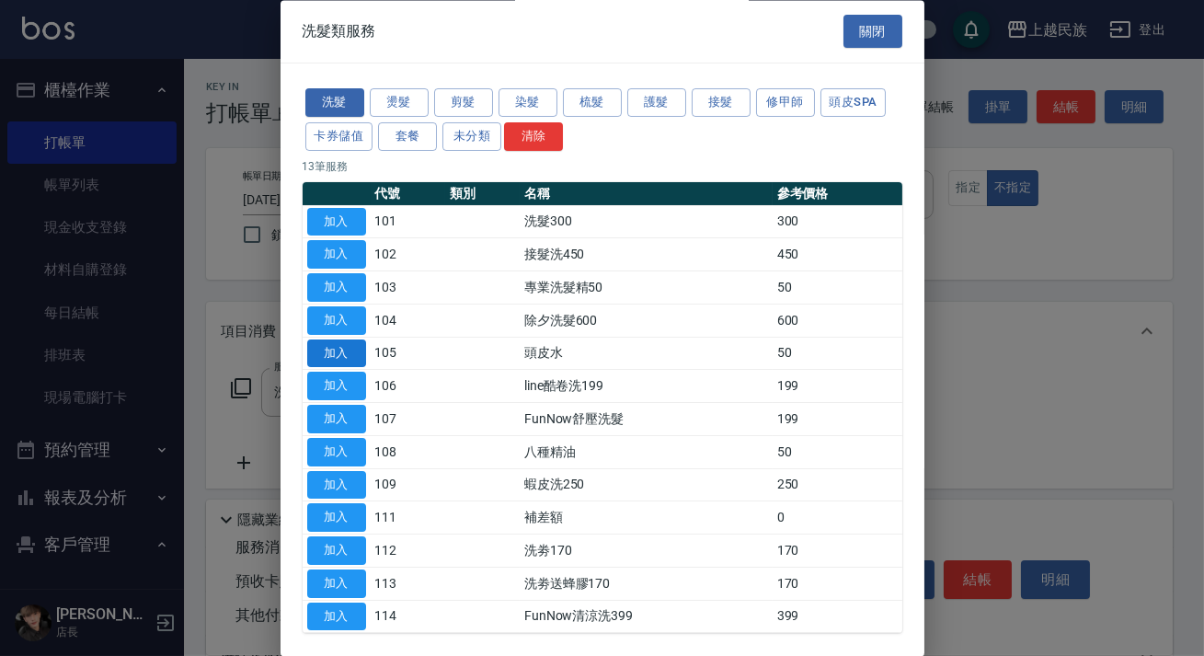
click at [350, 363] on button "加入" at bounding box center [336, 353] width 59 height 29
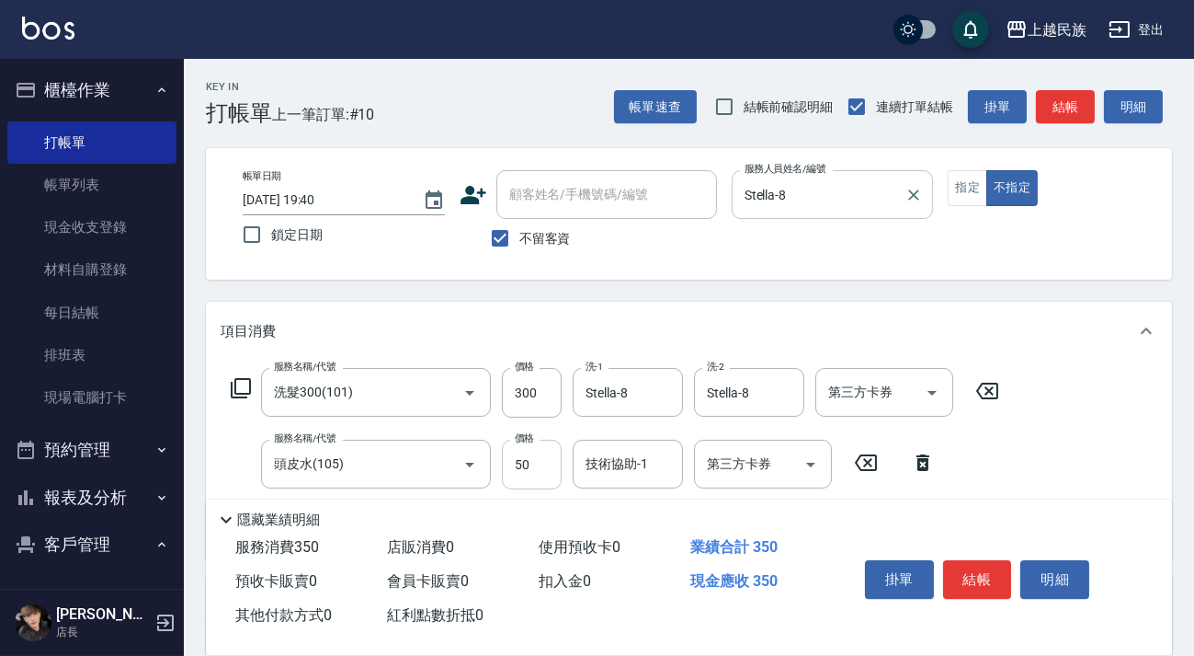
click at [516, 450] on input "50" at bounding box center [532, 465] width 60 height 50
type input "100"
type input "Stella-8"
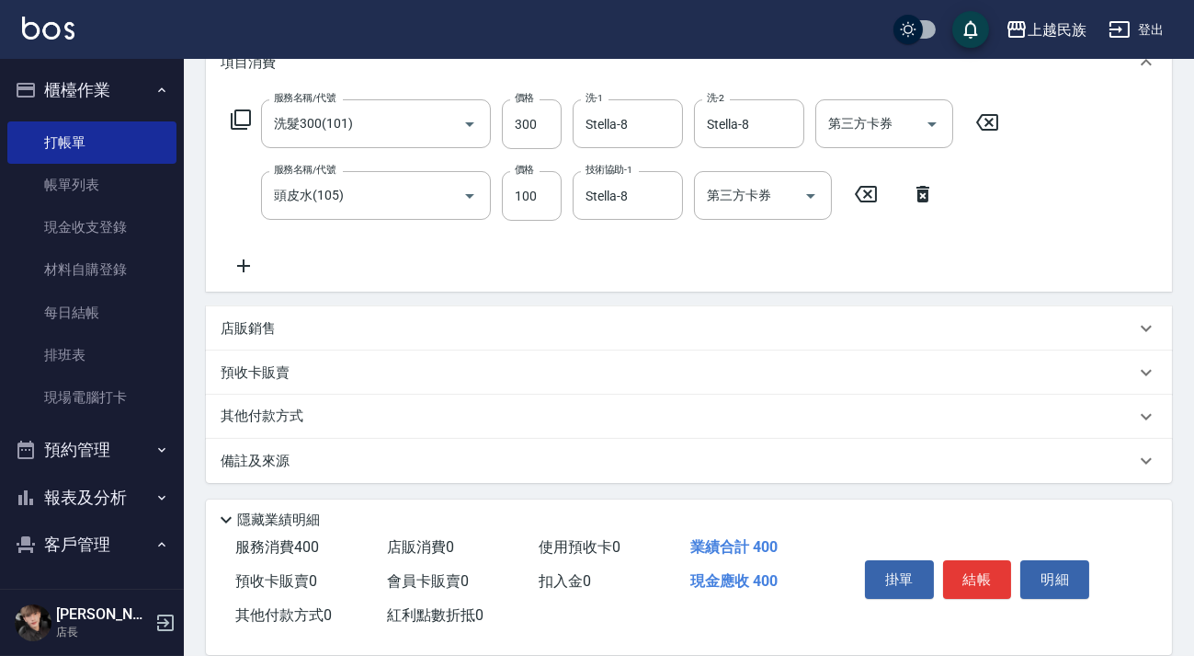
click at [550, 420] on div "其他付款方式" at bounding box center [678, 416] width 915 height 20
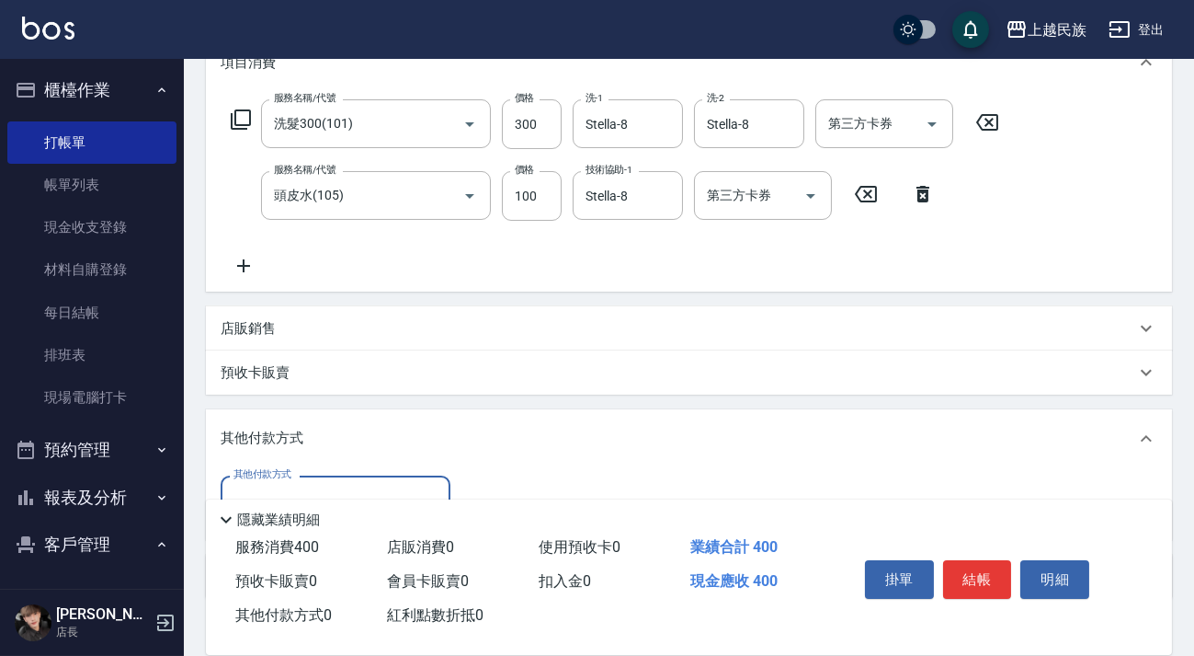
scroll to position [383, 0]
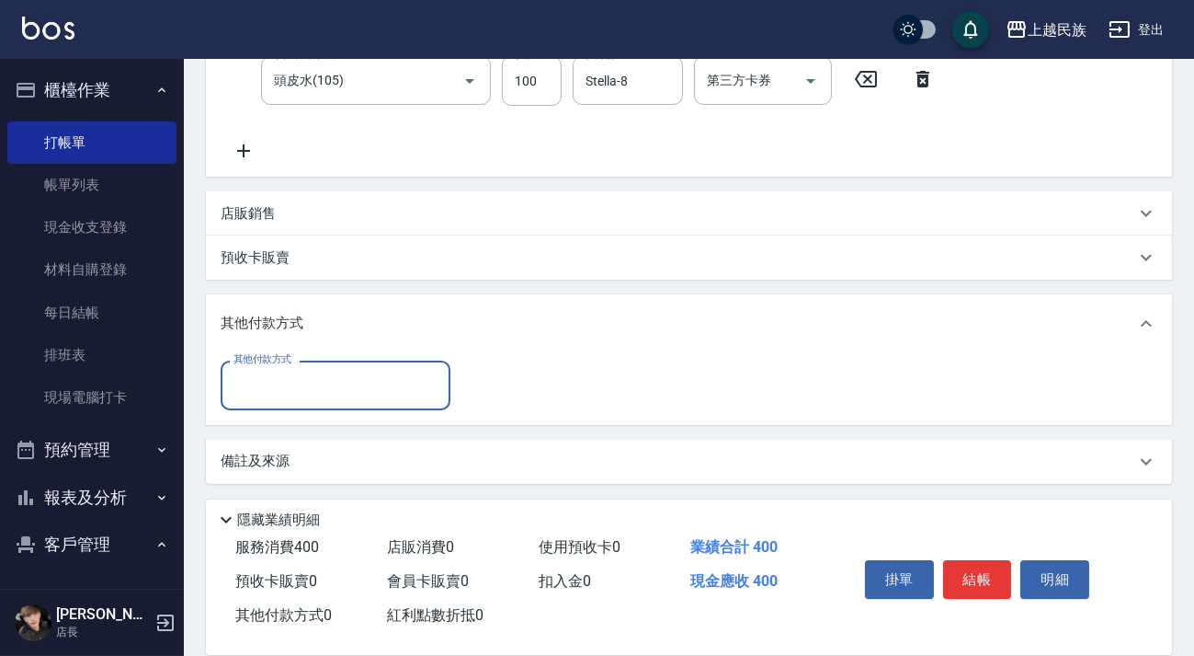
click at [419, 391] on input "其他付款方式" at bounding box center [335, 385] width 213 height 32
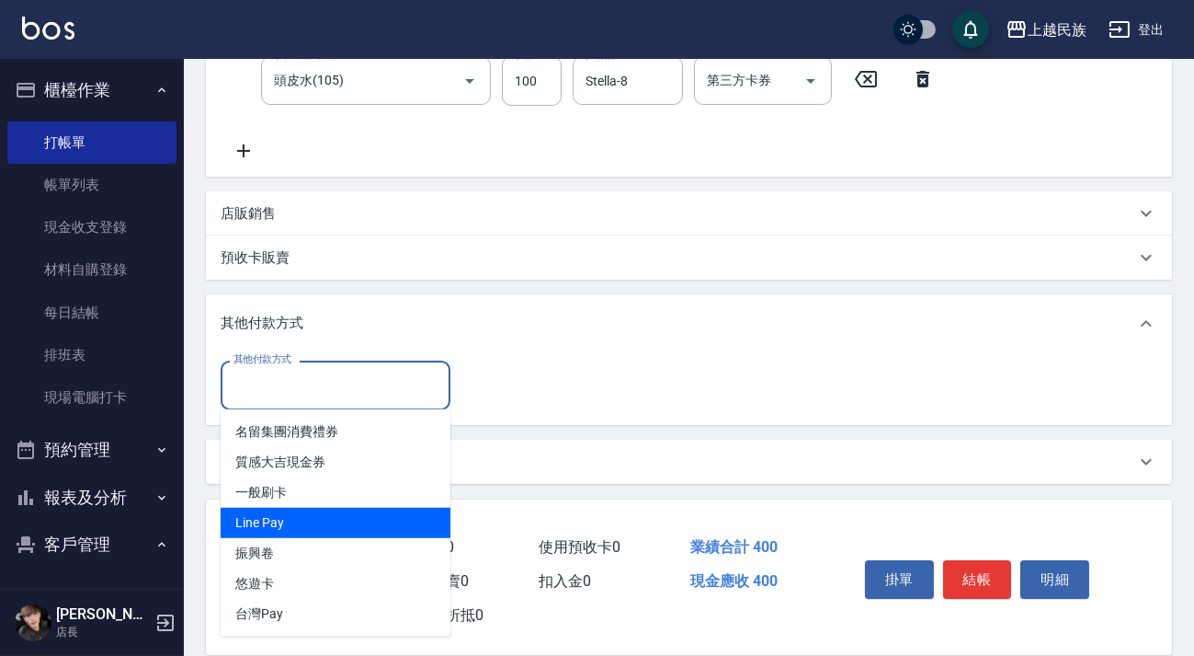
click at [376, 526] on span "Line Pay" at bounding box center [336, 523] width 230 height 30
type input "Line Pay"
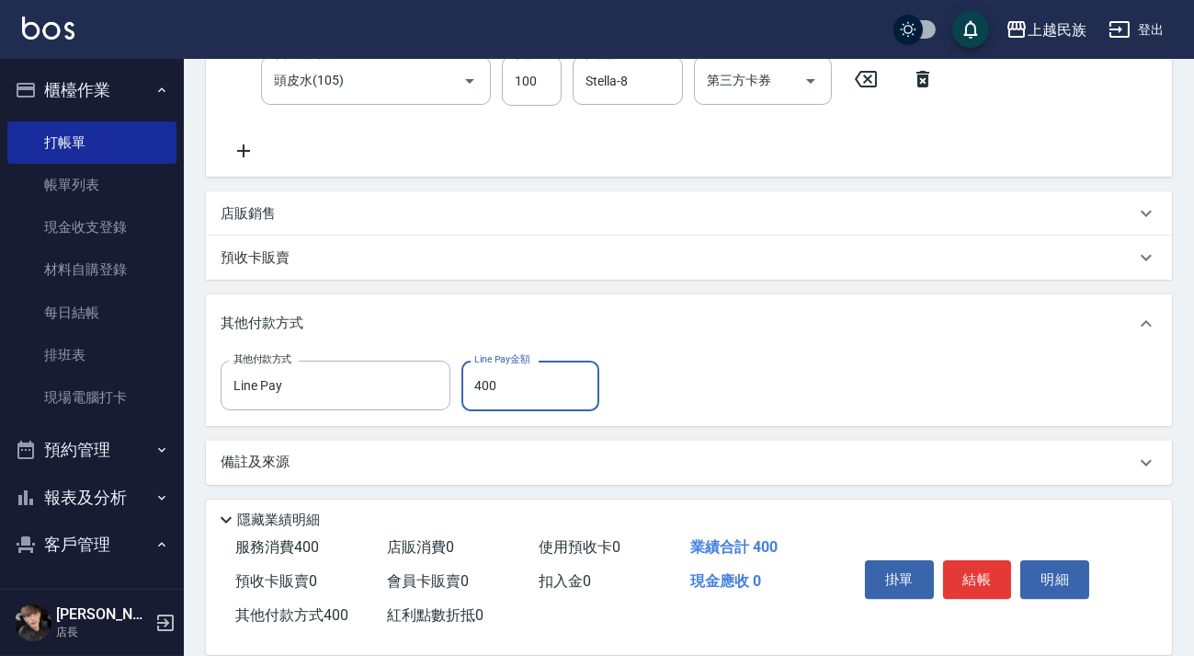
type input "400"
click at [798, 459] on div "備註及來源" at bounding box center [678, 461] width 915 height 19
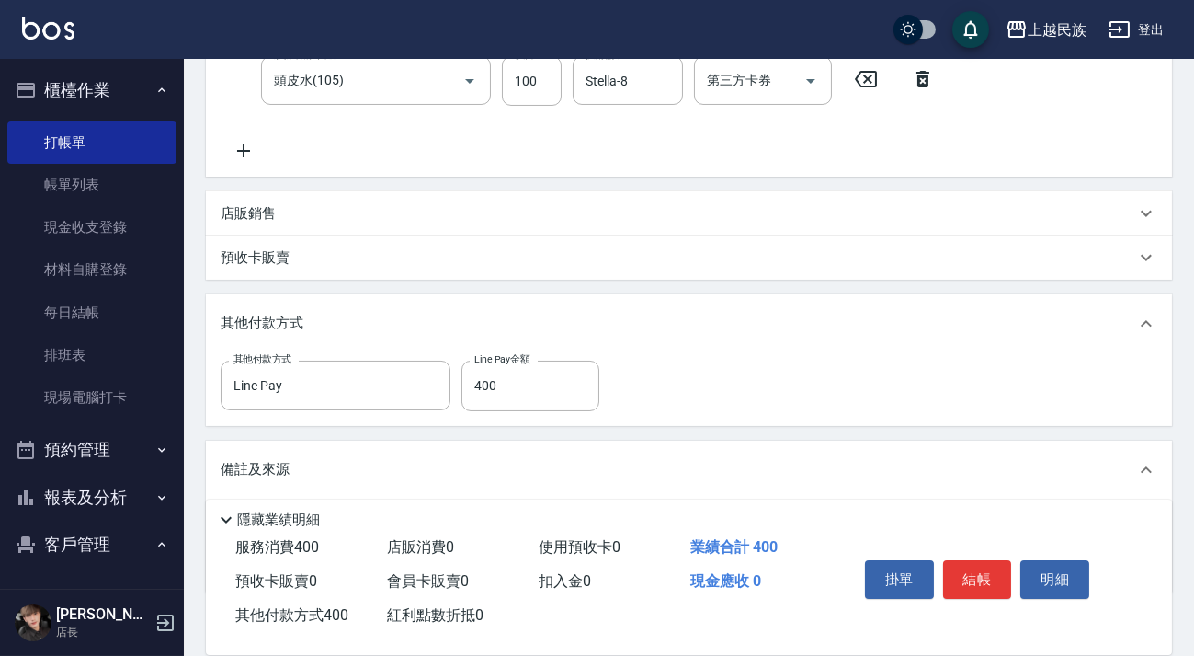
scroll to position [493, 0]
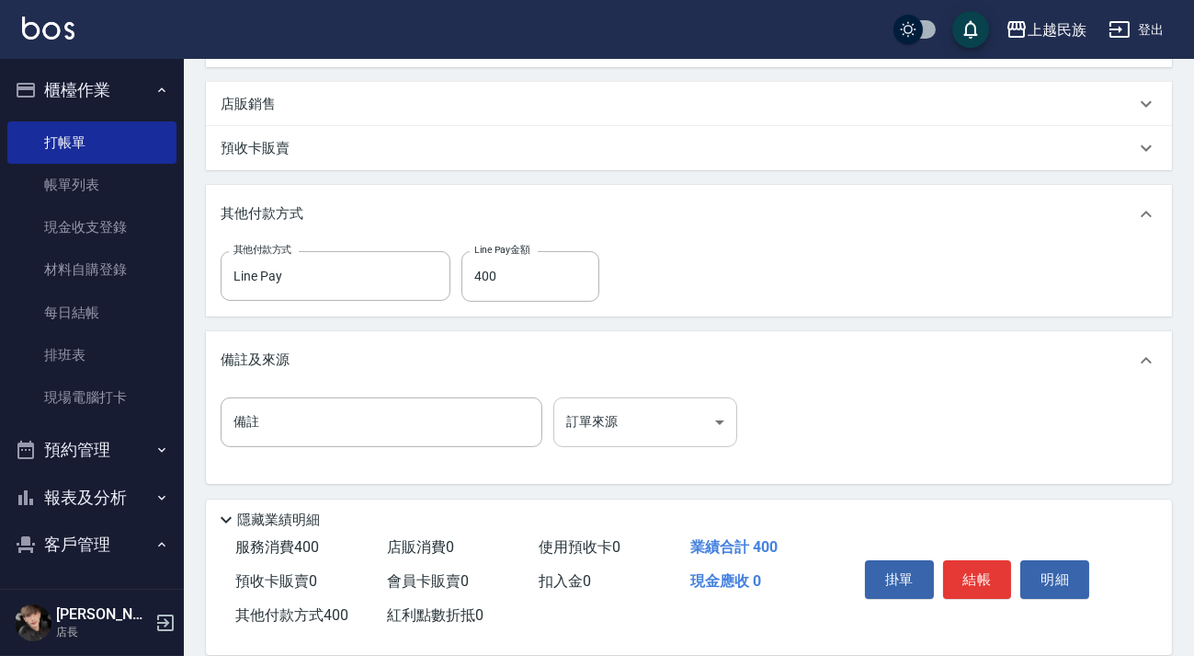
click at [720, 417] on body "上越民族 登出 櫃檯作業 打帳單 帳單列表 現金收支登錄 材料自購登錄 每日結帳 排班表 現場電腦打卡 預約管理 預約管理 單日預約紀錄 單週預約紀錄 報表及…" at bounding box center [597, 81] width 1194 height 1149
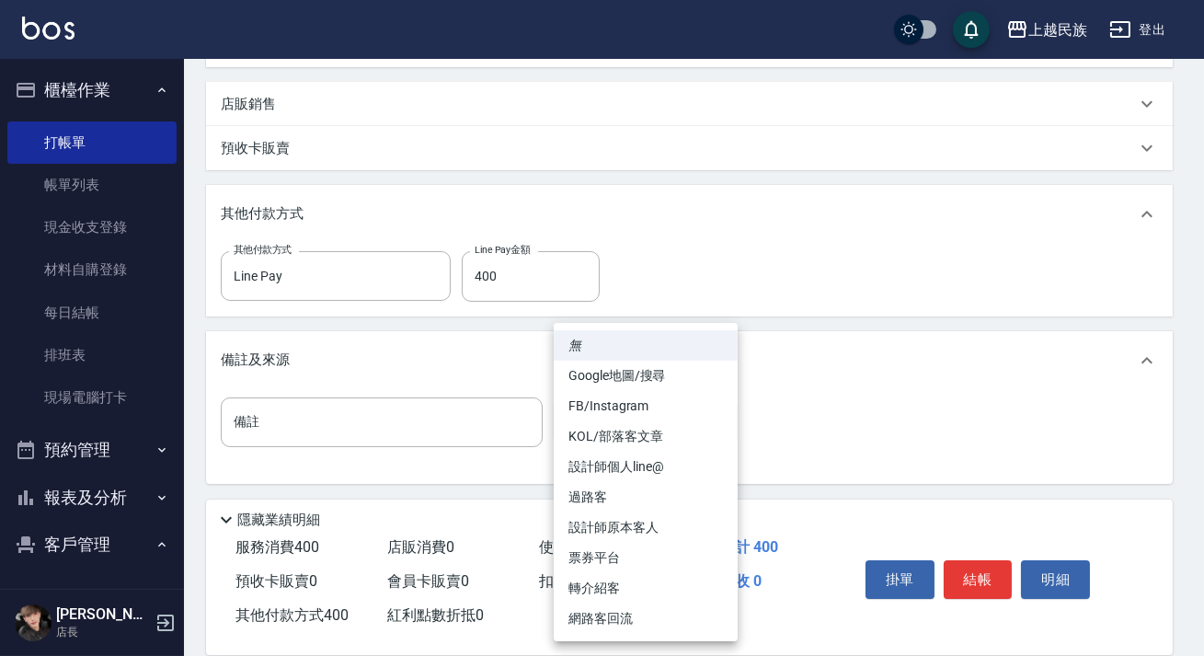
click at [697, 499] on li "過路客" at bounding box center [646, 497] width 184 height 30
type input "過路客"
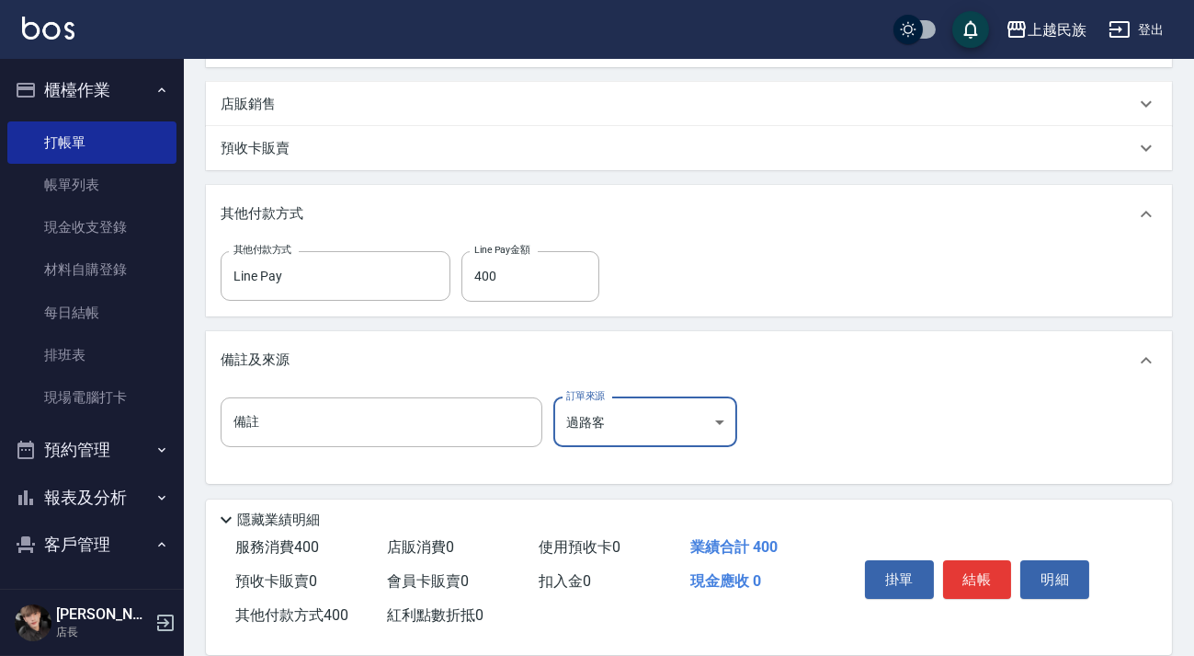
drag, startPoint x: 981, startPoint y: 579, endPoint x: 971, endPoint y: 566, distance: 16.4
click at [981, 579] on button "結帳" at bounding box center [977, 579] width 69 height 39
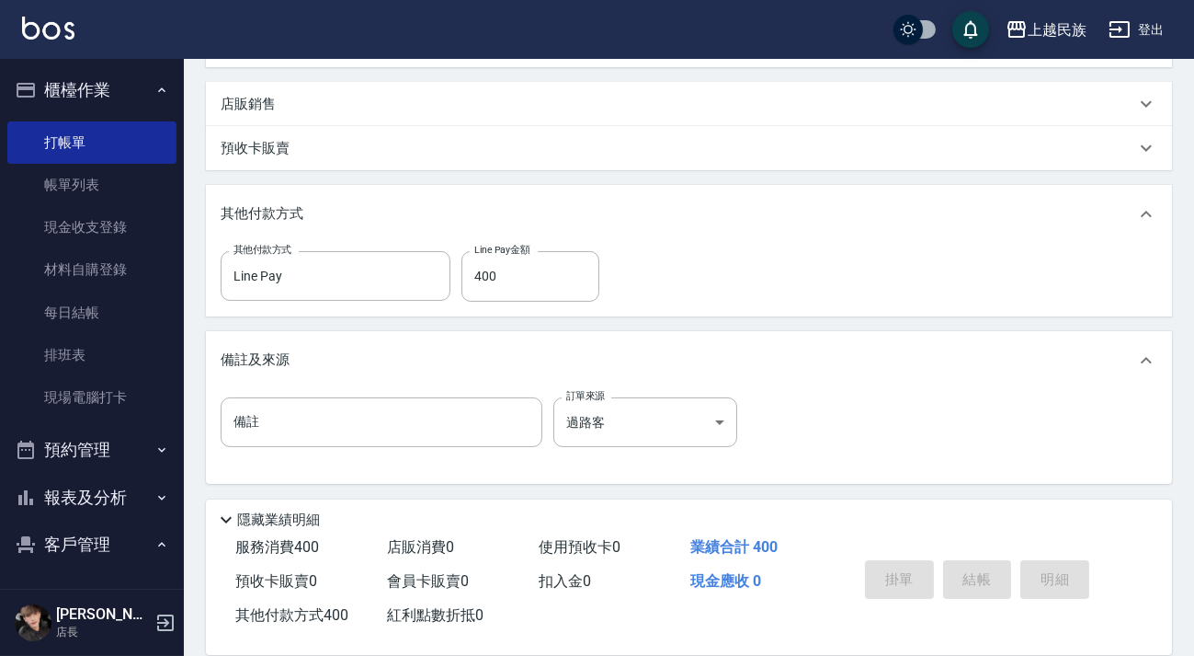
type input "2025/10/10 19:41"
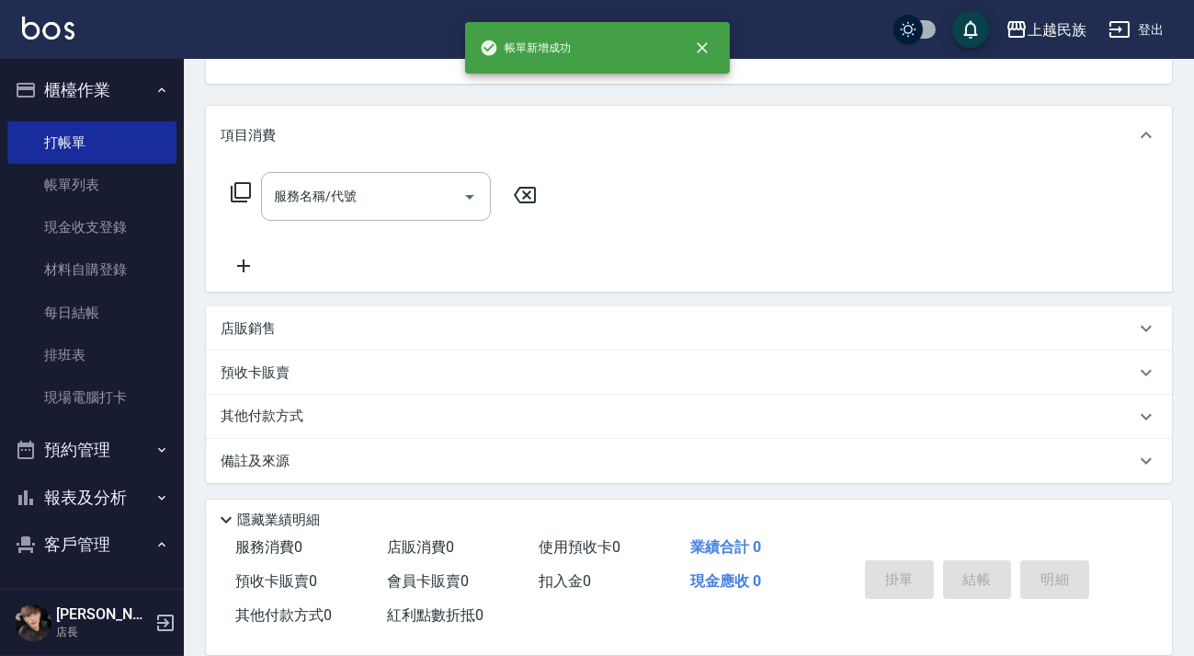
scroll to position [0, 0]
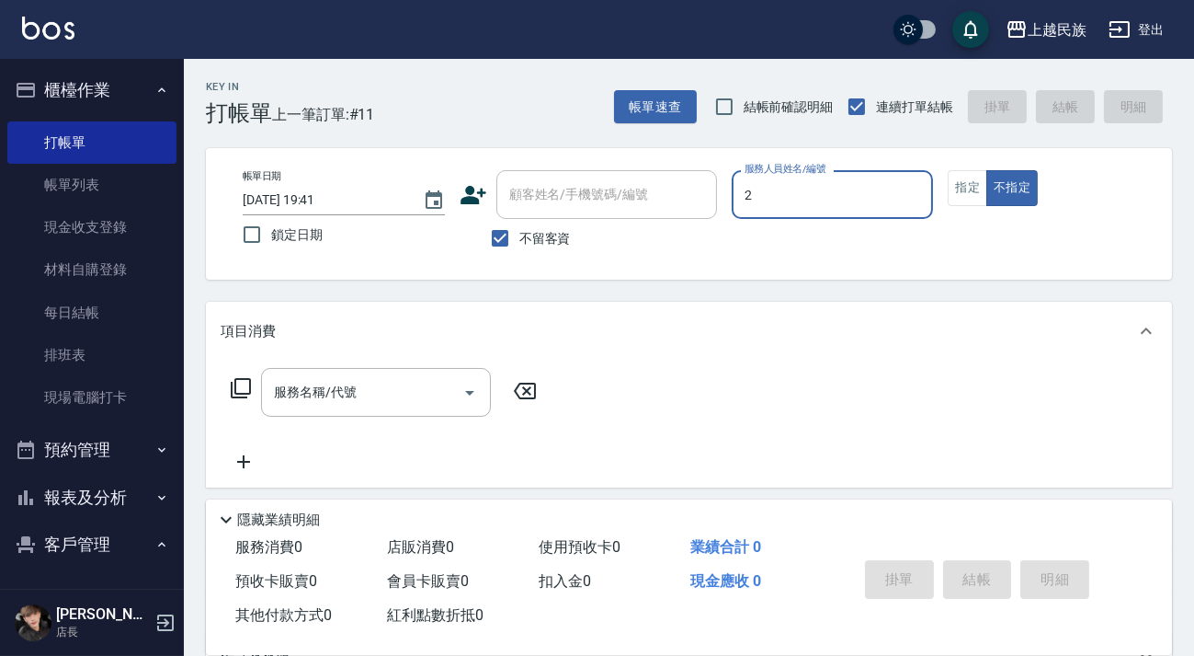
type input "Alan-2"
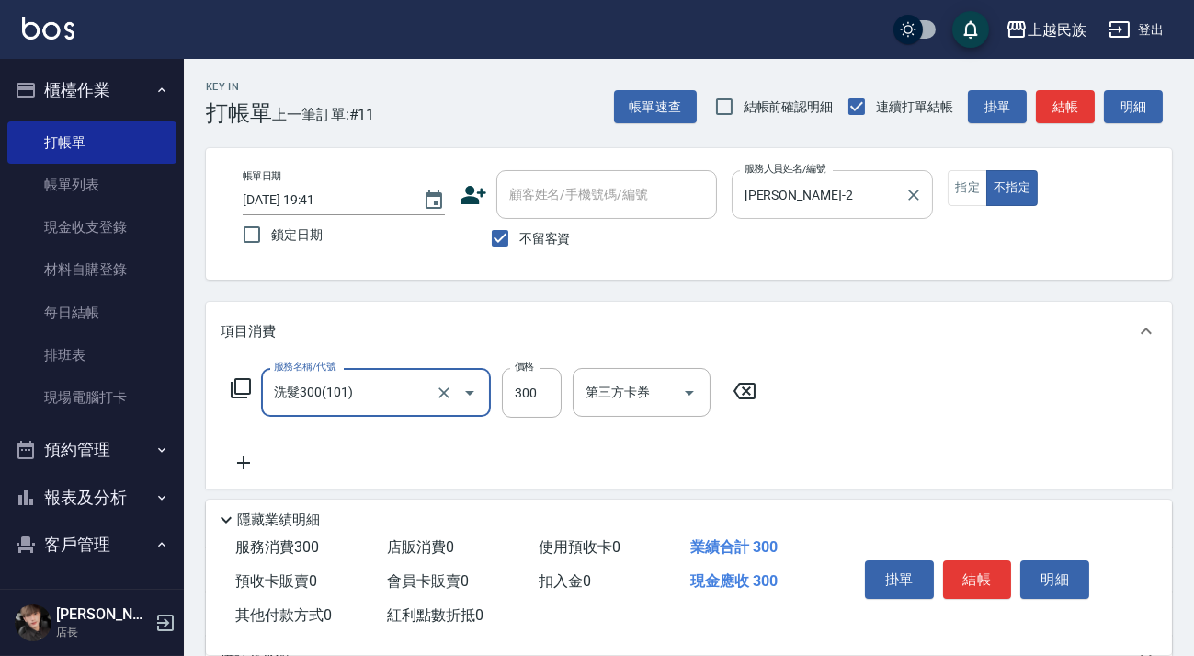
type input "洗髮300(101)"
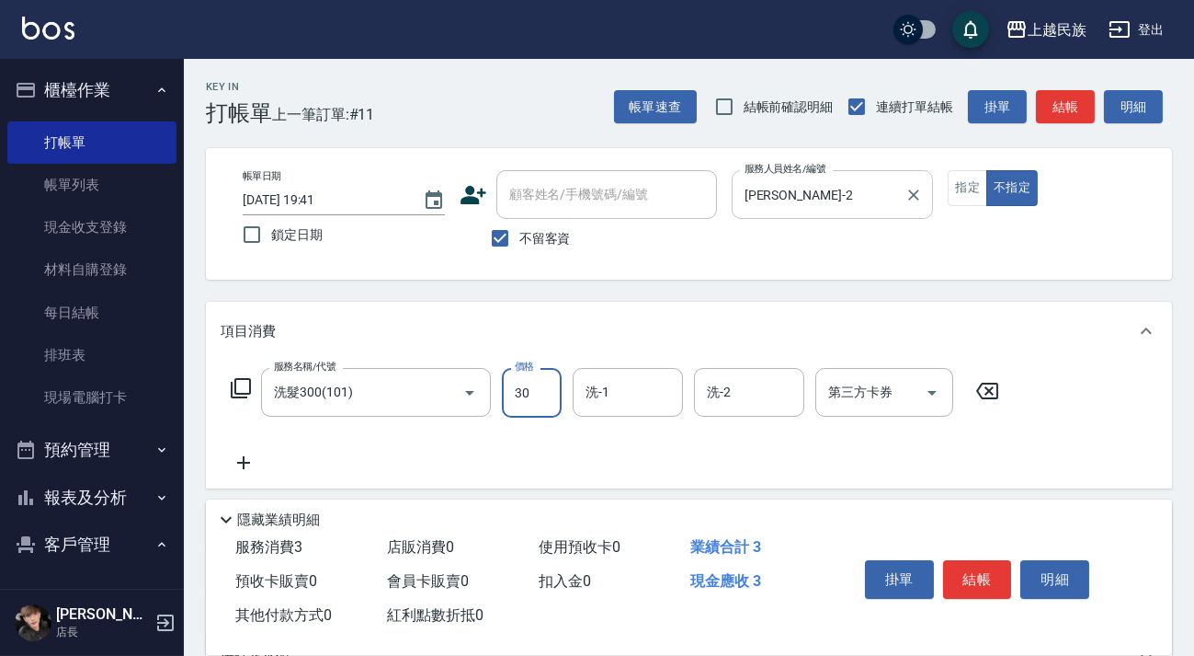
type input "300"
type input "Alan-2"
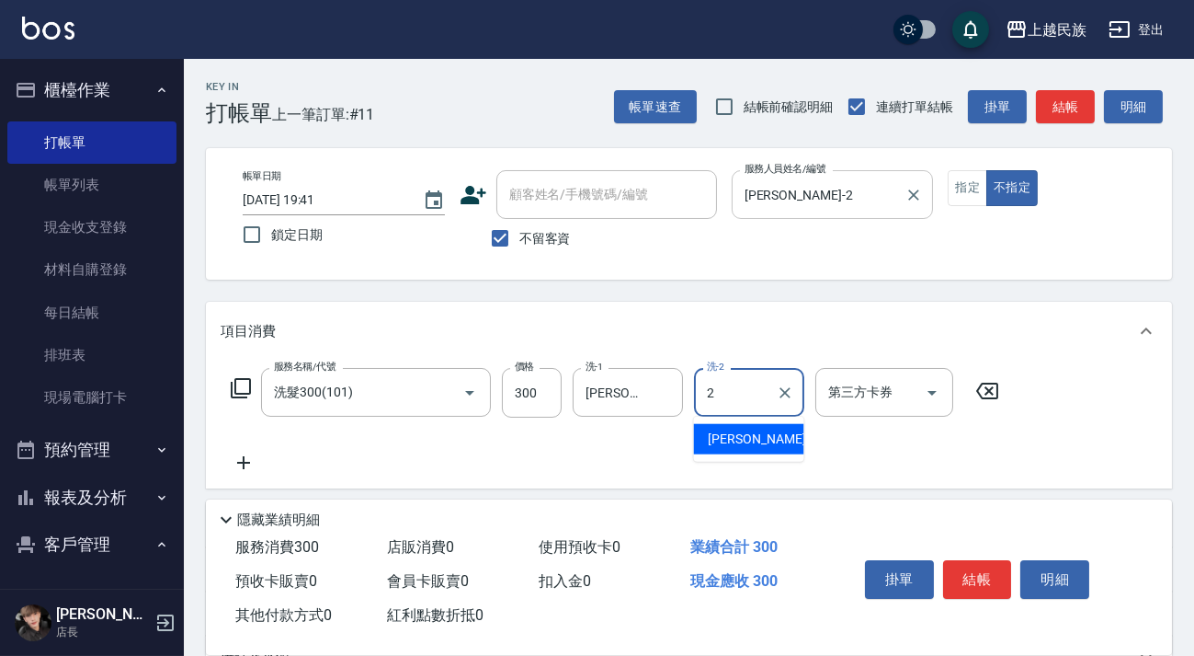
type input "Alan-2"
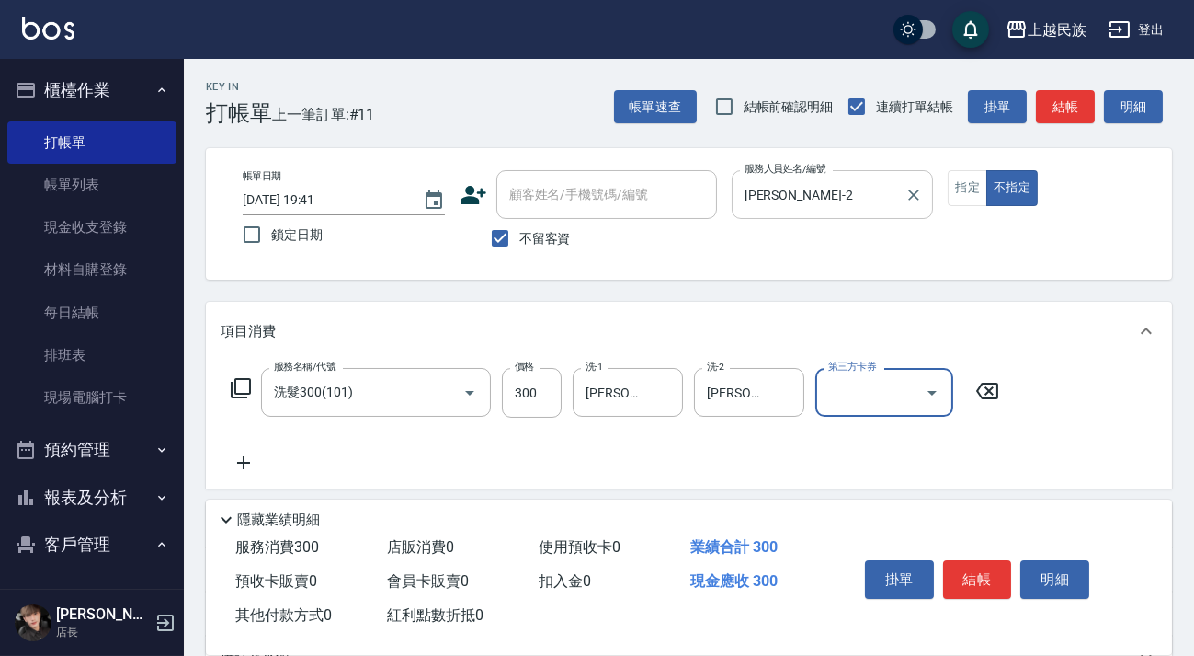
scroll to position [197, 0]
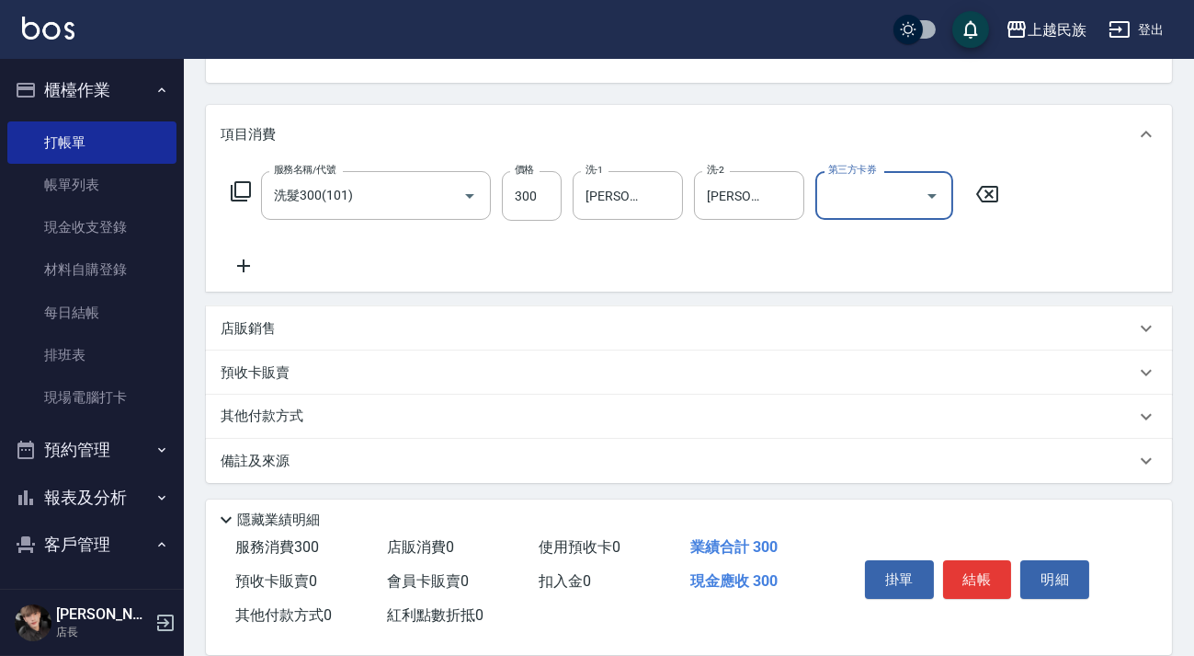
click at [252, 265] on icon at bounding box center [244, 266] width 46 height 22
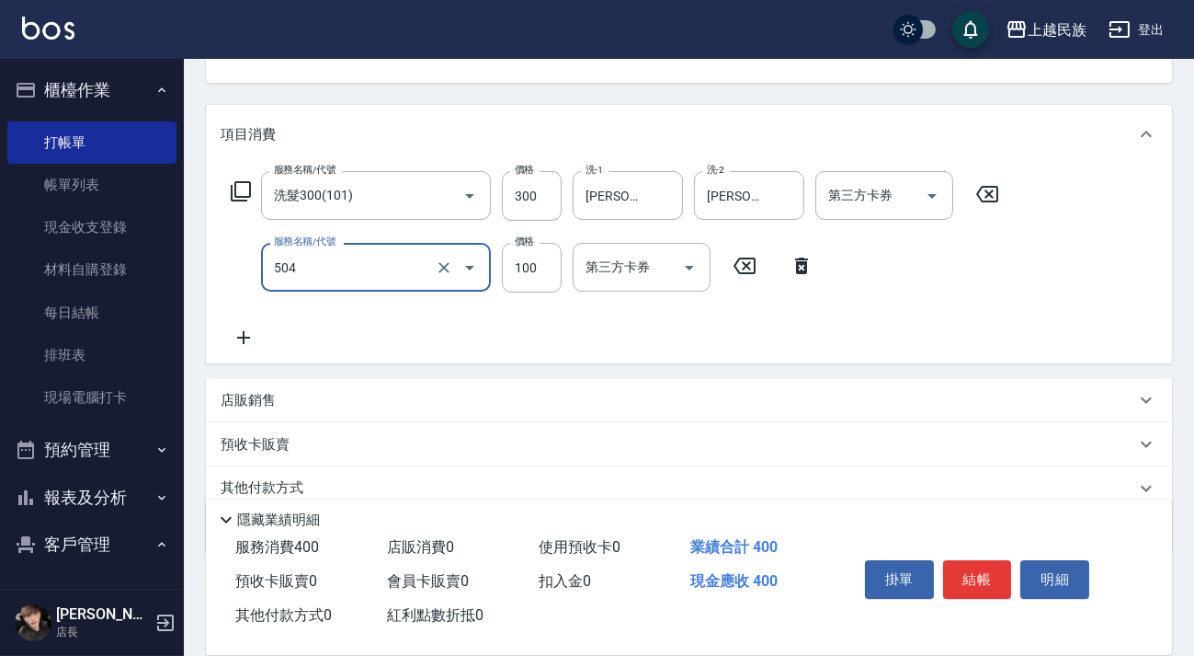
type input "電棒造型(504)"
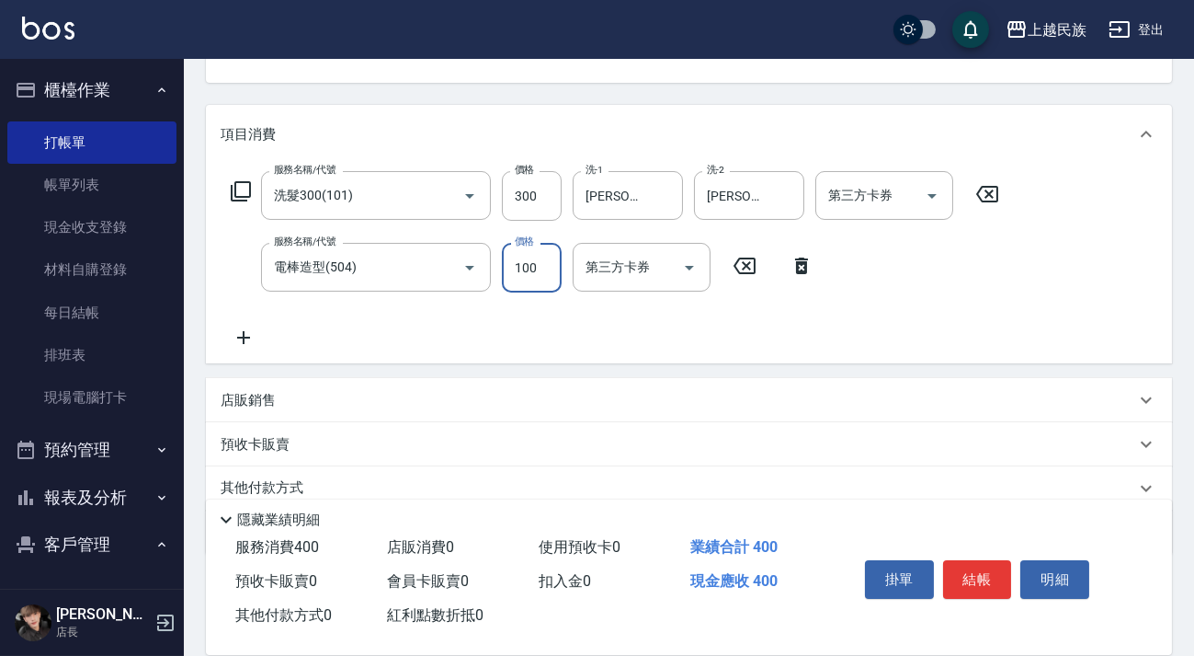
click at [313, 396] on div "店販銷售" at bounding box center [678, 400] width 915 height 19
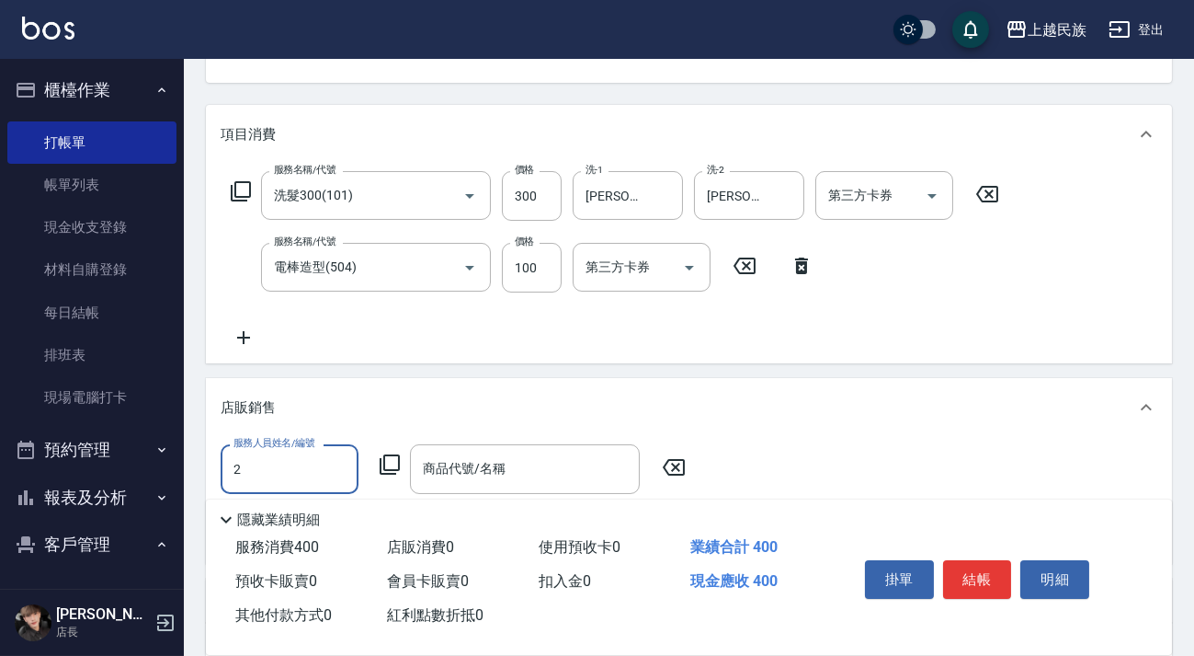
scroll to position [0, 0]
type input "Alan-2"
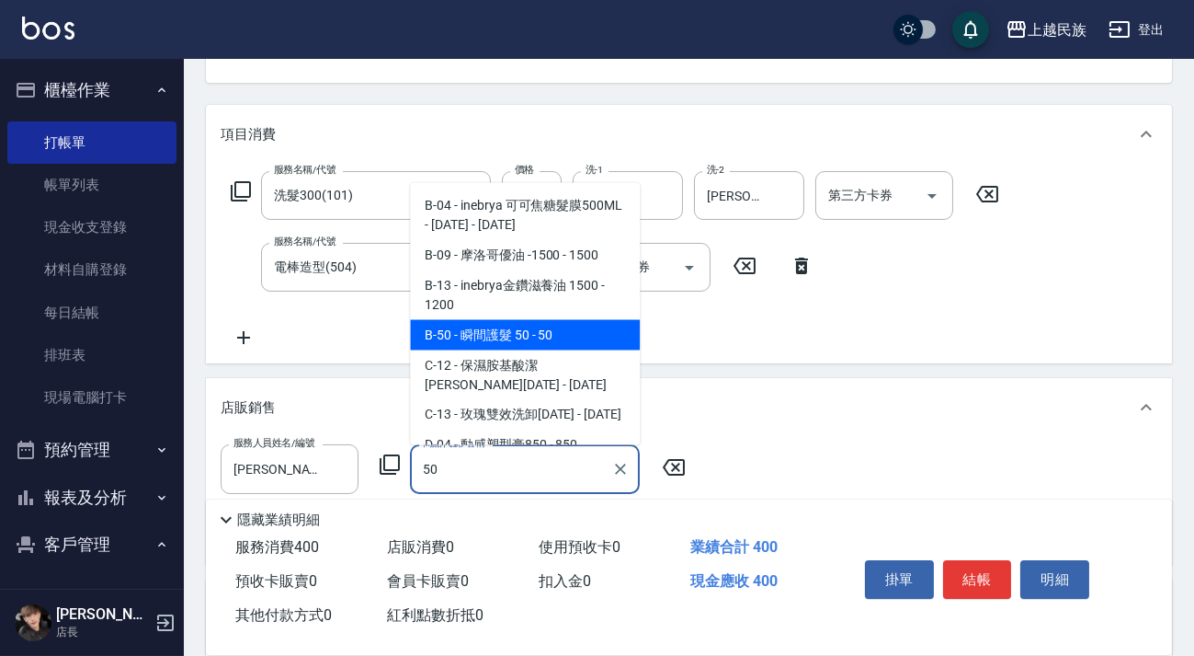
click at [465, 333] on span "B-50 - 瞬間護髮 50 - 50" at bounding box center [525, 334] width 230 height 30
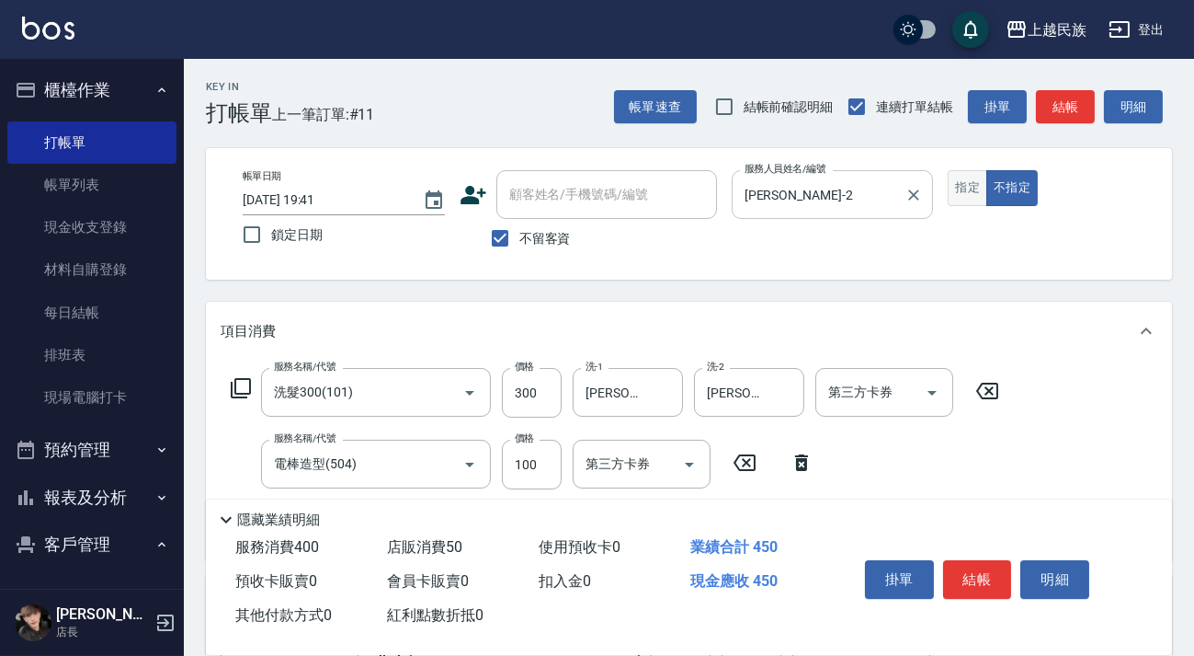
type input "瞬間護髮 50"
click at [954, 193] on div "帳單日期 2025/10/10 19:41 鎖定日期 顧客姓名/手機號碼/編號 顧客姓名/手機號碼/編號 不留客資 服務人員姓名/編號 Alan-2 服務人員…" at bounding box center [689, 213] width 922 height 87
click at [963, 193] on button "指定" at bounding box center [968, 188] width 40 height 36
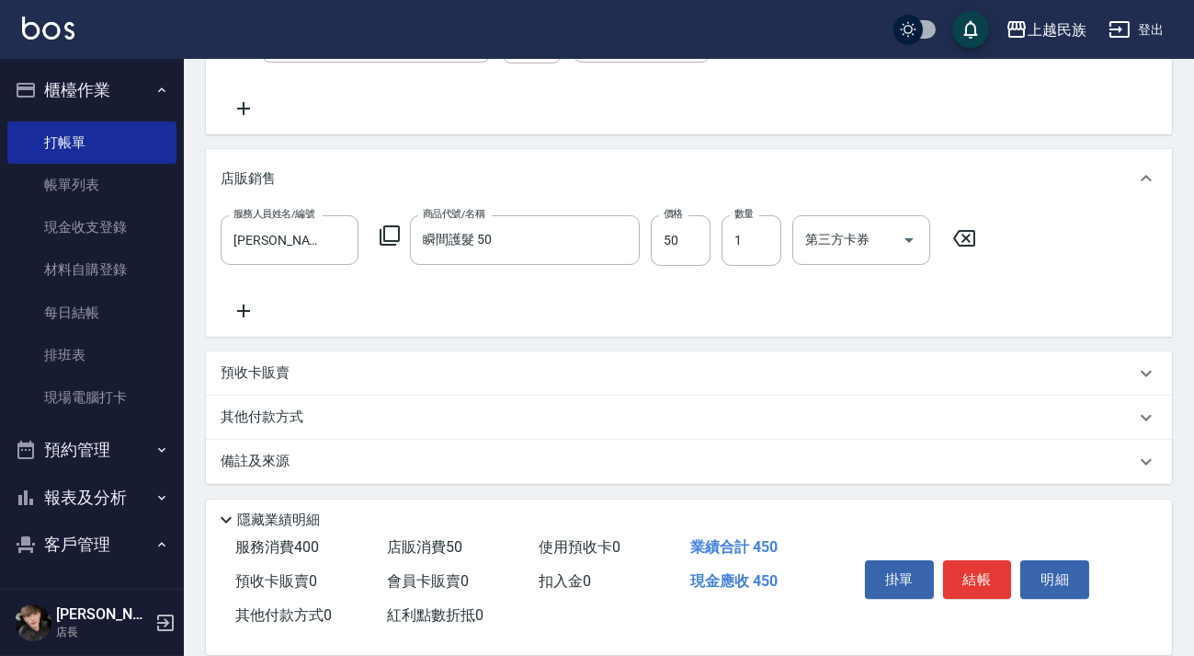
click at [704, 470] on div "備註及來源" at bounding box center [689, 462] width 966 height 44
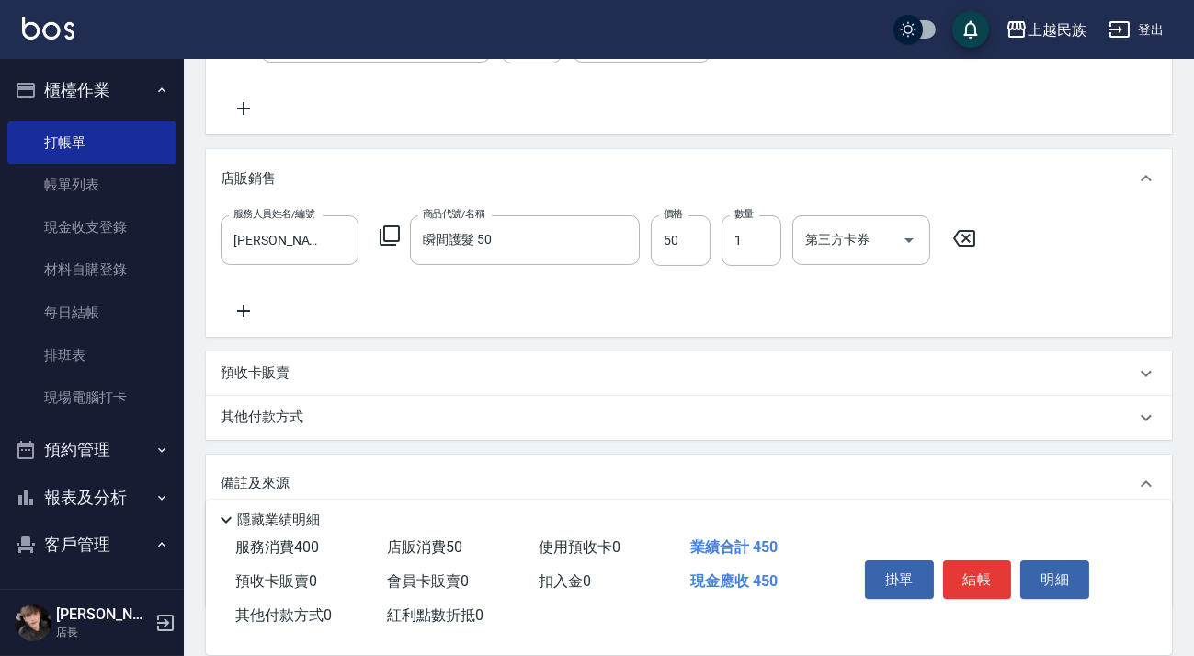
scroll to position [543, 0]
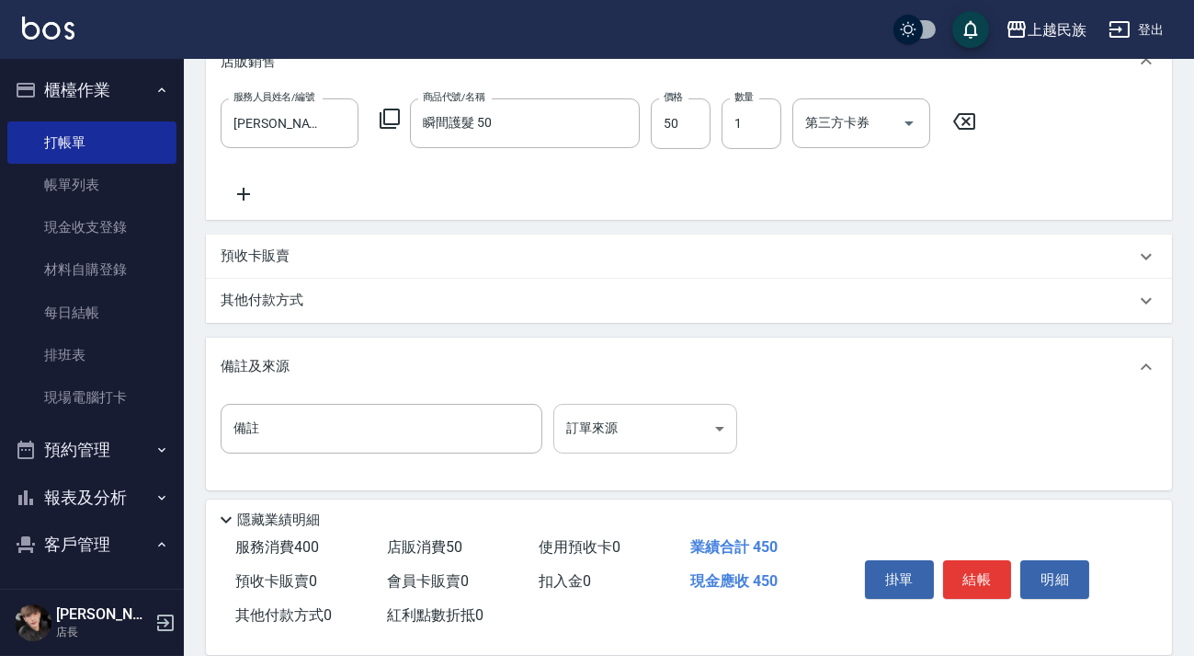
click at [726, 422] on body "上越民族 登出 櫃檯作業 打帳單 帳單列表 現金收支登錄 材料自購登錄 每日結帳 排班表 現場電腦打卡 預約管理 預約管理 單日預約紀錄 單週預約紀錄 報表及…" at bounding box center [597, 60] width 1194 height 1206
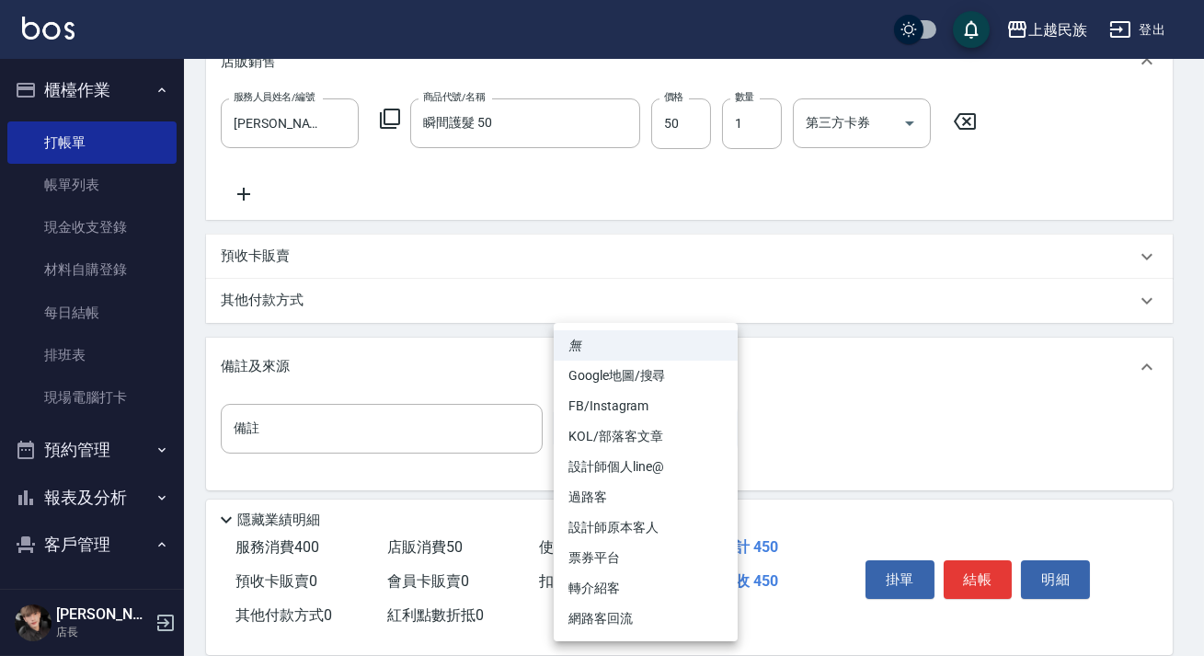
click at [680, 498] on li "過路客" at bounding box center [646, 497] width 184 height 30
type input "過路客"
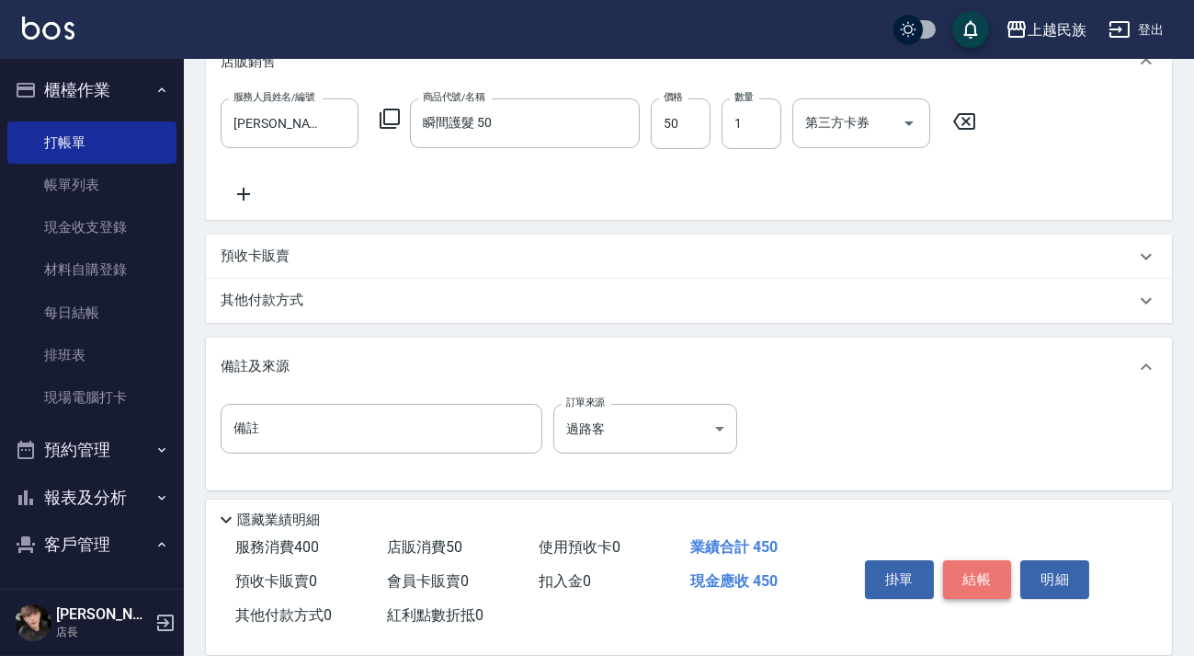
click at [989, 567] on button "結帳" at bounding box center [977, 579] width 69 height 39
type input "2025/10/10 19:42"
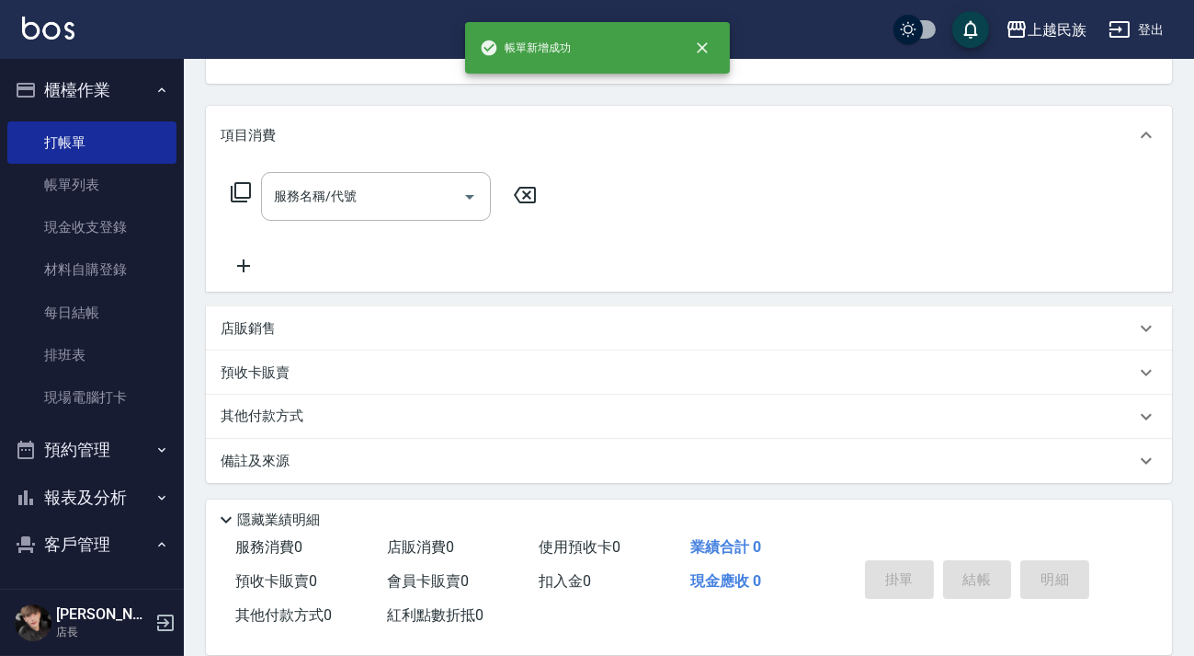
scroll to position [0, 0]
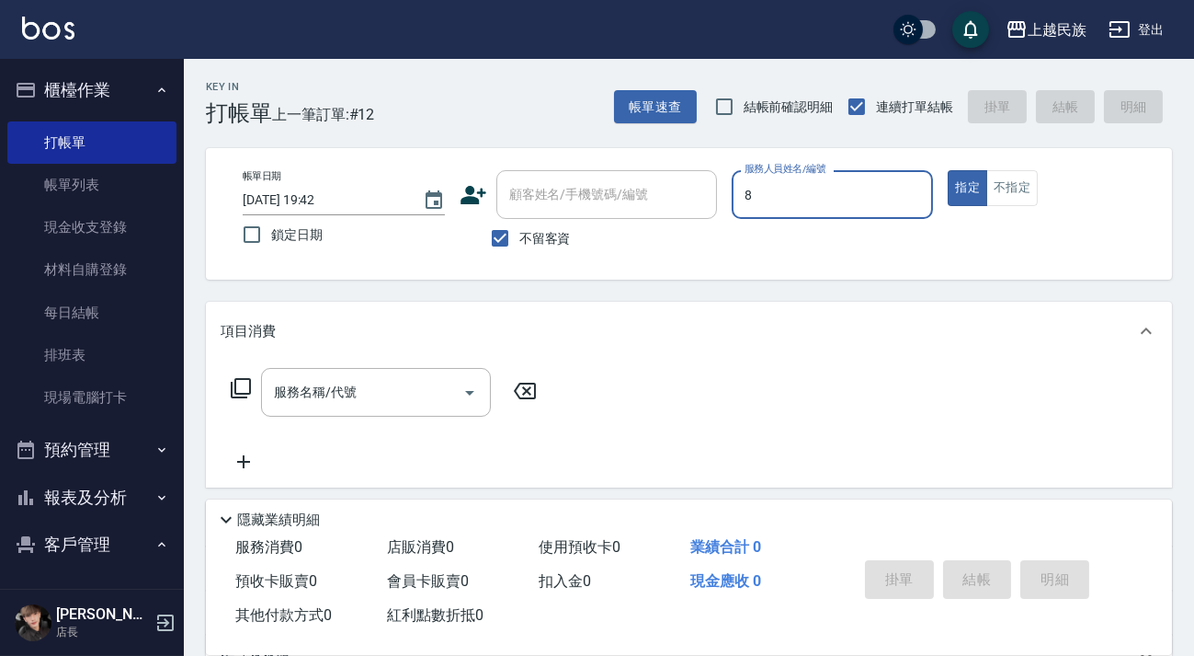
type input "Stella-8"
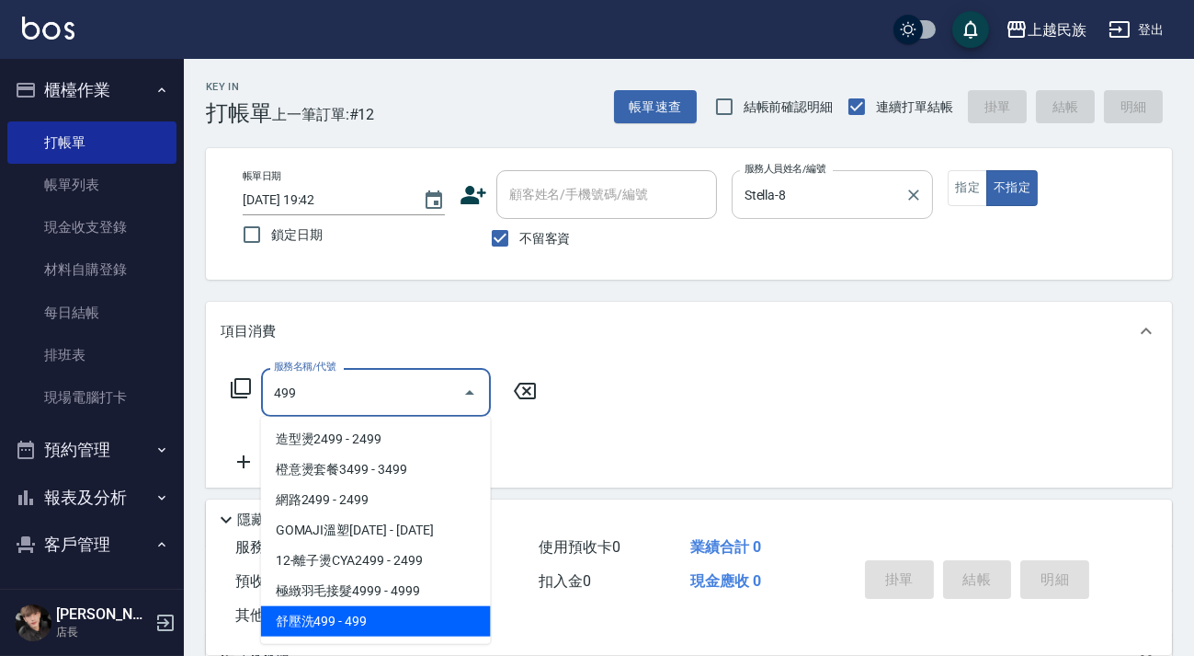
click at [355, 617] on span "舒壓洗499 - 499" at bounding box center [376, 621] width 230 height 30
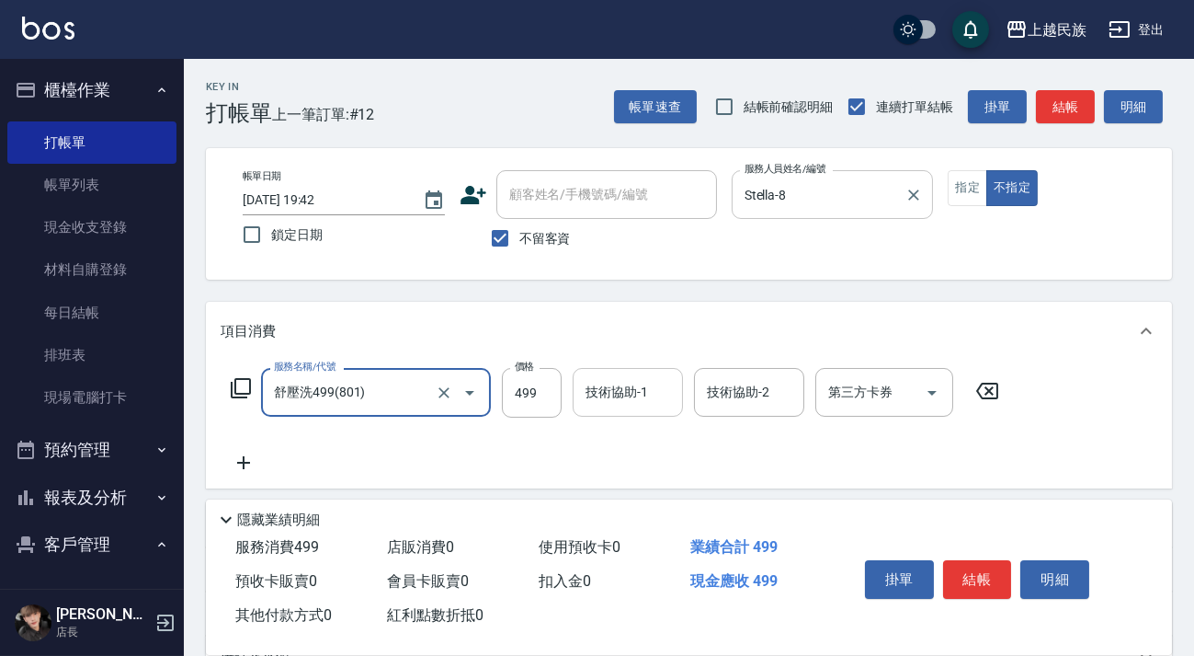
type input "舒壓洗499(801)"
click at [607, 398] on div "技術協助-1 技術協助-1" at bounding box center [628, 392] width 110 height 49
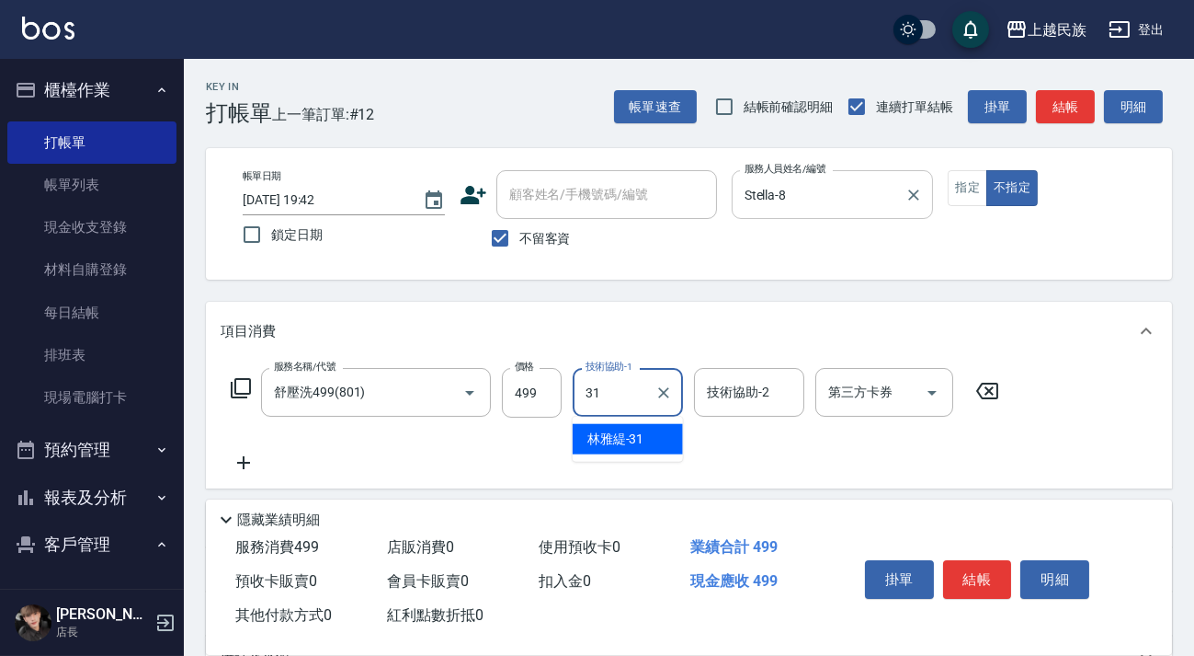
type input "林雅緹-31"
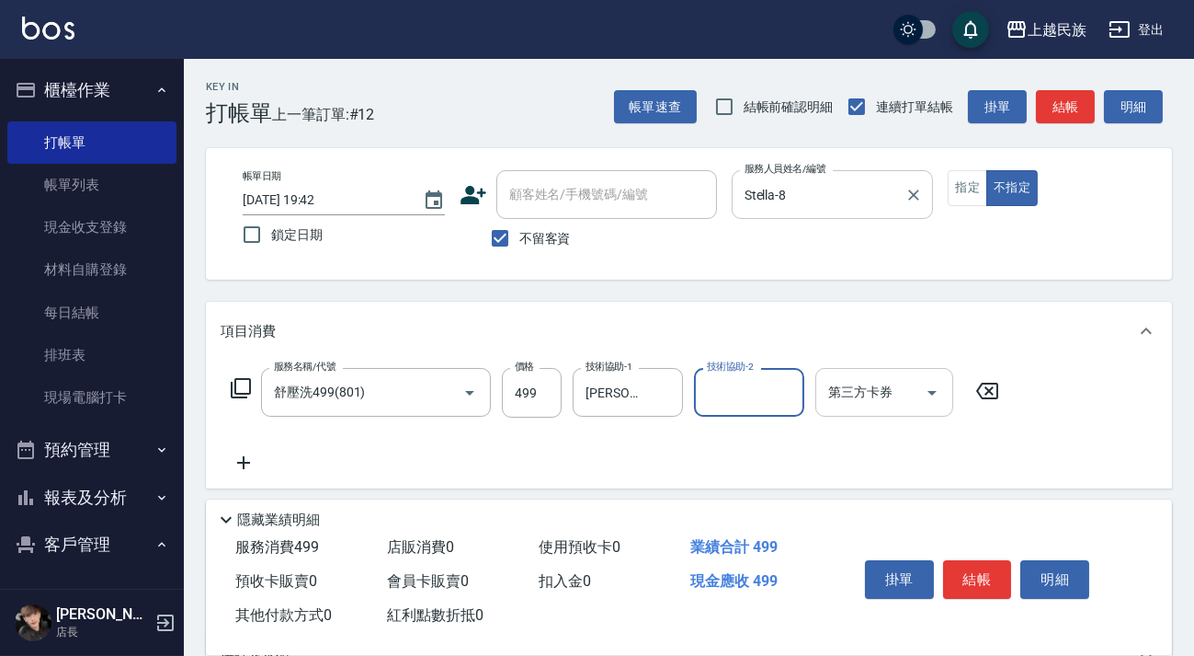
click at [851, 378] on input "第三方卡券" at bounding box center [871, 392] width 94 height 32
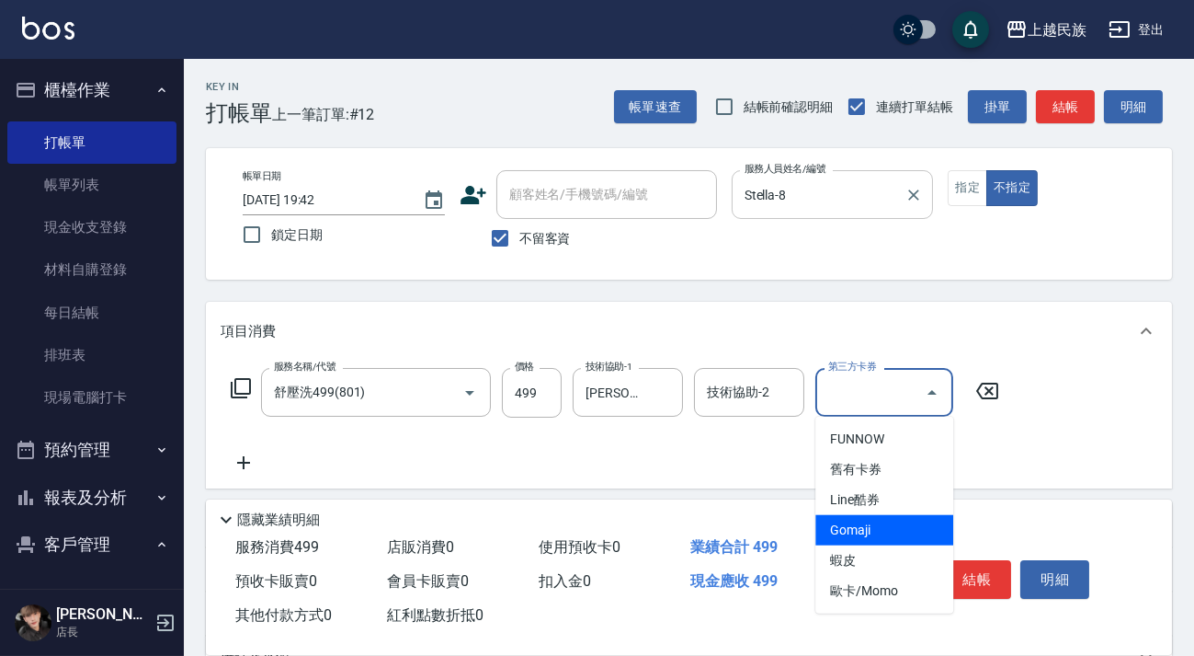
click at [860, 533] on span "Gomaji" at bounding box center [885, 530] width 138 height 30
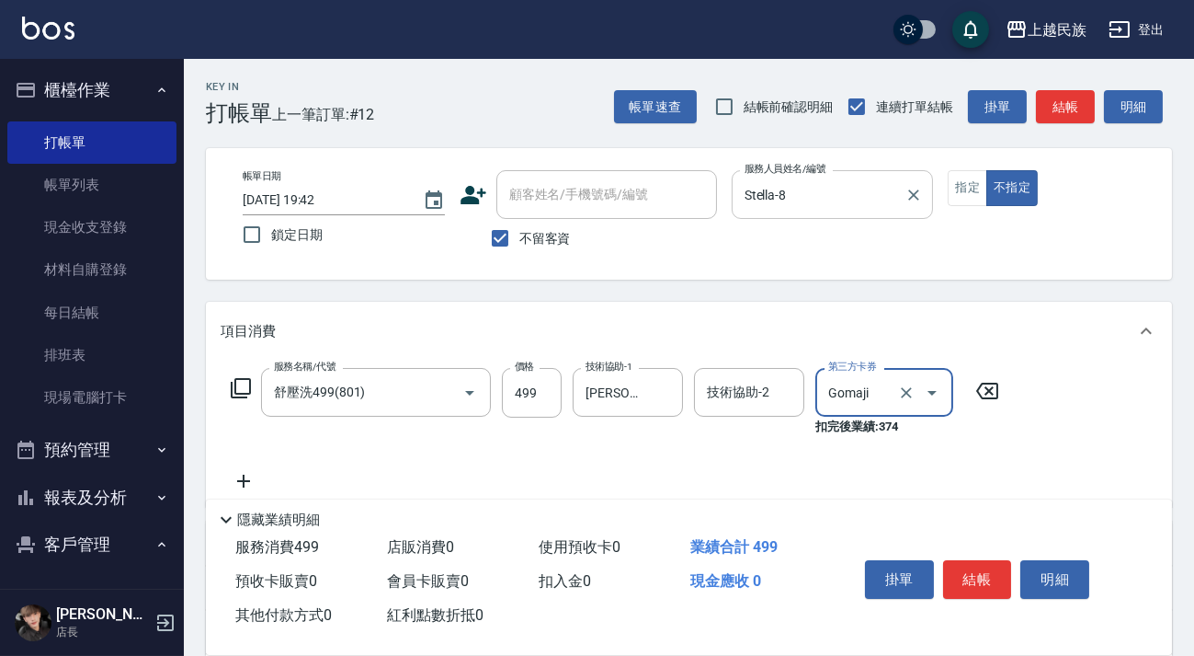
type input "Gomaji"
click at [422, 394] on input "舒壓洗499(801)" at bounding box center [350, 392] width 162 height 32
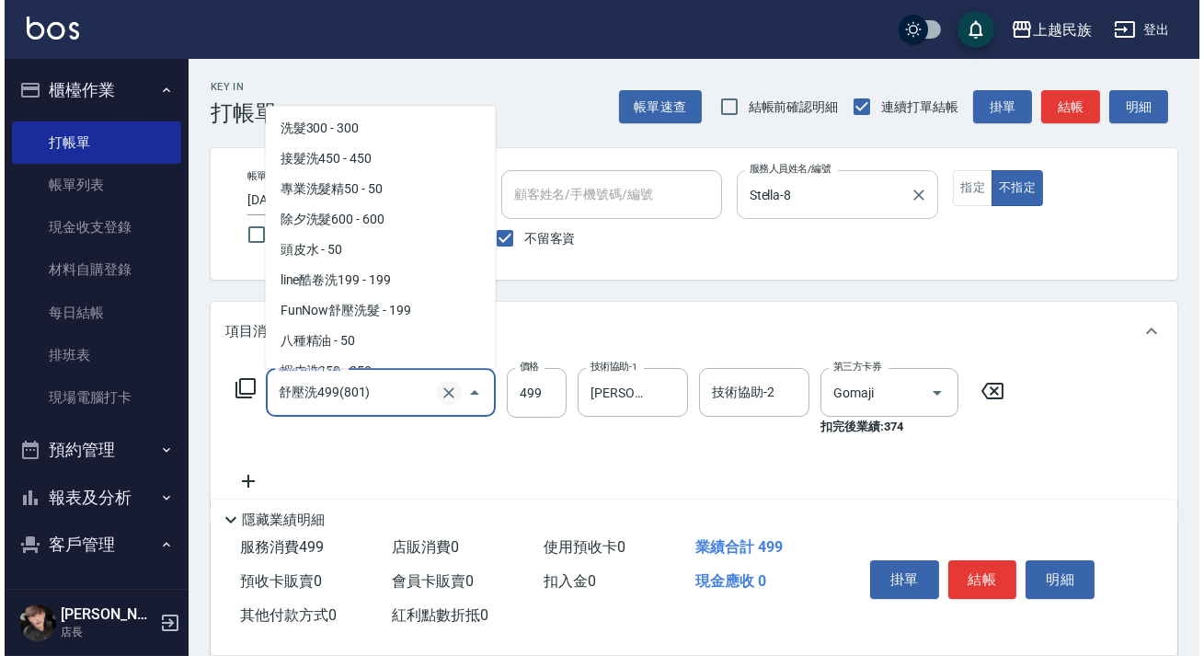
scroll to position [3900, 0]
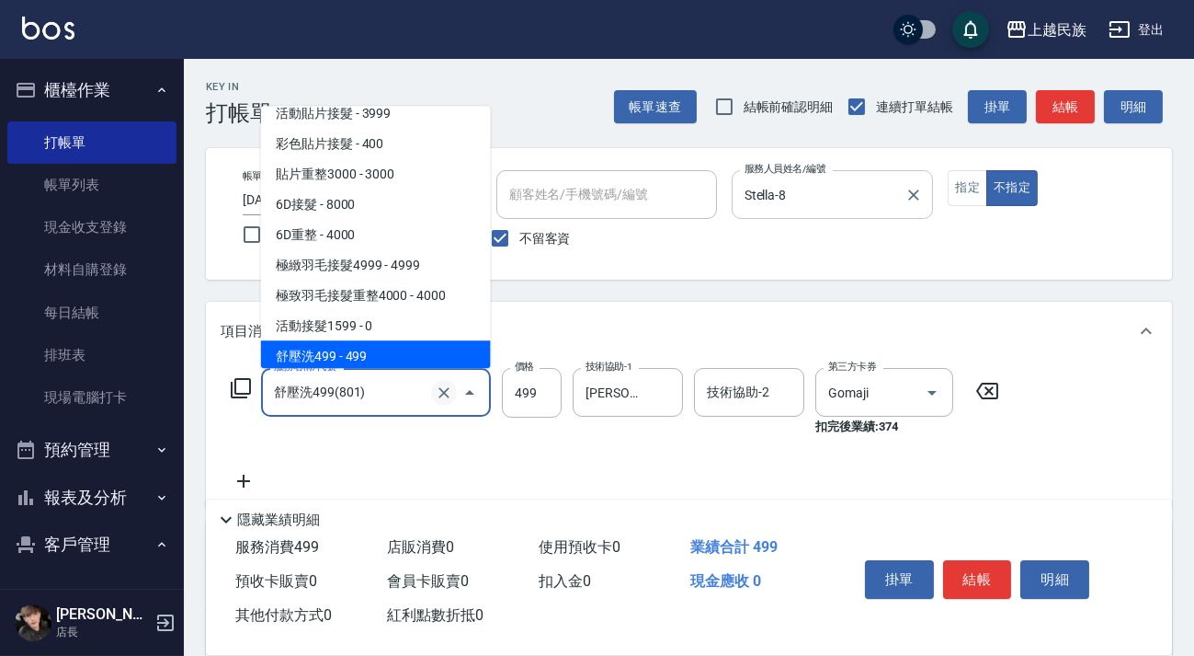
click at [442, 394] on icon "Clear" at bounding box center [444, 392] width 11 height 11
type input "舒壓洗499(801)"
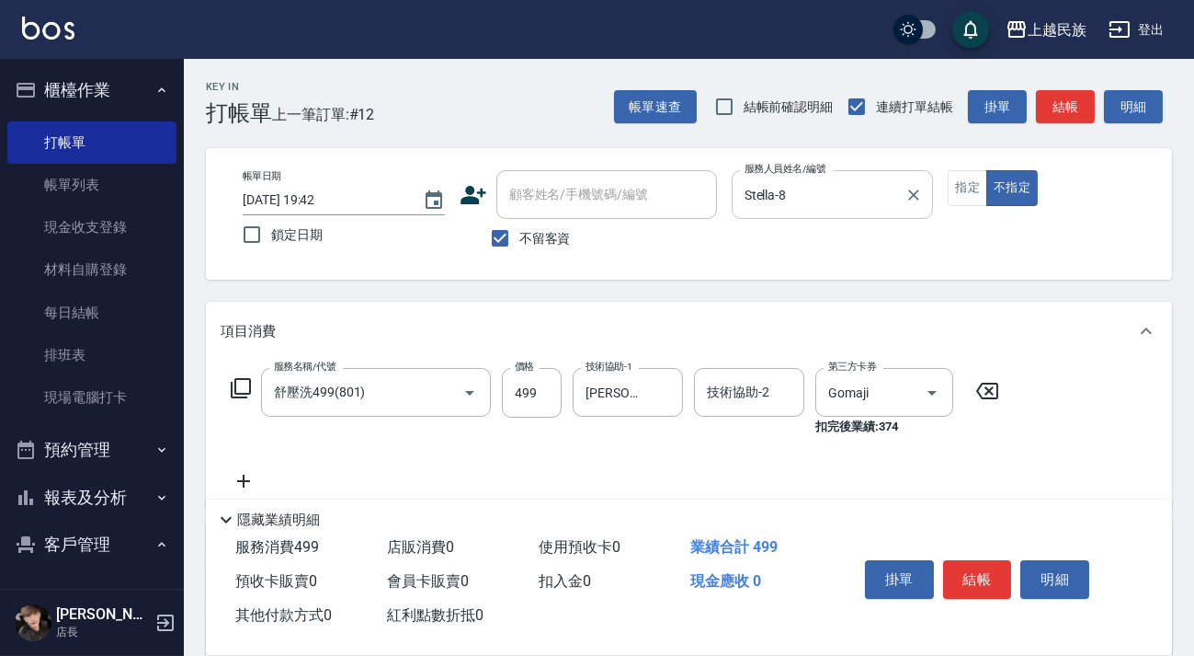
drag, startPoint x: 212, startPoint y: 387, endPoint x: 223, endPoint y: 390, distance: 11.4
click at [214, 389] on div "服務名稱/代號 舒壓洗499(801) 服務名稱/代號 價格 499 價格 技術協助-1 林雅緹-31 技術協助-1 技術協助-2 技術協助-2 第三方卡券 …" at bounding box center [689, 433] width 966 height 146
click at [238, 390] on icon at bounding box center [241, 388] width 22 height 22
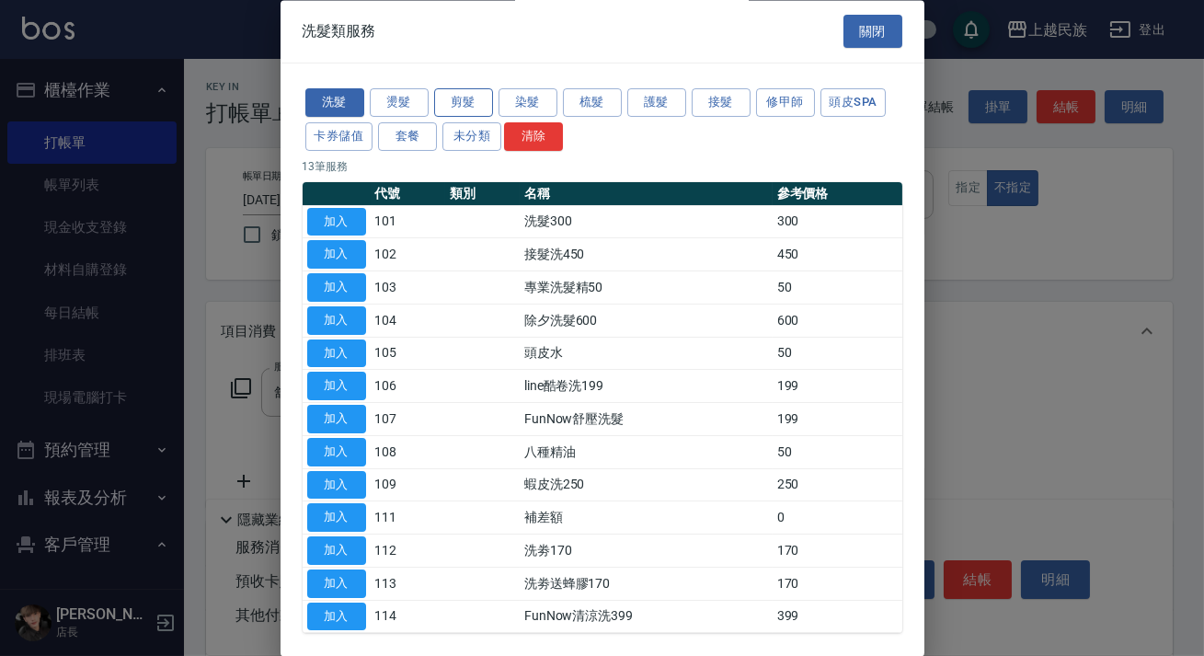
click at [456, 98] on button "剪髮" at bounding box center [463, 103] width 59 height 29
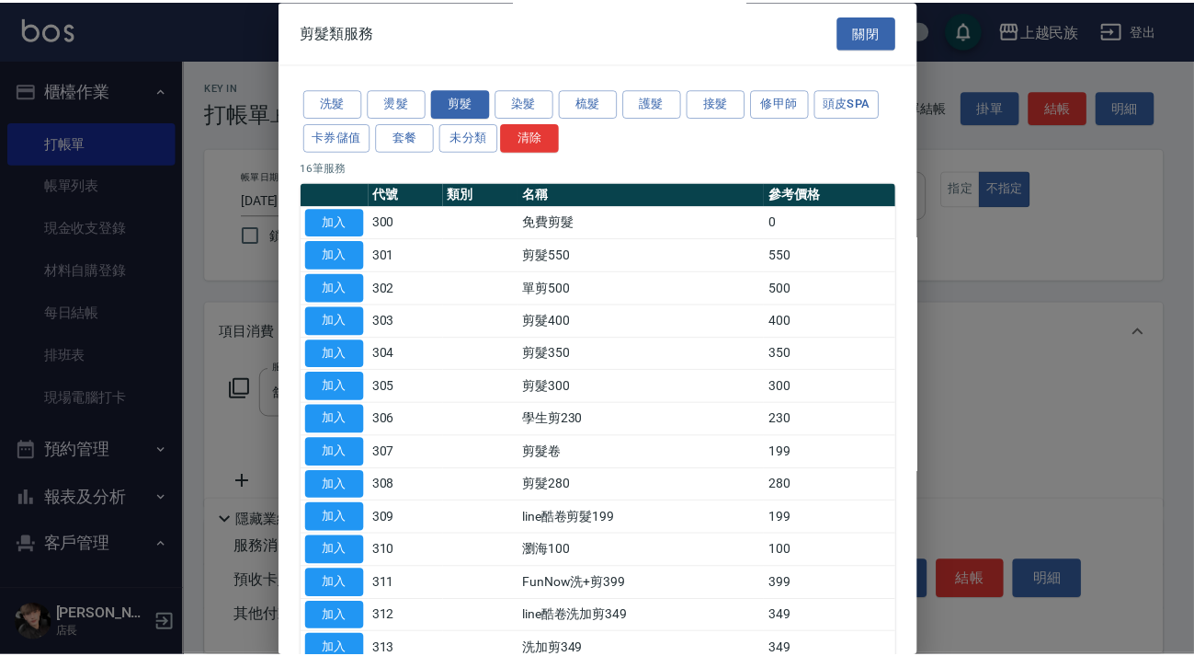
scroll to position [175, 0]
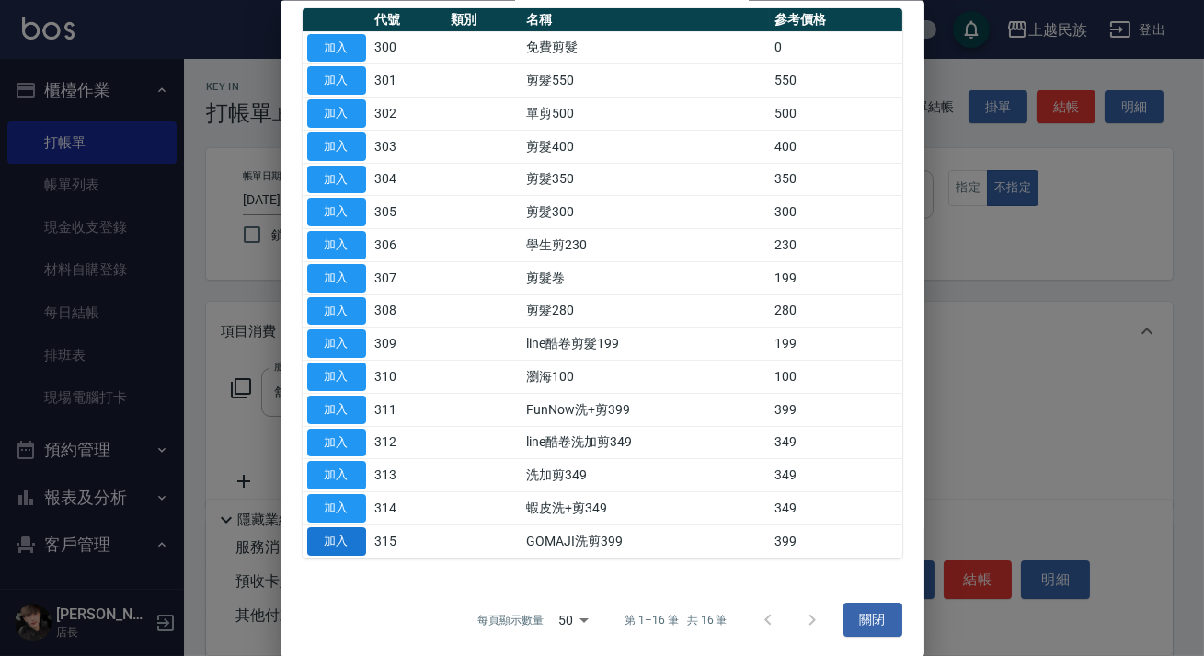
click at [358, 533] on button "加入" at bounding box center [336, 540] width 59 height 29
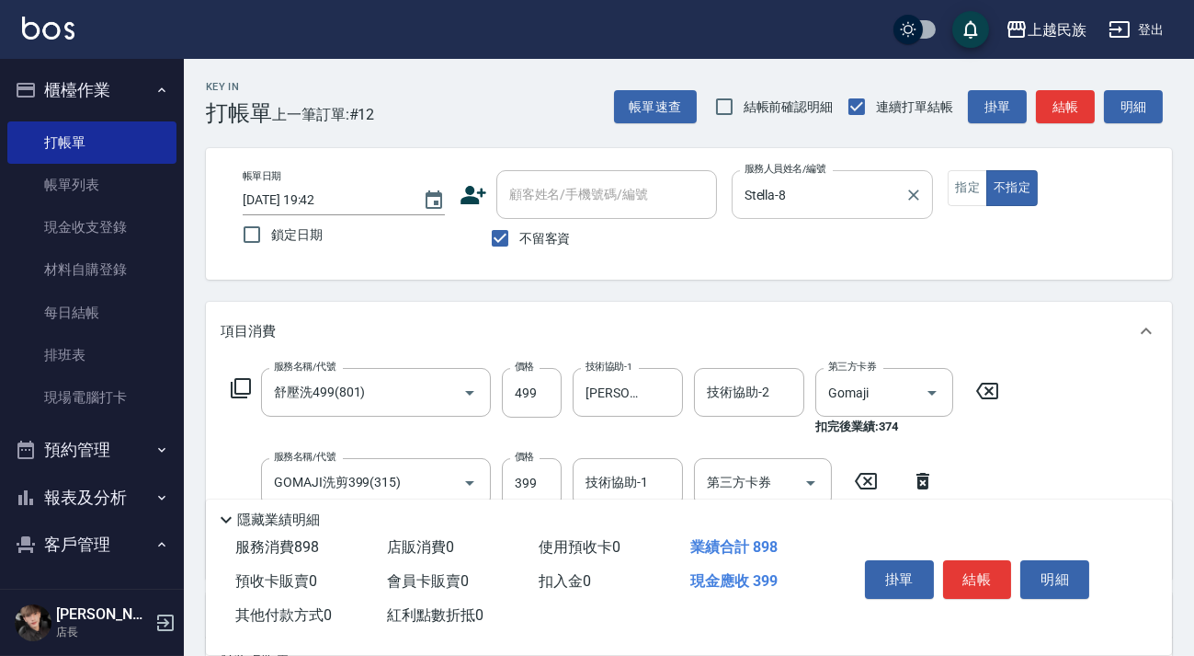
click at [978, 395] on icon at bounding box center [988, 391] width 46 height 22
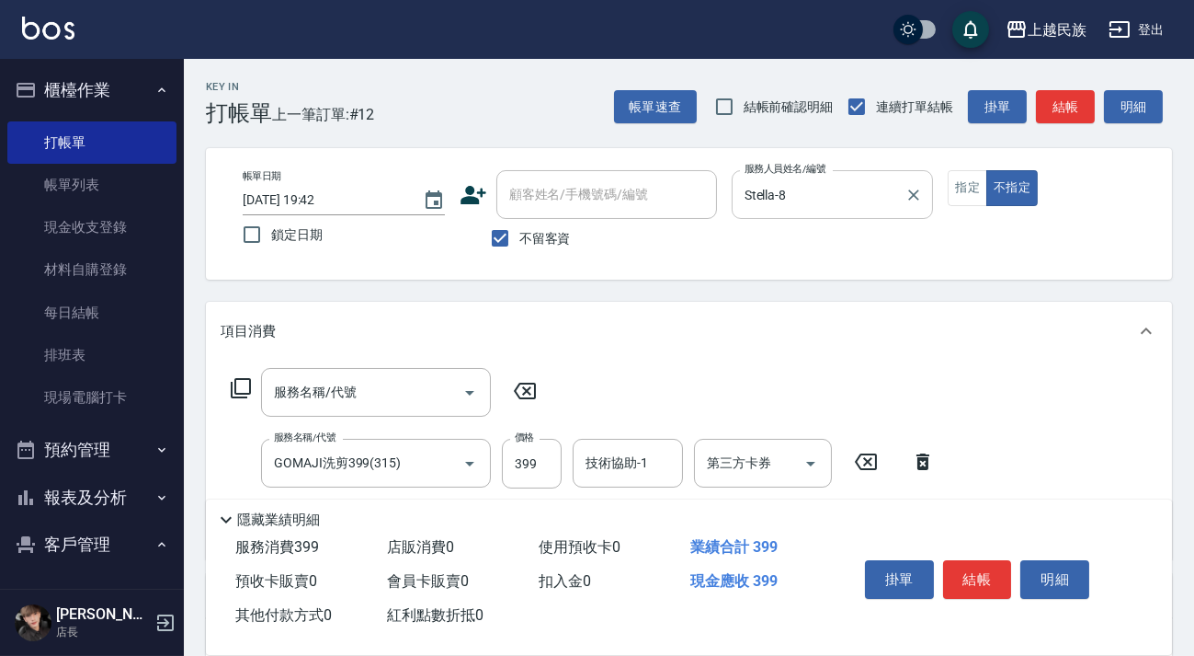
click at [930, 461] on icon at bounding box center [923, 462] width 46 height 22
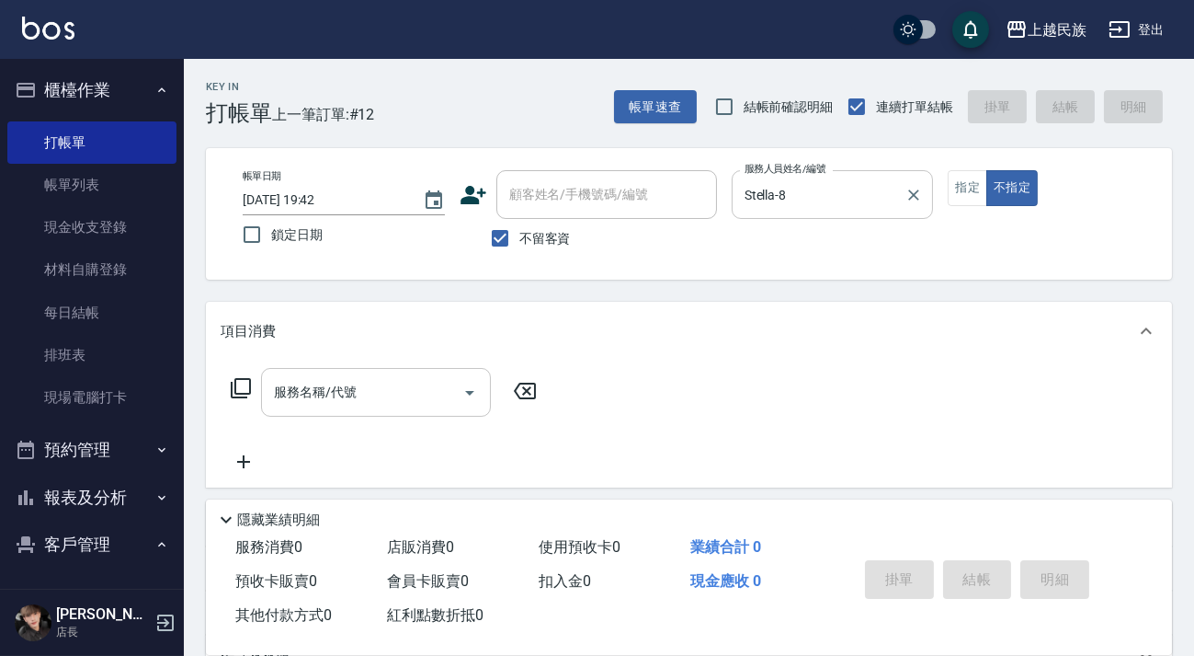
click at [473, 392] on icon "Open" at bounding box center [470, 393] width 22 height 22
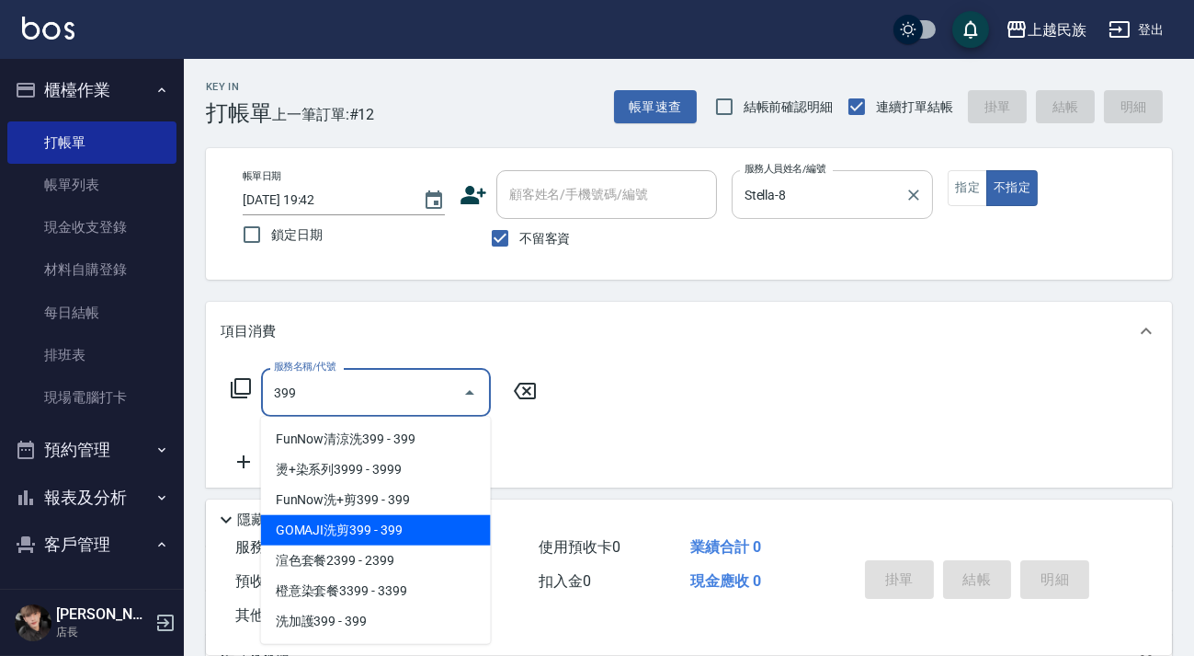
drag, startPoint x: 450, startPoint y: 525, endPoint x: 525, endPoint y: 444, distance: 110.6
click at [450, 525] on span "GOMAJI洗剪399 - 399" at bounding box center [376, 530] width 230 height 30
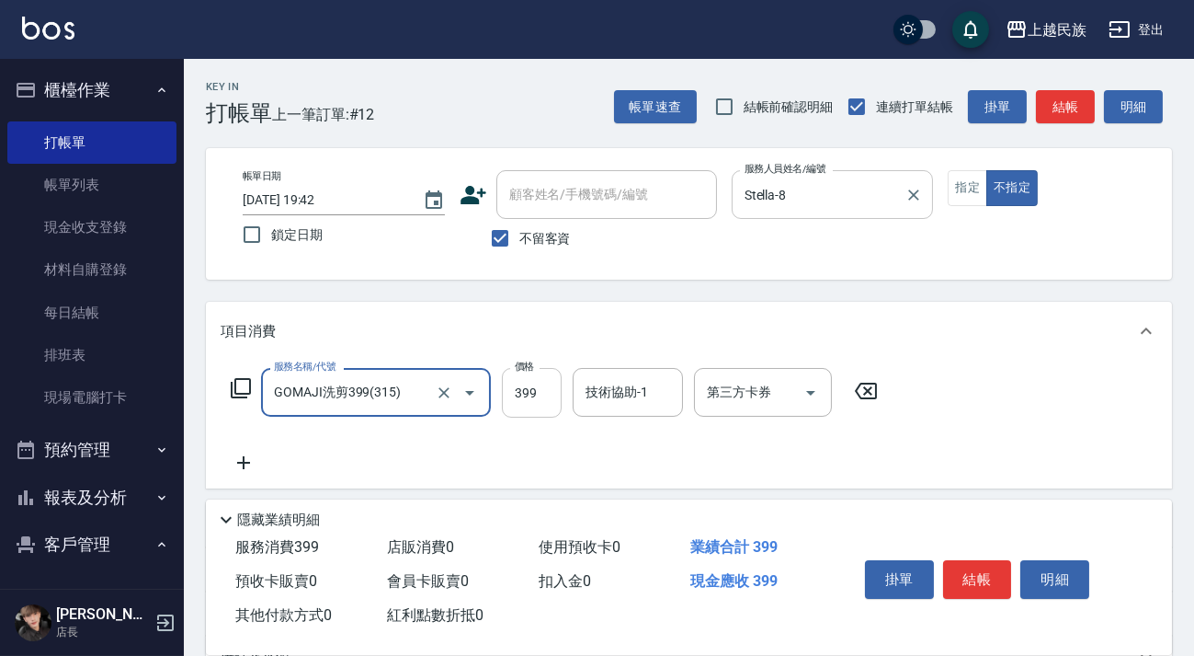
type input "GOMAJI洗剪399(315)"
click at [561, 392] on input "399" at bounding box center [532, 393] width 60 height 50
type input "499"
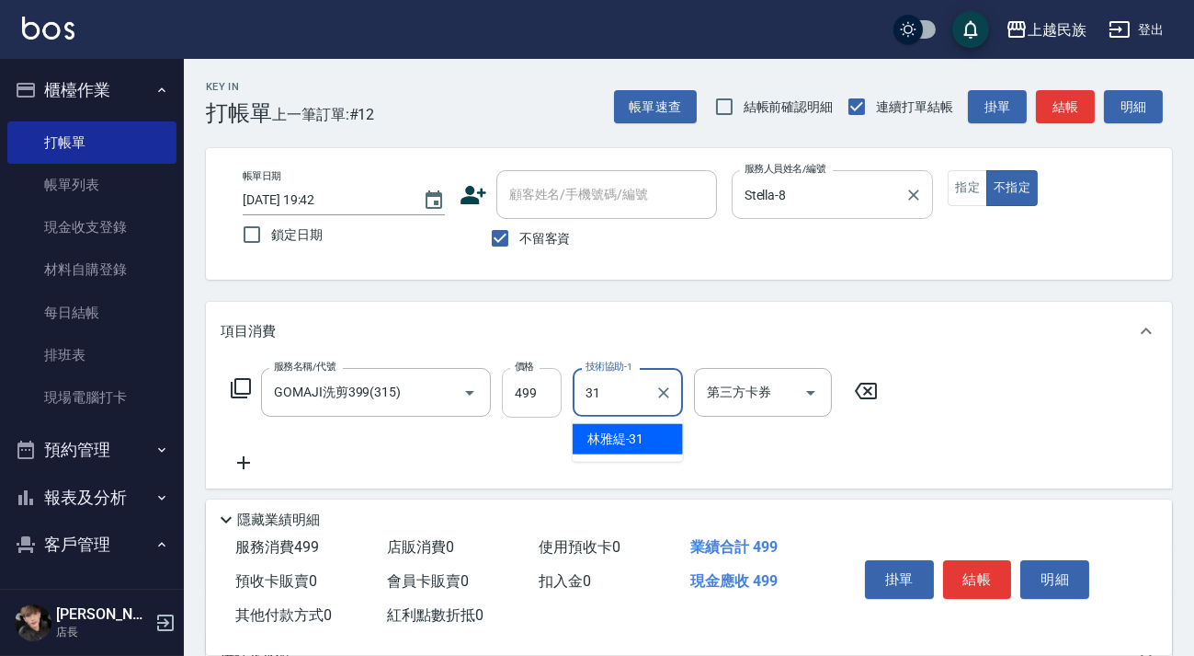
type input "林雅緹-31"
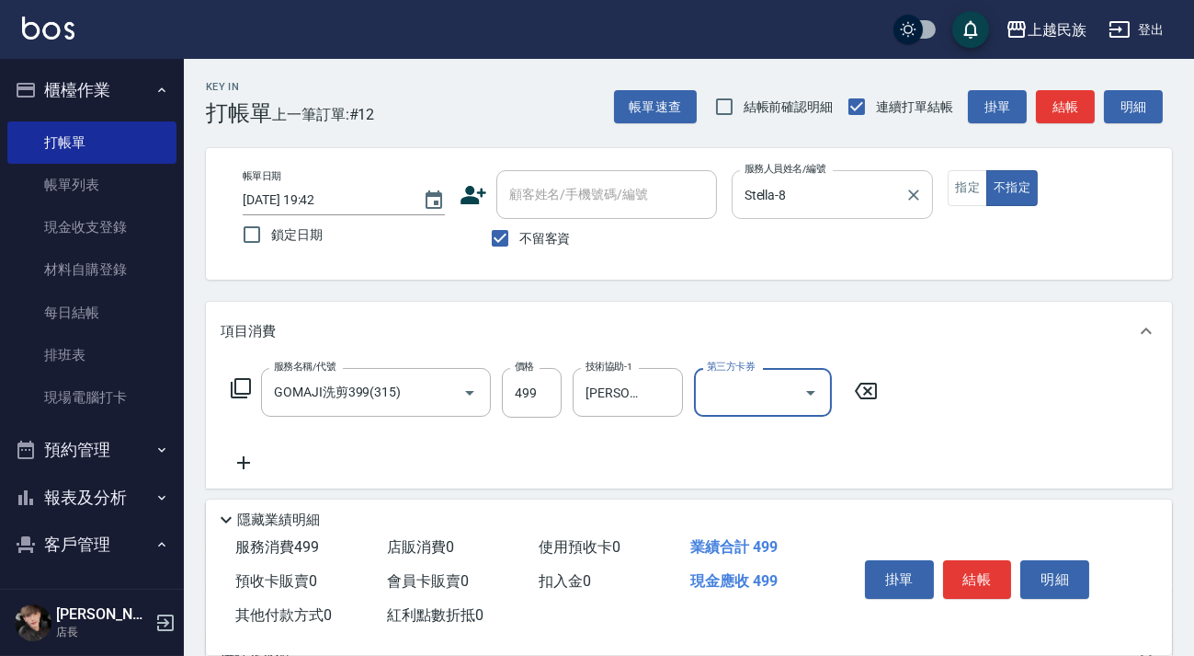
click at [753, 384] on input "第三方卡券" at bounding box center [750, 392] width 94 height 32
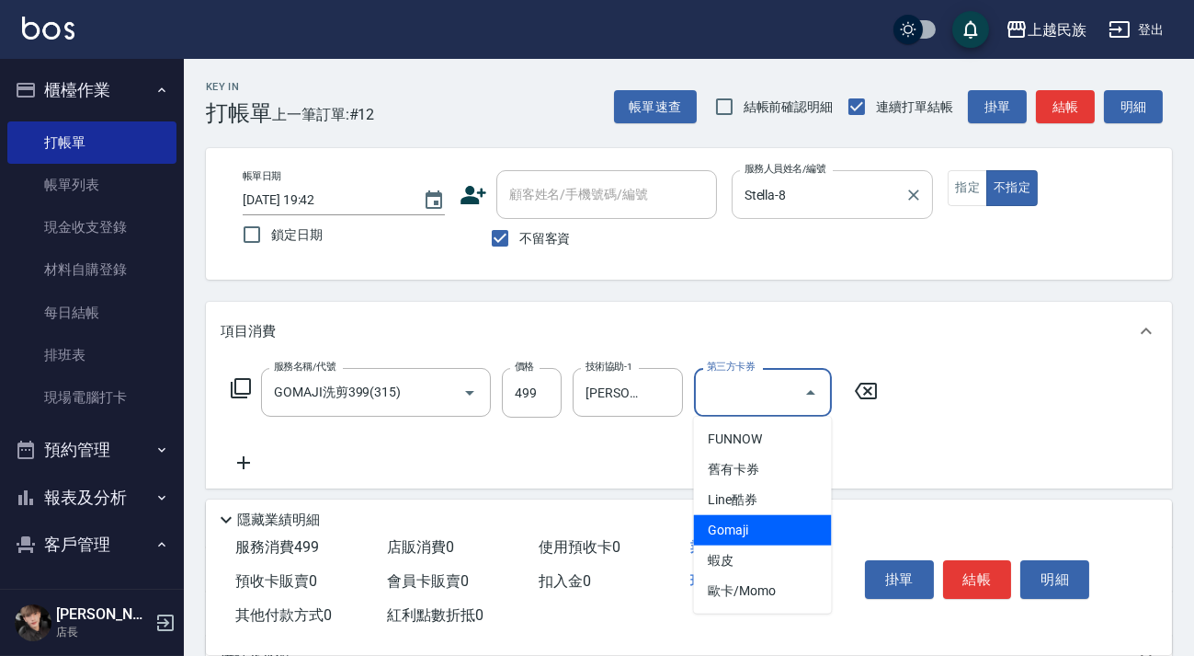
click at [750, 520] on span "Gomaji" at bounding box center [763, 530] width 138 height 30
type input "Gomaji"
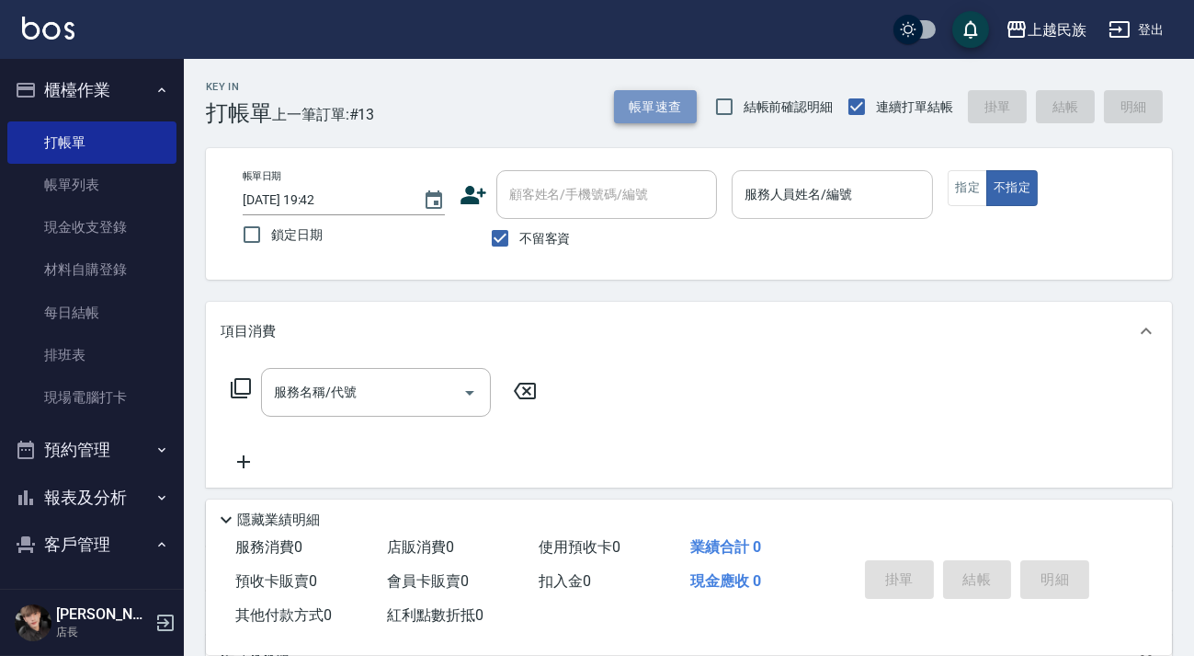
click at [673, 118] on button "帳單速查" at bounding box center [655, 107] width 83 height 34
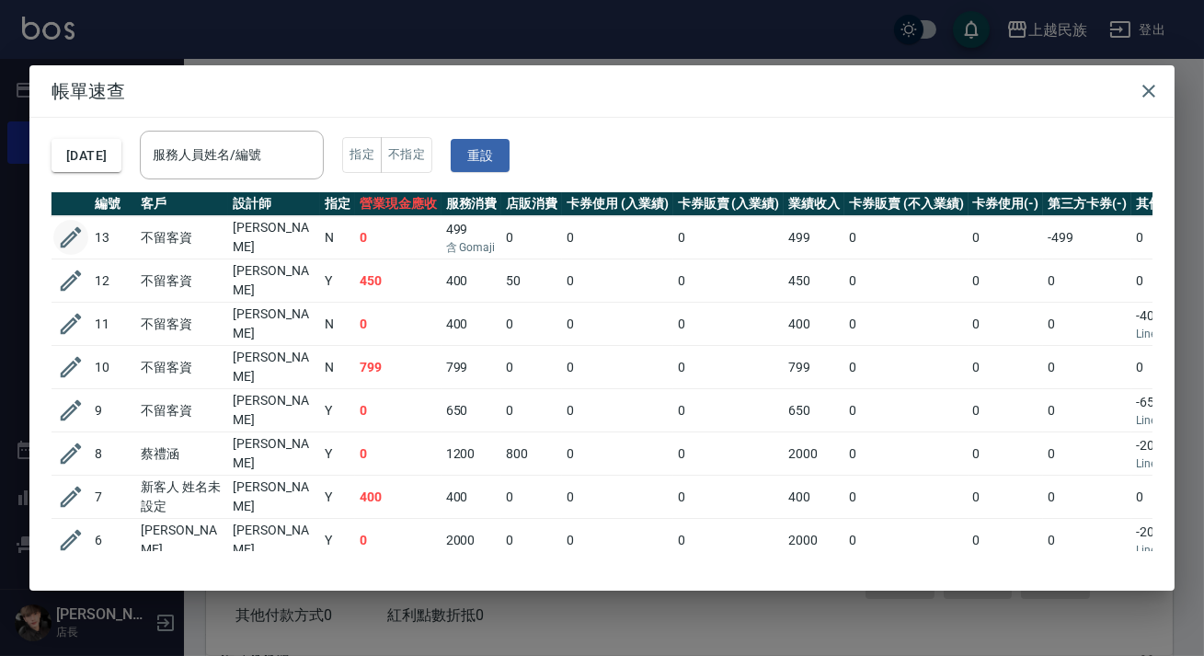
click at [77, 227] on icon "button" at bounding box center [71, 237] width 21 height 21
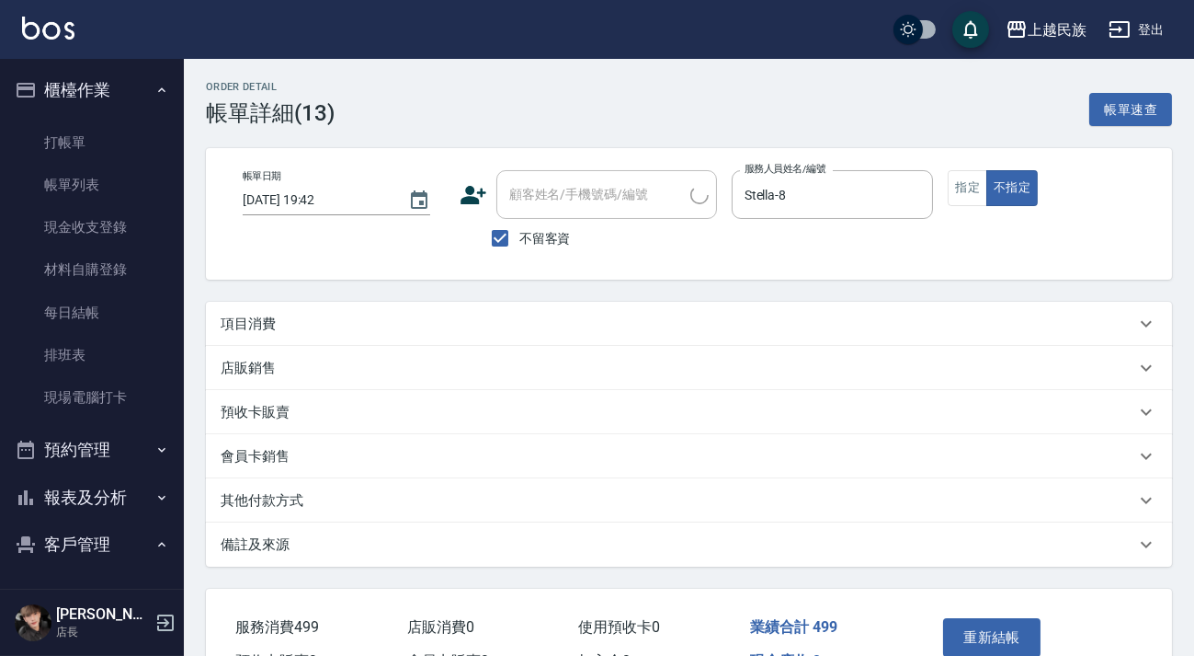
checkbox input "true"
type input "Stella-8"
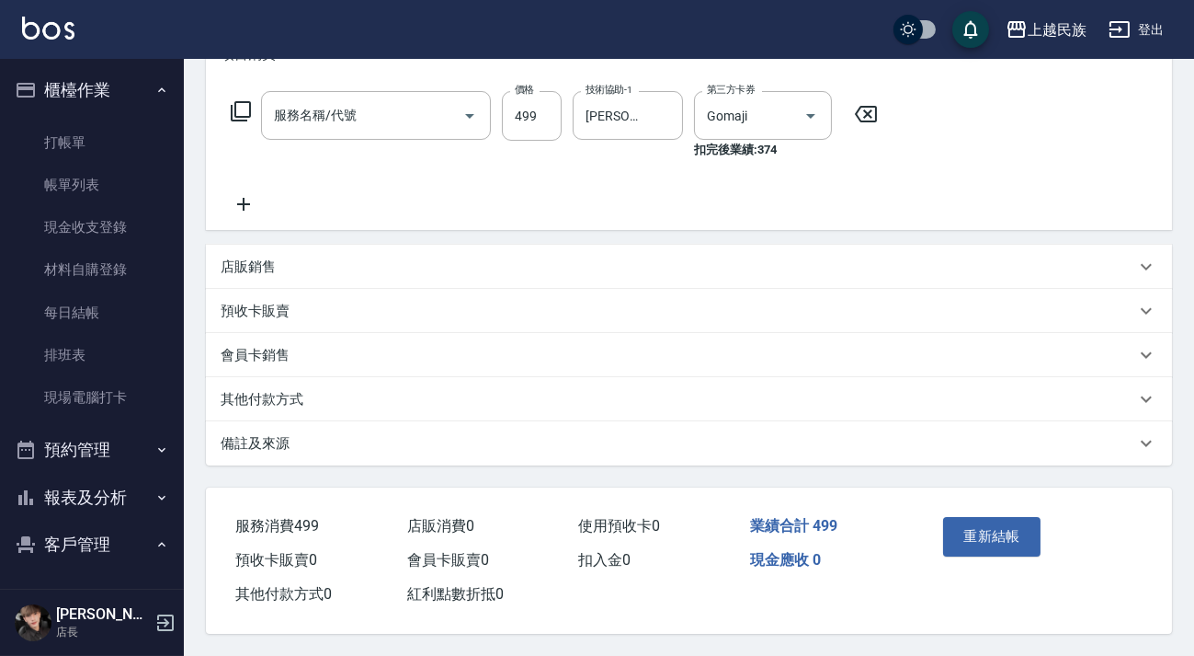
click at [817, 447] on div "備註及來源" at bounding box center [678, 443] width 915 height 19
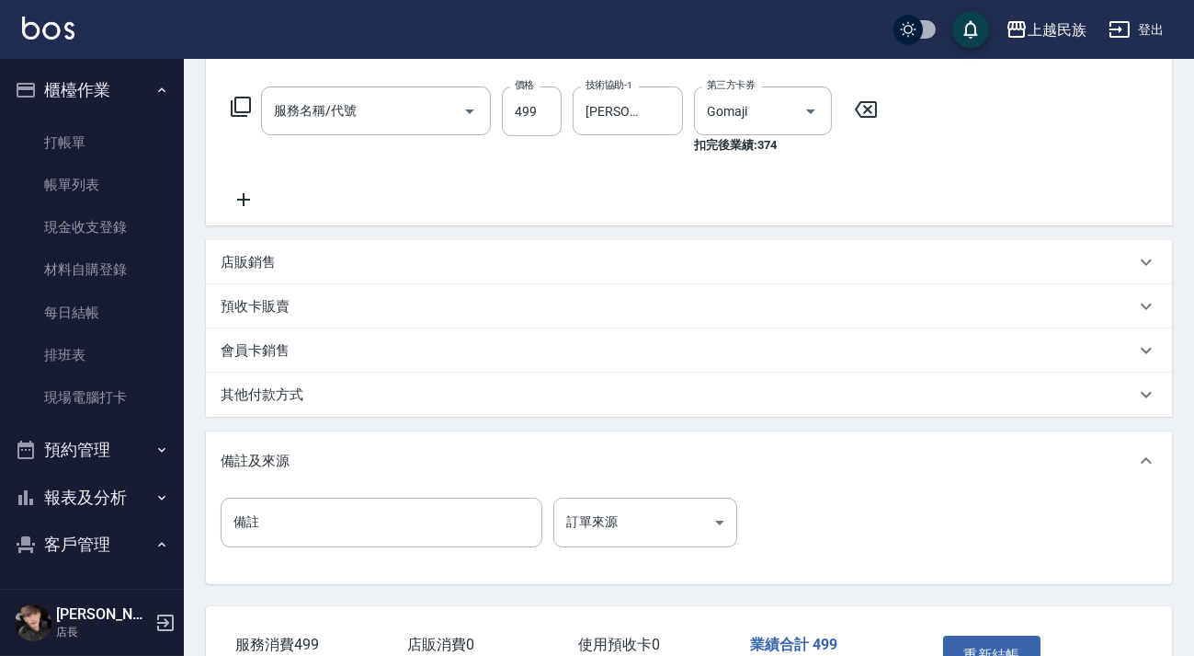
type input "GOMAJI洗剪399(315)"
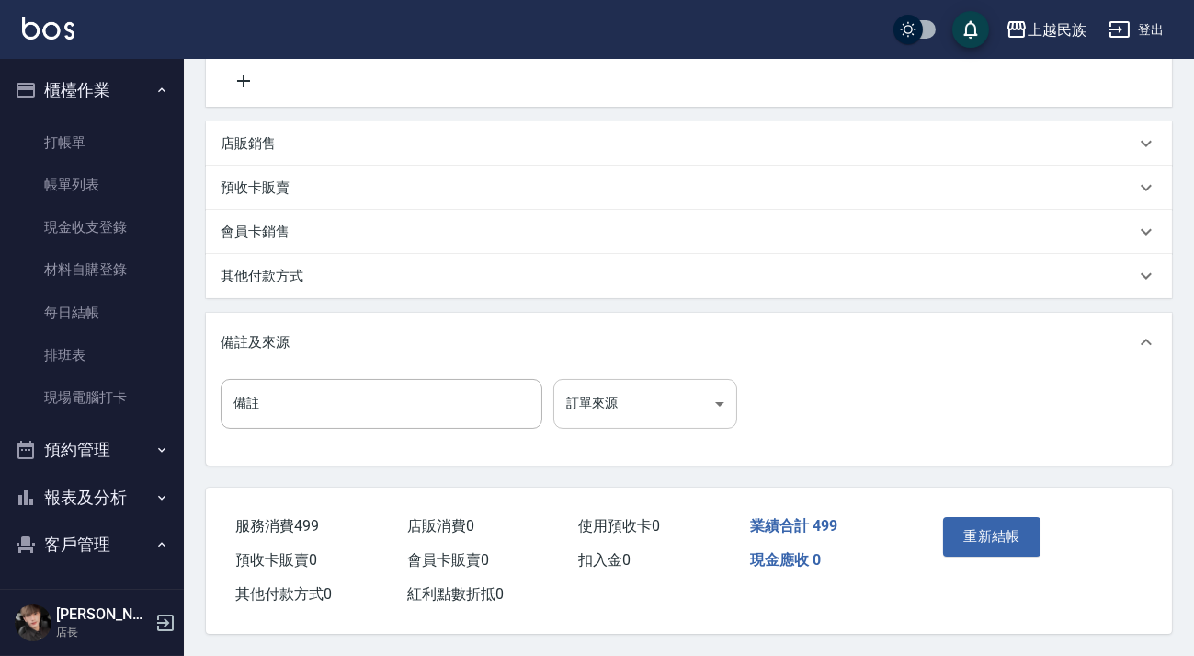
click at [722, 400] on body "上越民族 登出 櫃檯作業 打帳單 帳單列表 現金收支登錄 材料自購登錄 每日結帳 排班表 現場電腦打卡 預約管理 預約管理 單日預約紀錄 單週預約紀錄 報表及…" at bounding box center [597, 128] width 1194 height 1056
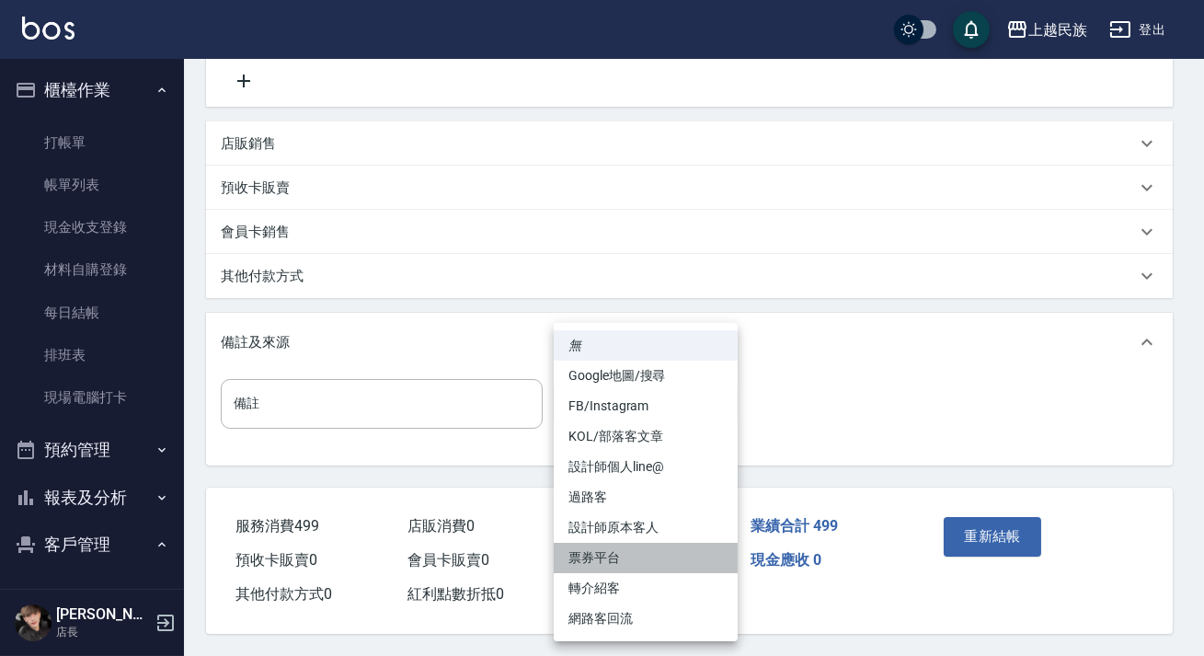
click at [679, 562] on li "票券平台" at bounding box center [646, 558] width 184 height 30
type input "票券平台"
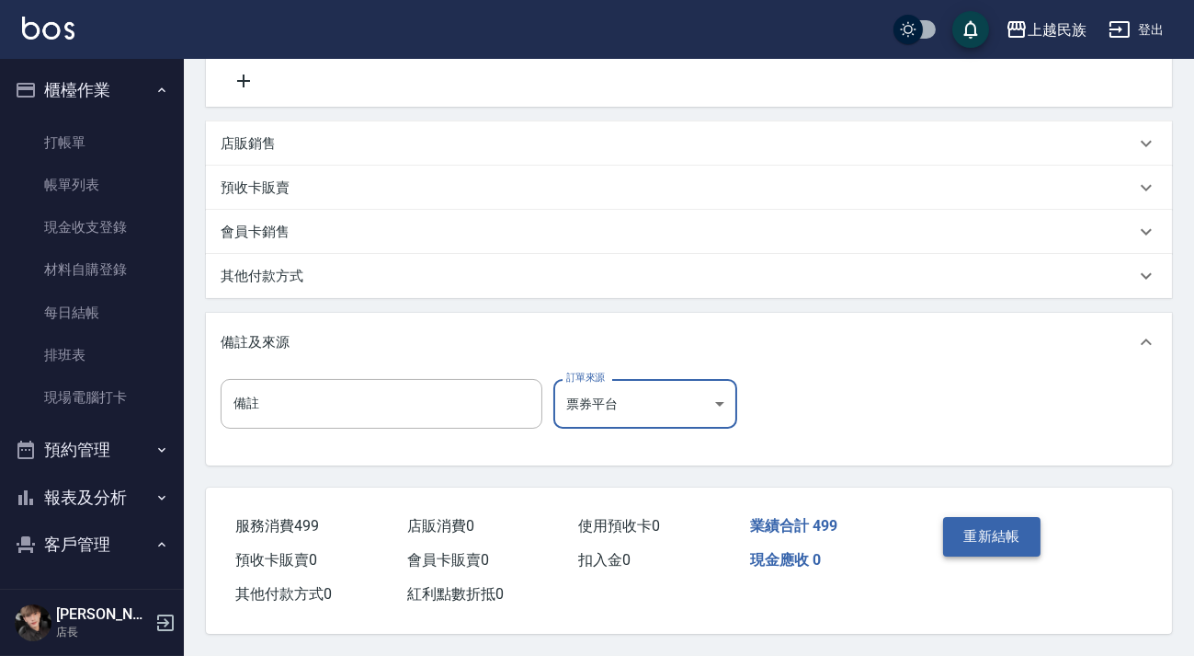
click at [967, 529] on button "重新結帳" at bounding box center [991, 536] width 97 height 39
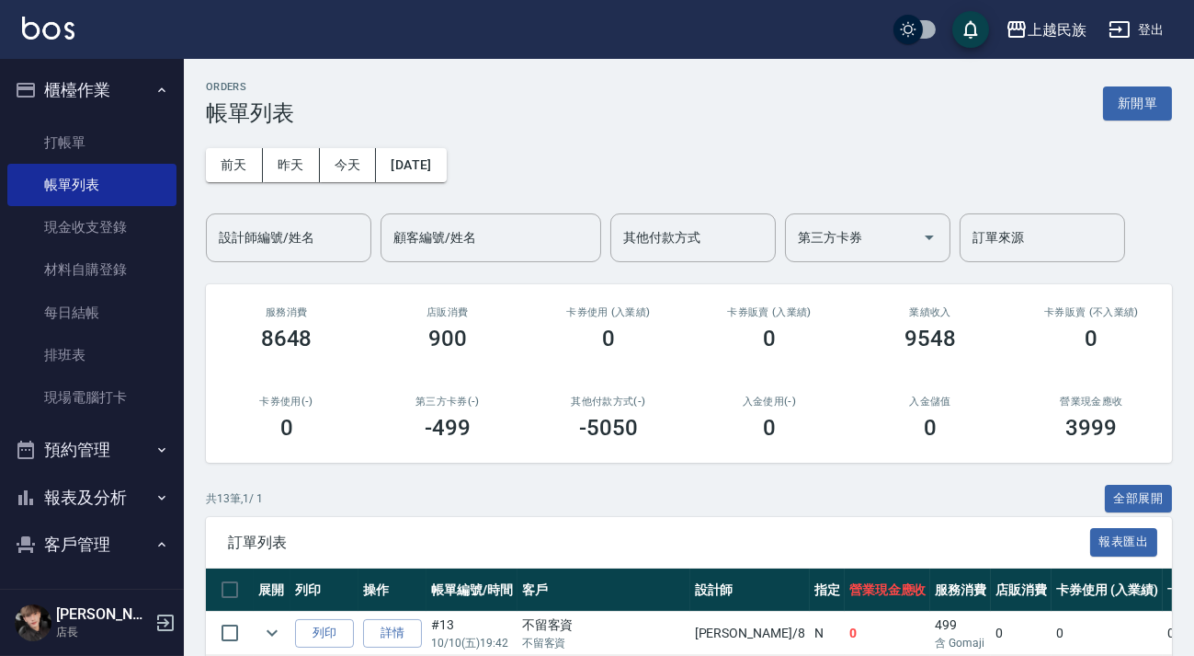
click at [1149, 98] on button "新開單" at bounding box center [1137, 103] width 69 height 34
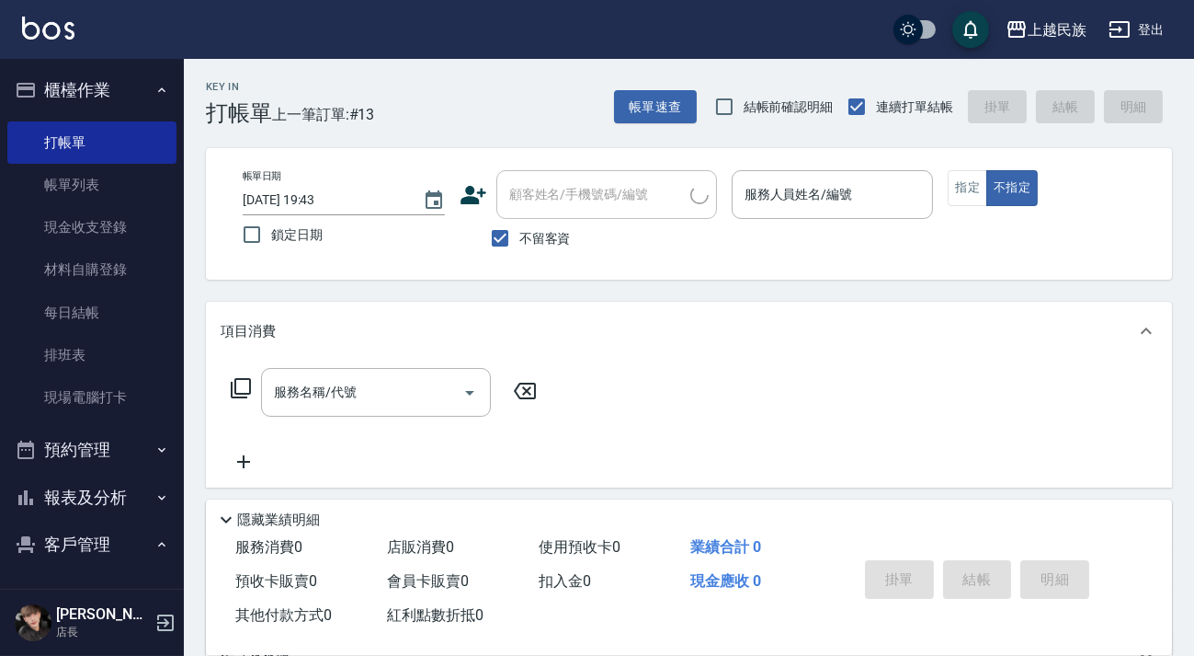
click at [588, 185] on input "顧客姓名/手機號碼/編號" at bounding box center [598, 194] width 186 height 32
click at [529, 221] on label "不留客資" at bounding box center [526, 238] width 90 height 39
click at [520, 221] on input "不留客資" at bounding box center [500, 238] width 39 height 39
checkbox input "false"
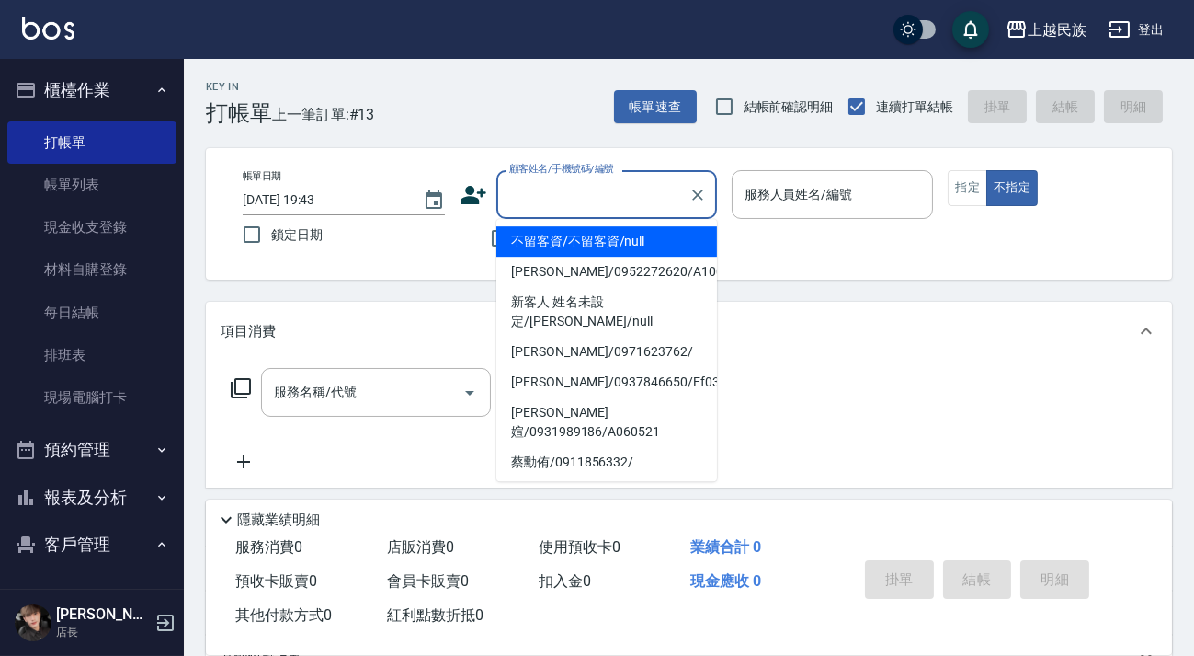
click at [570, 198] on input "顧客姓名/手機號碼/編號" at bounding box center [593, 194] width 177 height 32
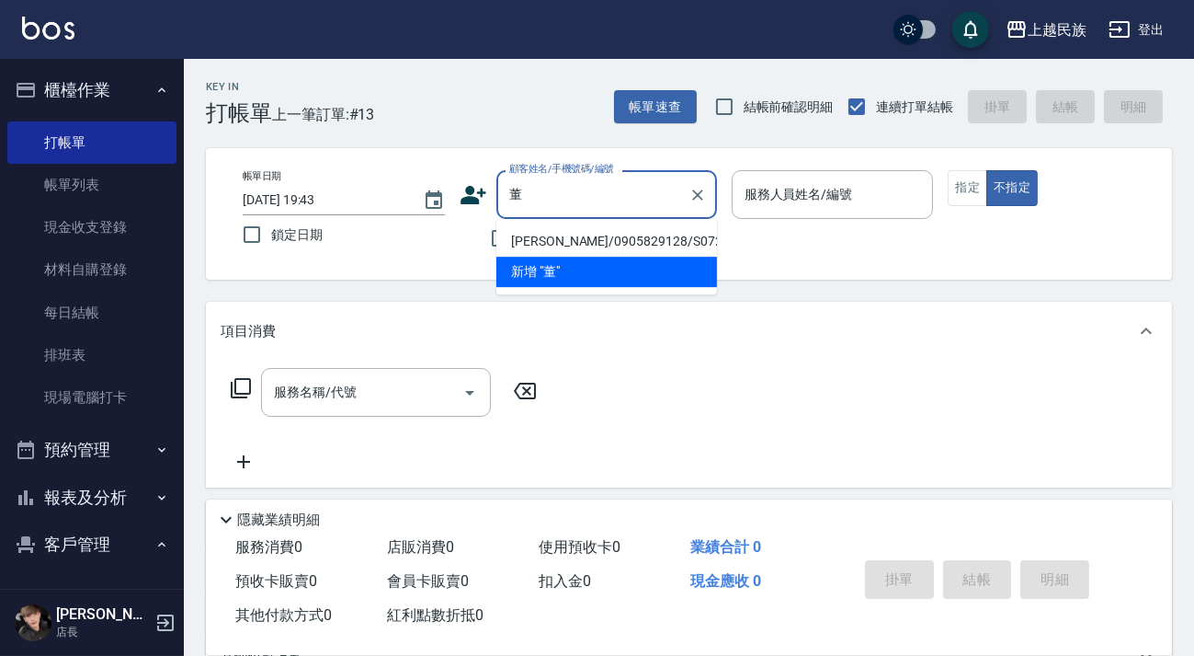
click at [597, 242] on li "董奕賢/0905829128/S072213" at bounding box center [607, 241] width 221 height 30
type input "董奕賢/0905829128/S072213"
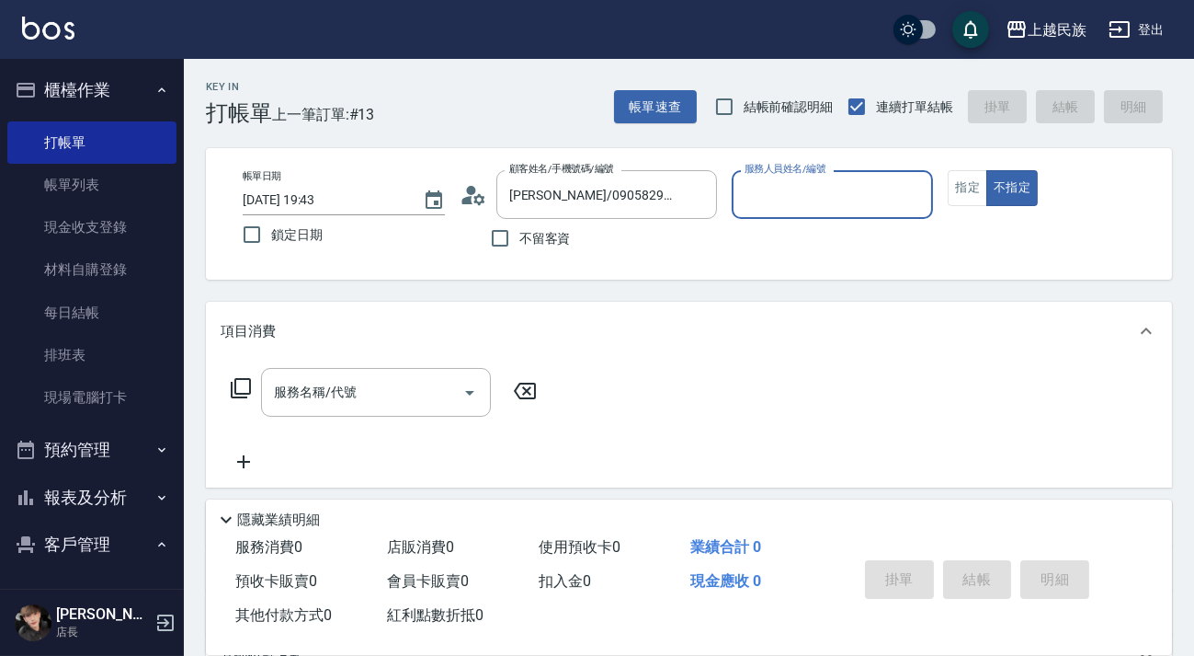
click at [465, 191] on icon at bounding box center [474, 195] width 28 height 28
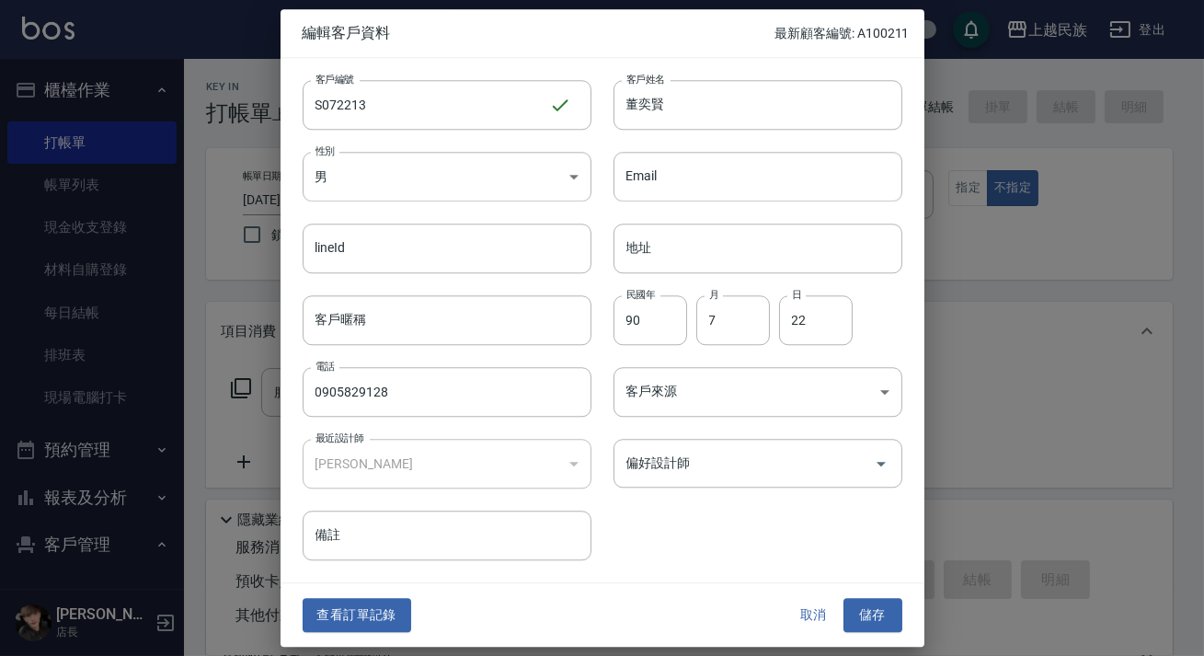
click at [386, 604] on button "查看訂單記錄" at bounding box center [357, 616] width 109 height 34
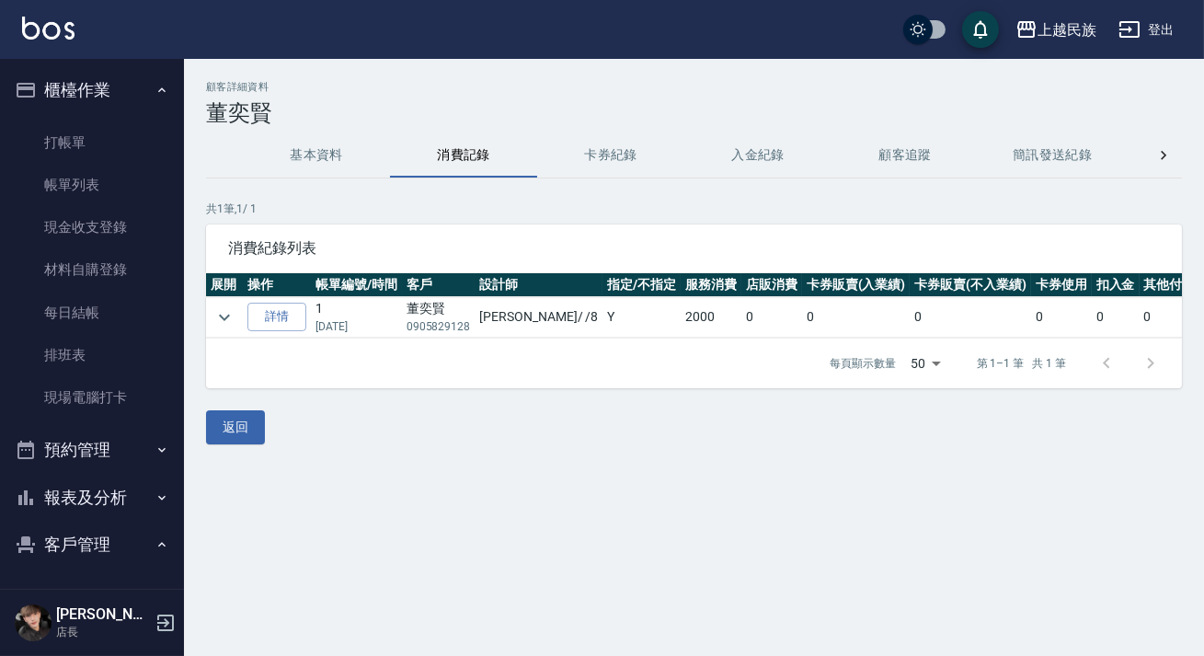
click at [488, 155] on button "消費記錄" at bounding box center [463, 155] width 147 height 44
click at [113, 131] on link "打帳單" at bounding box center [91, 142] width 169 height 42
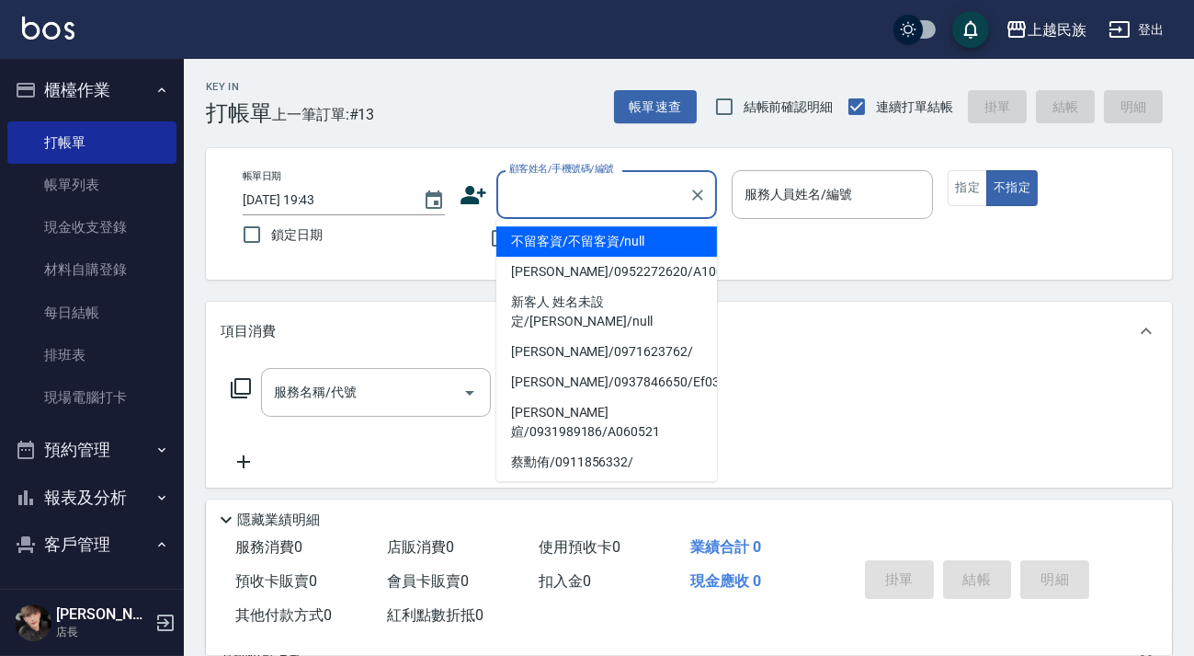
click at [565, 184] on input "顧客姓名/手機號碼/編號" at bounding box center [593, 194] width 177 height 32
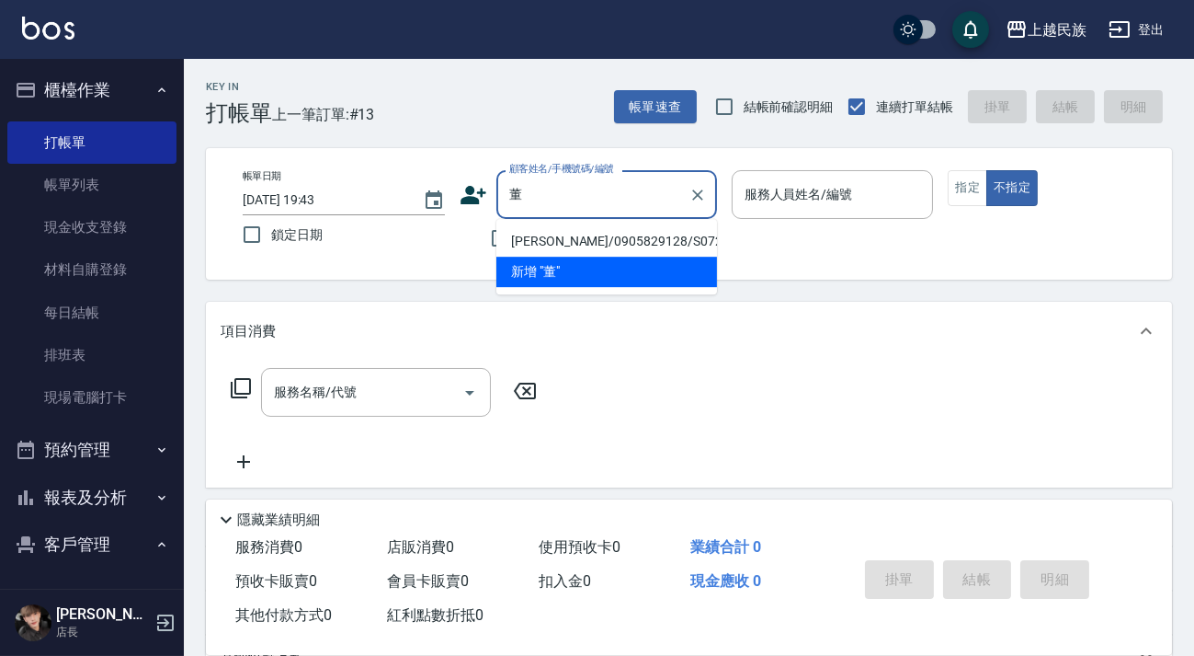
click at [578, 233] on li "董奕賢/0905829128/S072213" at bounding box center [607, 241] width 221 height 30
type input "董奕賢/0905829128/S072213"
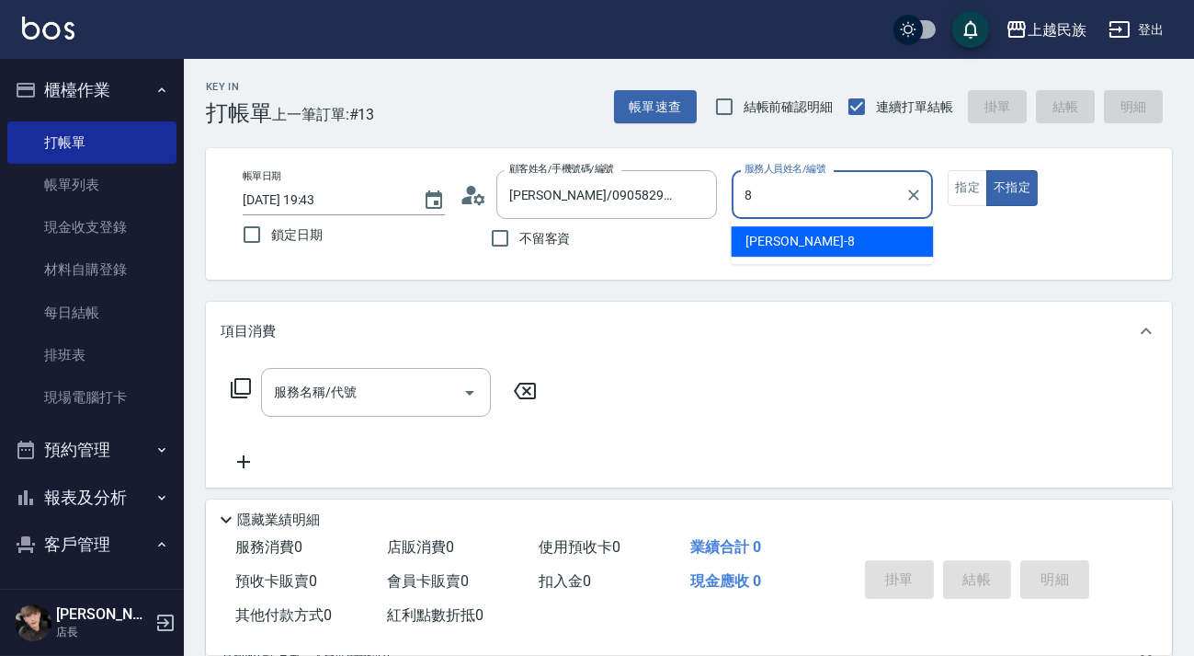
type input "8"
type button "false"
type input "Stella-8"
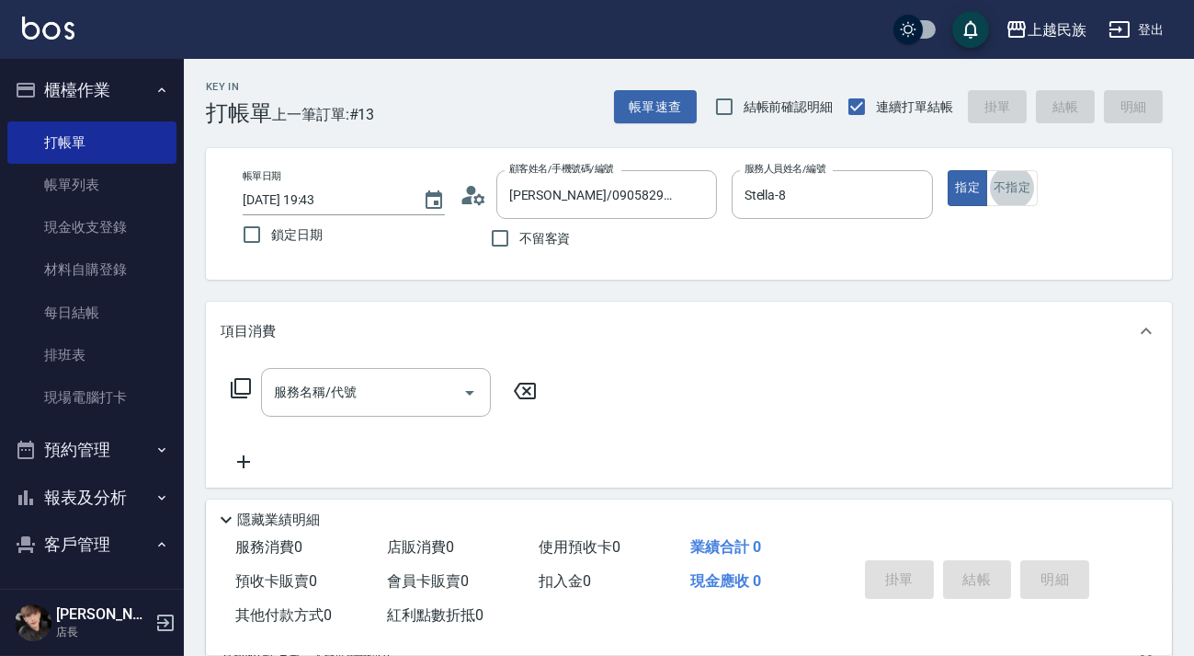
scroll to position [33, 0]
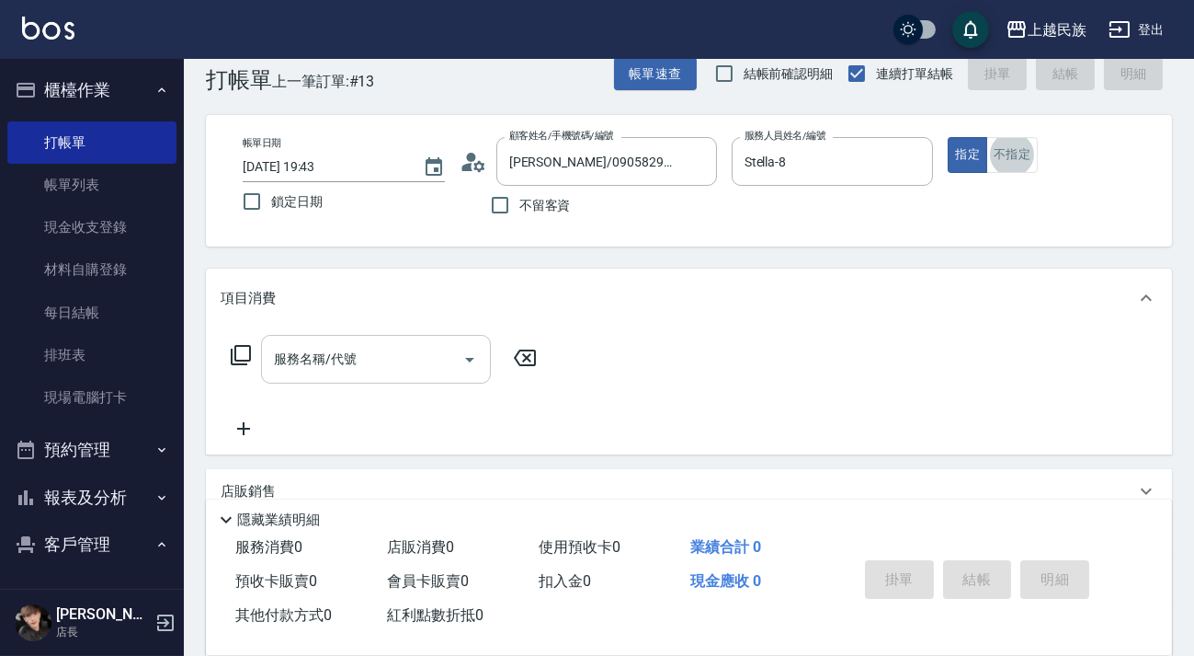
click at [448, 365] on input "服務名稱/代號" at bounding box center [362, 359] width 186 height 32
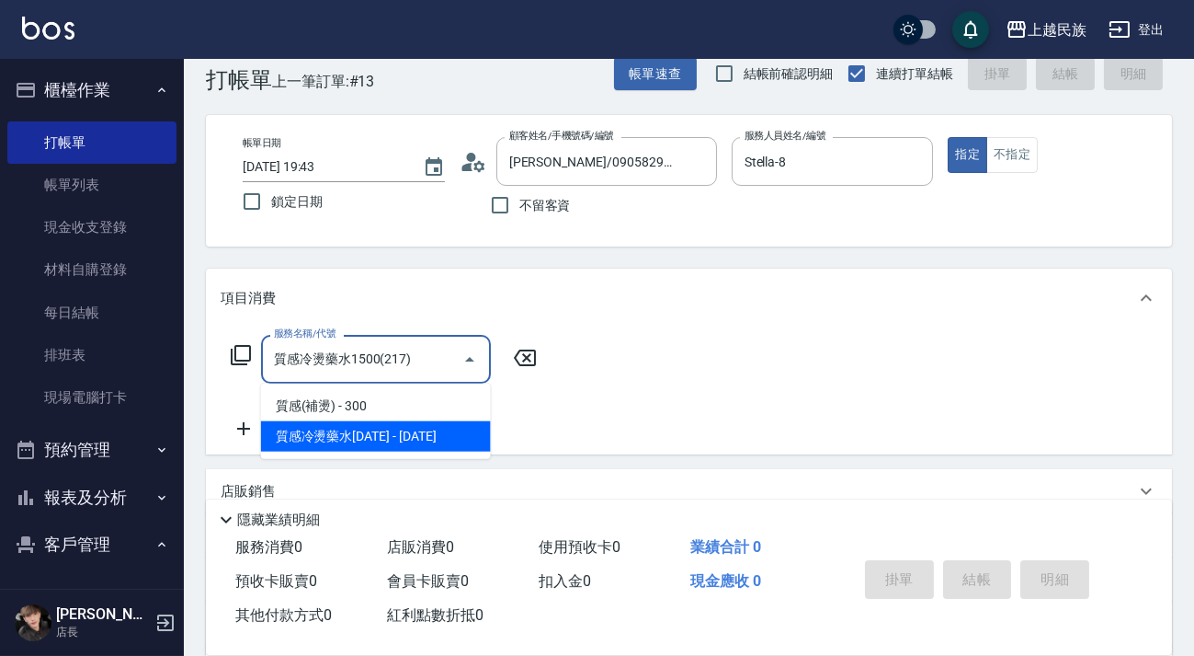
type input "質感冷燙藥水1500(217)"
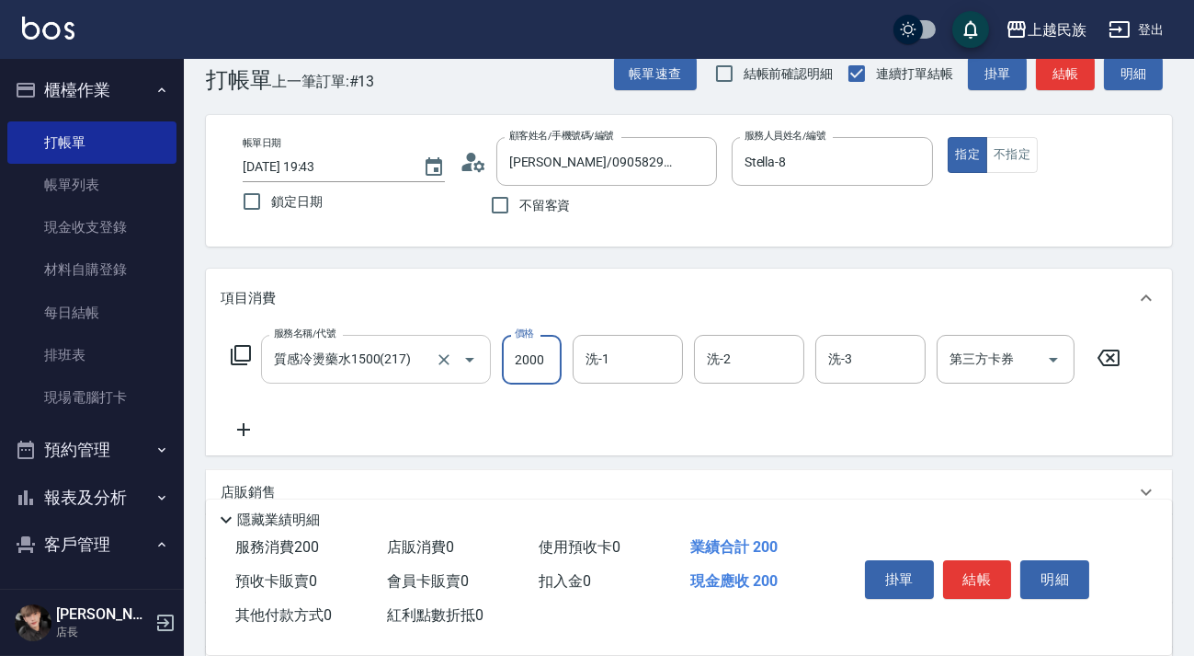
type input "2000"
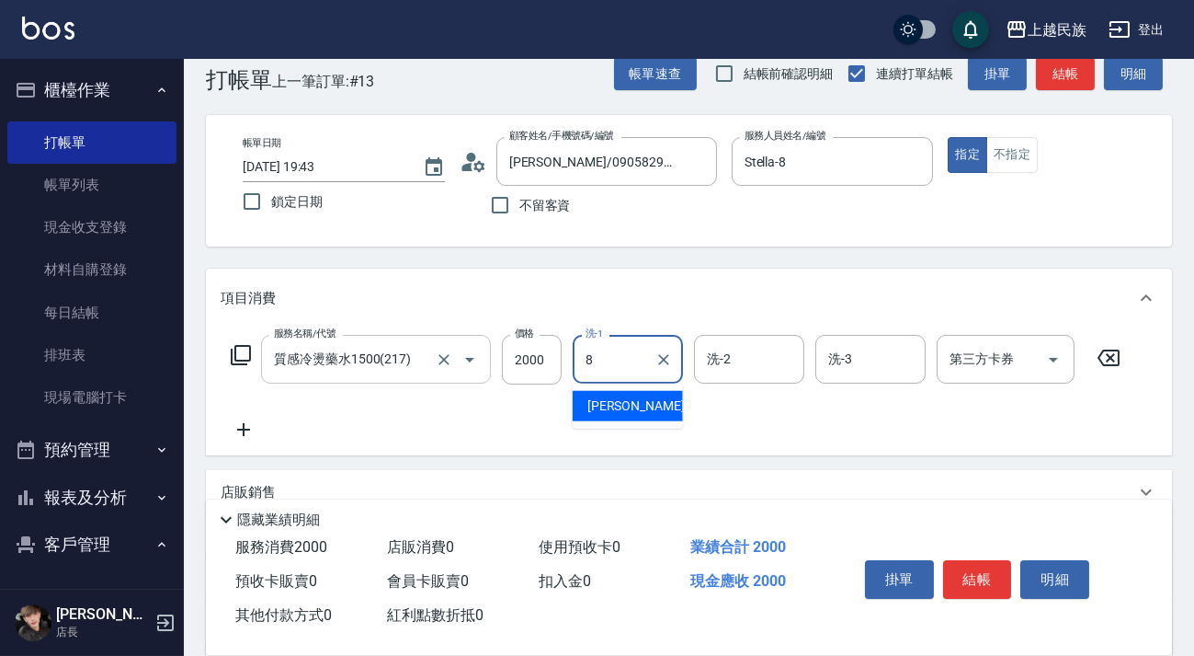
type input "8"
type input "林雅緹-31"
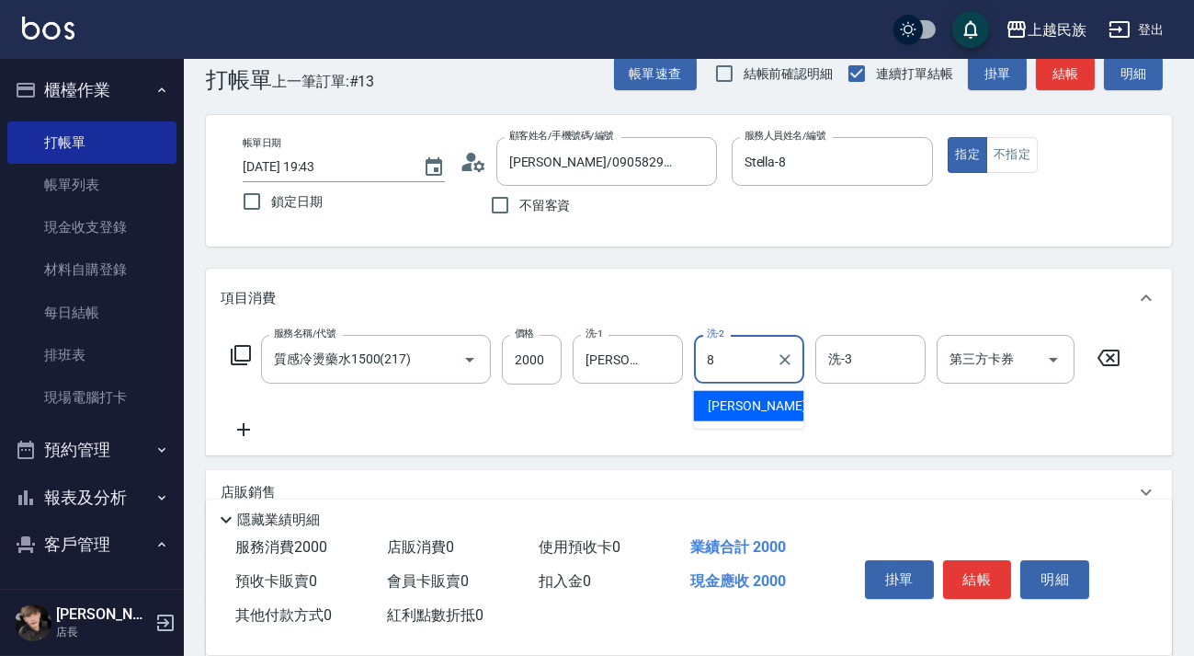
type input "Stella-8"
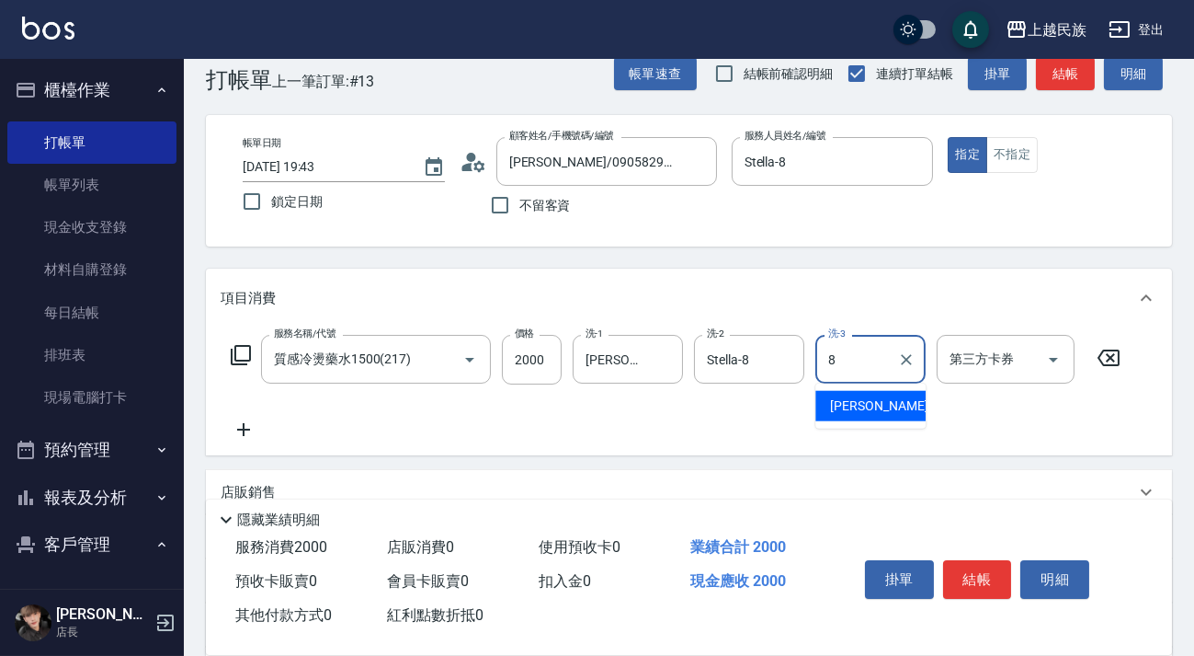
type input "Stella-8"
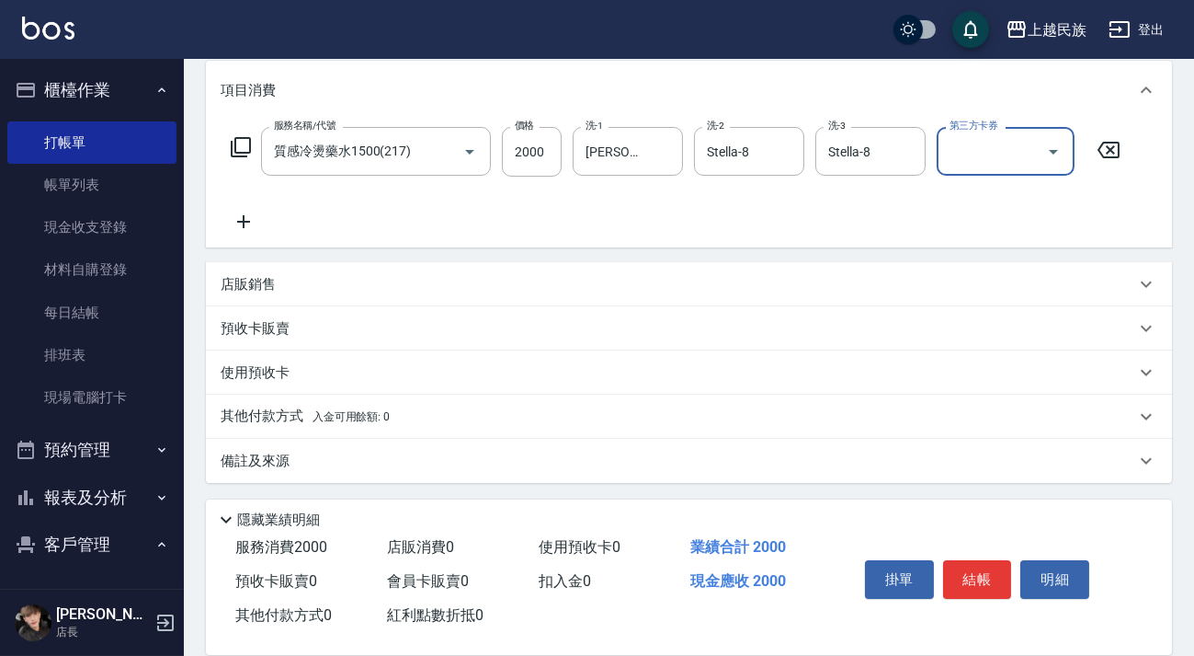
drag, startPoint x: 629, startPoint y: 477, endPoint x: 652, endPoint y: 449, distance: 36.6
click at [630, 477] on div "備註及來源" at bounding box center [689, 461] width 966 height 44
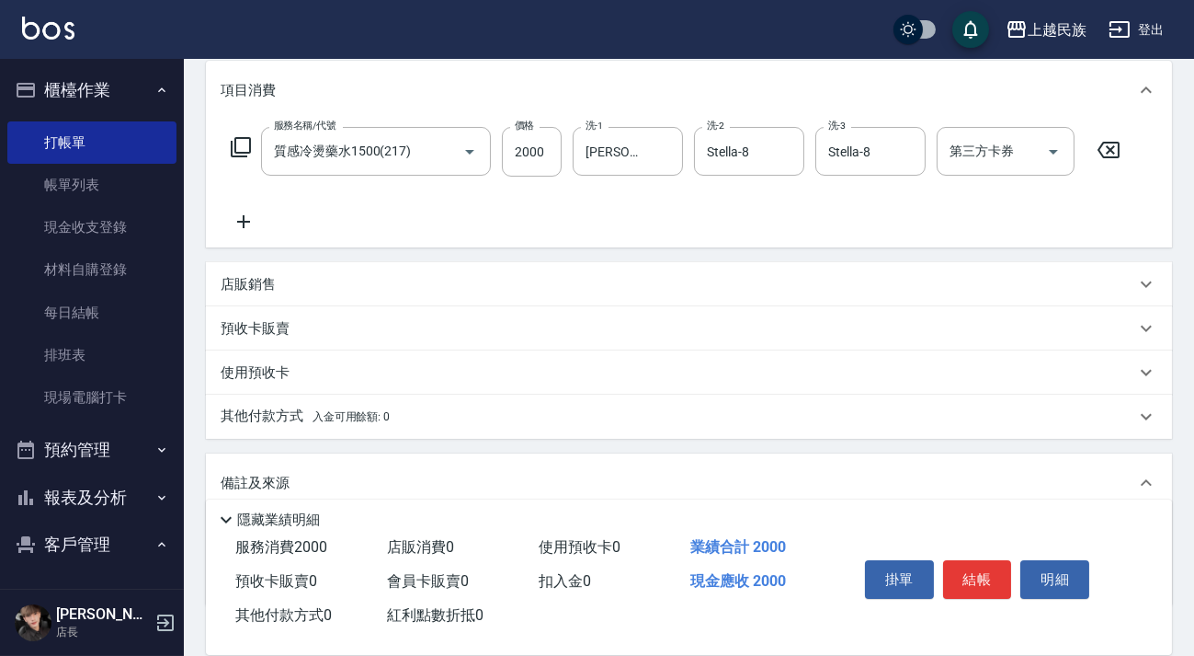
scroll to position [360, 0]
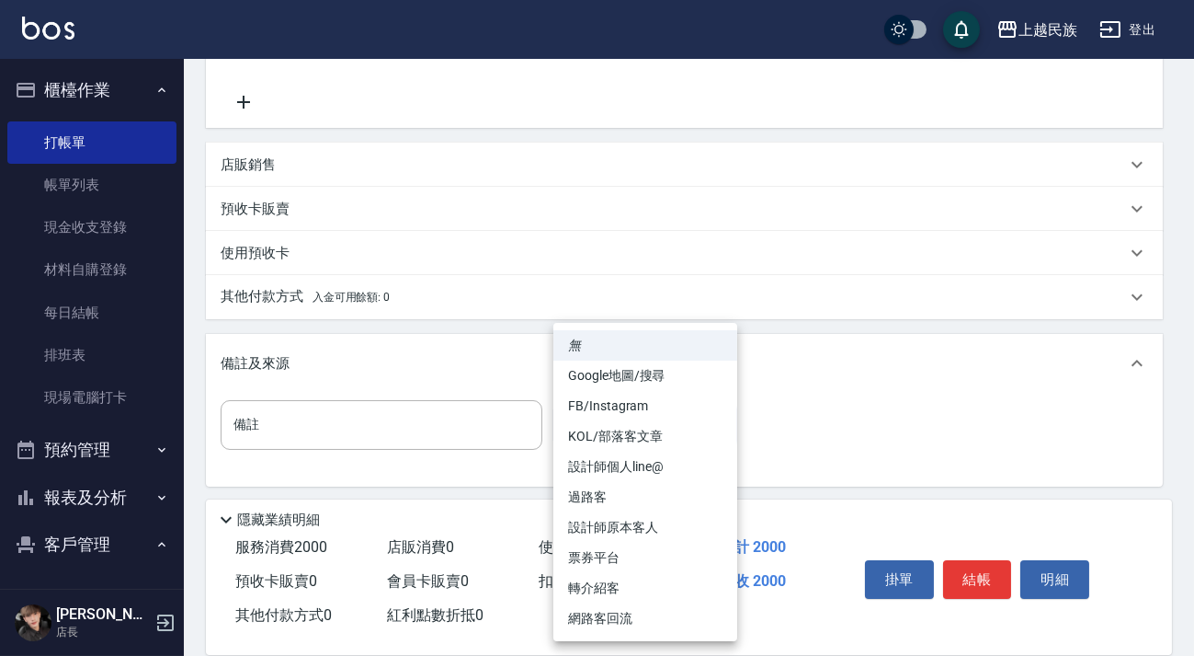
click at [656, 425] on body "上越民族 登出 櫃檯作業 打帳單 帳單列表 現金收支登錄 材料自購登錄 每日結帳 排班表 現場電腦打卡 預約管理 預約管理 單日預約紀錄 單週預約紀錄 報表及…" at bounding box center [597, 150] width 1194 height 1020
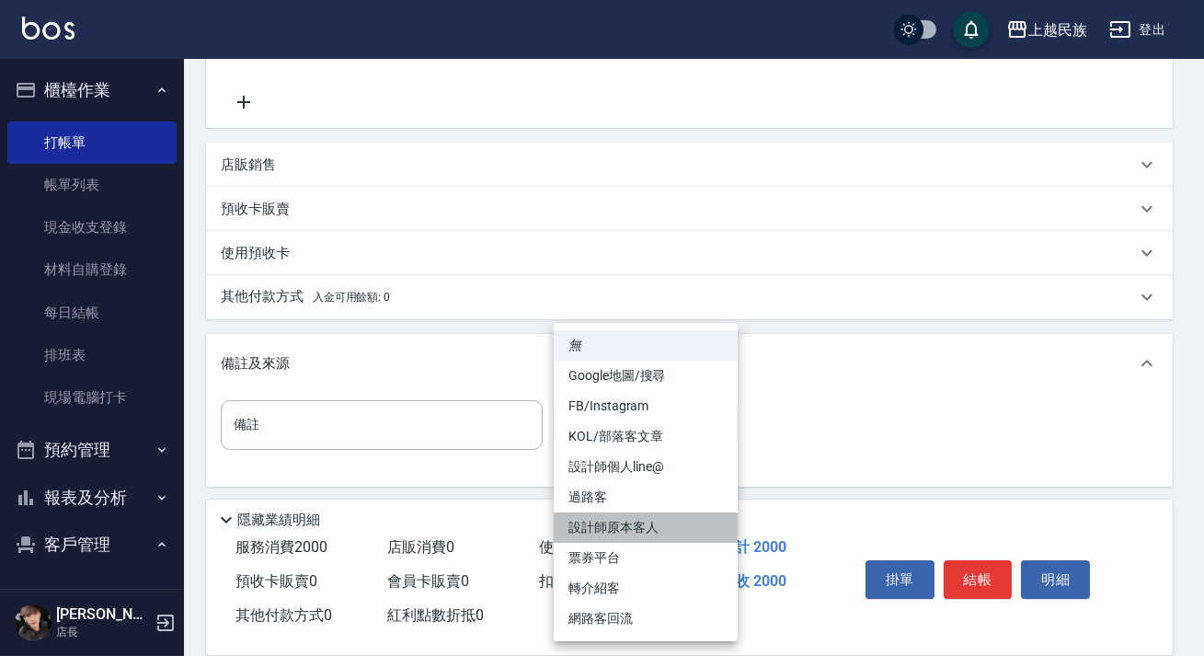
click at [689, 521] on li "設計師原本客人" at bounding box center [646, 527] width 184 height 30
type input "設計師原本客人"
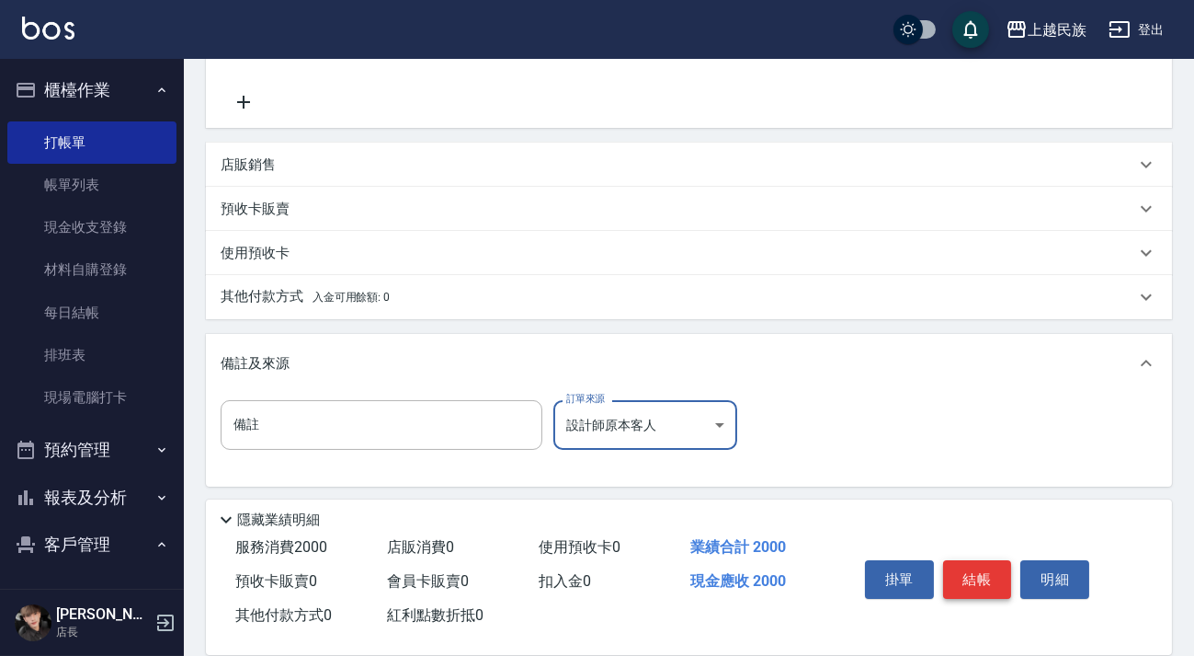
click at [968, 572] on button "結帳" at bounding box center [977, 579] width 69 height 39
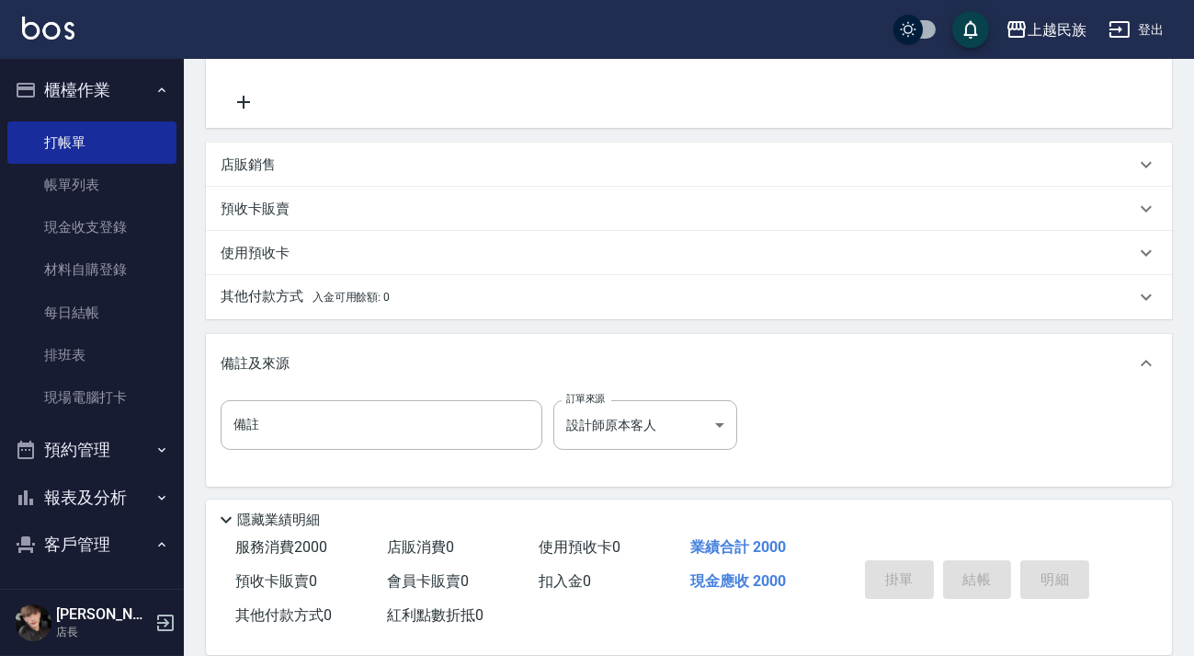
type input "2025/10/10 19:44"
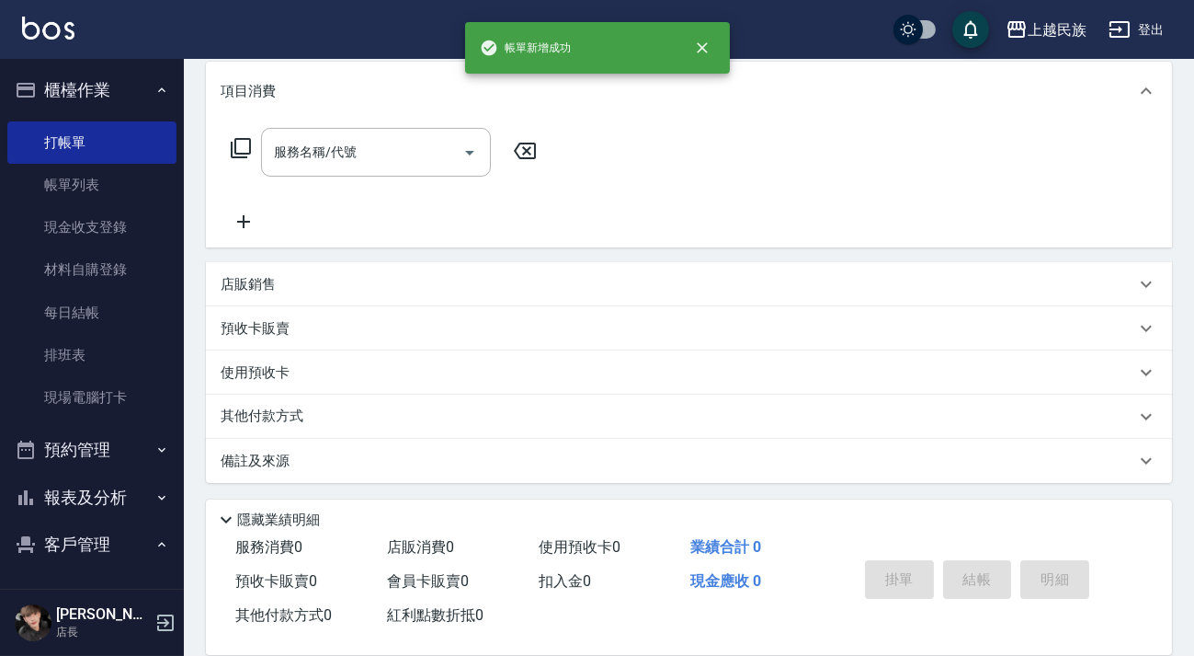
scroll to position [0, 0]
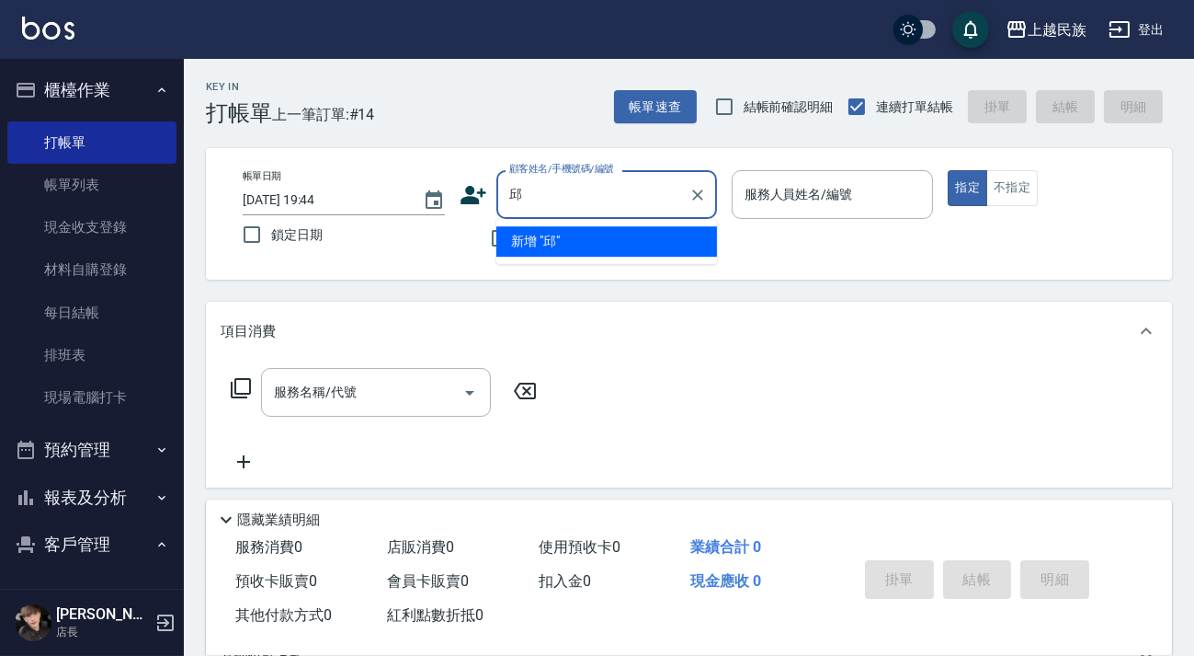
type input "邱若"
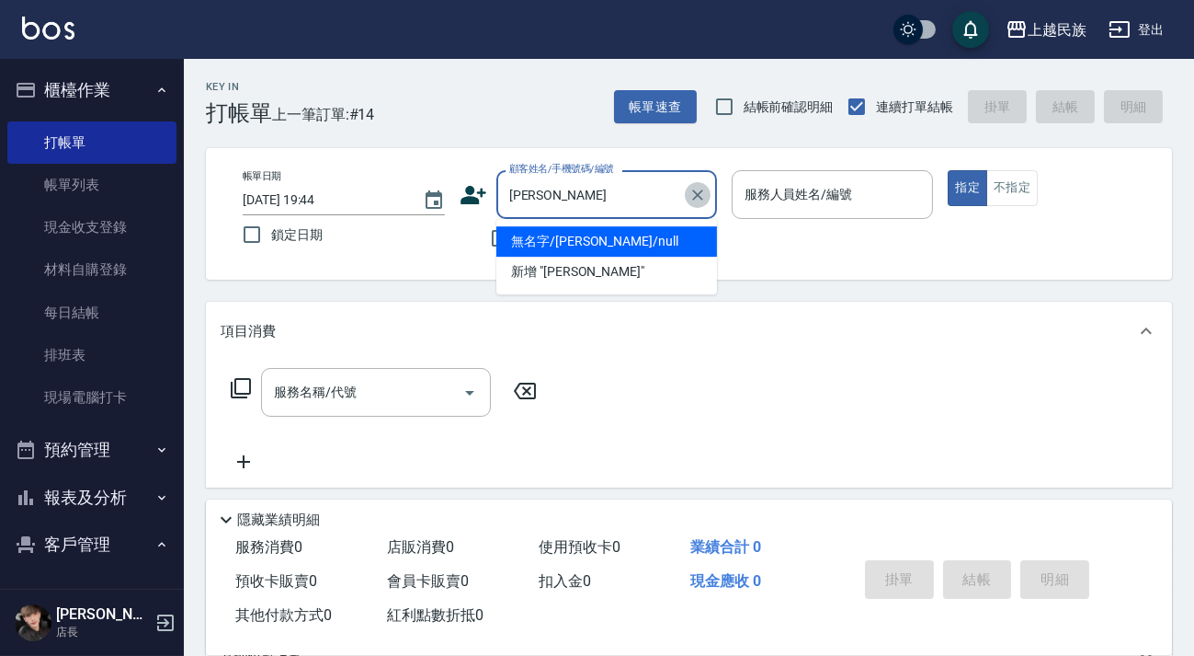
click at [699, 195] on icon "Clear" at bounding box center [697, 194] width 11 height 11
click at [500, 250] on li "無名字/邱若雅/null" at bounding box center [607, 241] width 221 height 30
type input "無名字/邱若雅/null"
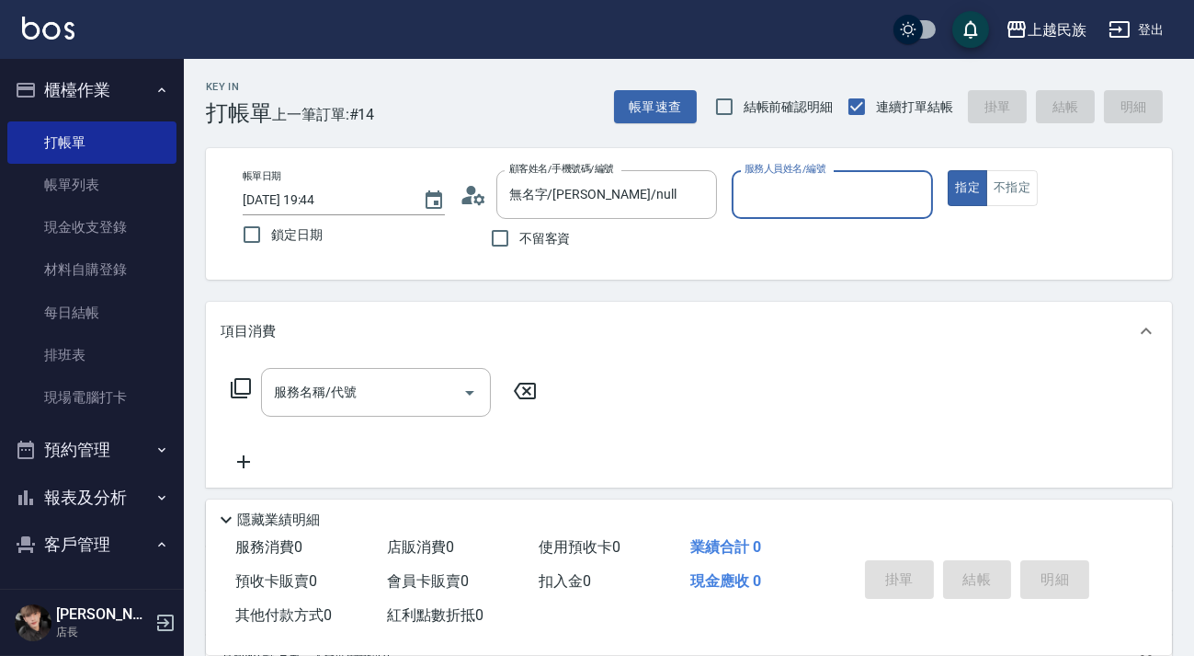
click at [538, 238] on span "不留客資" at bounding box center [545, 238] width 51 height 19
click at [520, 238] on input "不留客資" at bounding box center [500, 238] width 39 height 39
checkbox input "true"
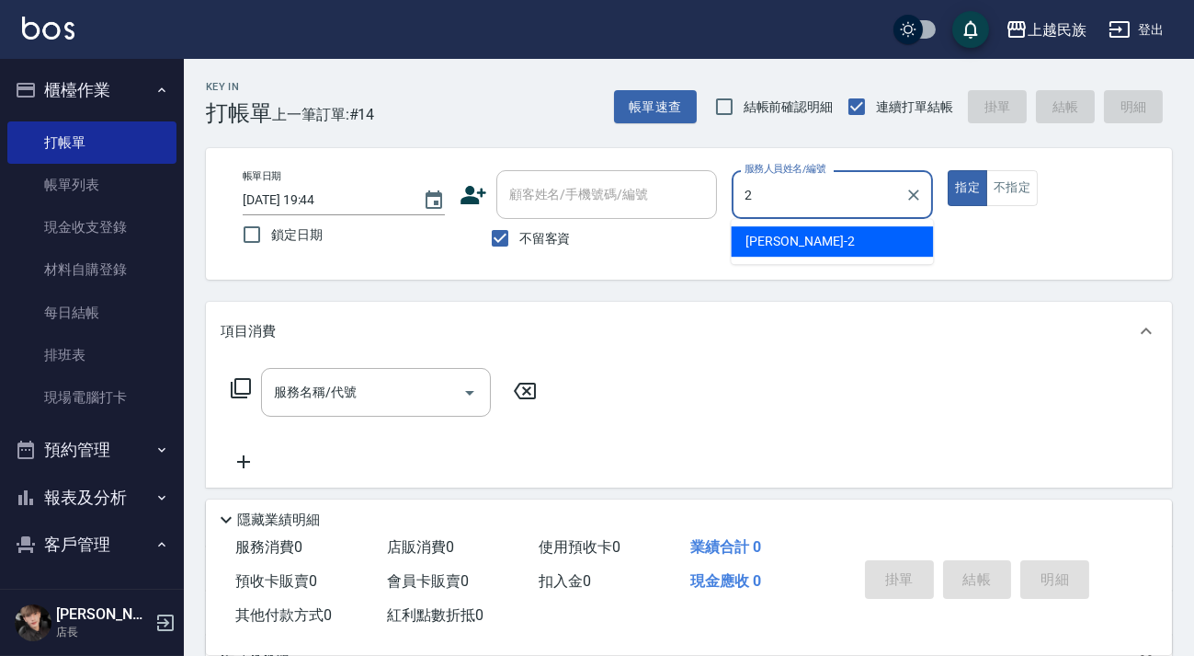
type input "Alan-2"
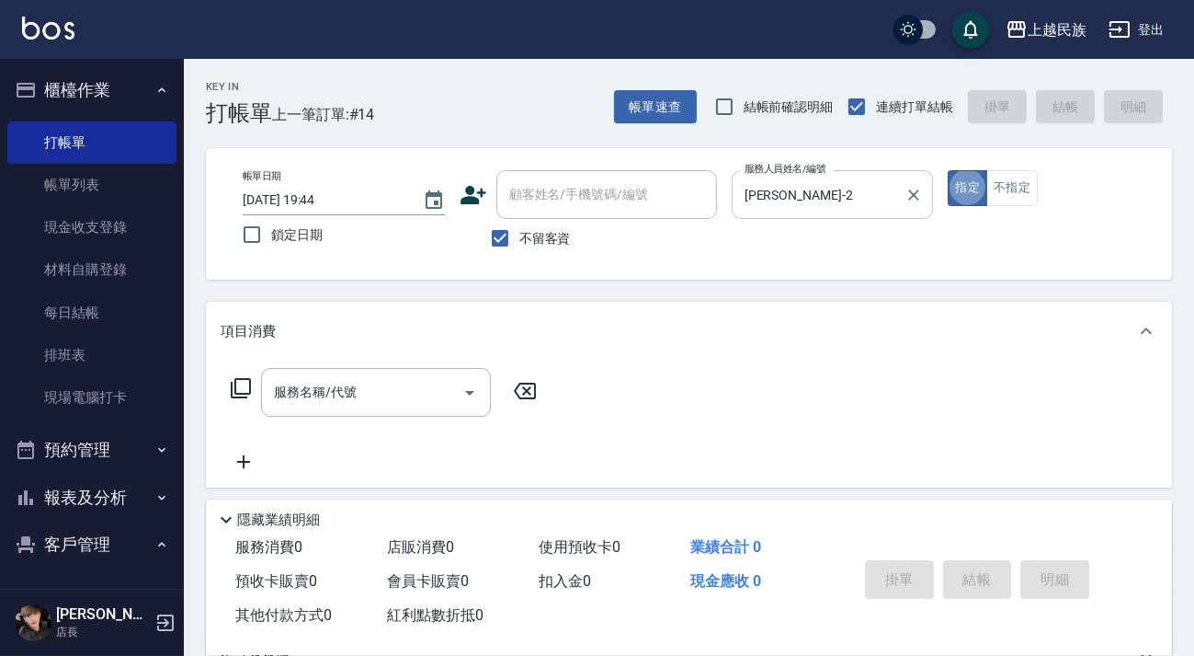
type button "true"
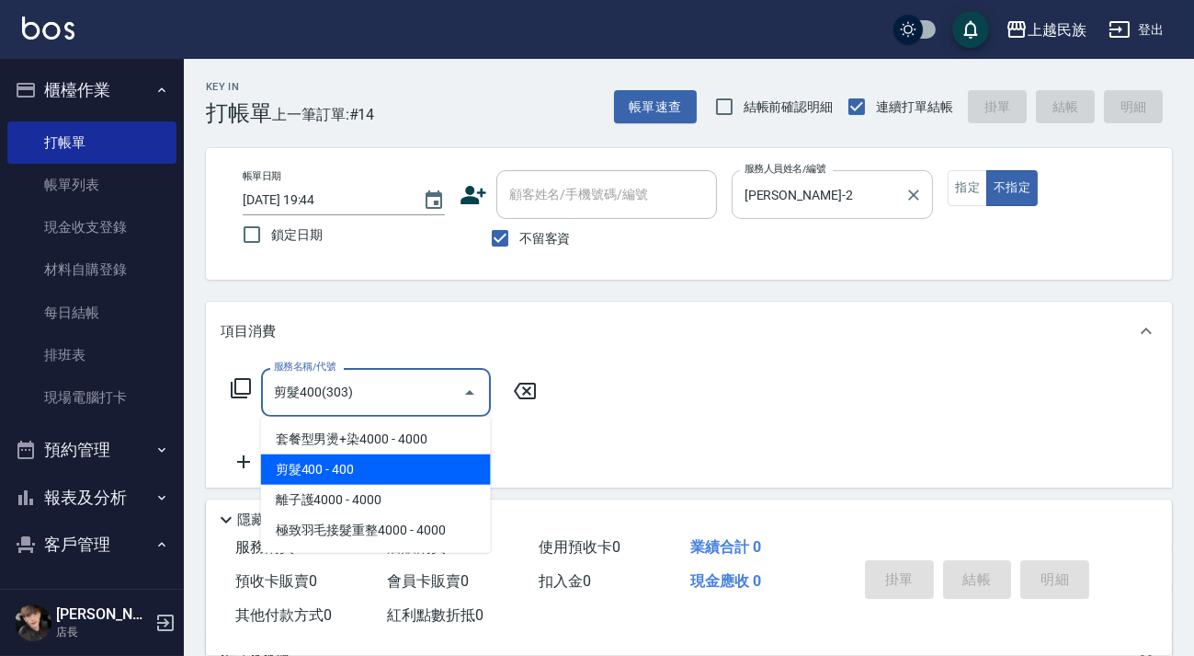
type input "剪髮400(303)"
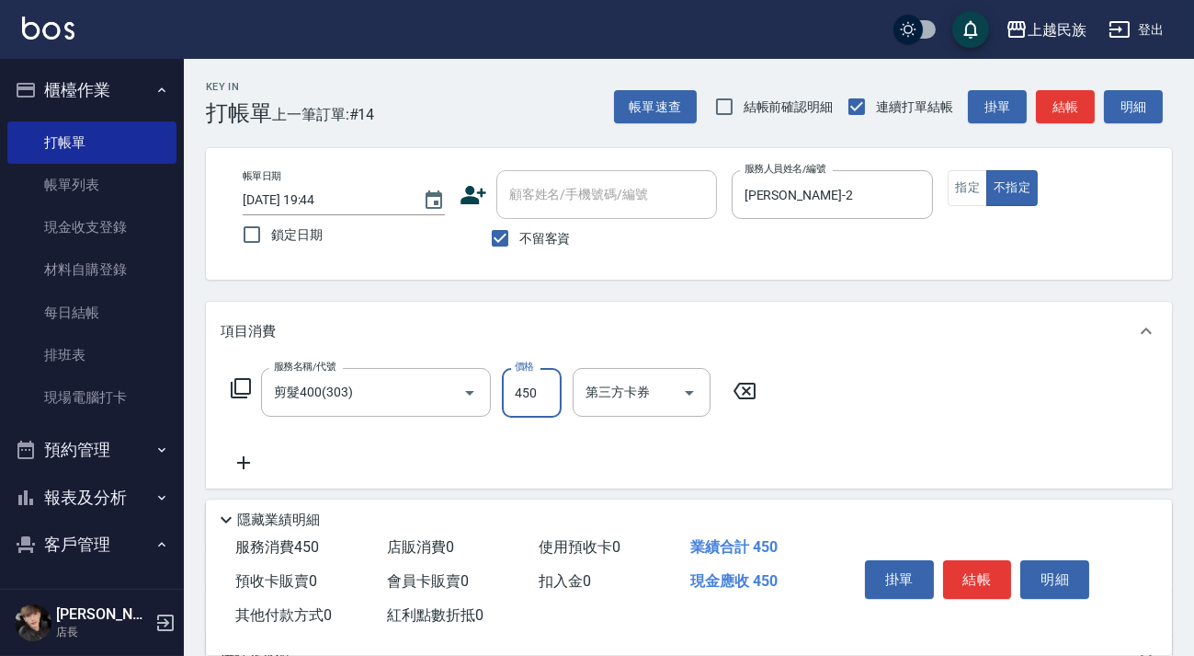
scroll to position [197, 0]
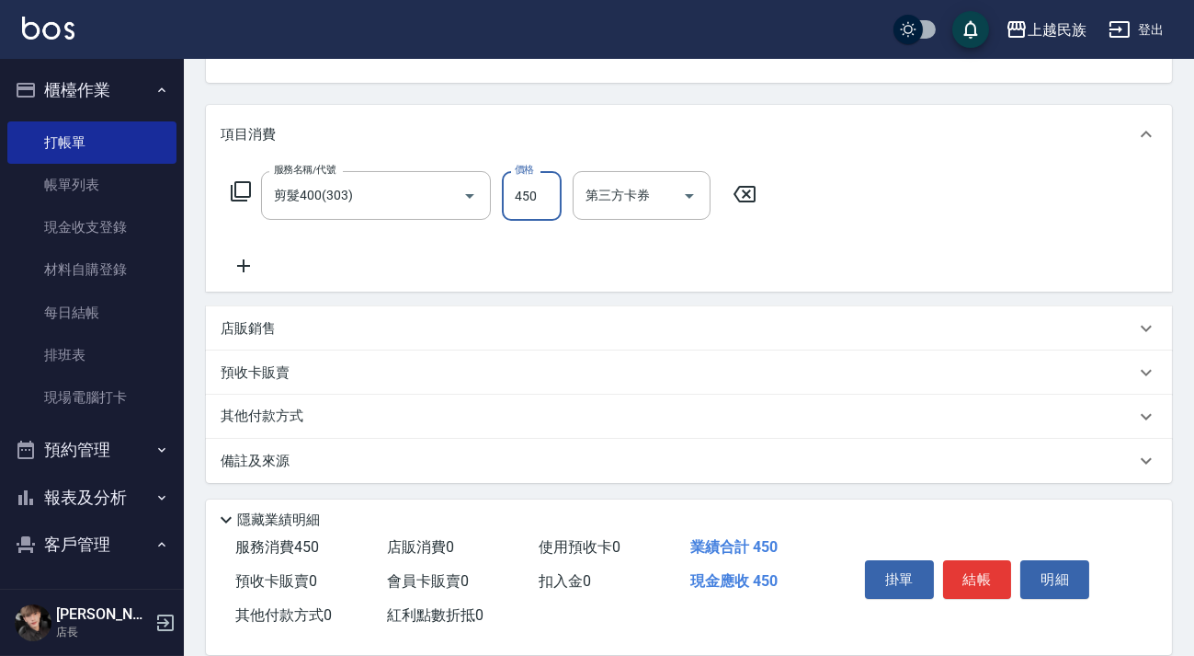
type input "450"
drag, startPoint x: 744, startPoint y: 438, endPoint x: 745, endPoint y: 454, distance: 16.6
click at [745, 443] on div "備註及來源" at bounding box center [689, 461] width 966 height 44
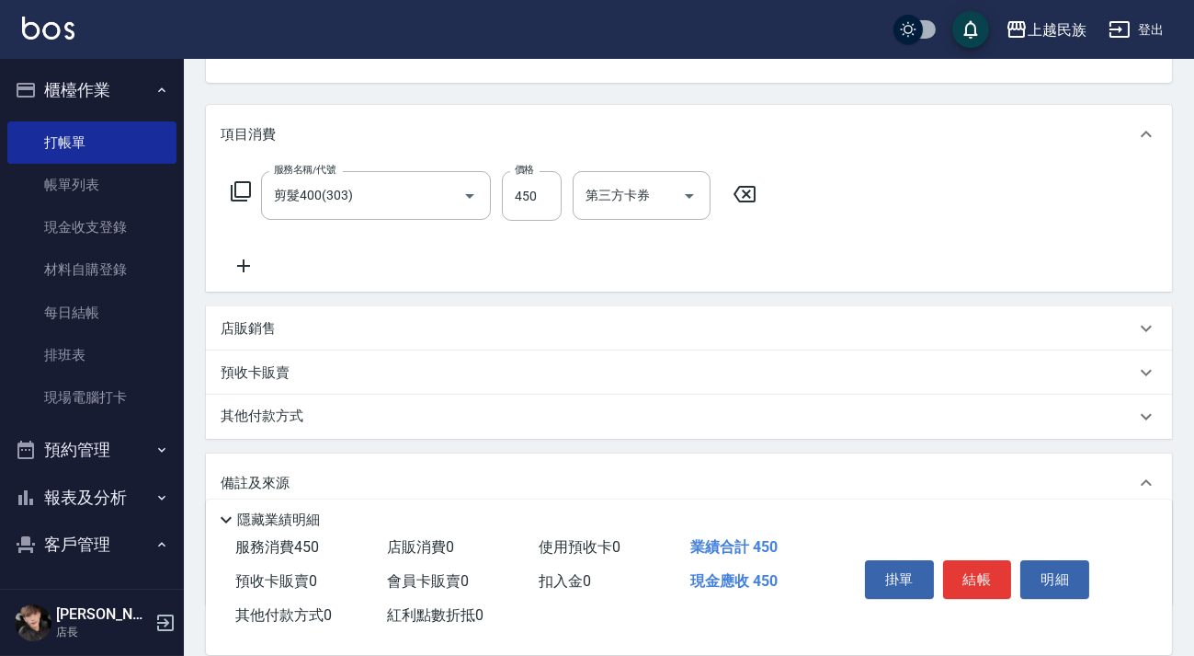
scroll to position [320, 0]
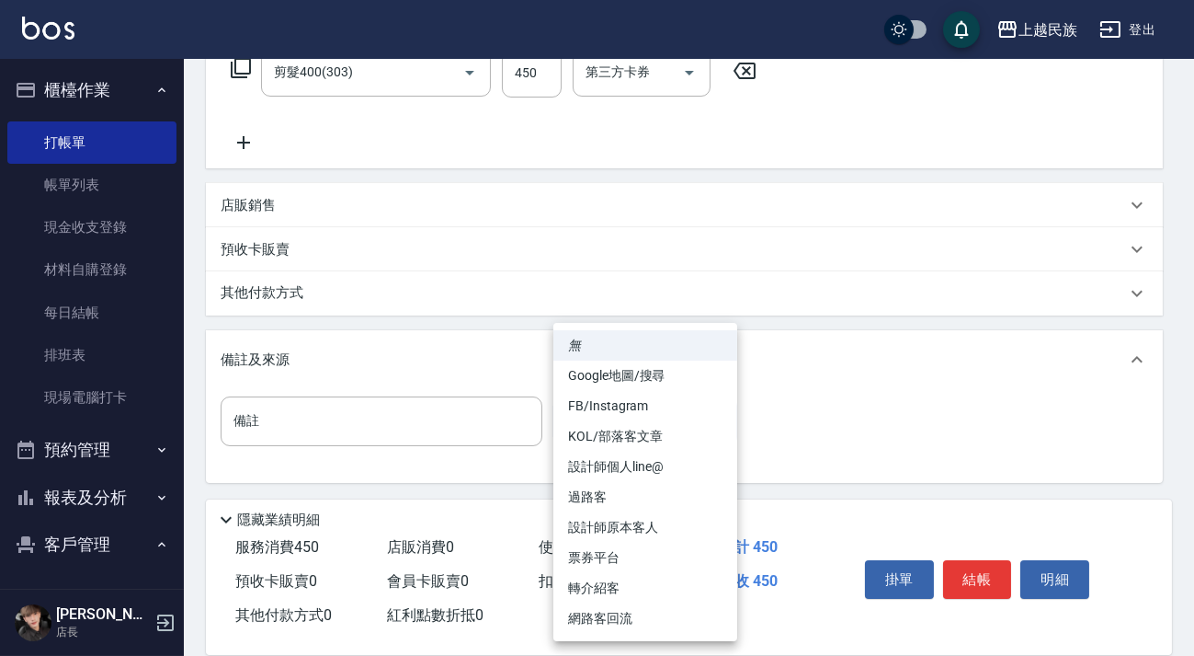
click at [716, 405] on body "上越民族 登出 櫃檯作業 打帳單 帳單列表 現金收支登錄 材料自購登錄 每日結帳 排班表 現場電腦打卡 預約管理 預約管理 單日預約紀錄 單週預約紀錄 報表及…" at bounding box center [597, 168] width 1194 height 976
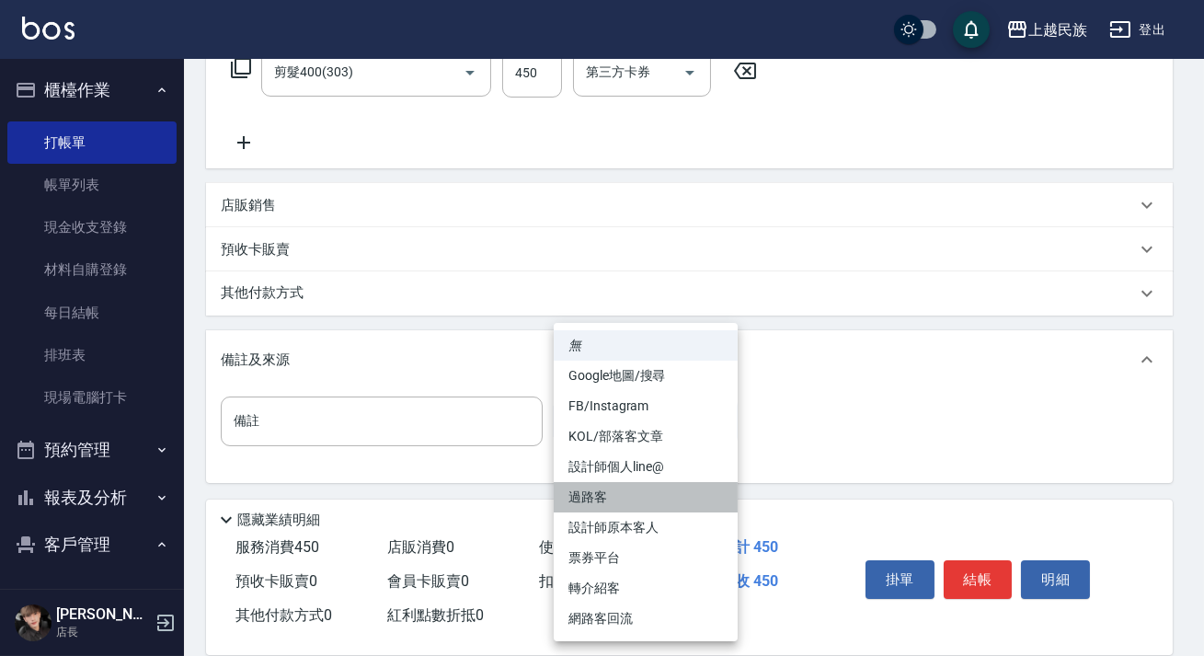
click at [680, 505] on li "過路客" at bounding box center [646, 497] width 184 height 30
type input "過路客"
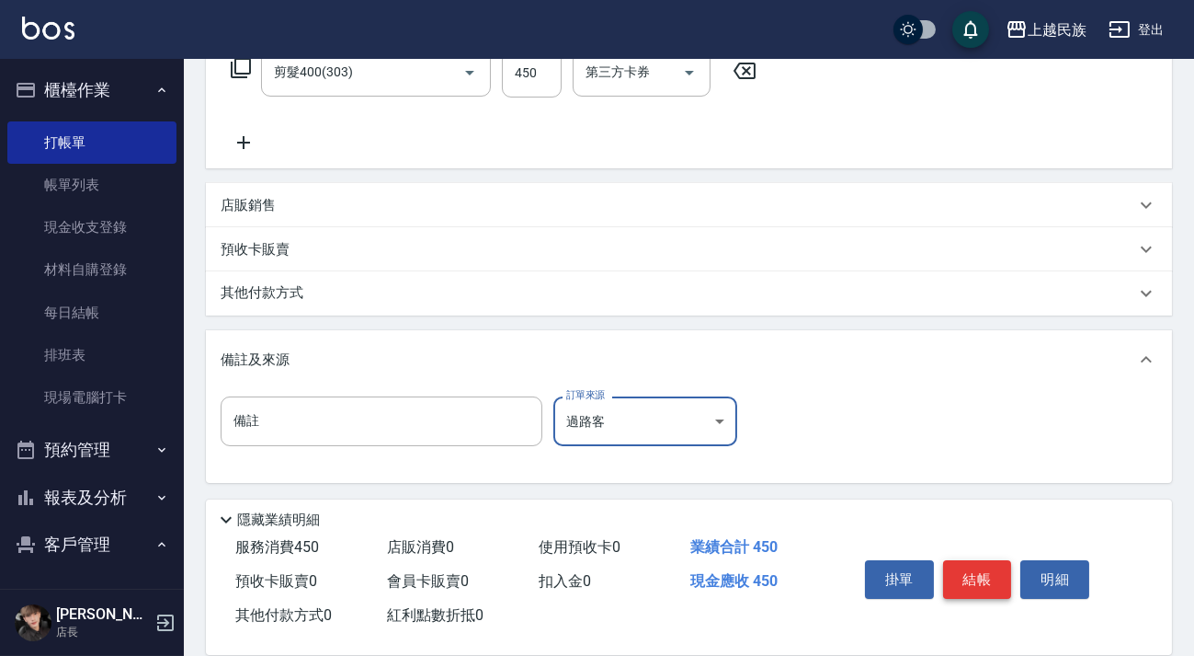
click at [990, 580] on button "結帳" at bounding box center [977, 579] width 69 height 39
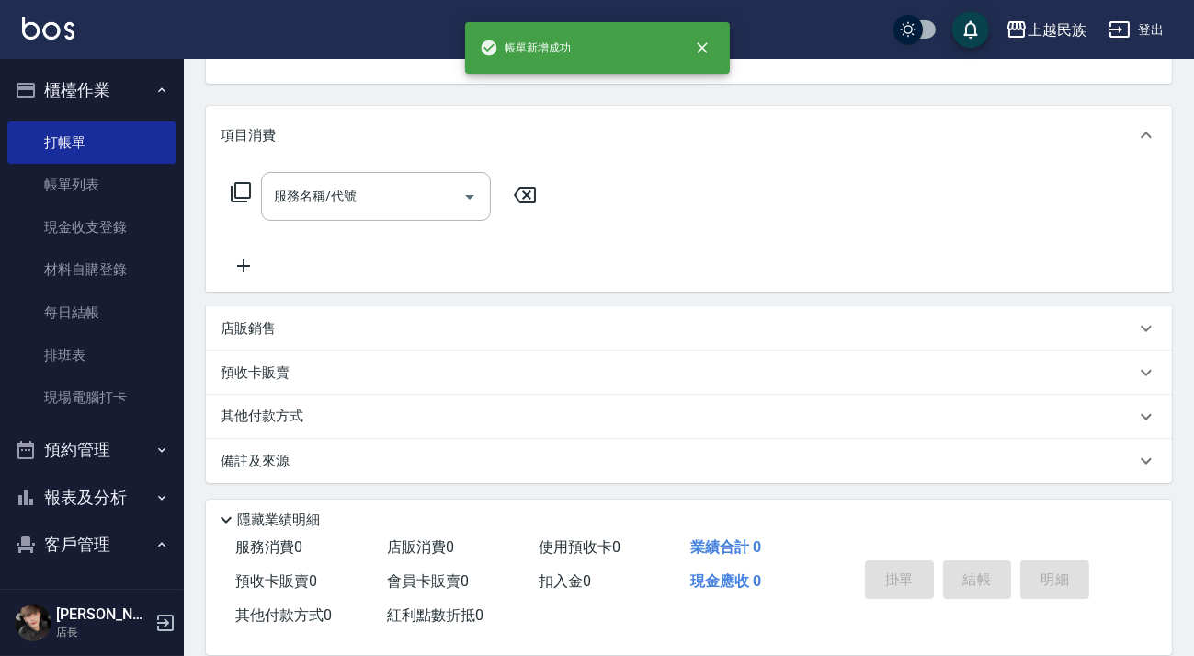
scroll to position [0, 0]
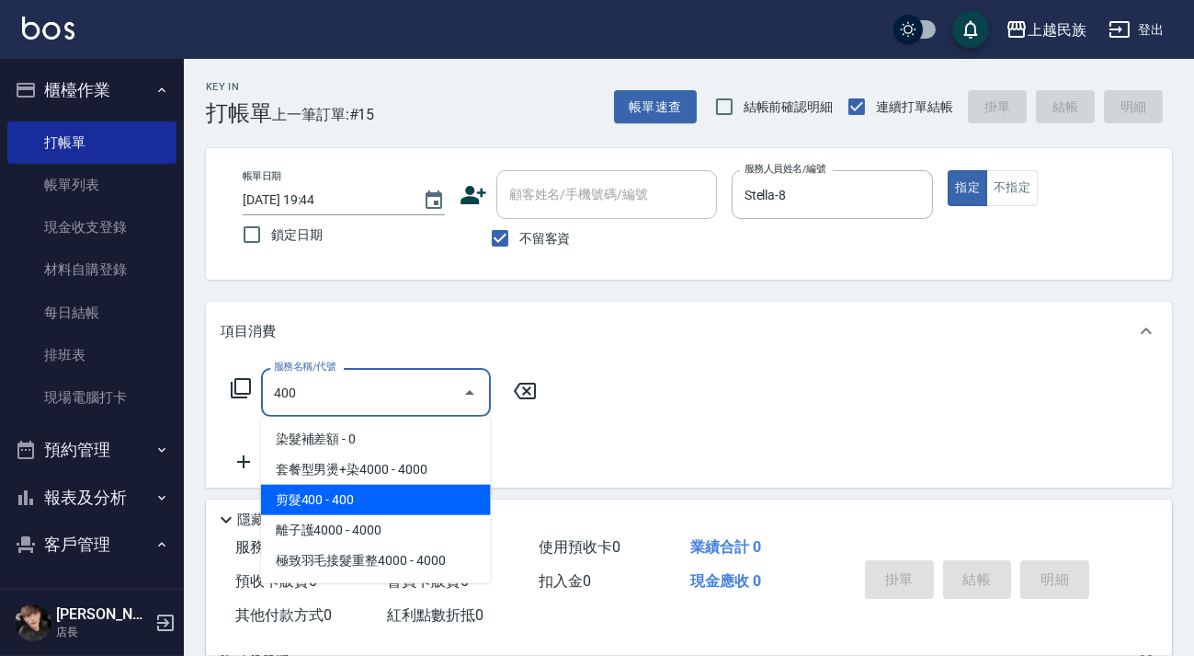
click at [430, 508] on span "剪髮400 - 400" at bounding box center [376, 500] width 230 height 30
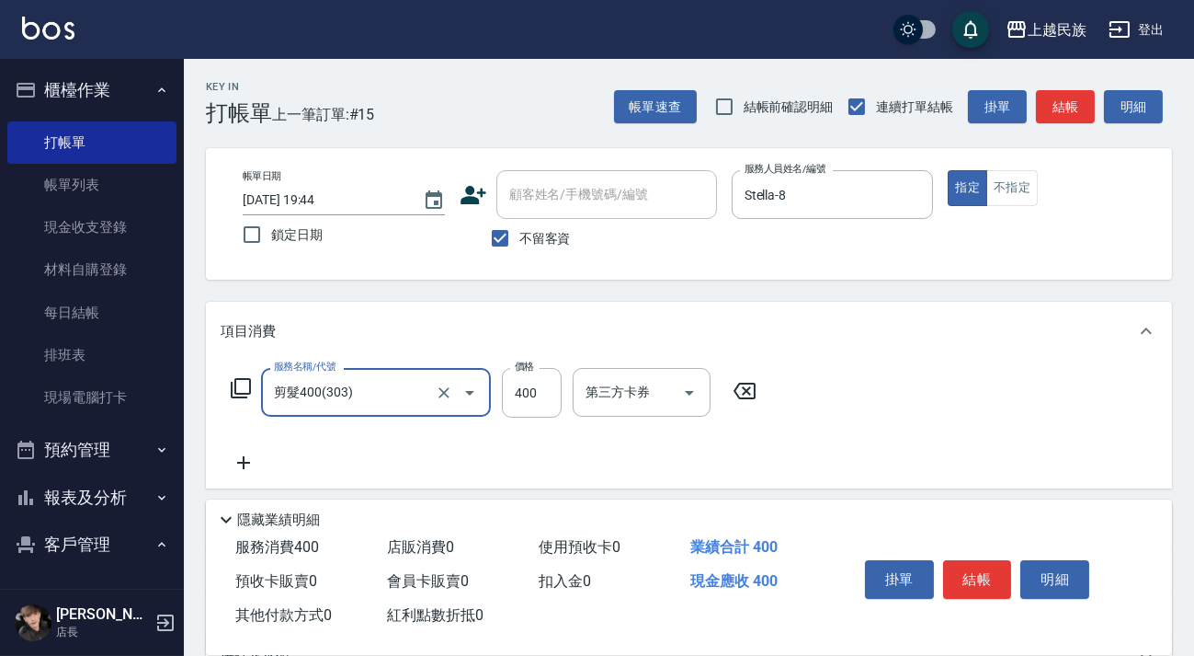
scroll to position [197, 0]
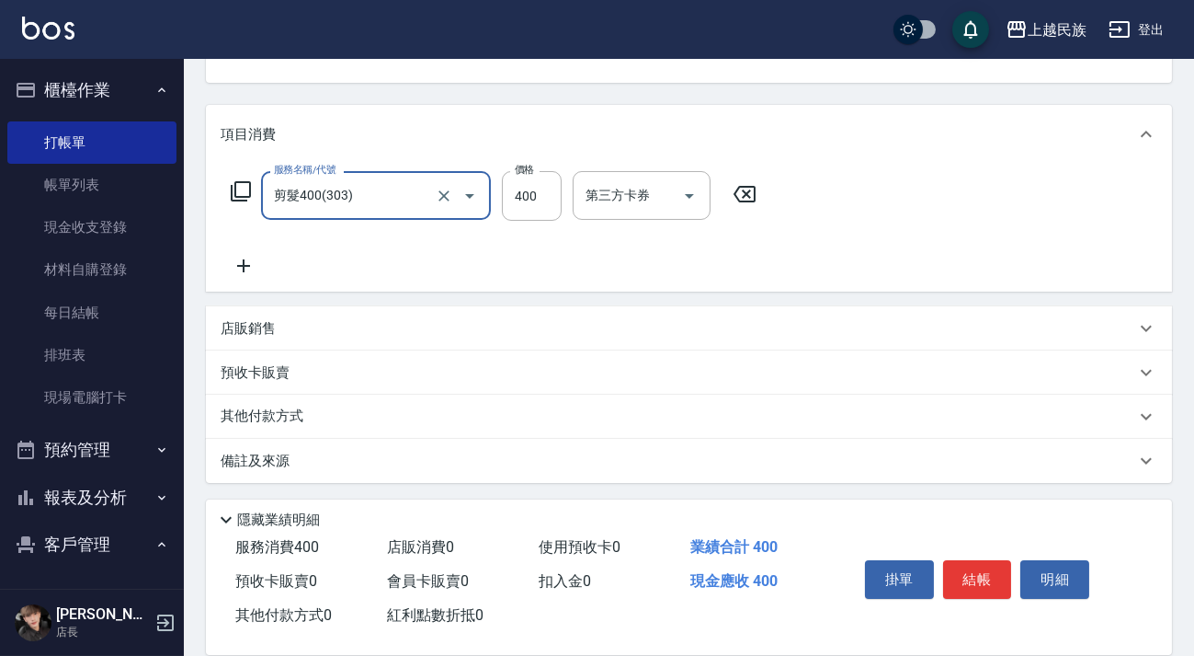
click at [711, 475] on div "備註及來源" at bounding box center [689, 461] width 966 height 44
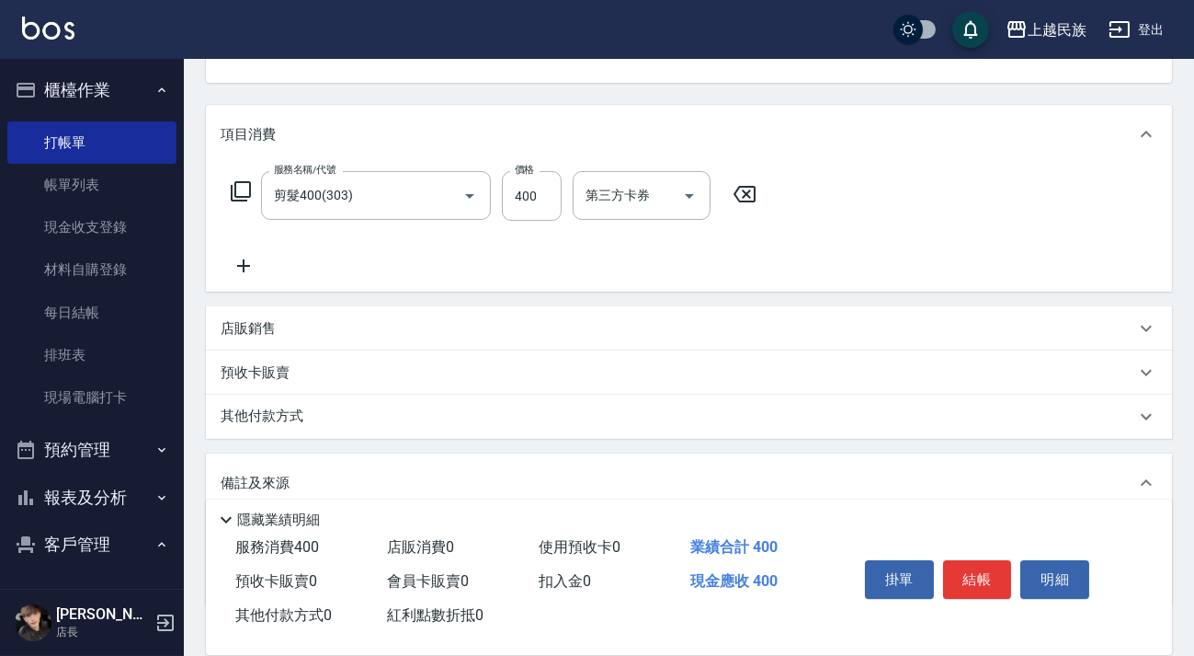
scroll to position [320, 0]
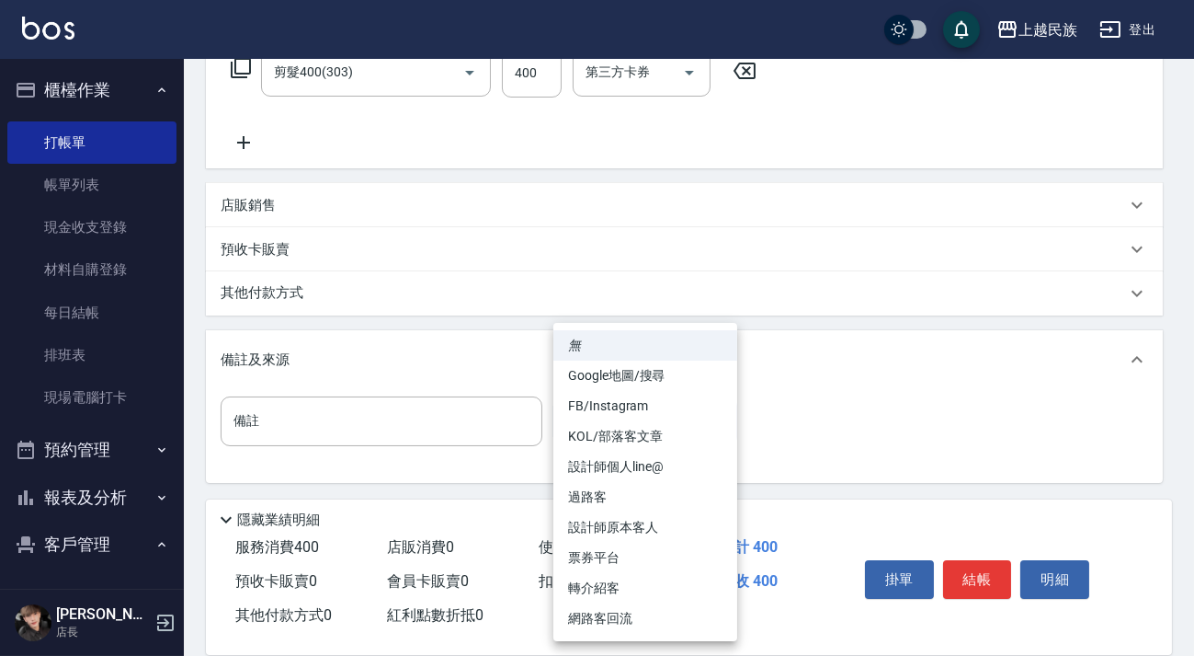
click at [670, 420] on body "上越民族 登出 櫃檯作業 打帳單 帳單列表 現金收支登錄 材料自購登錄 每日結帳 排班表 現場電腦打卡 預約管理 預約管理 單日預約紀錄 單週預約紀錄 報表及…" at bounding box center [597, 168] width 1194 height 976
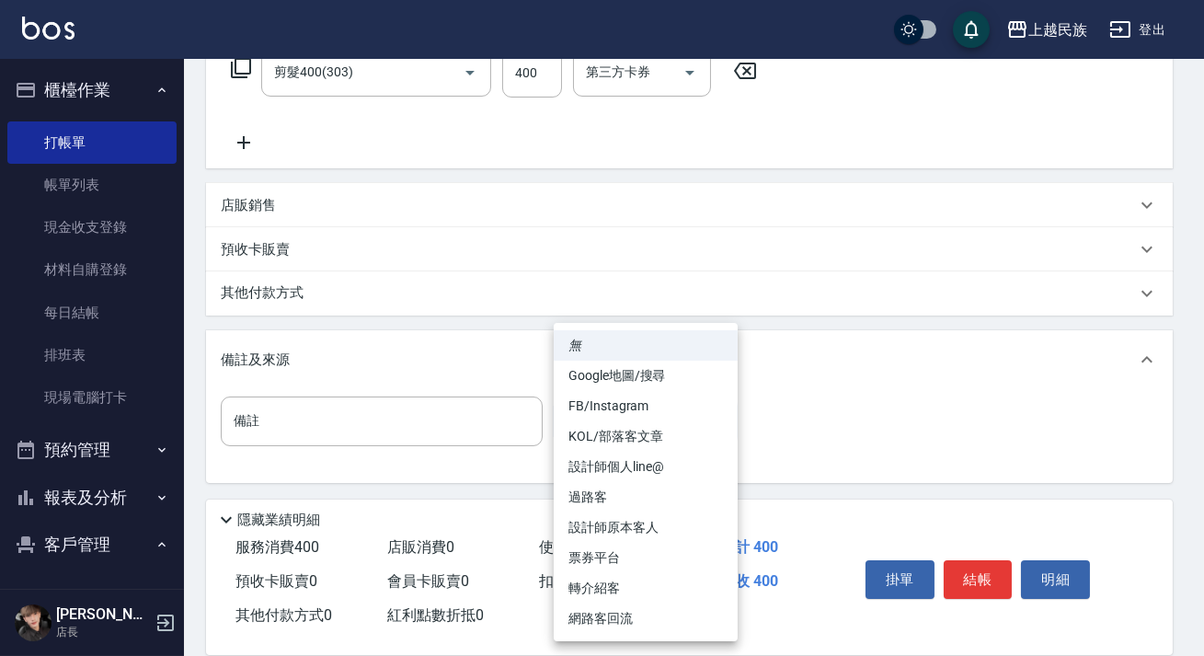
click at [668, 534] on li "設計師原本客人" at bounding box center [646, 527] width 184 height 30
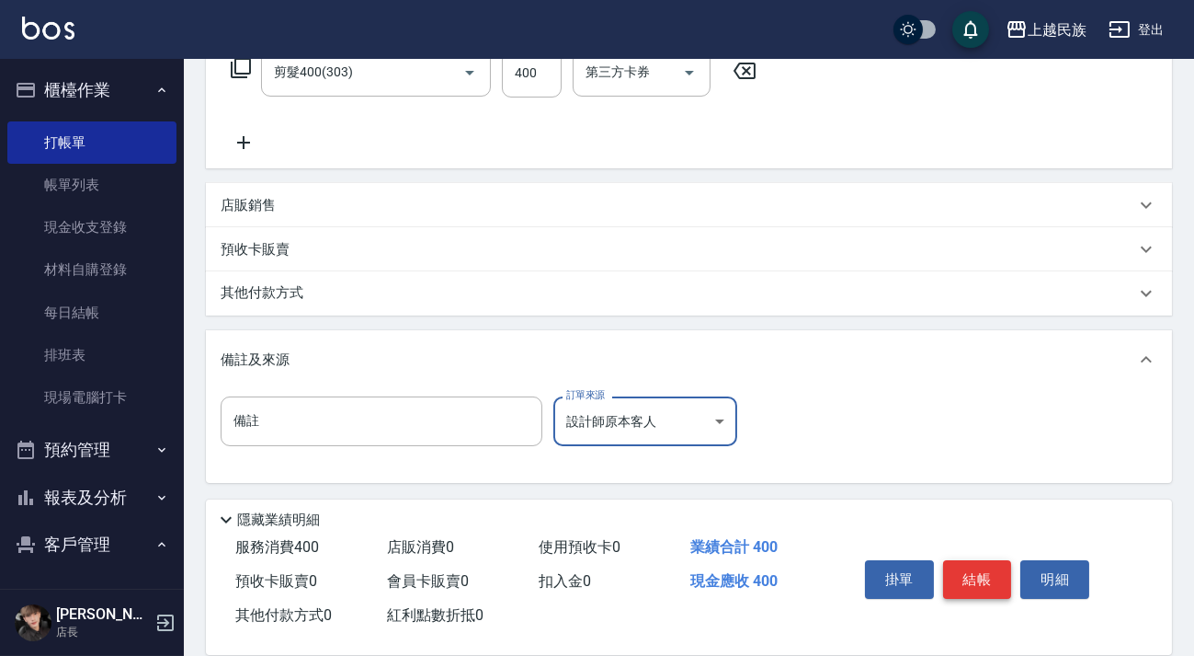
click at [979, 583] on button "結帳" at bounding box center [977, 579] width 69 height 39
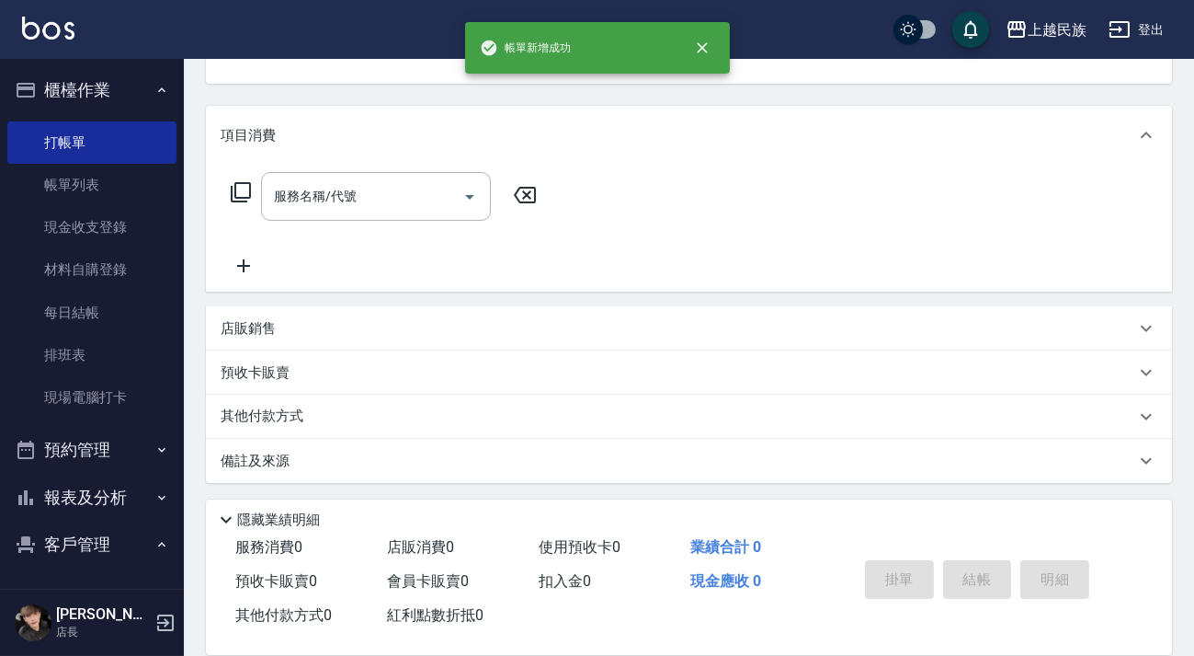
scroll to position [0, 0]
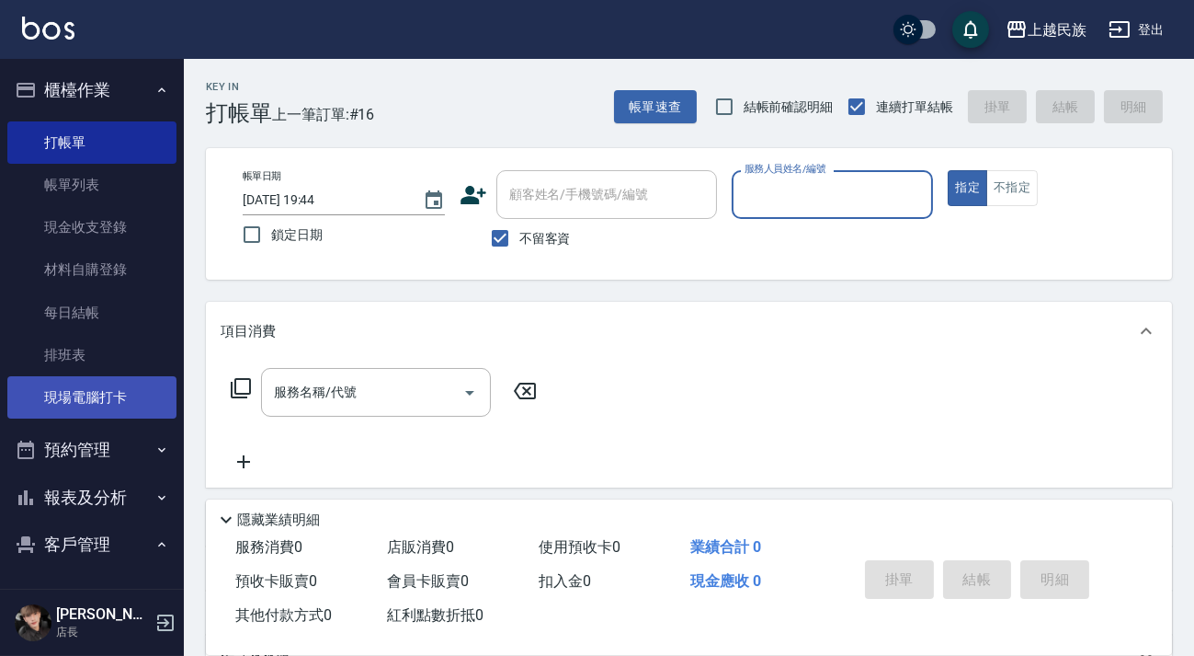
click at [82, 400] on link "現場電腦打卡" at bounding box center [91, 397] width 169 height 42
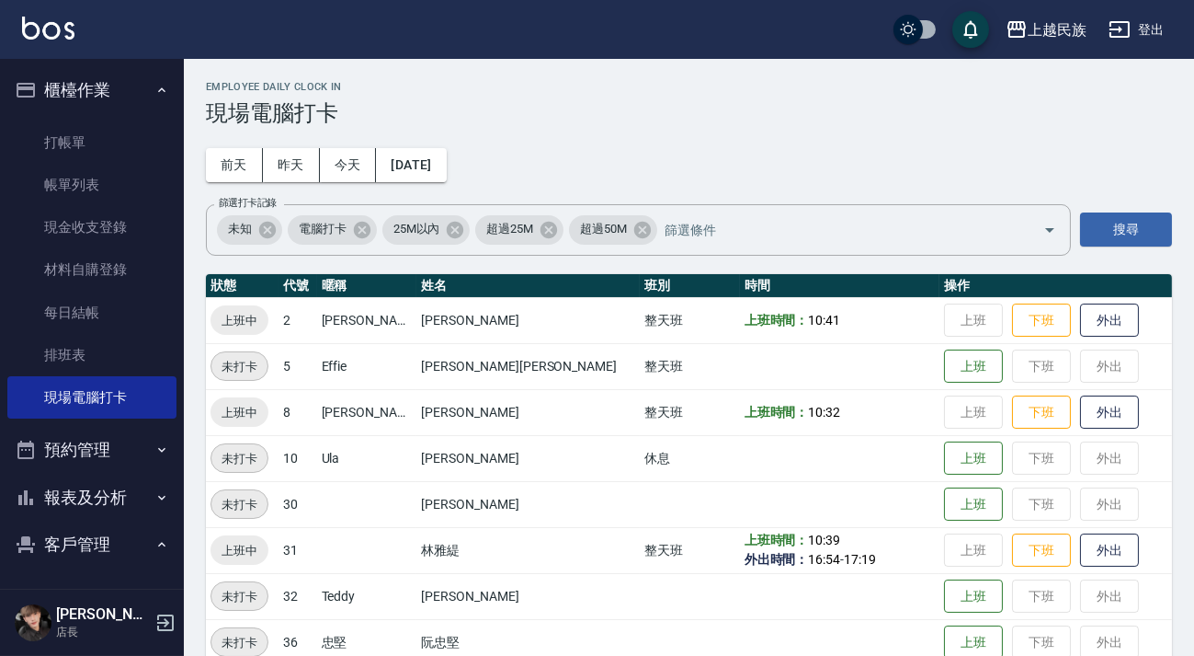
scroll to position [238, 0]
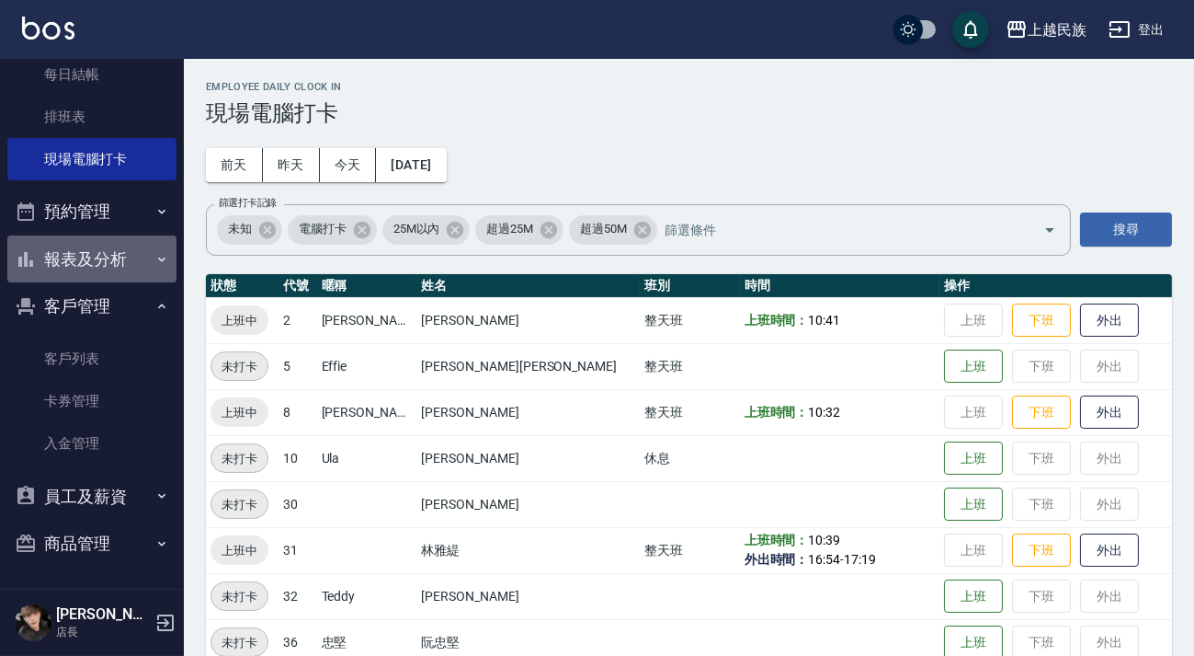
click at [131, 276] on button "報表及分析" at bounding box center [91, 259] width 169 height 48
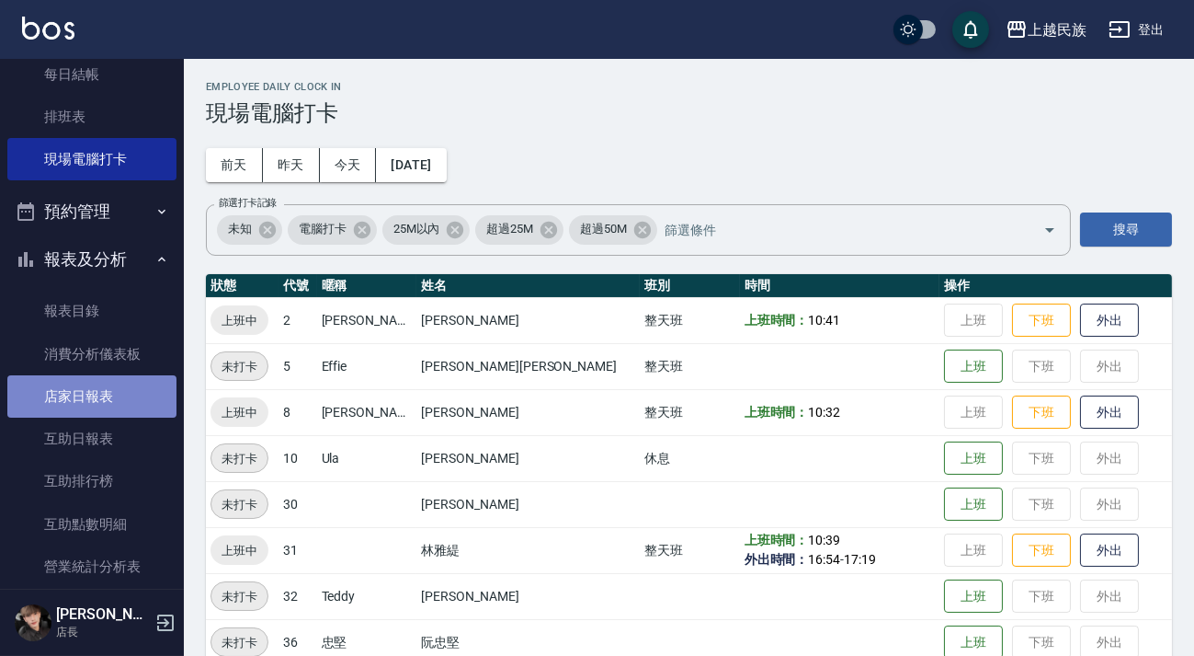
click at [131, 387] on link "店家日報表" at bounding box center [91, 396] width 169 height 42
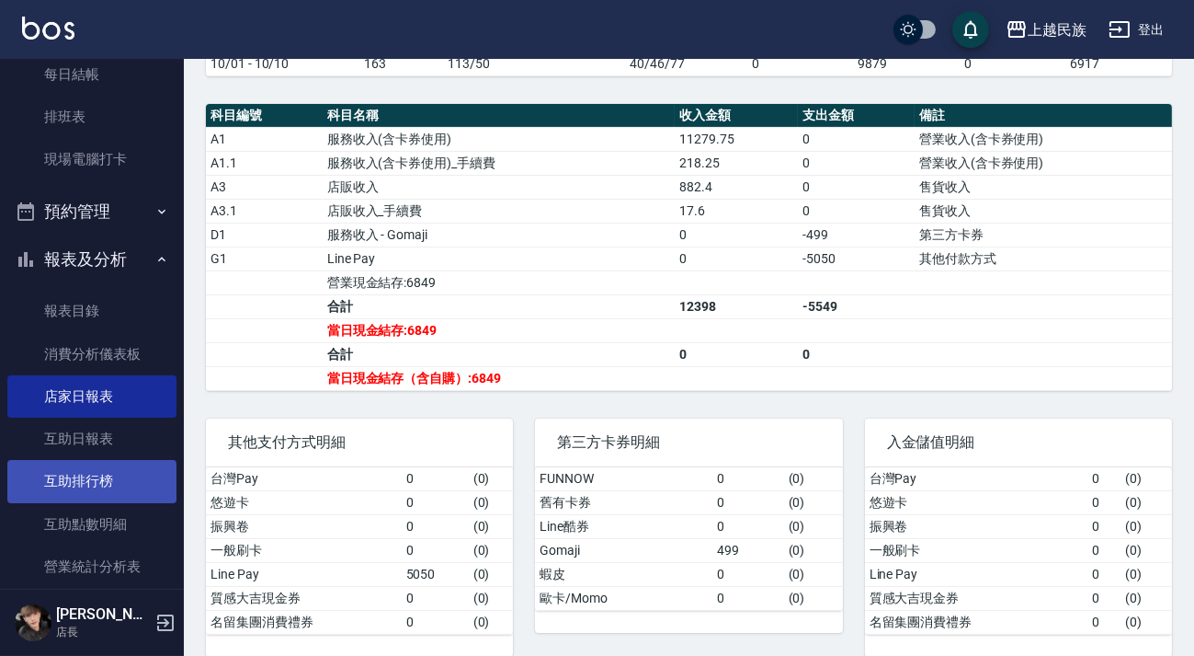
scroll to position [488, 0]
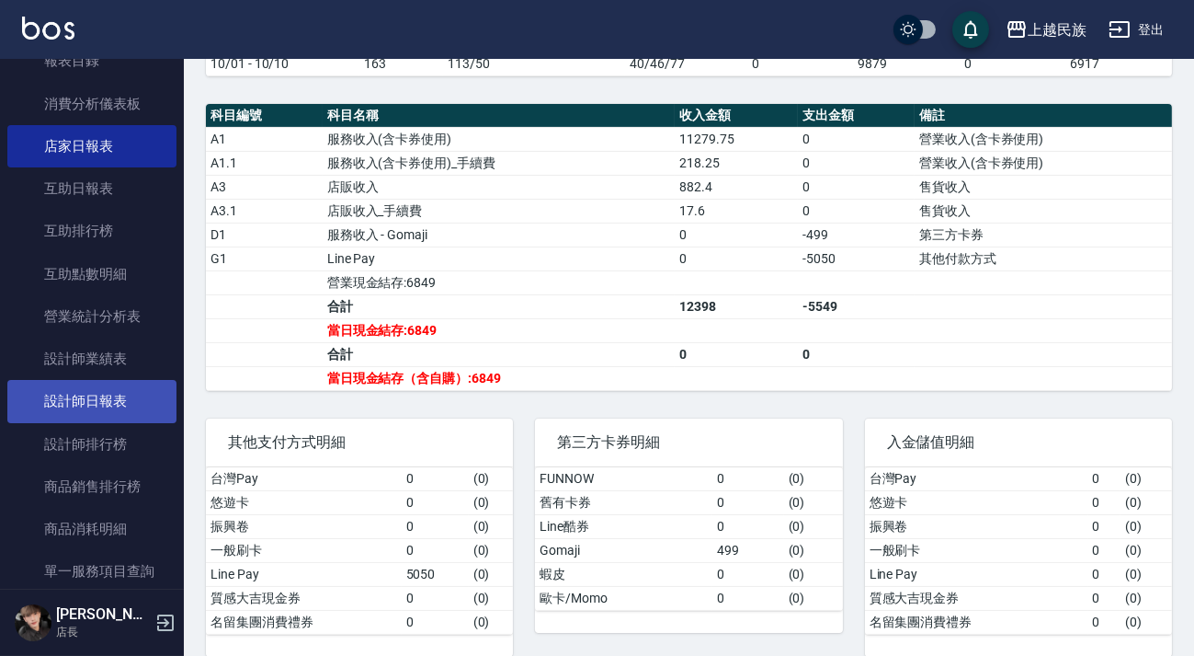
click at [109, 408] on link "設計師日報表" at bounding box center [91, 401] width 169 height 42
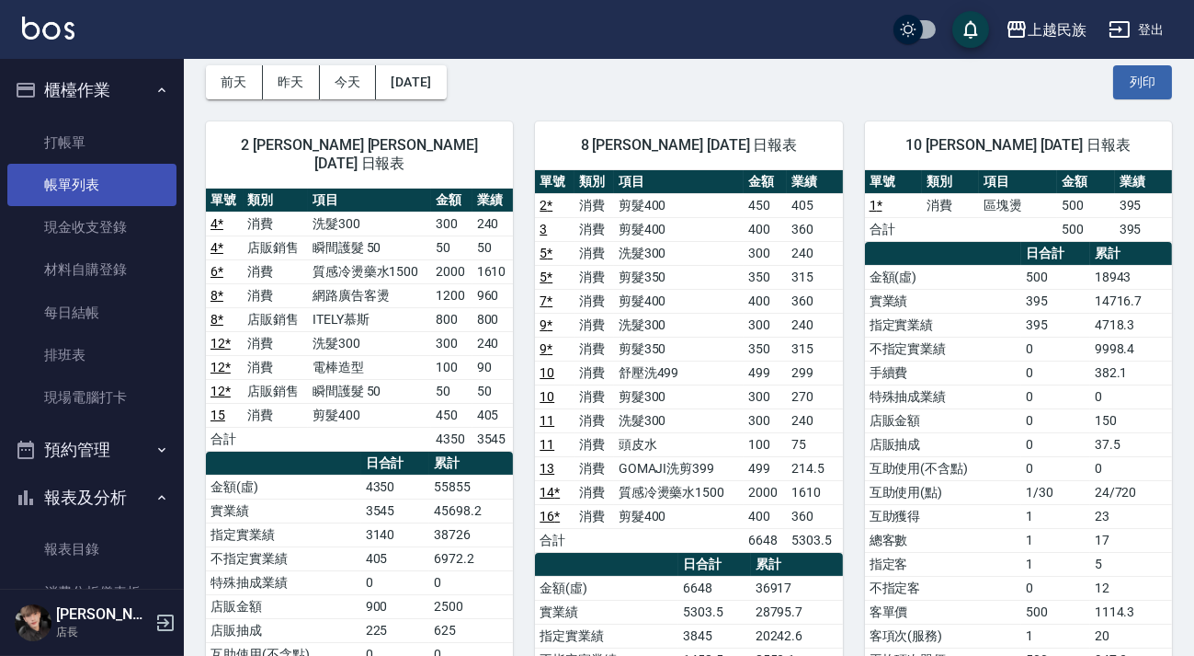
click at [81, 196] on link "帳單列表" at bounding box center [91, 185] width 169 height 42
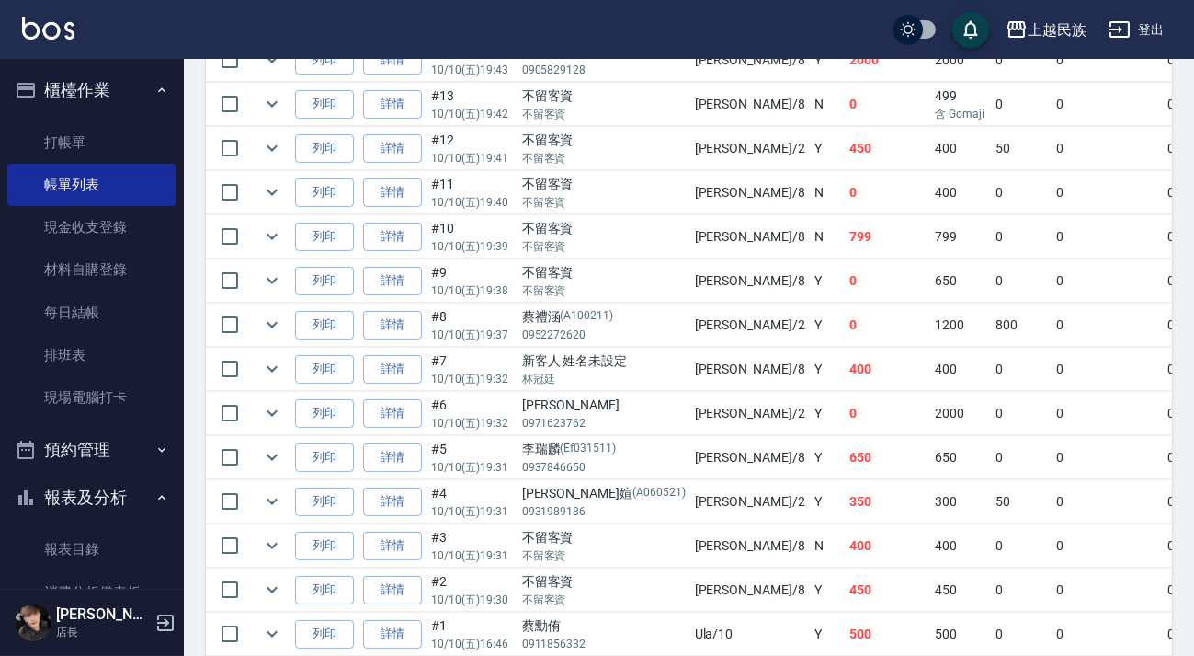
scroll to position [501, 0]
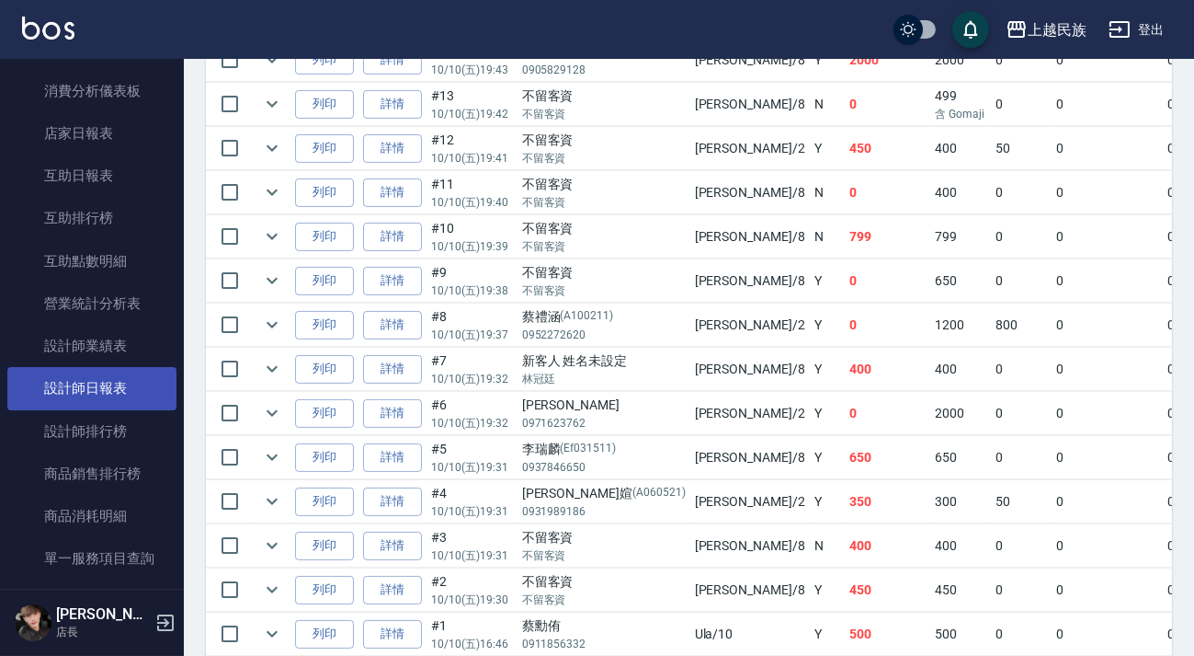
click at [117, 406] on link "設計師日報表" at bounding box center [91, 388] width 169 height 42
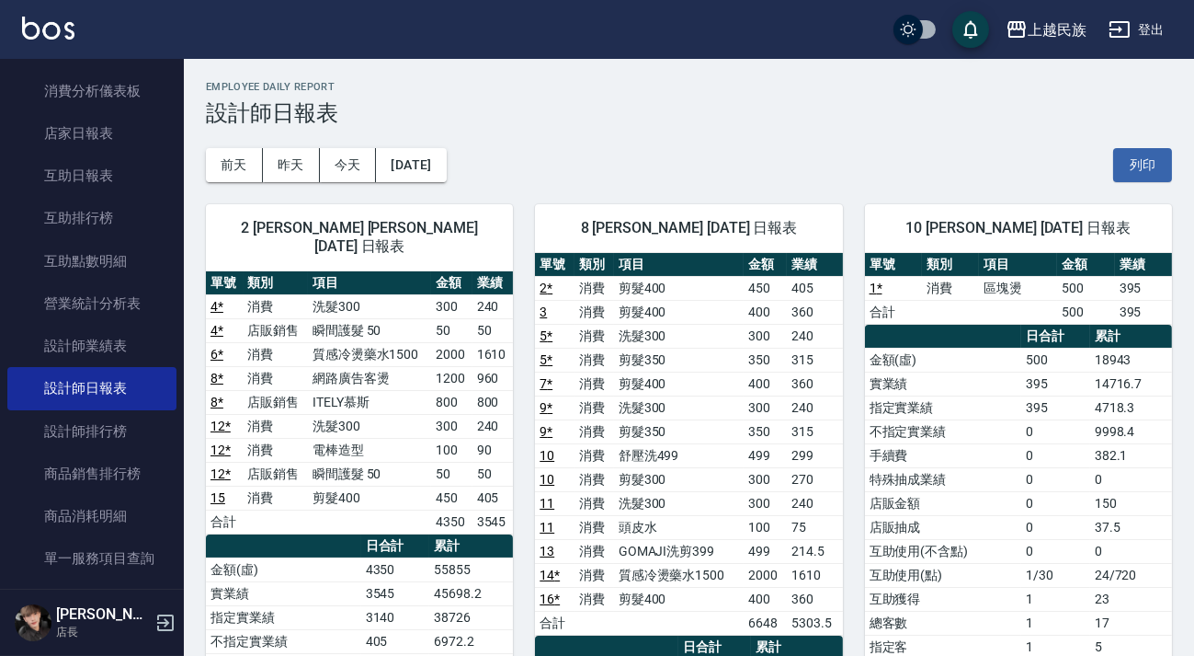
scroll to position [334, 0]
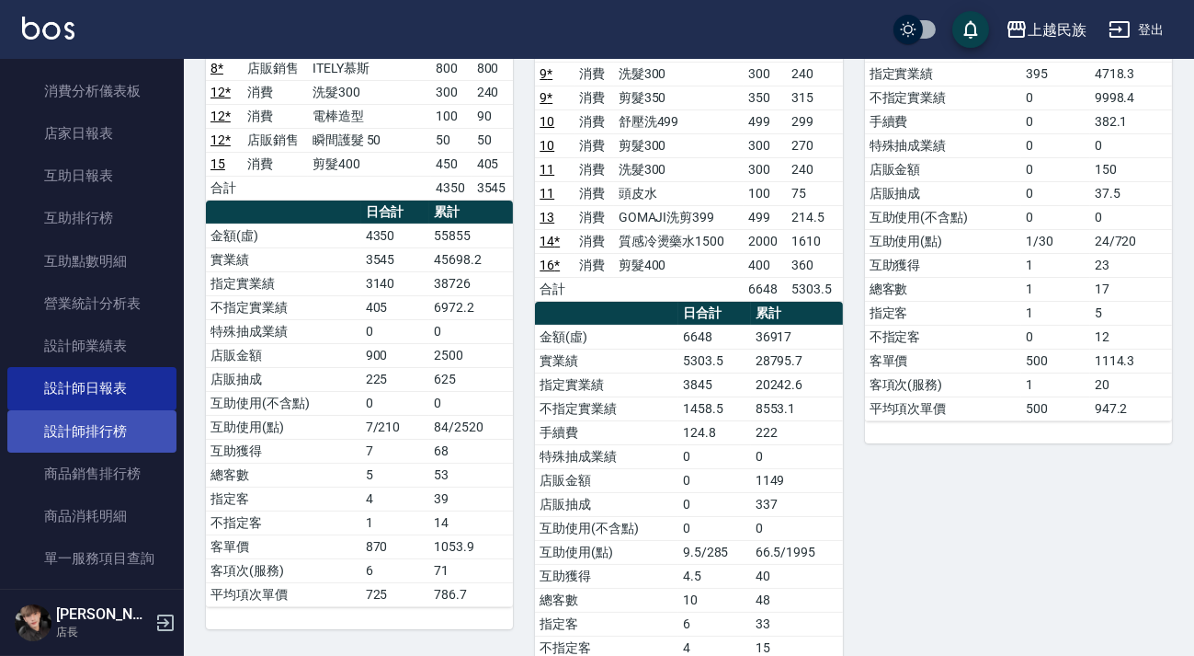
click at [113, 429] on link "設計師排行榜" at bounding box center [91, 431] width 169 height 42
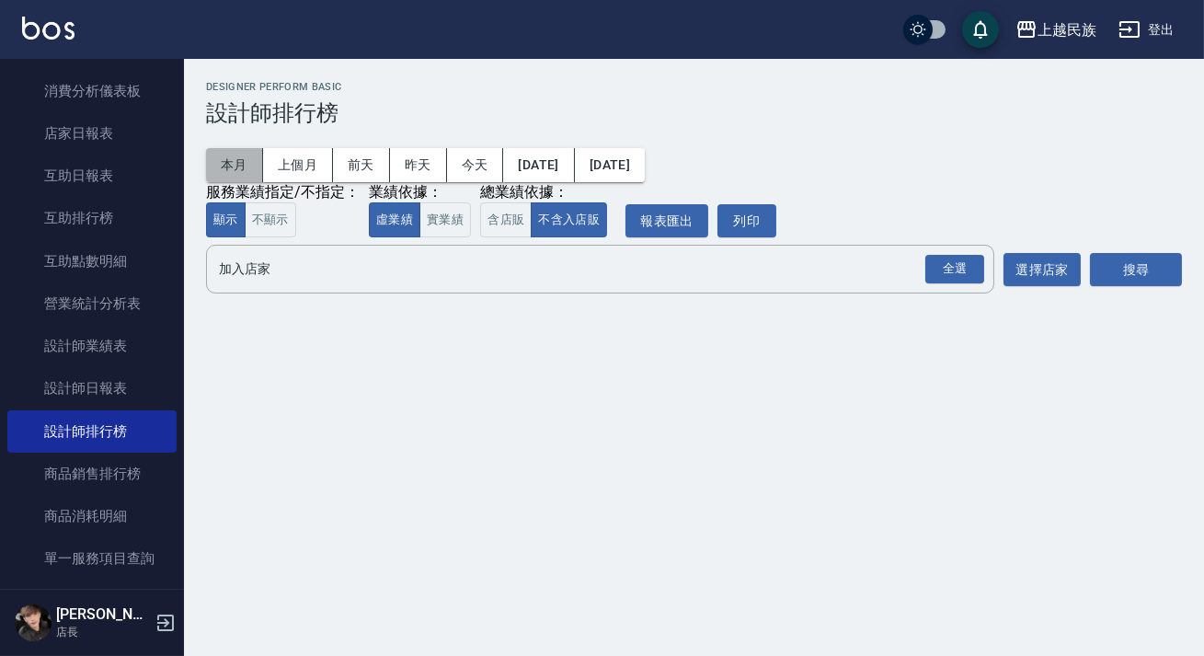
click at [231, 174] on button "本月" at bounding box center [234, 165] width 57 height 34
click at [499, 220] on button "含店販" at bounding box center [505, 220] width 51 height 36
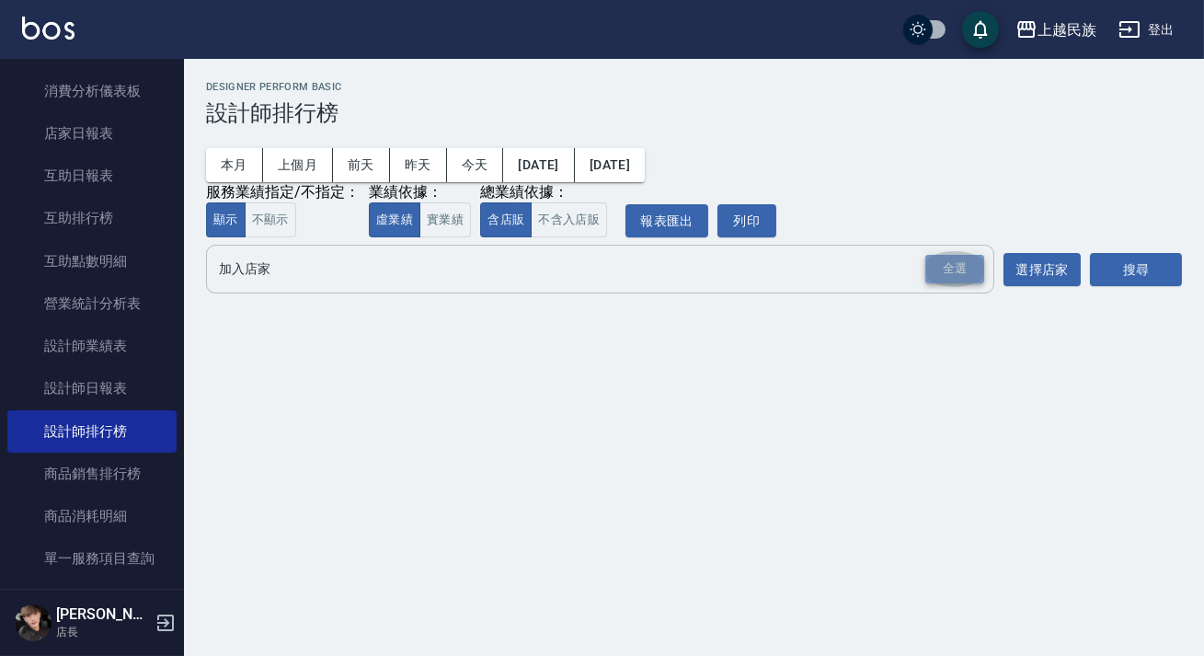
click at [957, 272] on div "全選" at bounding box center [954, 269] width 59 height 29
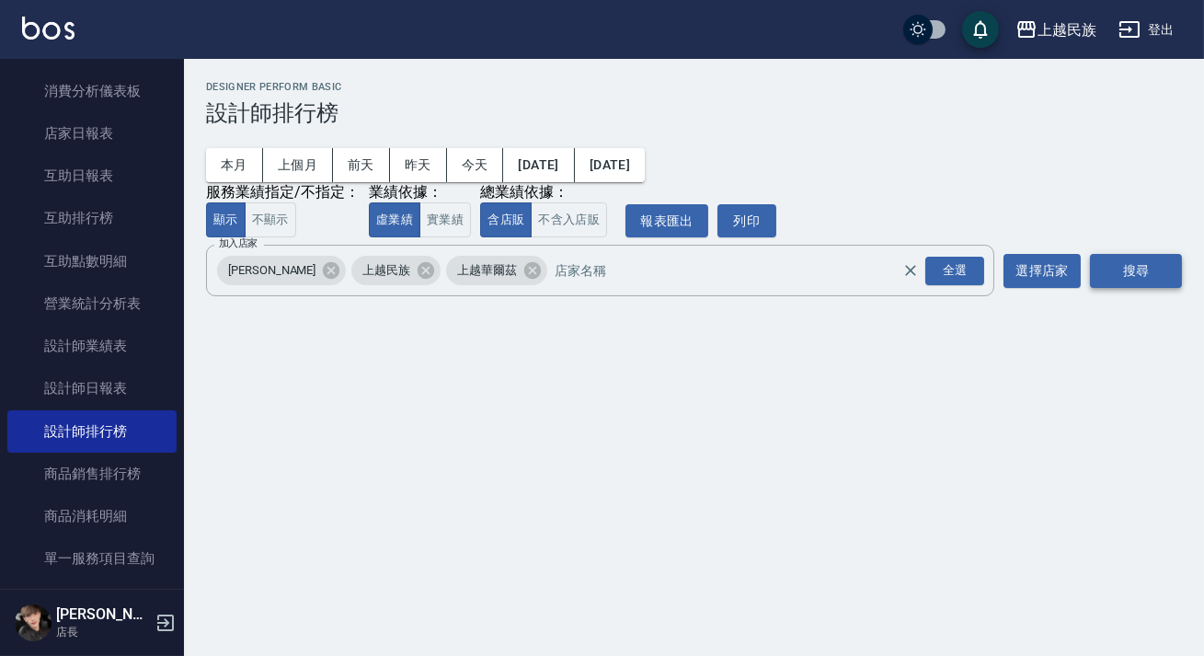
click at [1159, 267] on button "搜尋" at bounding box center [1136, 271] width 92 height 34
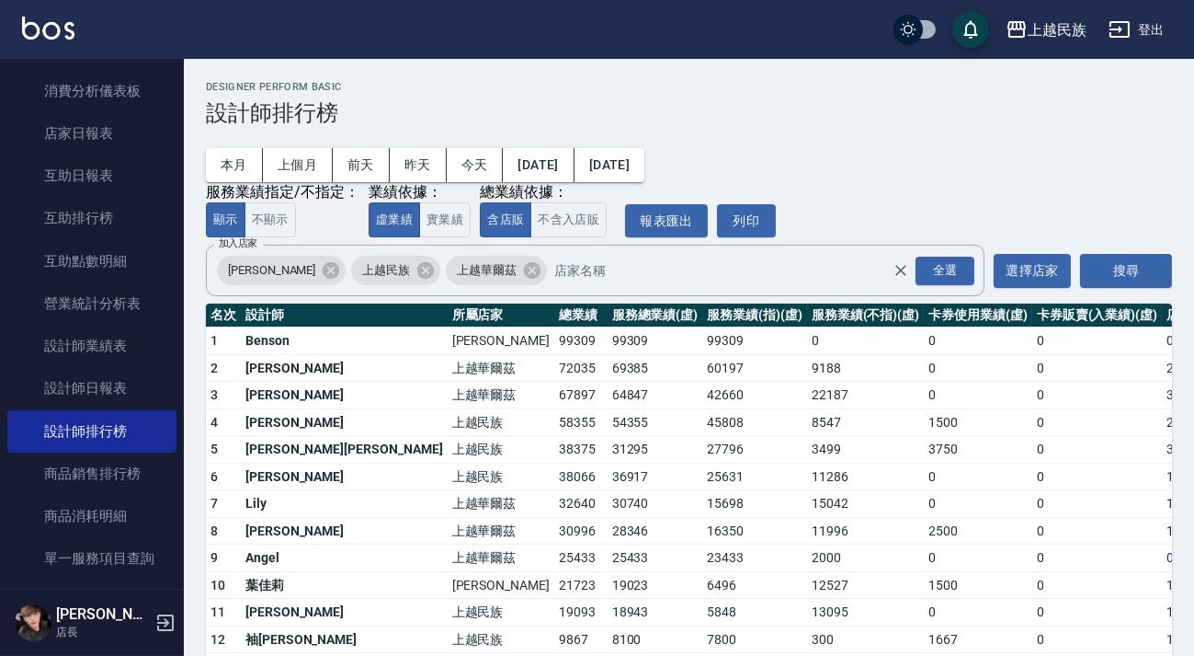
click at [1126, 27] on icon "button" at bounding box center [1120, 29] width 22 height 22
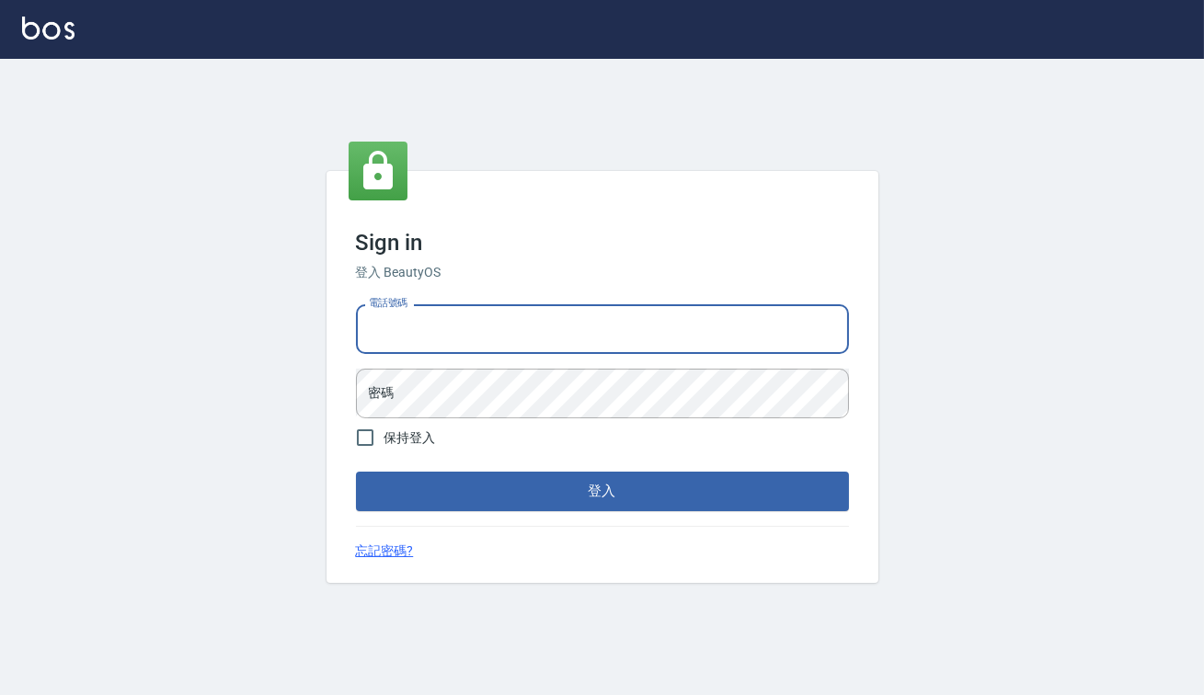
type input "0938317317"
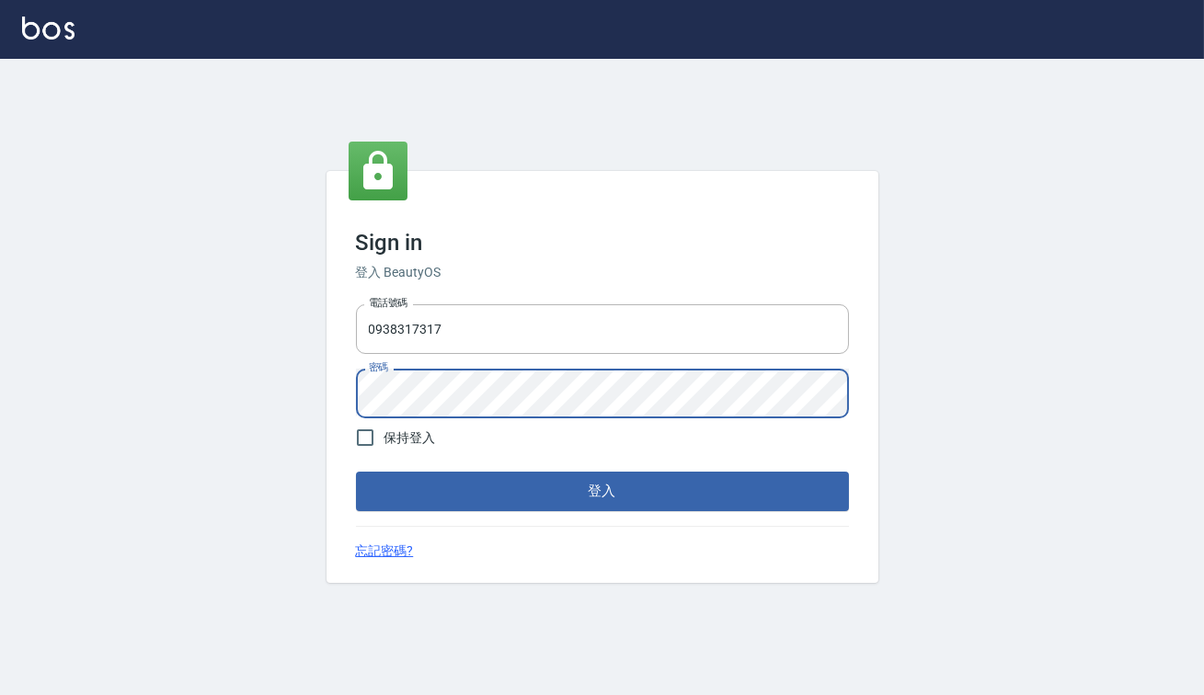
click at [356, 472] on button "登入" at bounding box center [602, 491] width 493 height 39
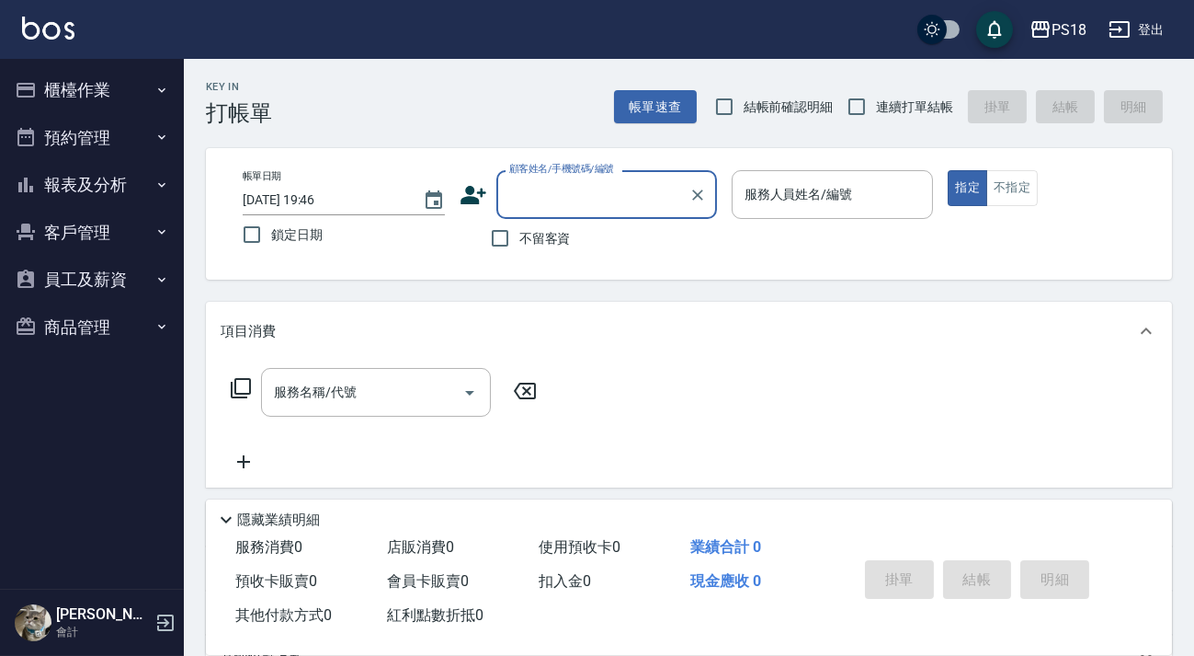
click at [102, 178] on button "報表及分析" at bounding box center [91, 185] width 169 height 48
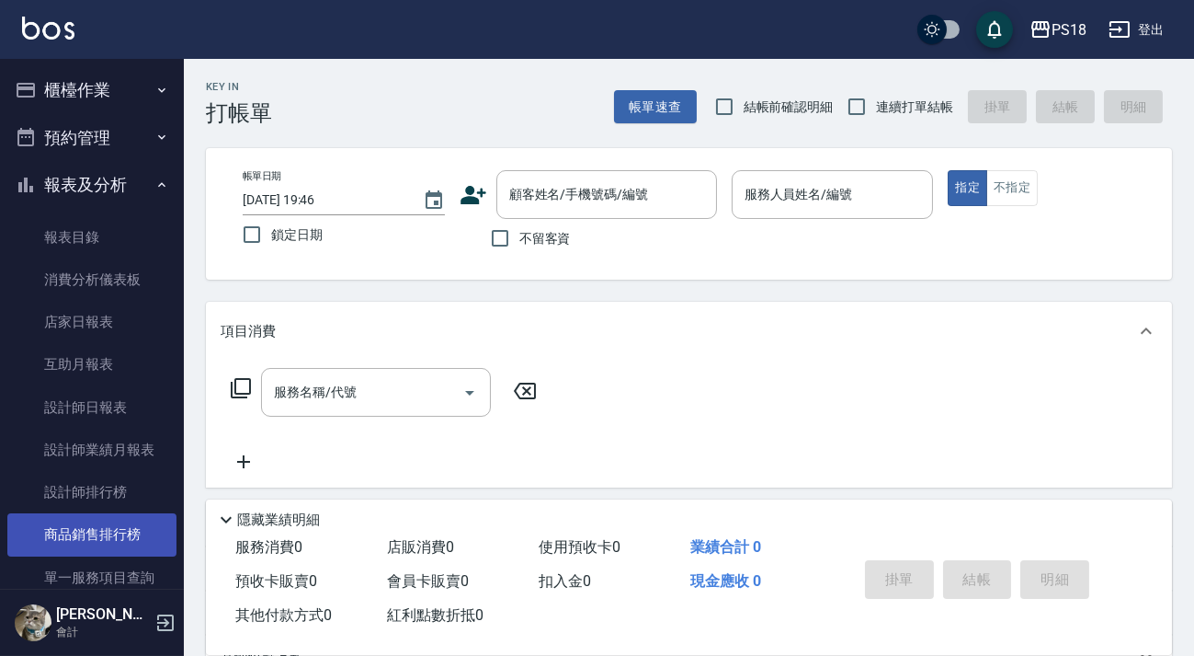
scroll to position [83, 0]
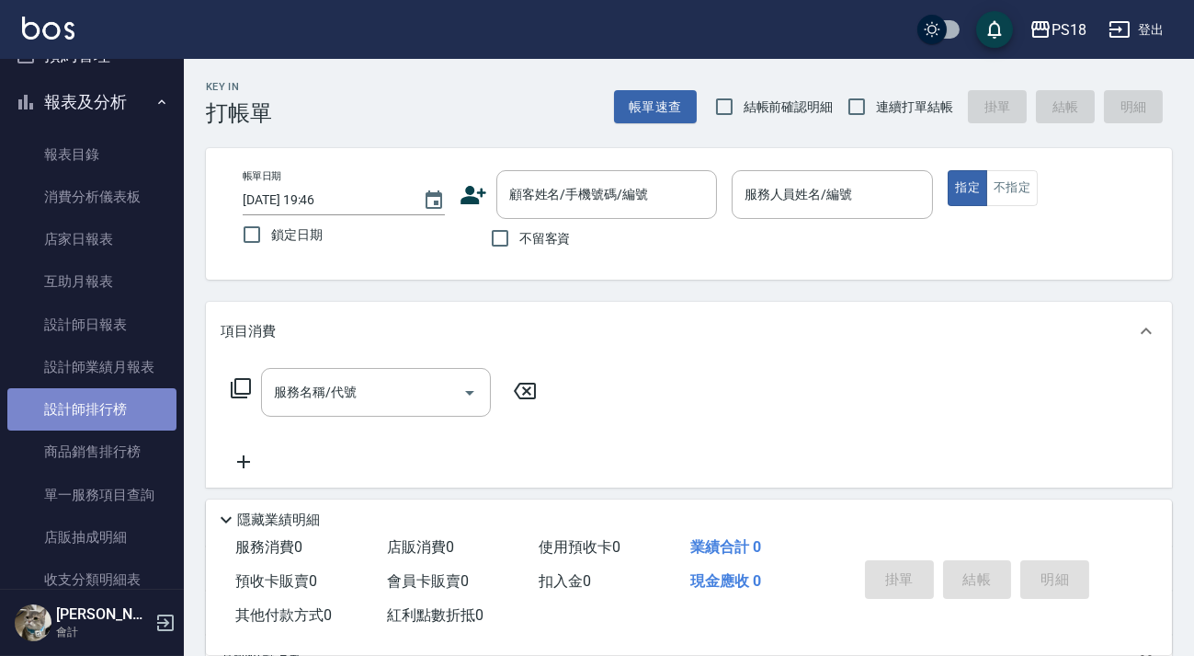
click at [104, 417] on link "設計師排行榜" at bounding box center [91, 409] width 169 height 42
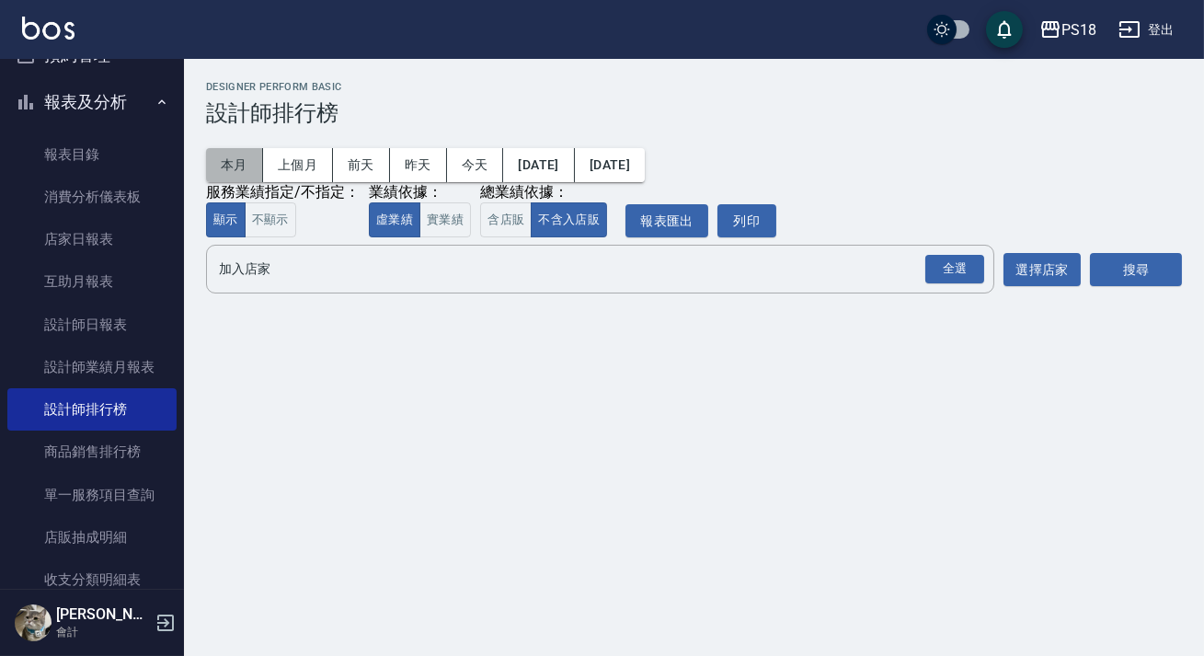
click at [257, 155] on button "本月" at bounding box center [234, 165] width 57 height 34
click at [506, 229] on button "含店販" at bounding box center [505, 220] width 51 height 36
drag, startPoint x: 232, startPoint y: 182, endPoint x: 270, endPoint y: 188, distance: 39.0
click at [230, 183] on div "服務業績指定/不指定：" at bounding box center [283, 192] width 154 height 19
drag, startPoint x: 958, startPoint y: 263, endPoint x: 1000, endPoint y: 267, distance: 42.5
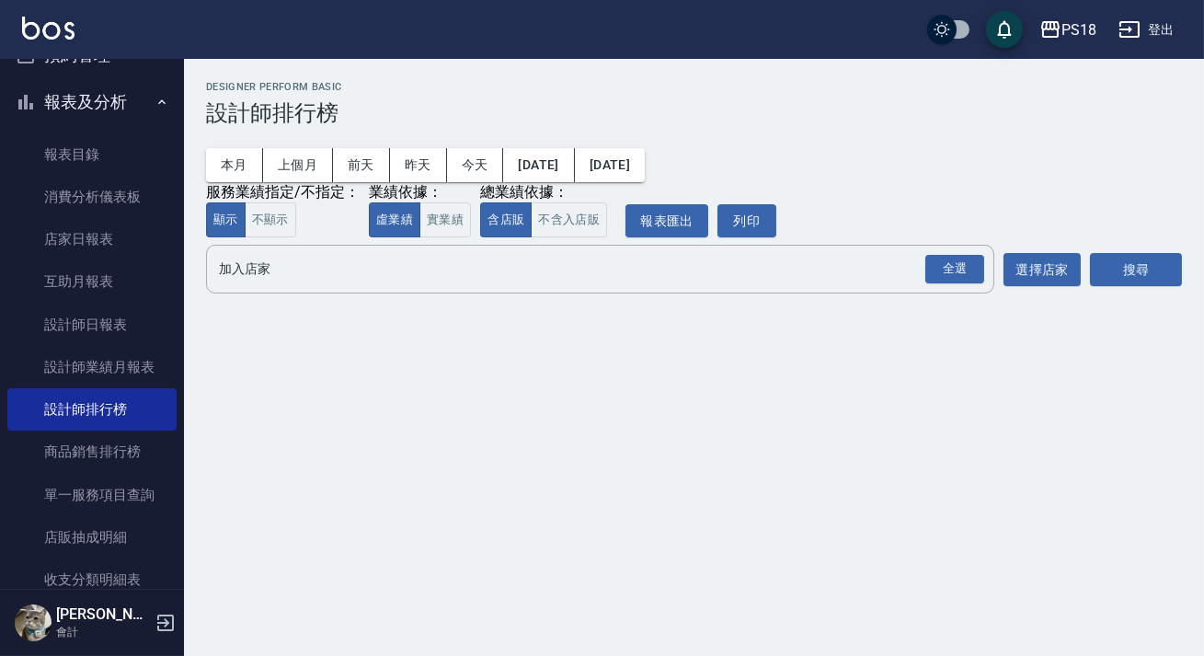
click at [958, 264] on div "全選" at bounding box center [954, 269] width 59 height 29
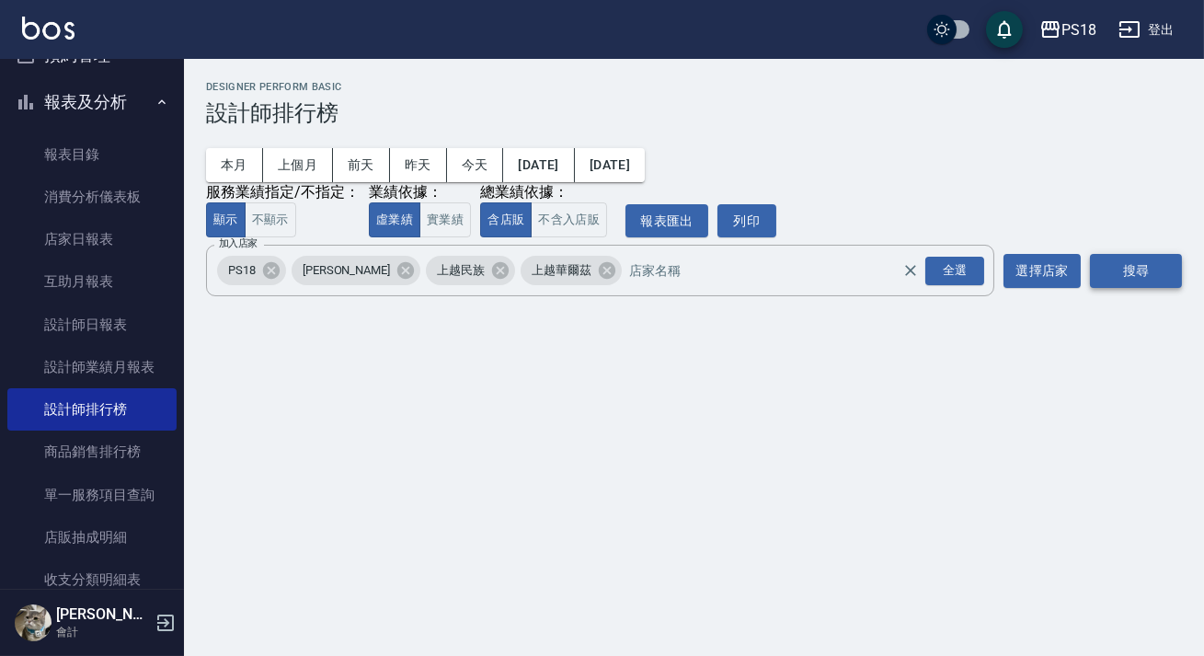
click at [1103, 270] on button "搜尋" at bounding box center [1136, 271] width 92 height 34
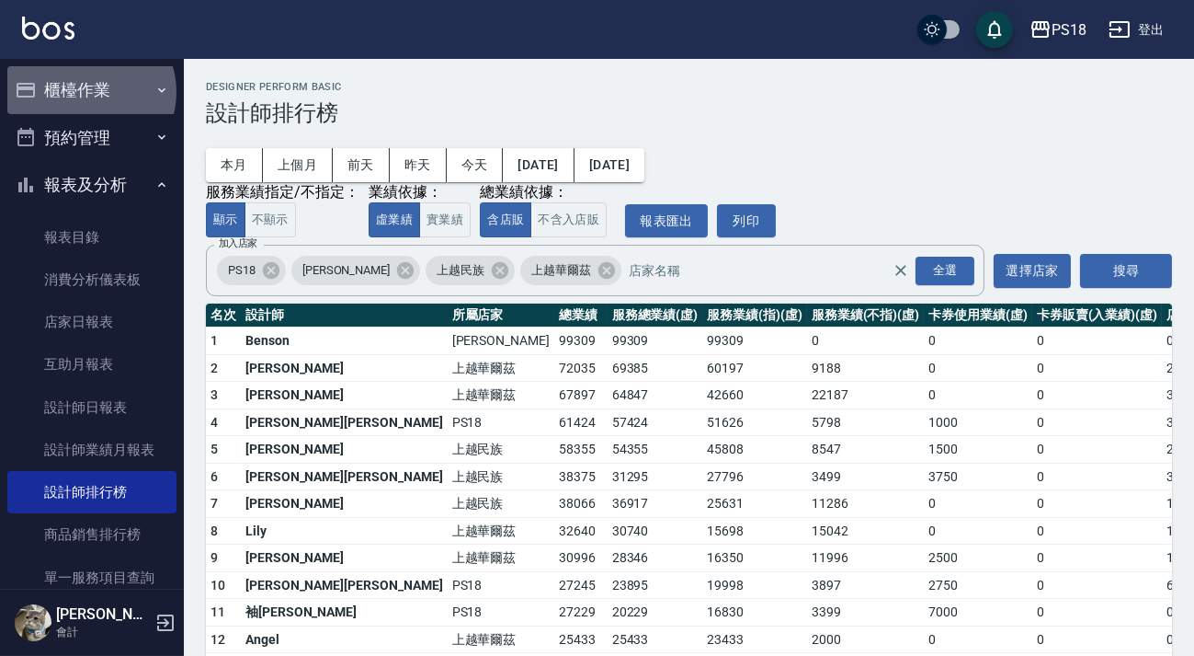
click at [89, 92] on button "櫃檯作業" at bounding box center [91, 90] width 169 height 48
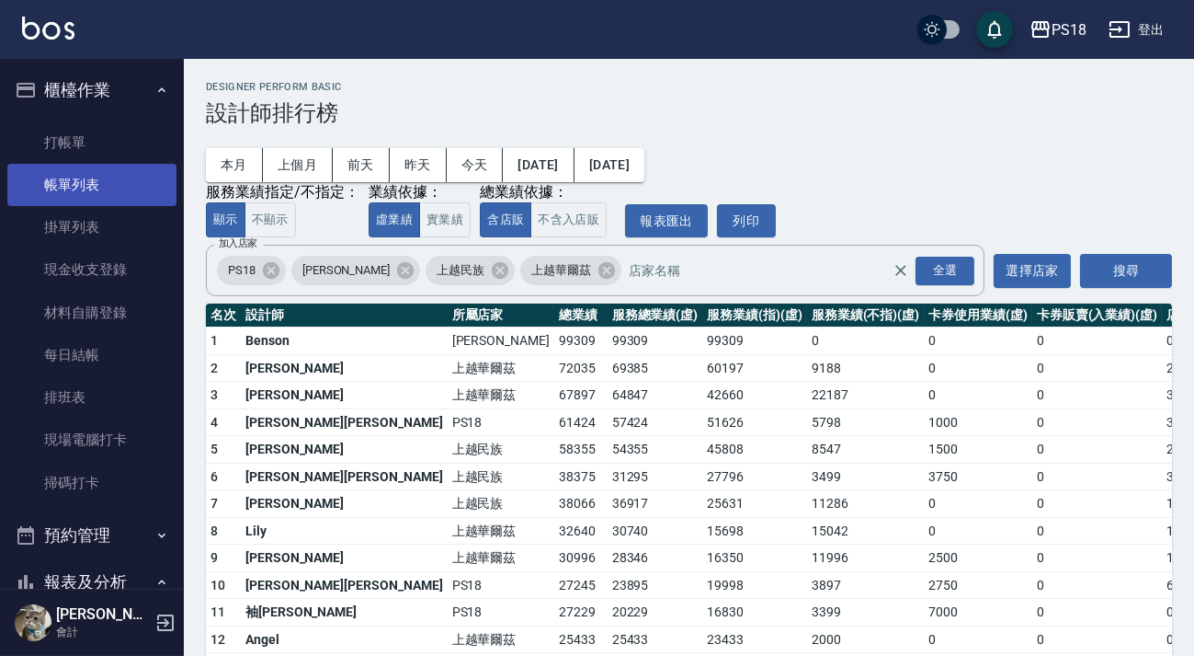
click at [115, 197] on link "帳單列表" at bounding box center [91, 185] width 169 height 42
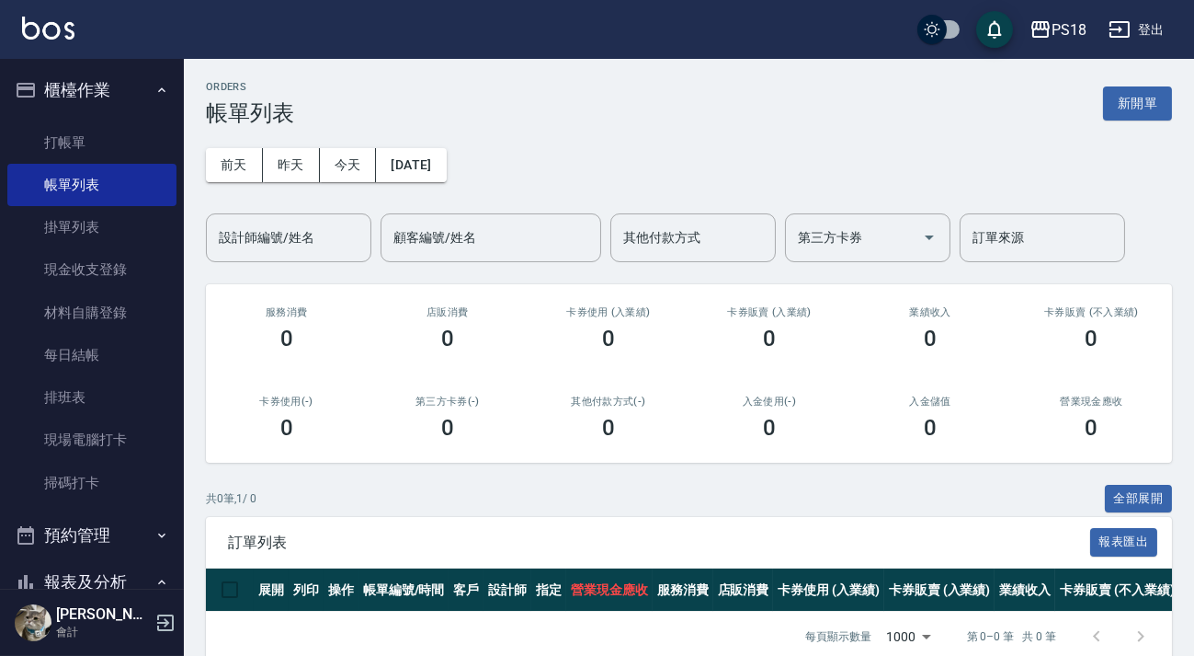
click at [1141, 37] on button "登出" at bounding box center [1137, 30] width 71 height 34
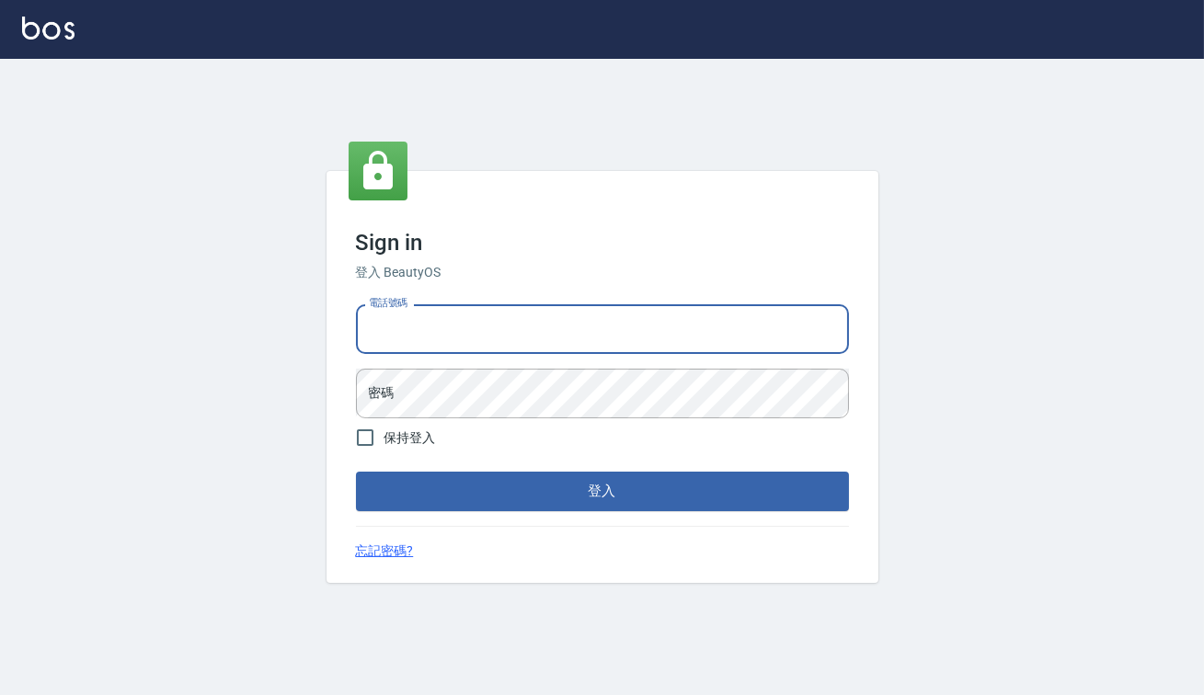
type input "0938917261"
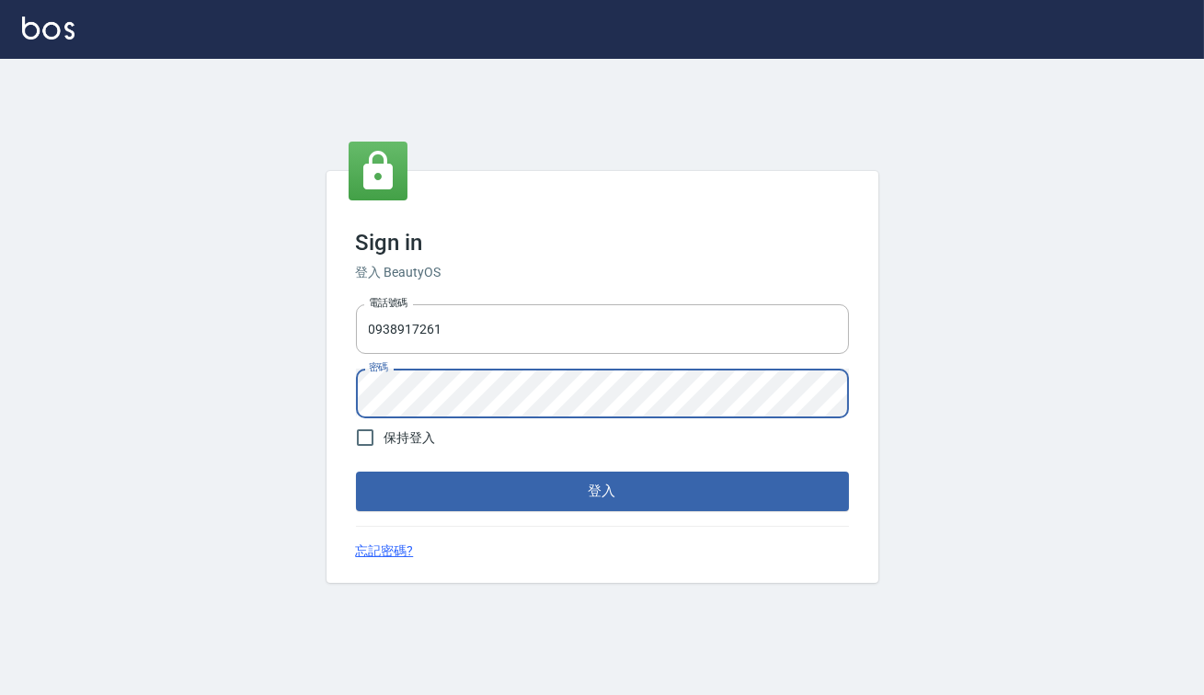
click at [356, 472] on button "登入" at bounding box center [602, 491] width 493 height 39
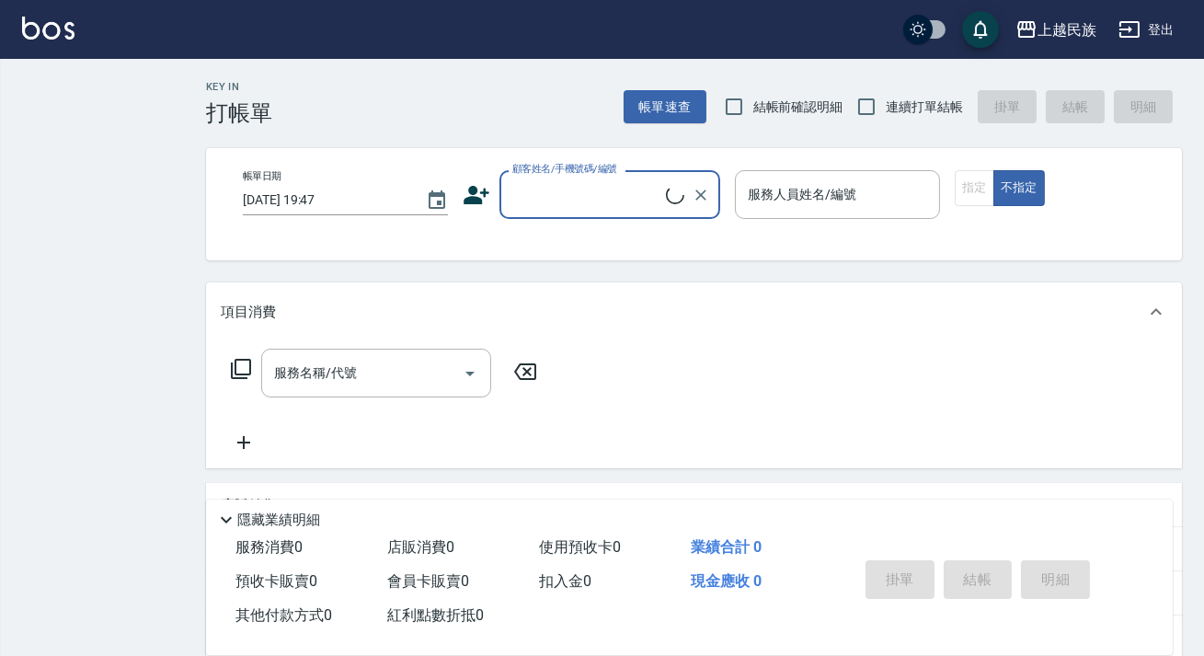
click at [113, 102] on div "上越民族 登出 Key In 打帳單 帳單速查 結帳前確認明細 連續打單結帳 掛單 結帳 明細 帳單日期 2025/10/10 19:47 顧客姓名/手機號碼…" at bounding box center [602, 438] width 1204 height 876
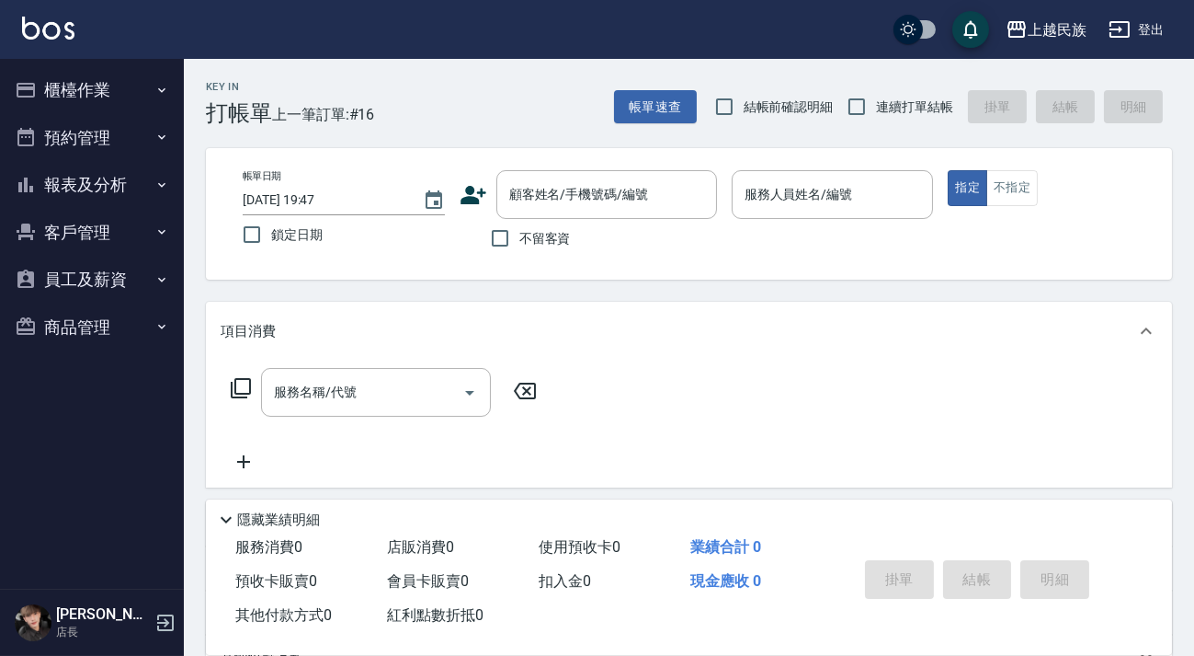
click at [128, 98] on button "櫃檯作業" at bounding box center [91, 90] width 169 height 48
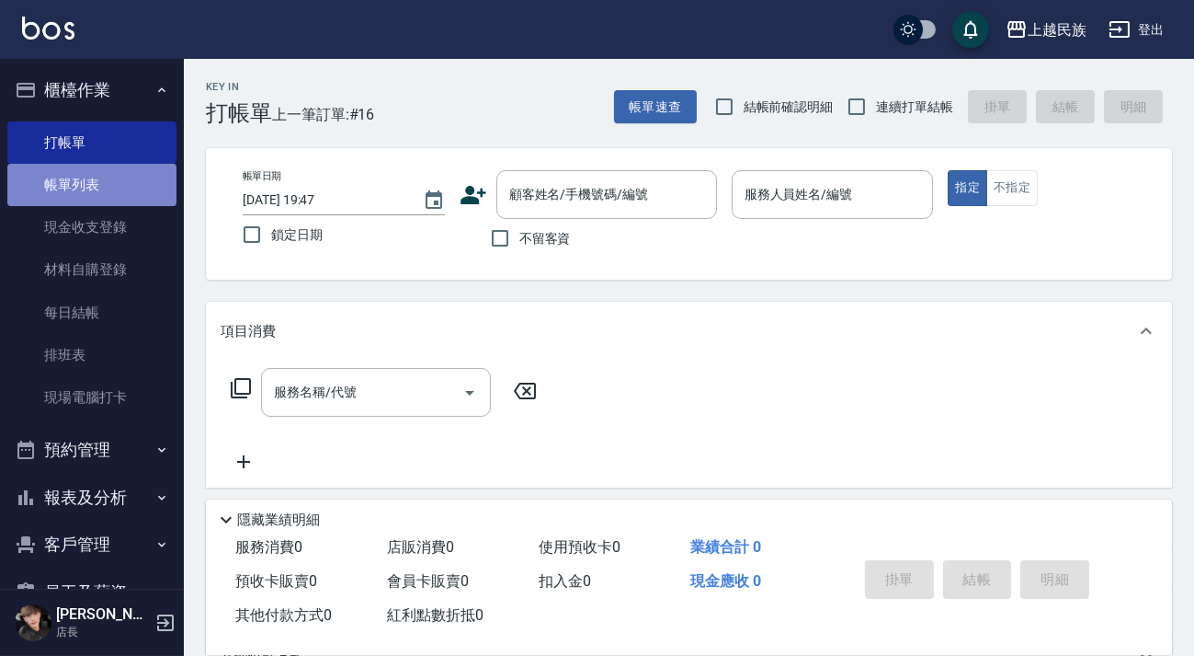
click at [127, 197] on link "帳單列表" at bounding box center [91, 185] width 169 height 42
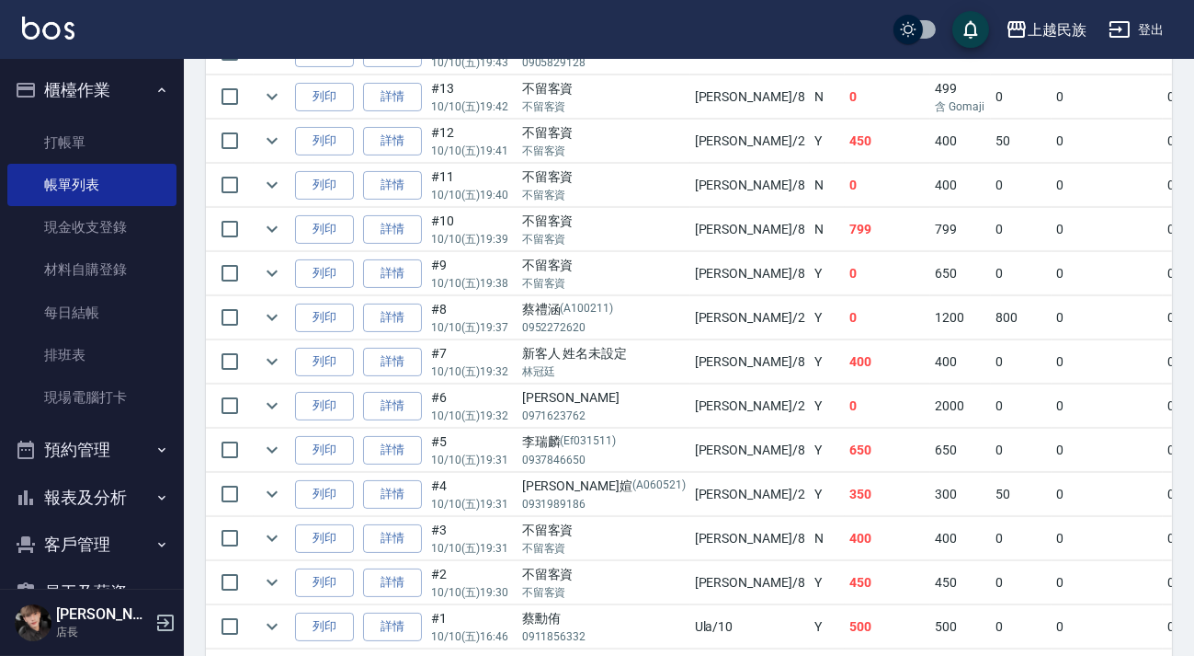
scroll to position [745, 0]
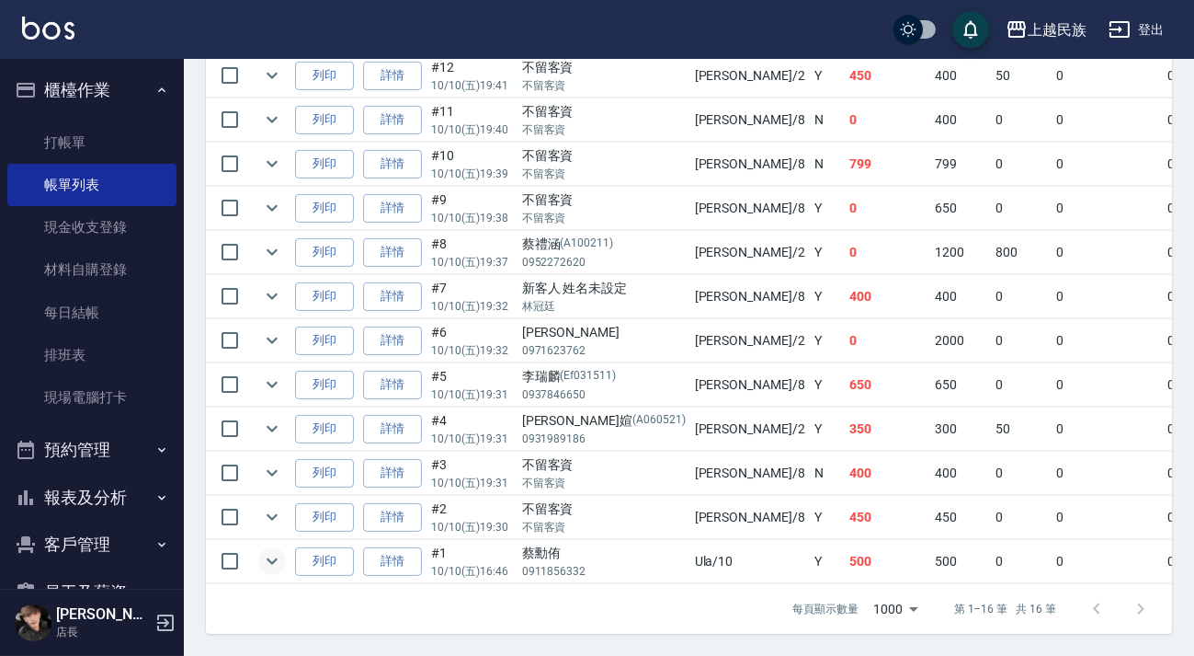
click at [273, 550] on icon "expand row" at bounding box center [272, 561] width 22 height 22
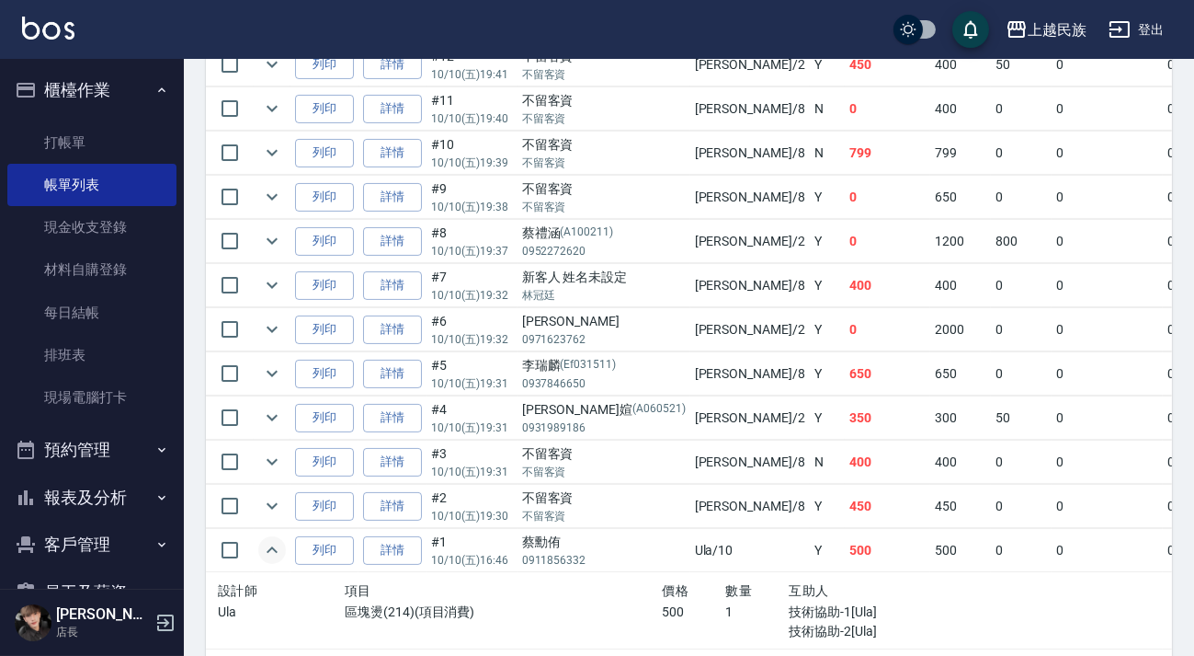
scroll to position [820, 0]
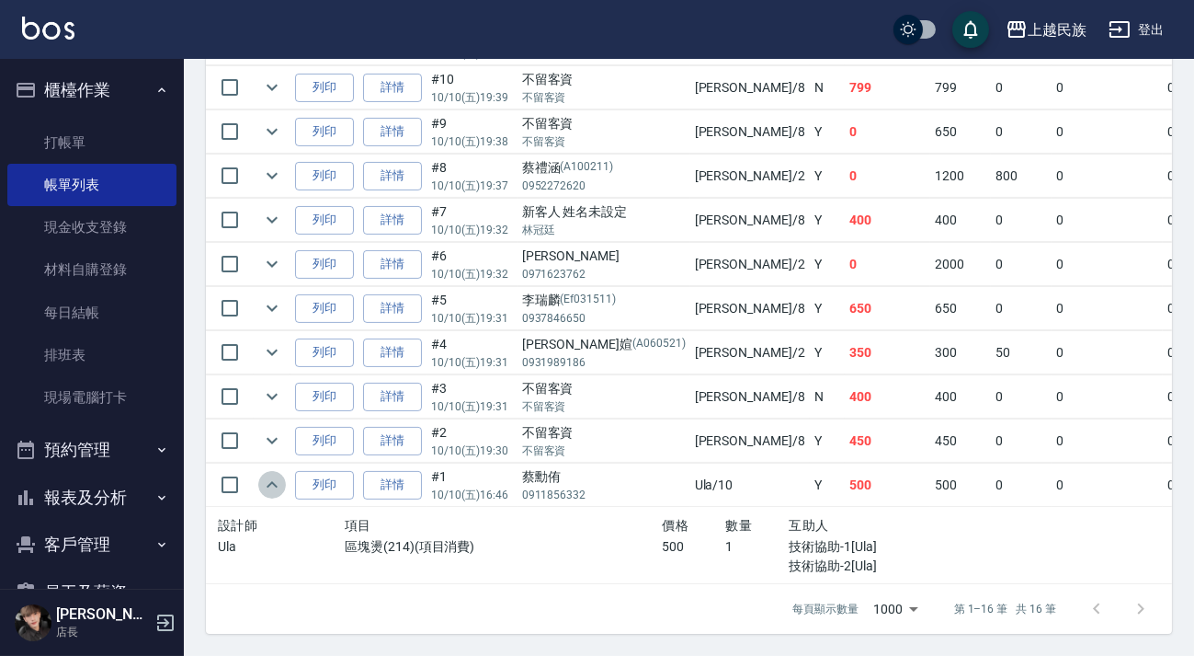
click at [269, 474] on icon "expand row" at bounding box center [272, 485] width 22 height 22
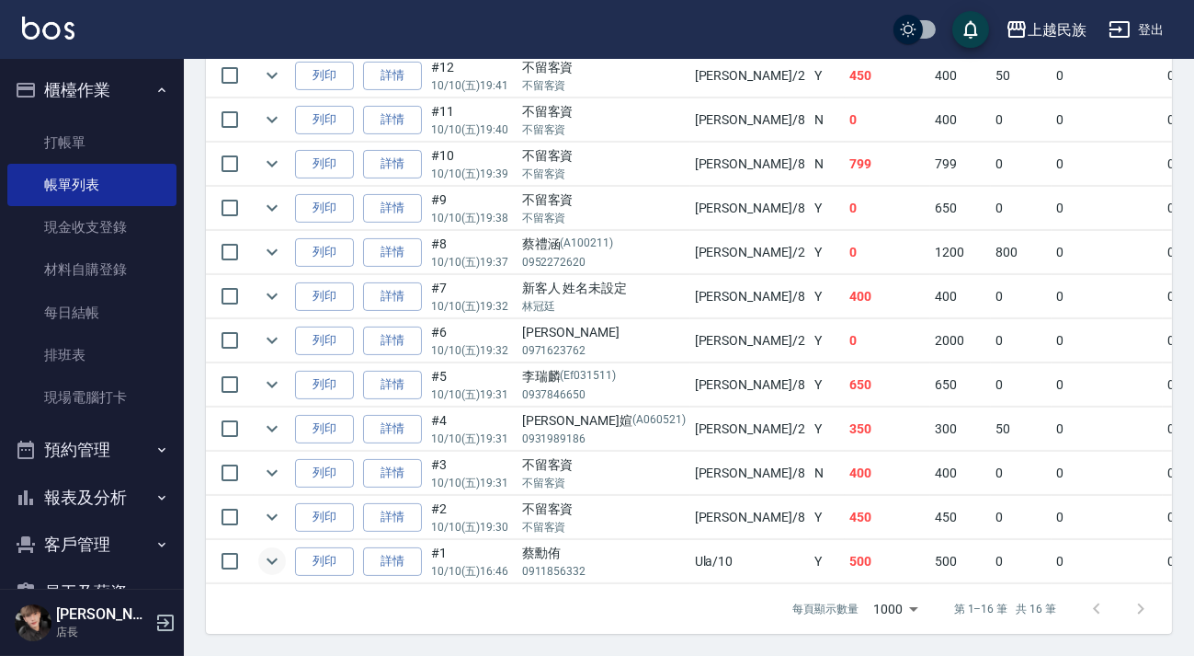
scroll to position [745, 0]
click at [270, 336] on icon "expand row" at bounding box center [272, 340] width 22 height 22
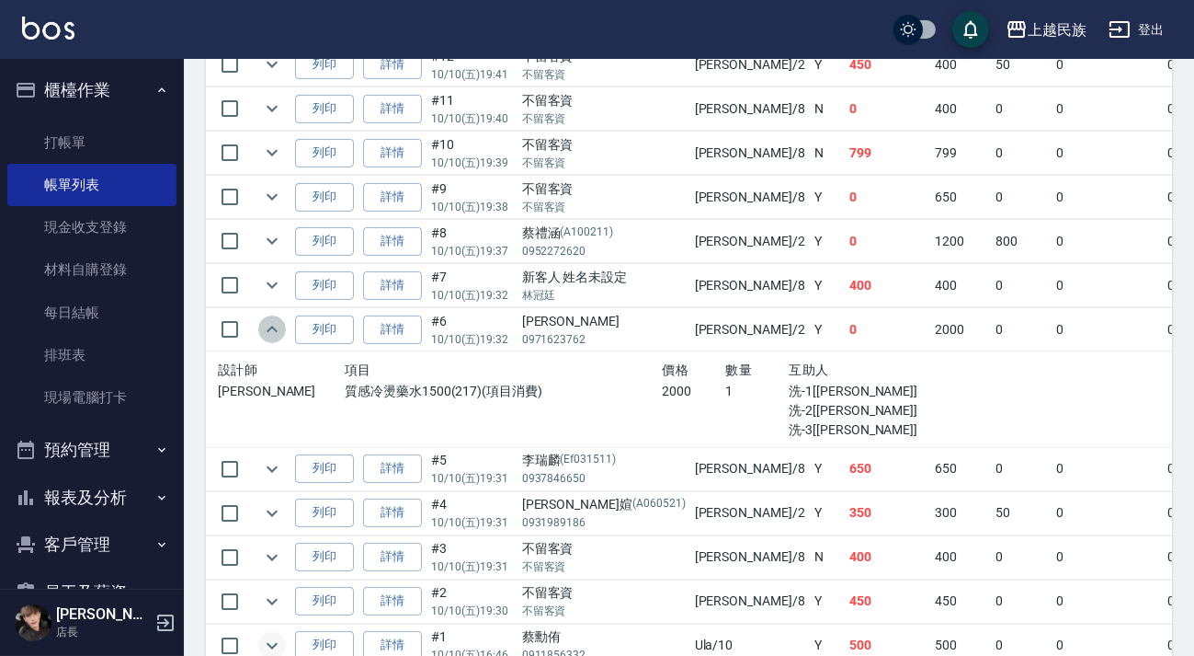
click at [270, 336] on icon "expand row" at bounding box center [272, 329] width 22 height 22
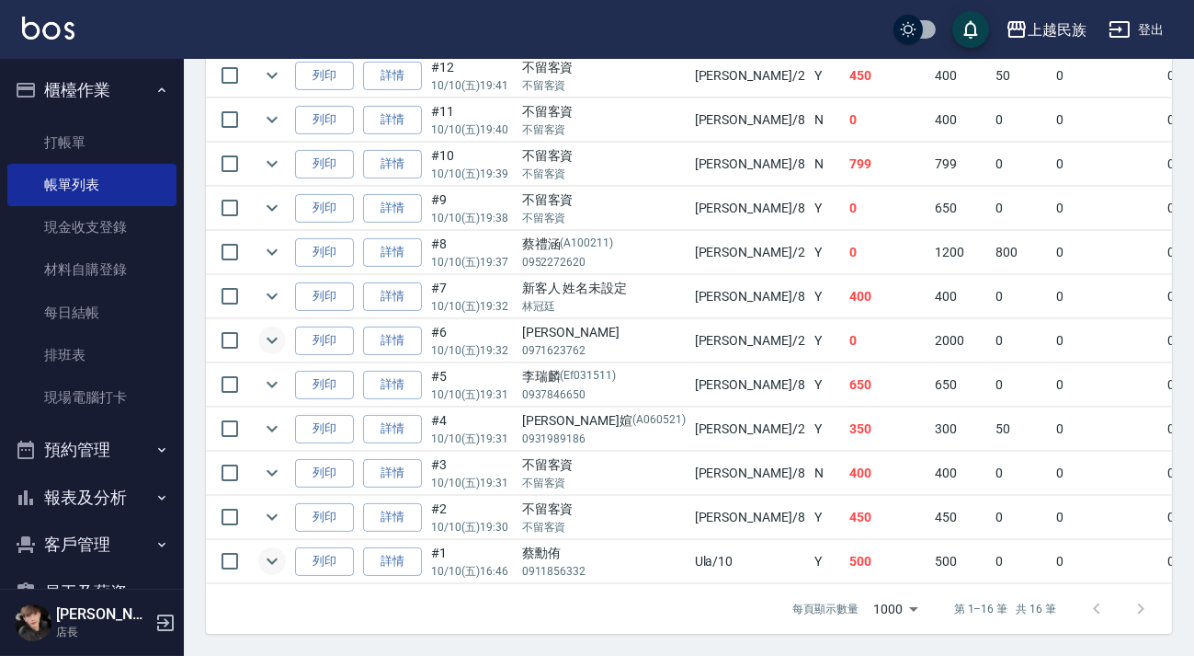
click at [287, 256] on td at bounding box center [272, 252] width 37 height 43
click at [280, 245] on icon "expand row" at bounding box center [272, 252] width 22 height 22
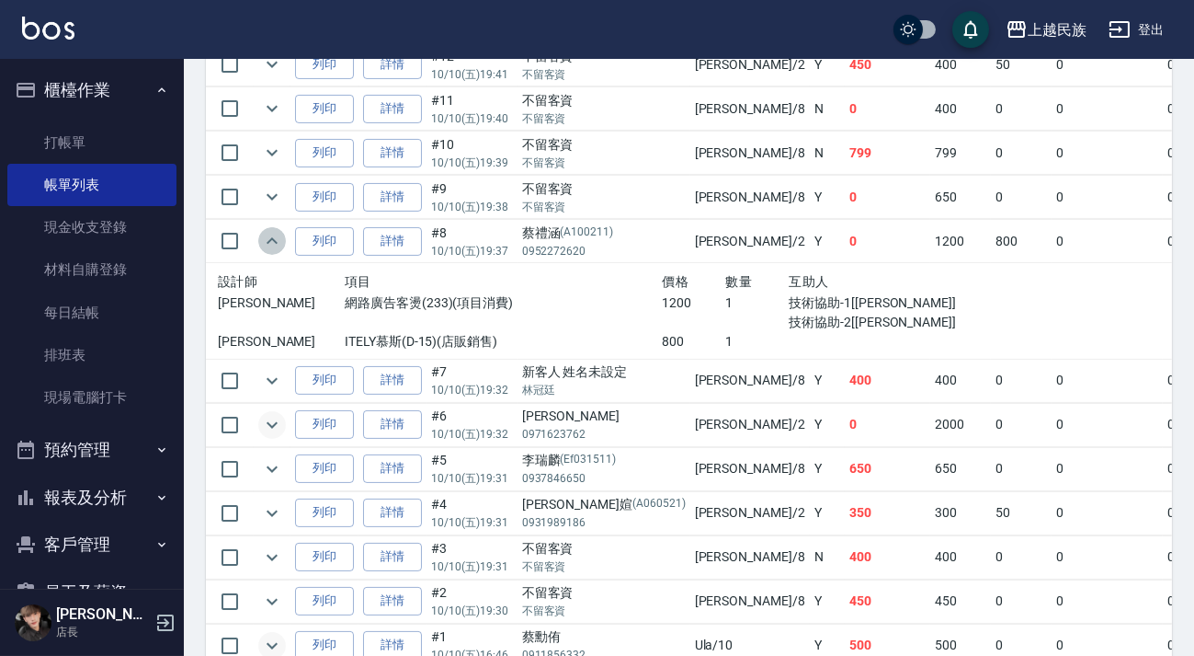
click at [279, 244] on icon "expand row" at bounding box center [272, 241] width 22 height 22
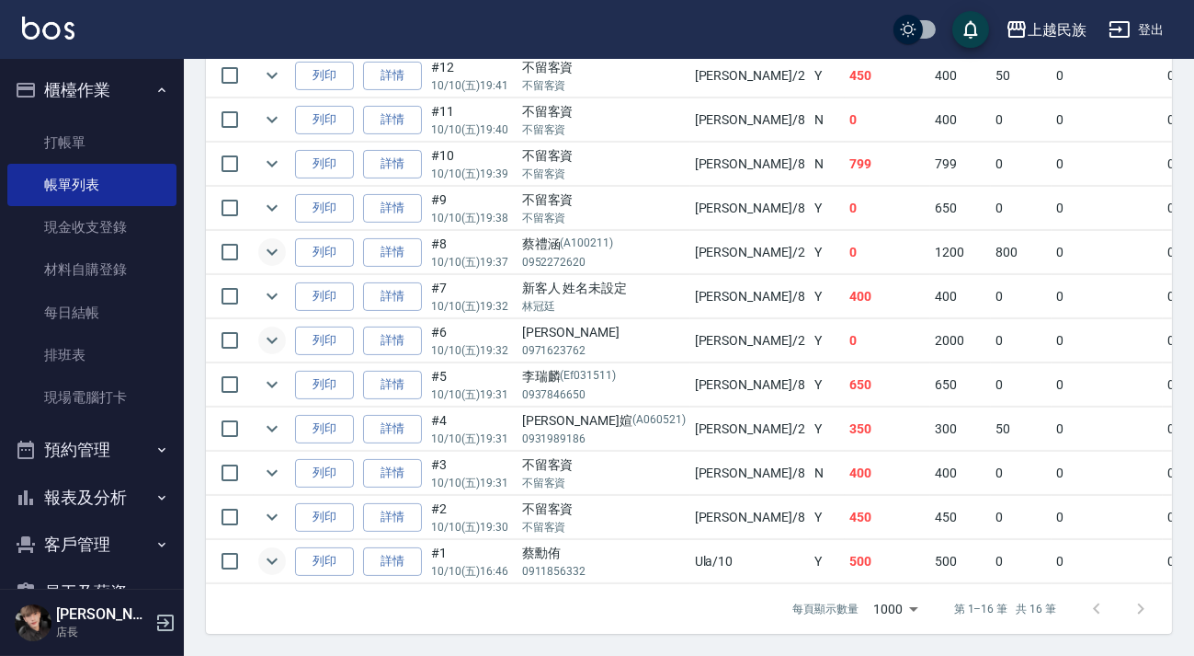
scroll to position [577, 0]
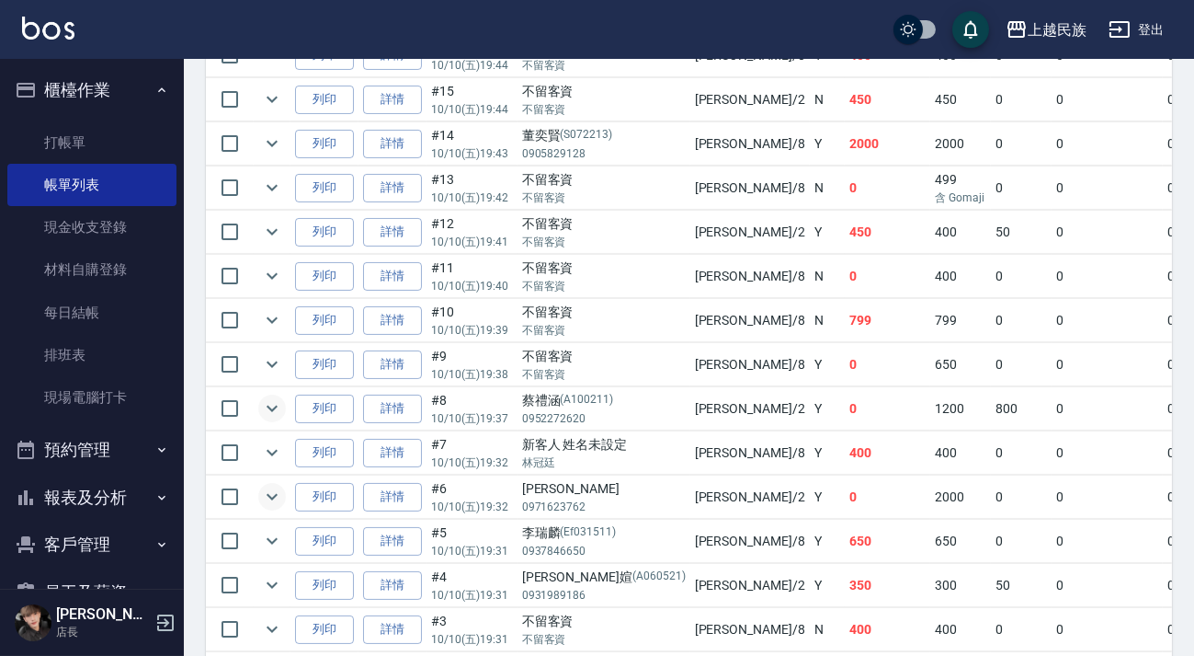
click at [86, 483] on button "報表及分析" at bounding box center [91, 498] width 169 height 48
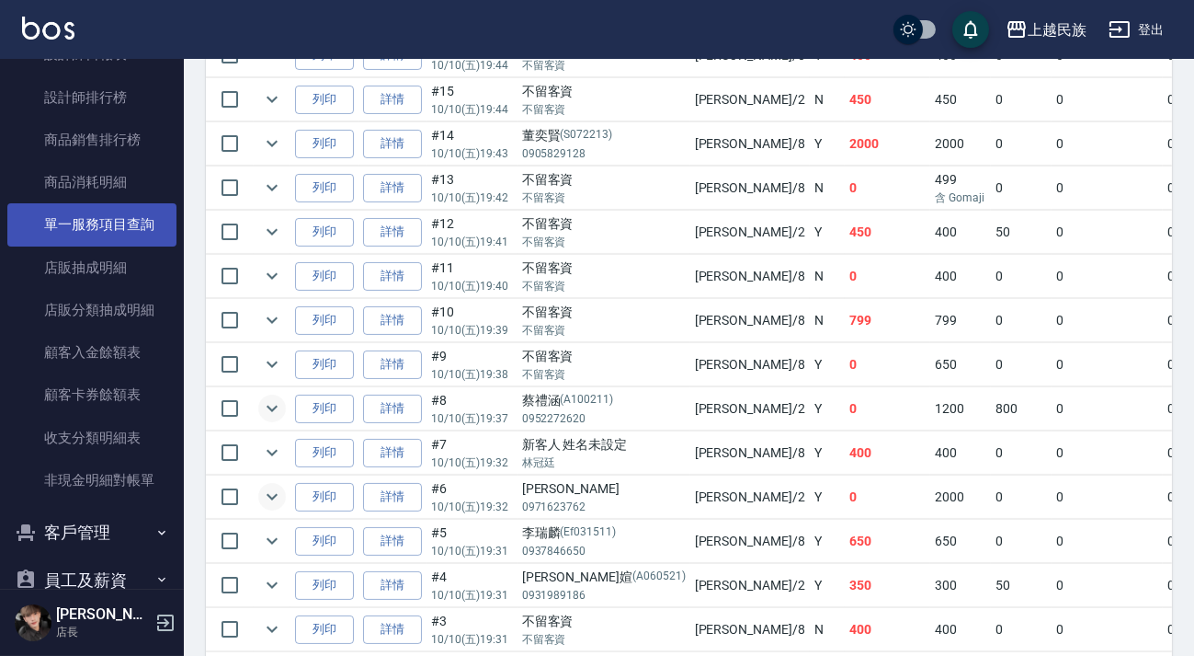
scroll to position [751, 0]
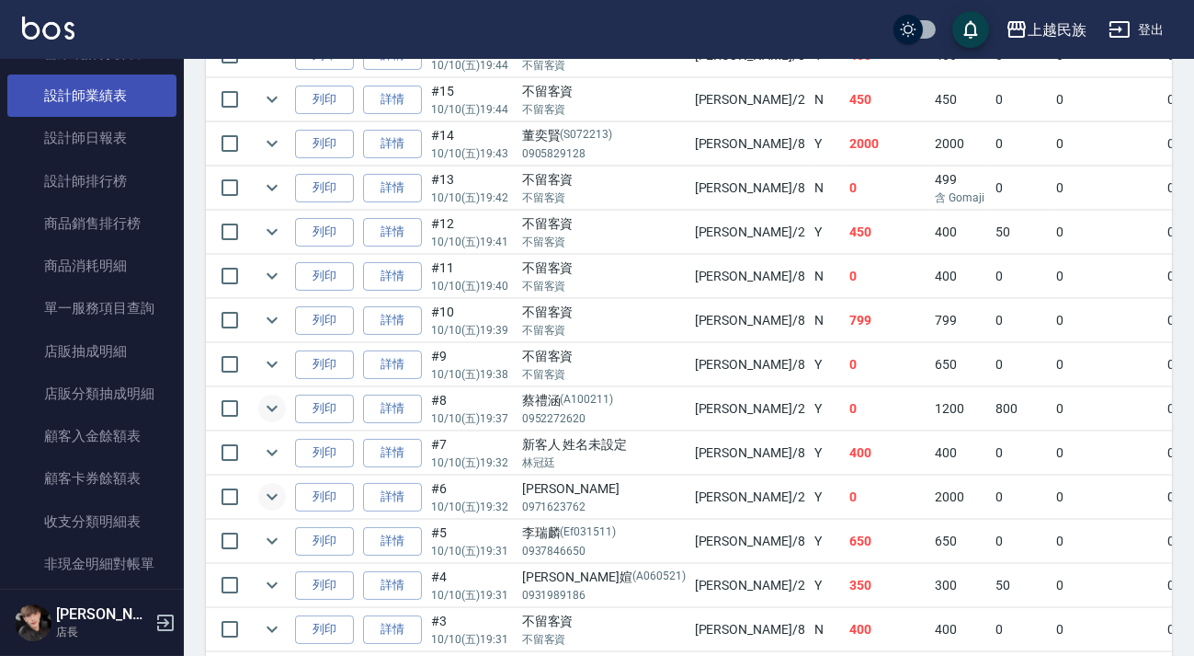
click at [83, 94] on link "設計師業績表" at bounding box center [91, 95] width 169 height 42
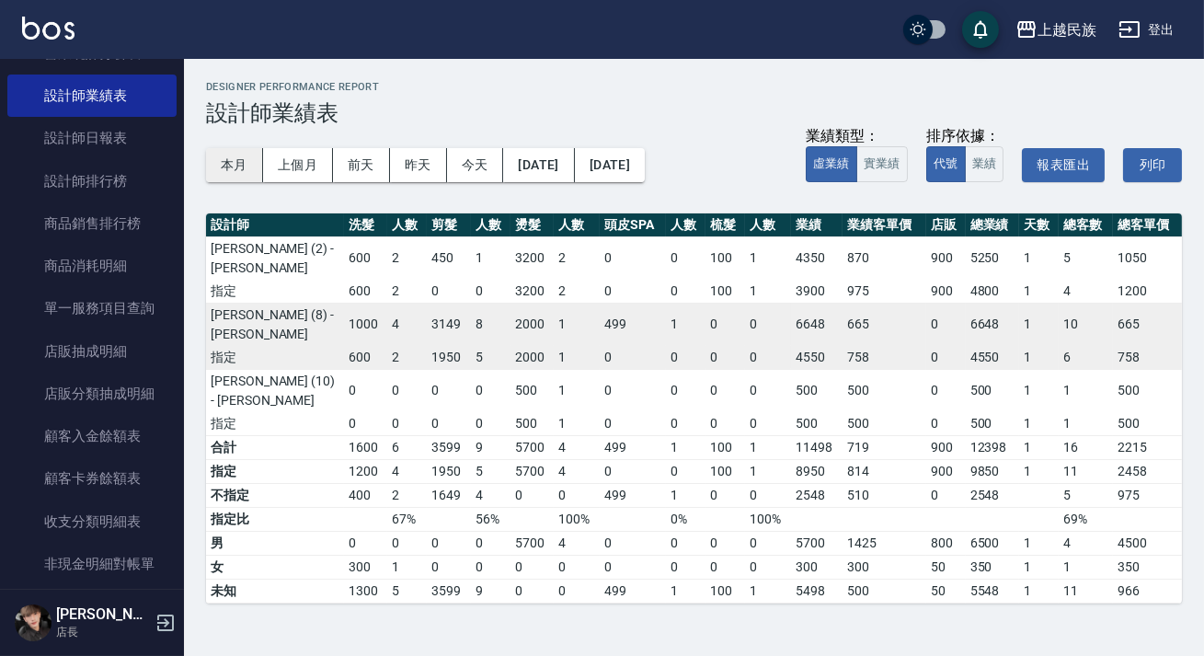
click at [211, 169] on button "本月" at bounding box center [234, 165] width 57 height 34
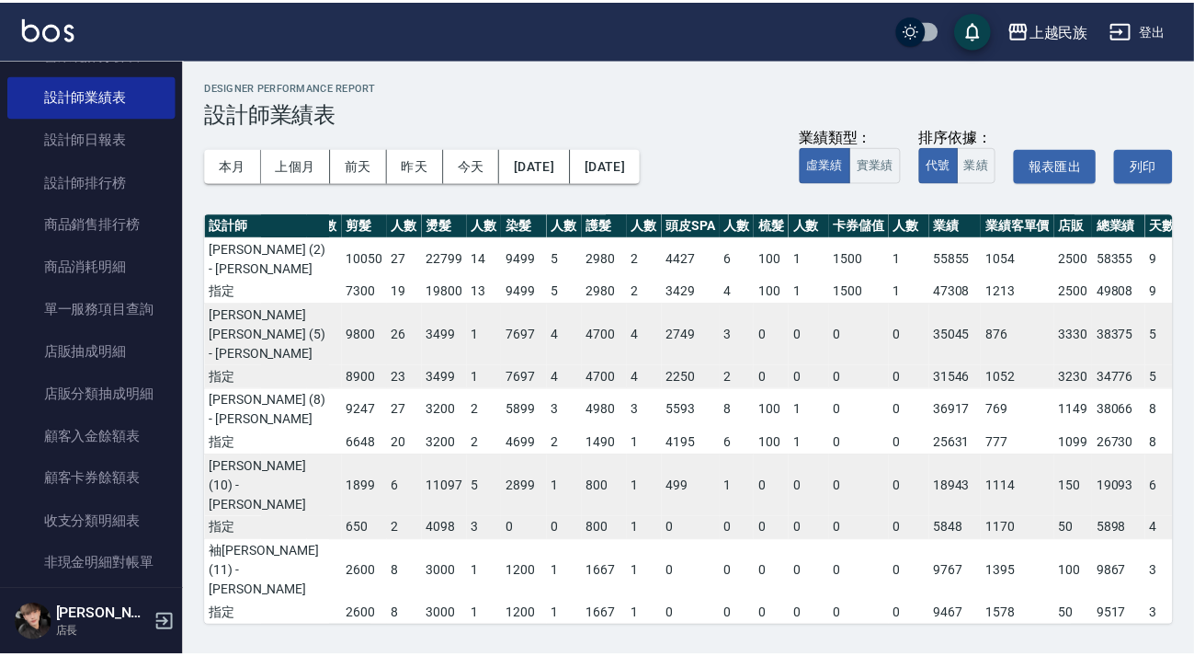
scroll to position [249, 0]
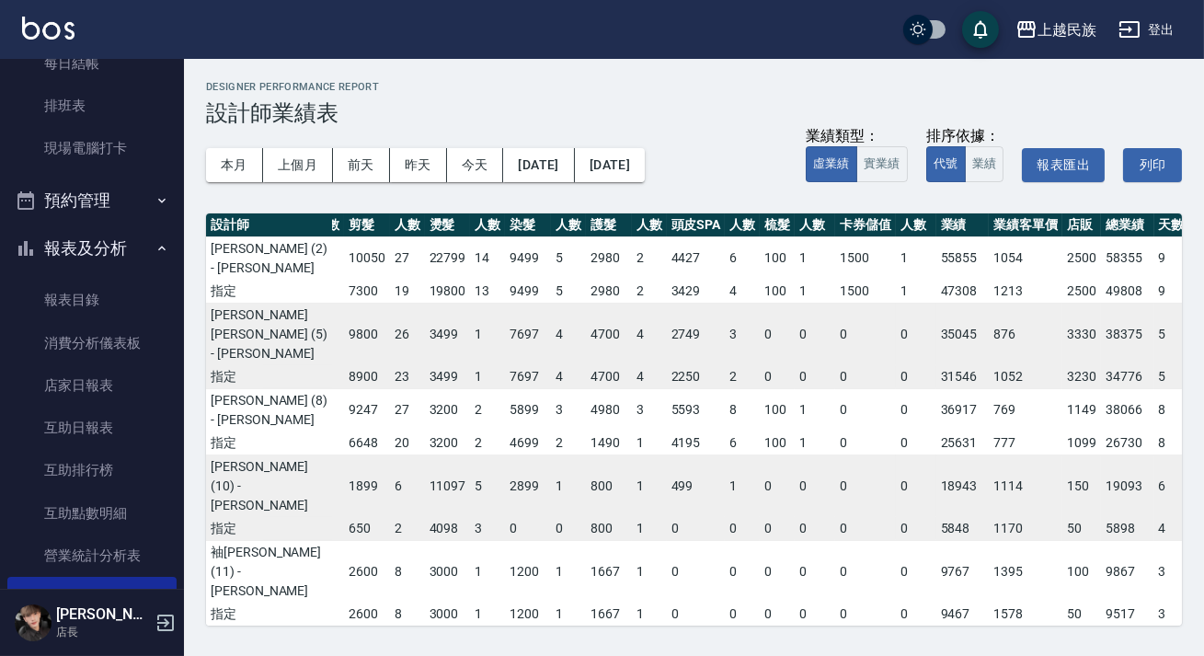
click at [52, 27] on img at bounding box center [48, 28] width 52 height 23
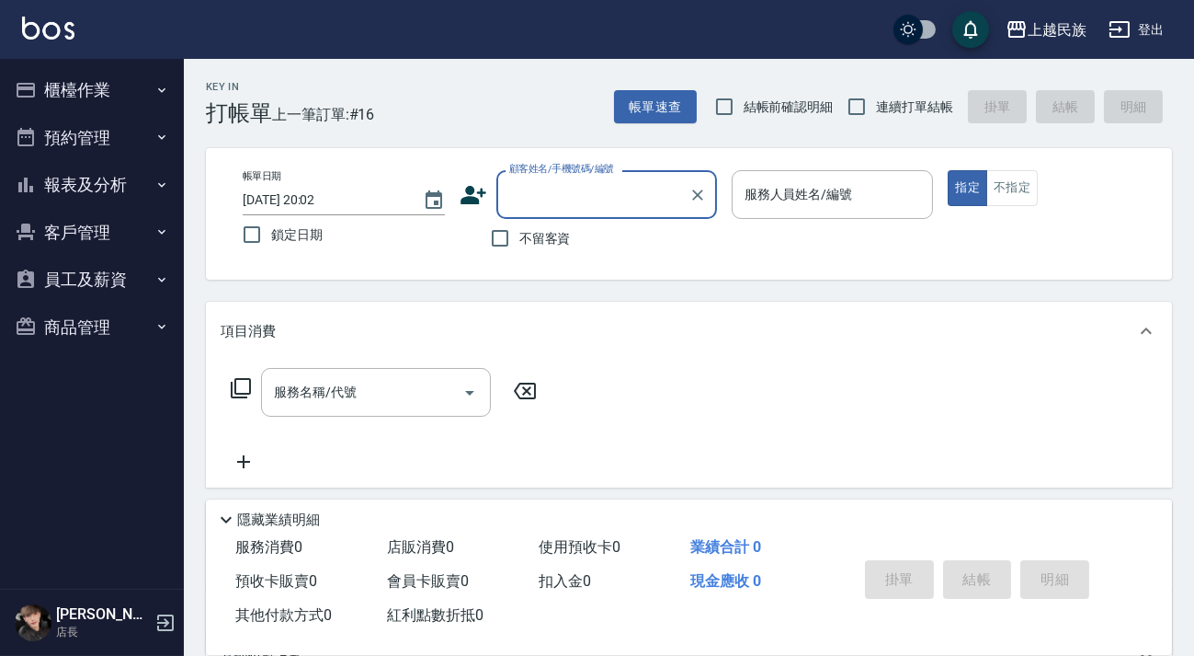
click at [171, 183] on button "報表及分析" at bounding box center [91, 185] width 169 height 48
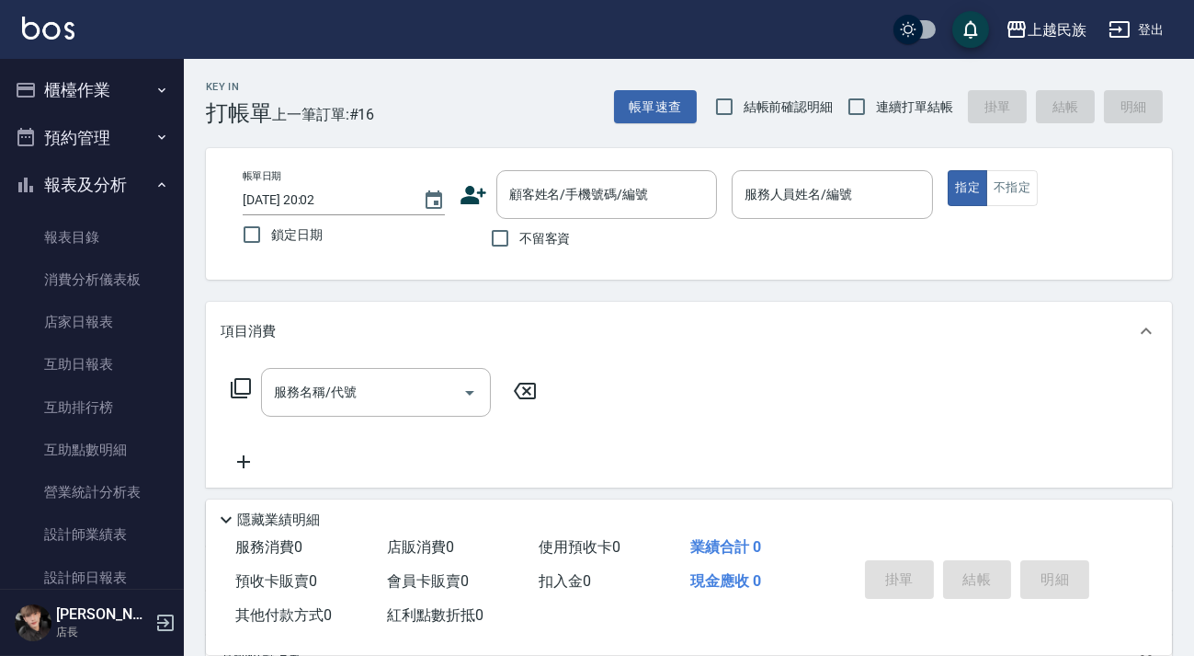
click at [165, 173] on button "報表及分析" at bounding box center [91, 185] width 169 height 48
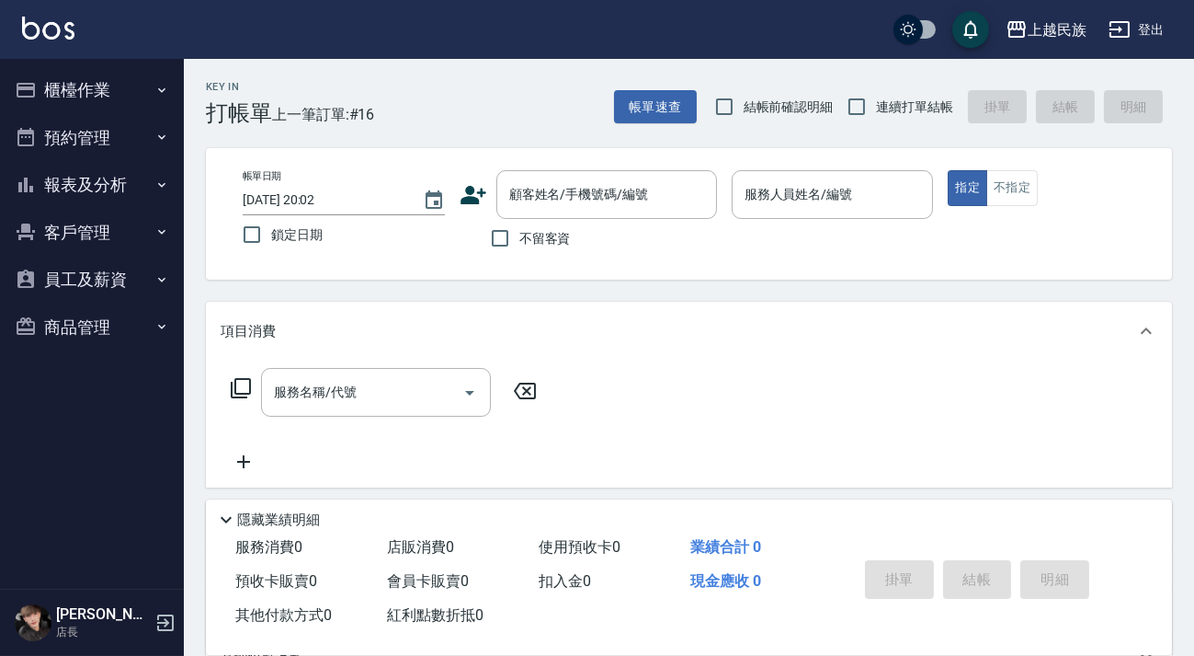
click at [141, 96] on button "櫃檯作業" at bounding box center [91, 90] width 169 height 48
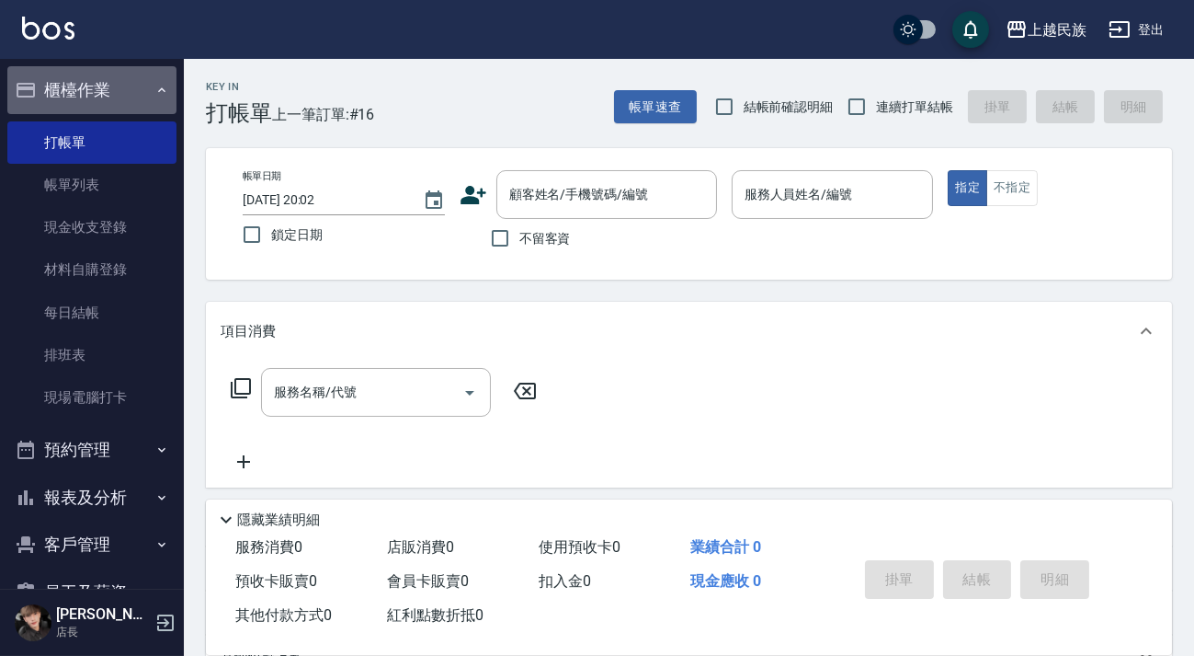
click at [143, 84] on button "櫃檯作業" at bounding box center [91, 90] width 169 height 48
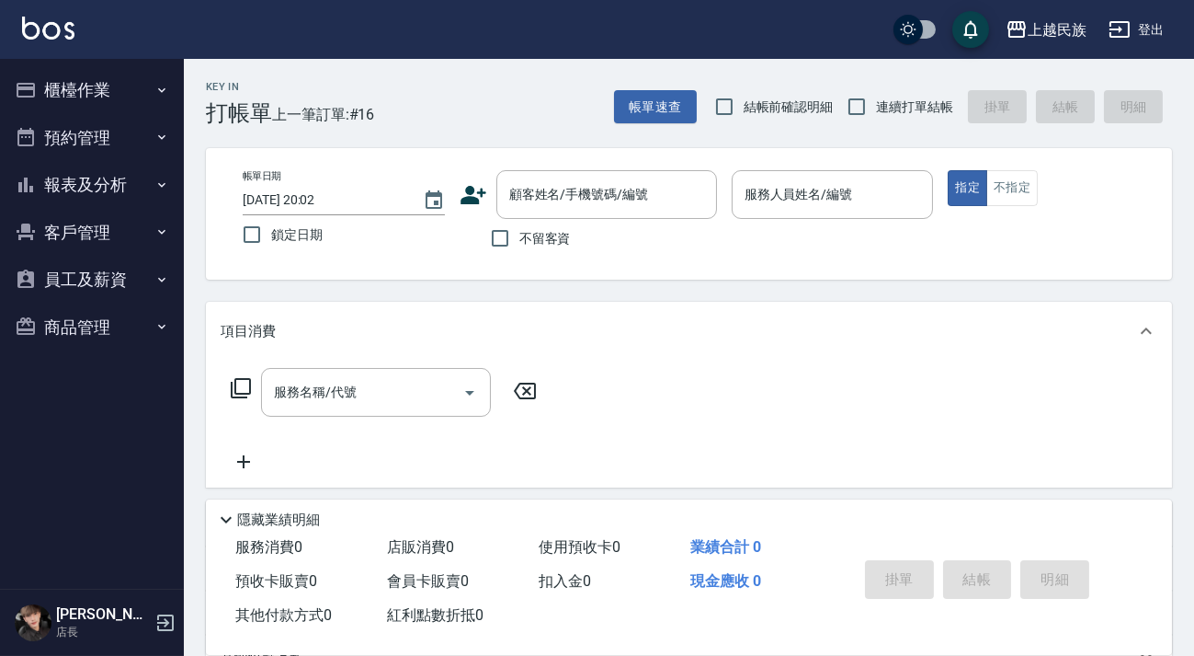
click at [138, 177] on button "報表及分析" at bounding box center [91, 185] width 169 height 48
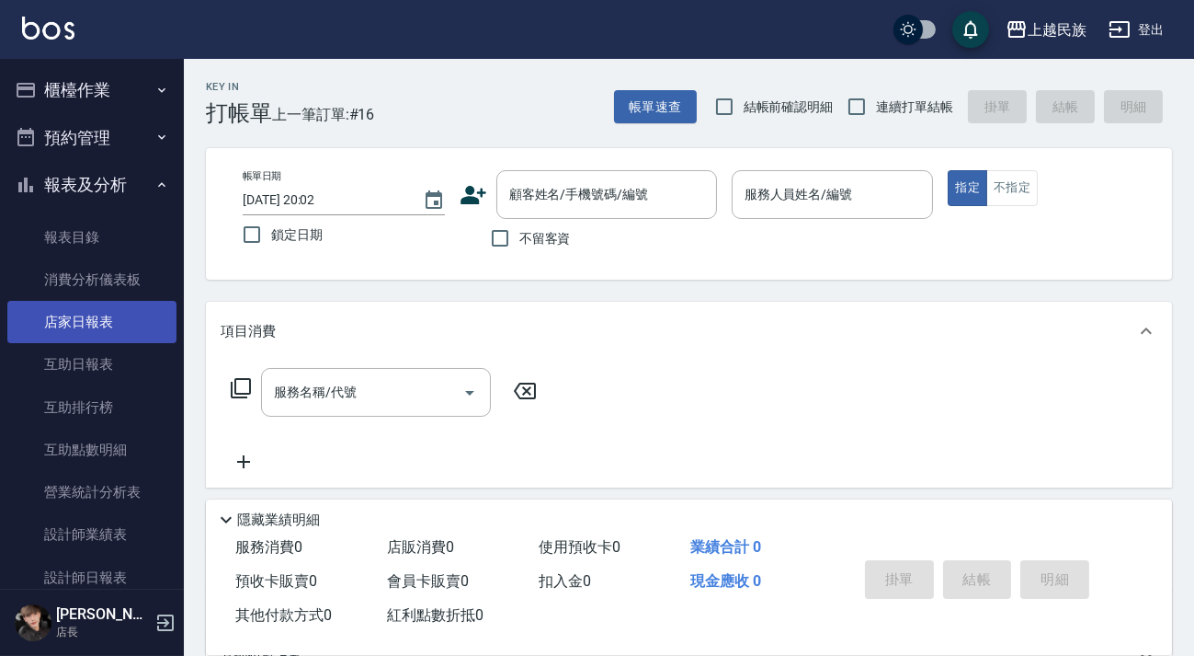
click at [135, 330] on link "店家日報表" at bounding box center [91, 322] width 169 height 42
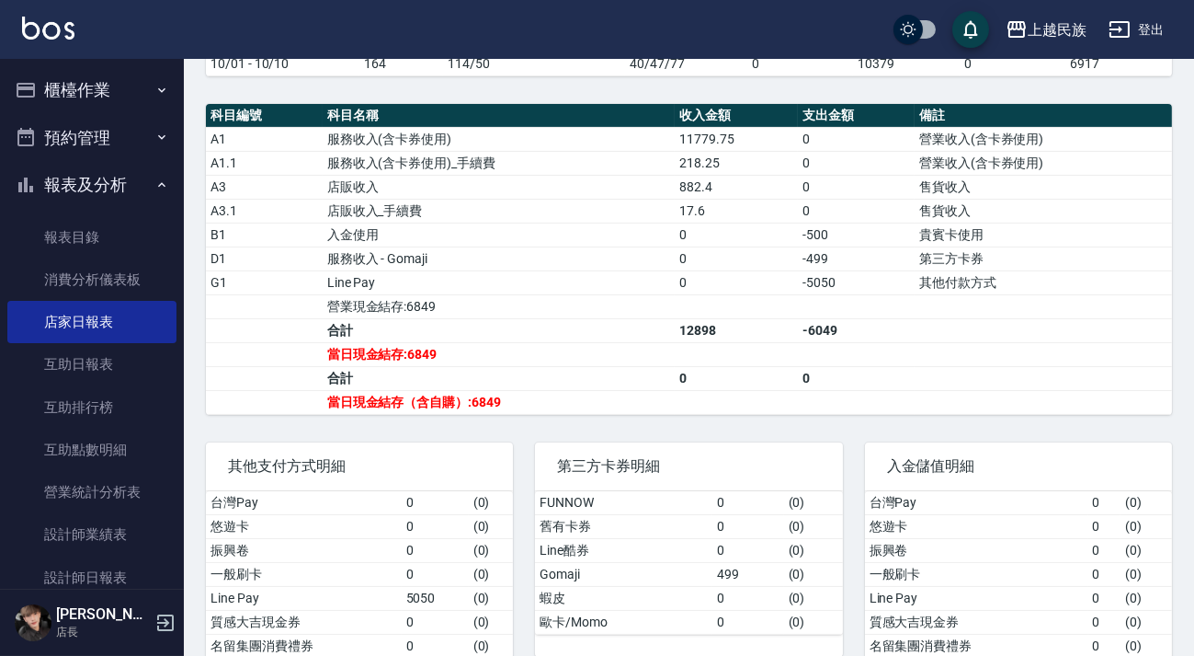
scroll to position [642, 0]
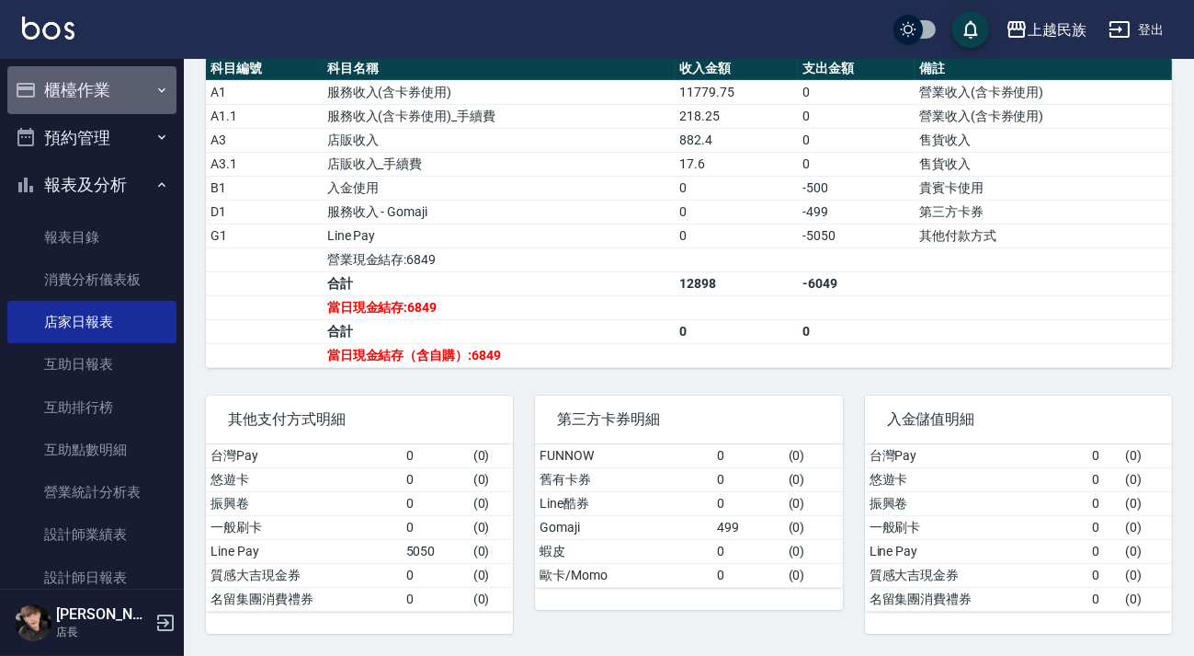
drag, startPoint x: 127, startPoint y: 91, endPoint x: 133, endPoint y: 77, distance: 15.2
click at [129, 86] on button "櫃檯作業" at bounding box center [91, 90] width 169 height 48
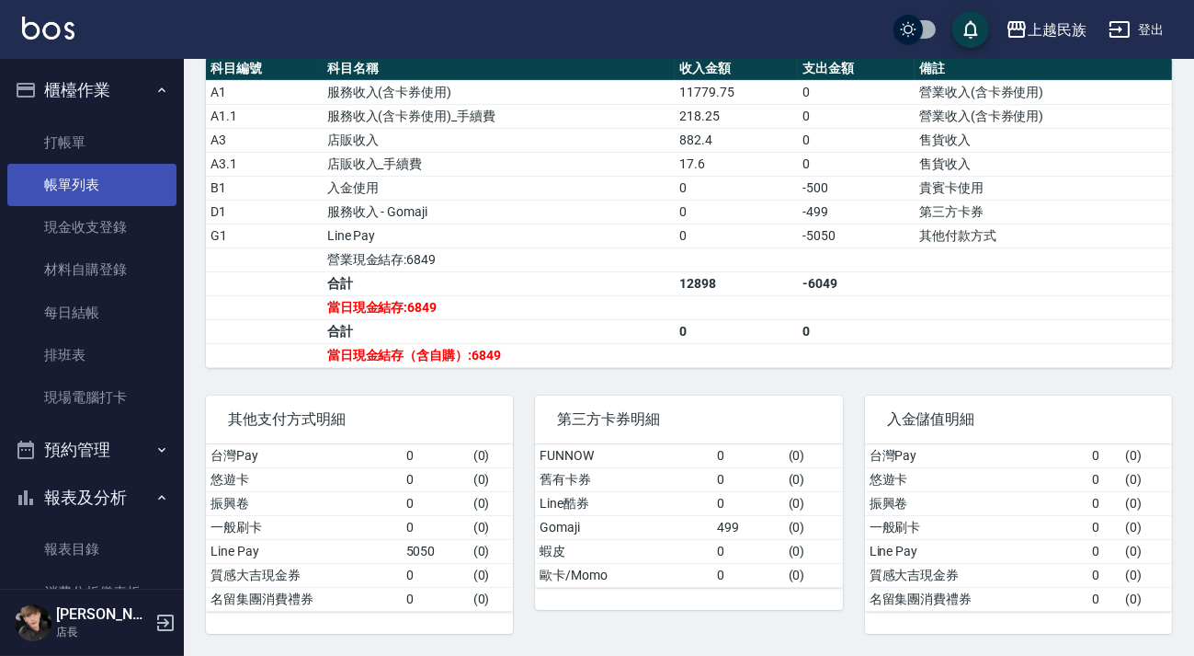
click at [99, 198] on link "帳單列表" at bounding box center [91, 185] width 169 height 42
click at [109, 193] on link "帳單列表" at bounding box center [91, 185] width 169 height 42
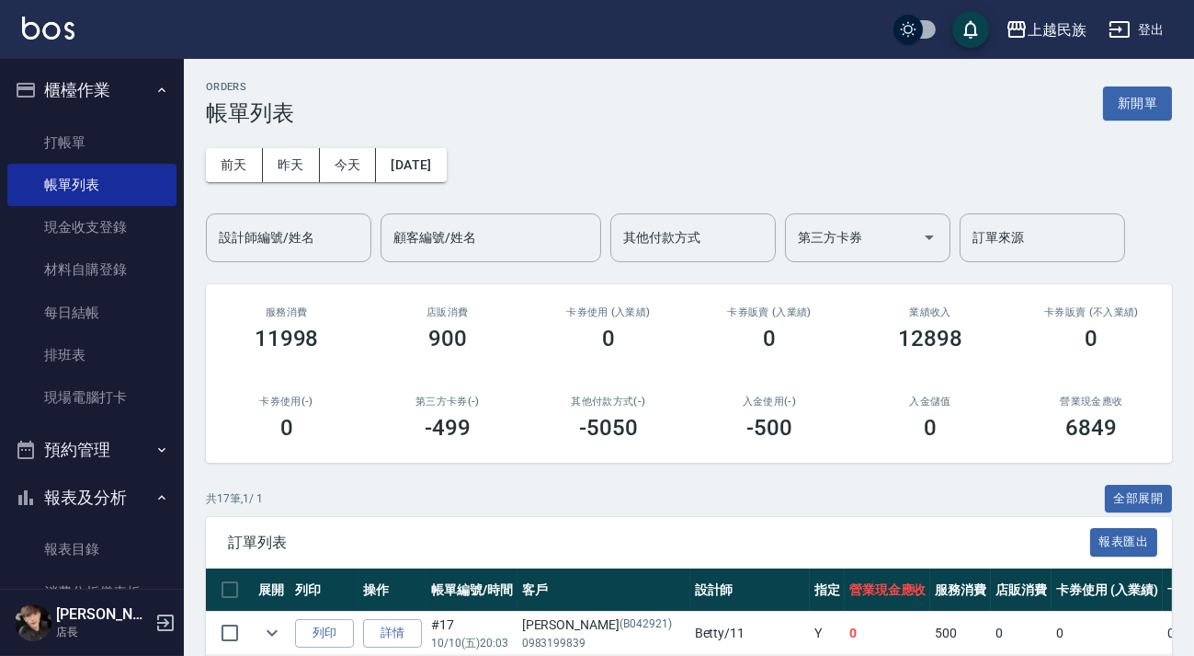
click at [51, 44] on div "上越民族 登出" at bounding box center [597, 29] width 1194 height 59
click at [46, 37] on img at bounding box center [48, 28] width 52 height 23
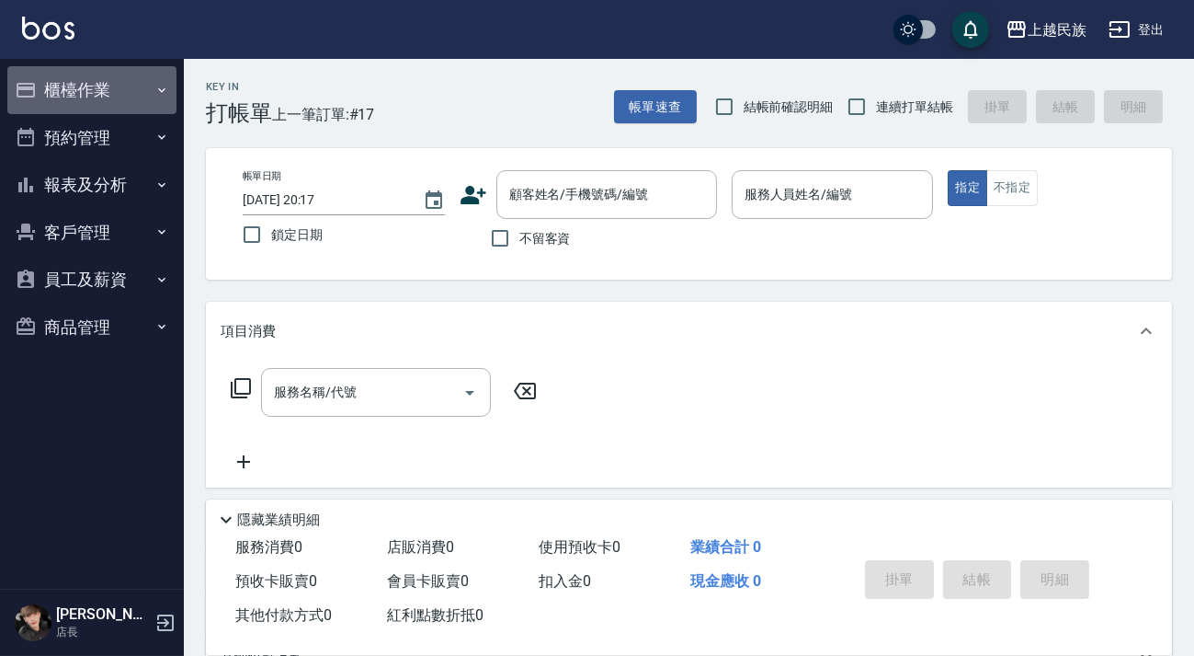
click at [82, 78] on button "櫃檯作業" at bounding box center [91, 90] width 169 height 48
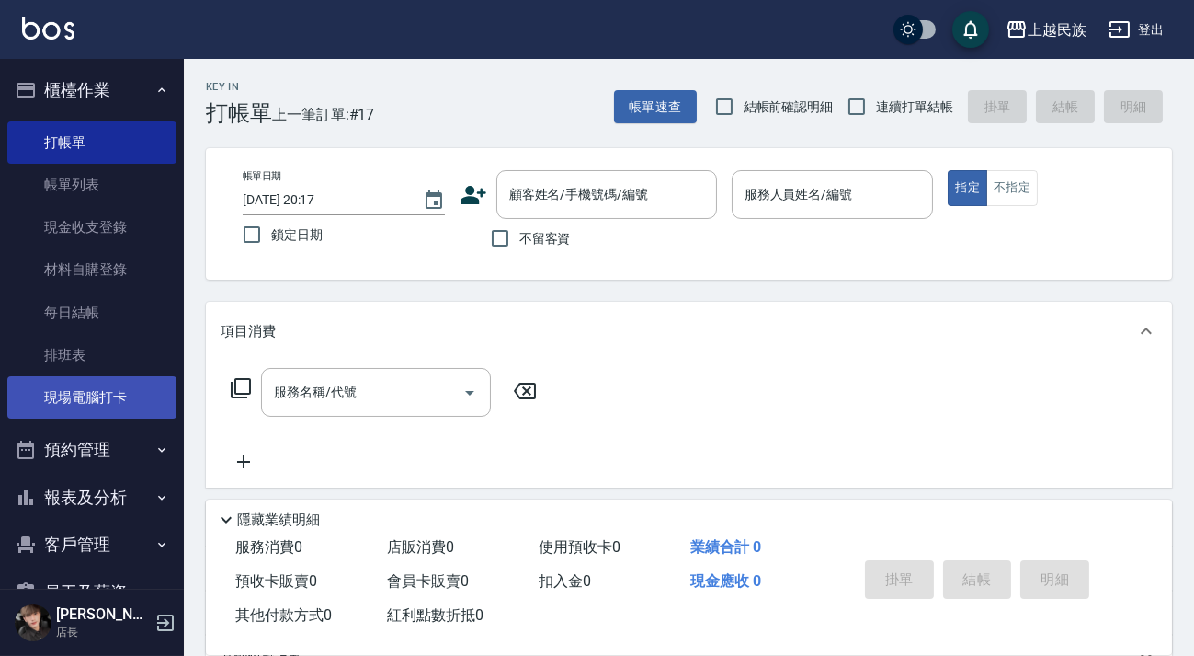
click at [138, 389] on link "現場電腦打卡" at bounding box center [91, 397] width 169 height 42
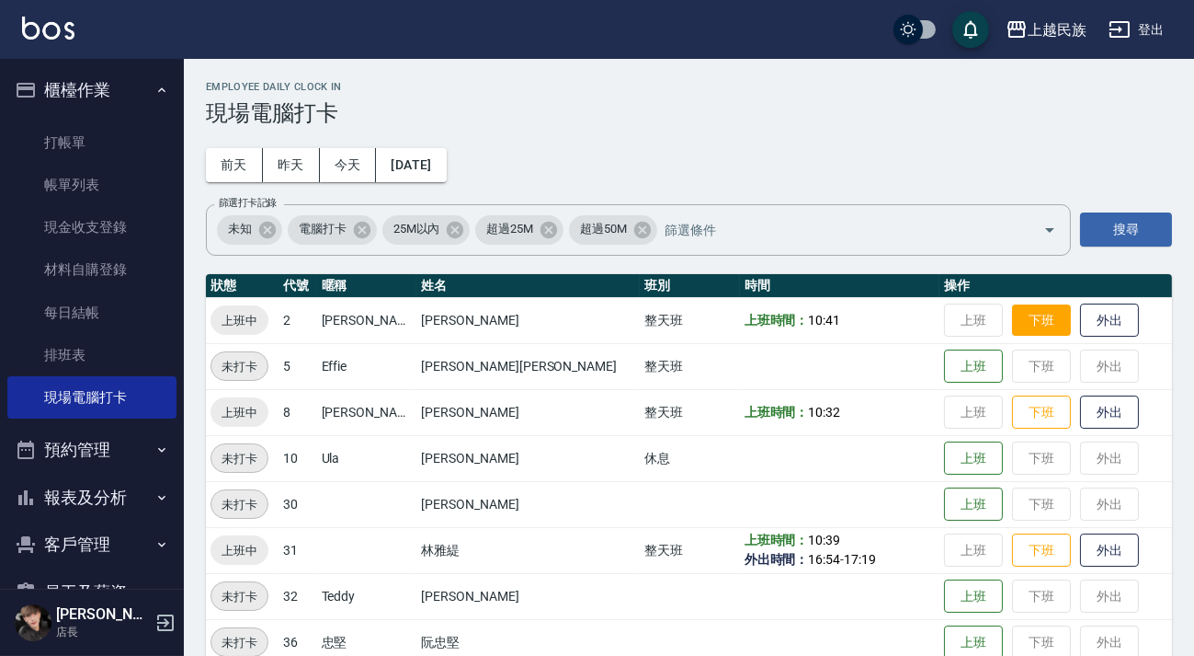
click at [1012, 331] on button "下班" at bounding box center [1041, 320] width 59 height 32
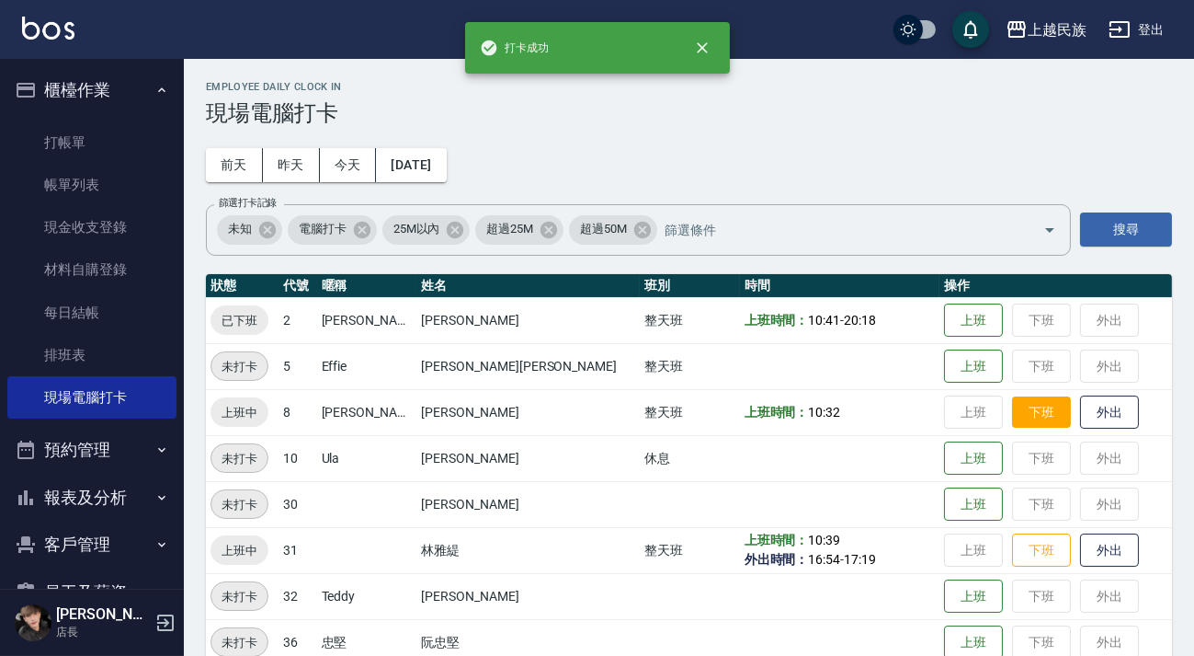
click at [1012, 412] on button "下班" at bounding box center [1041, 412] width 59 height 32
click at [1012, 552] on button "下班" at bounding box center [1041, 550] width 59 height 32
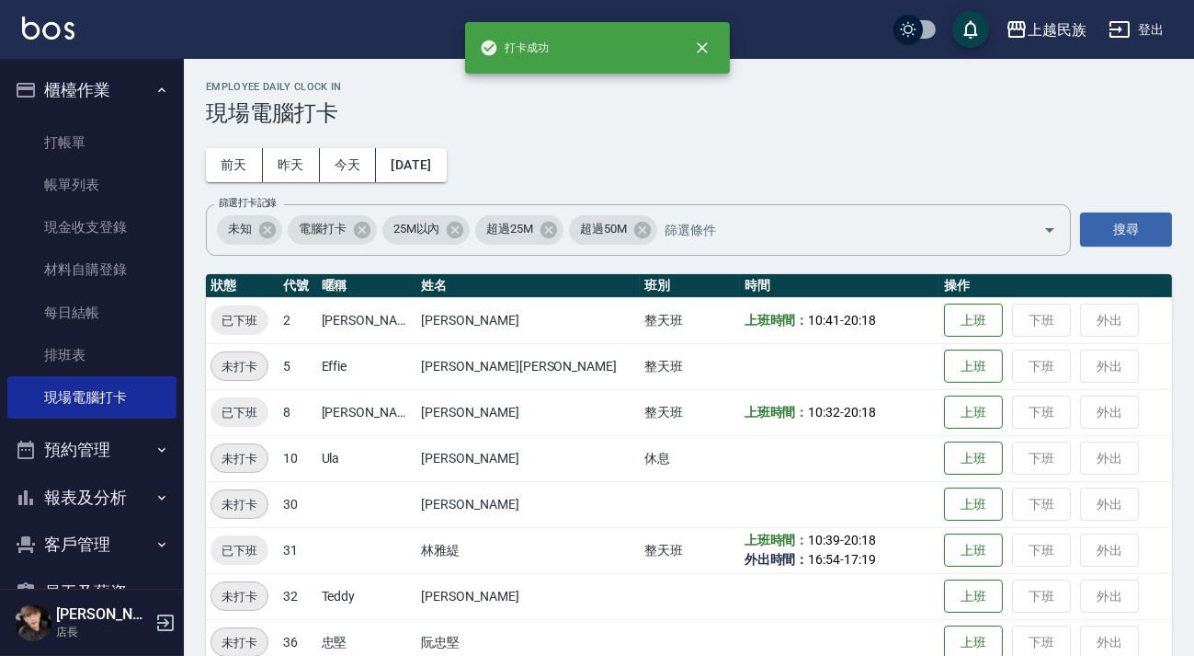
click at [133, 90] on button "櫃檯作業" at bounding box center [91, 90] width 169 height 48
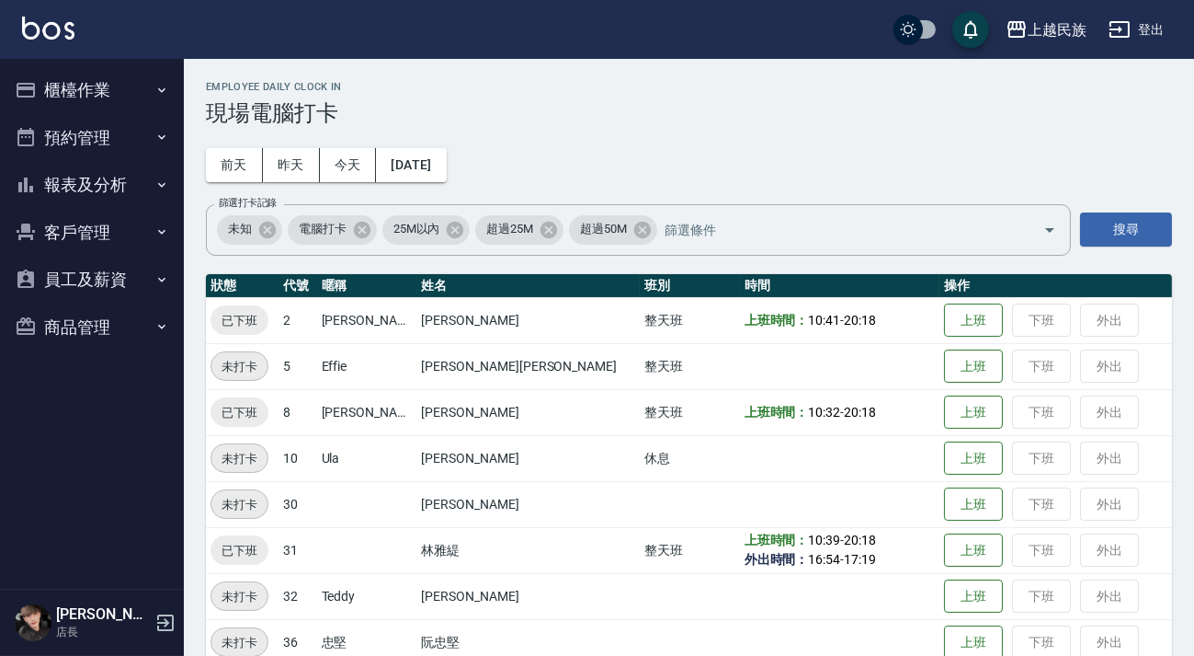
click at [133, 185] on button "報表及分析" at bounding box center [91, 185] width 169 height 48
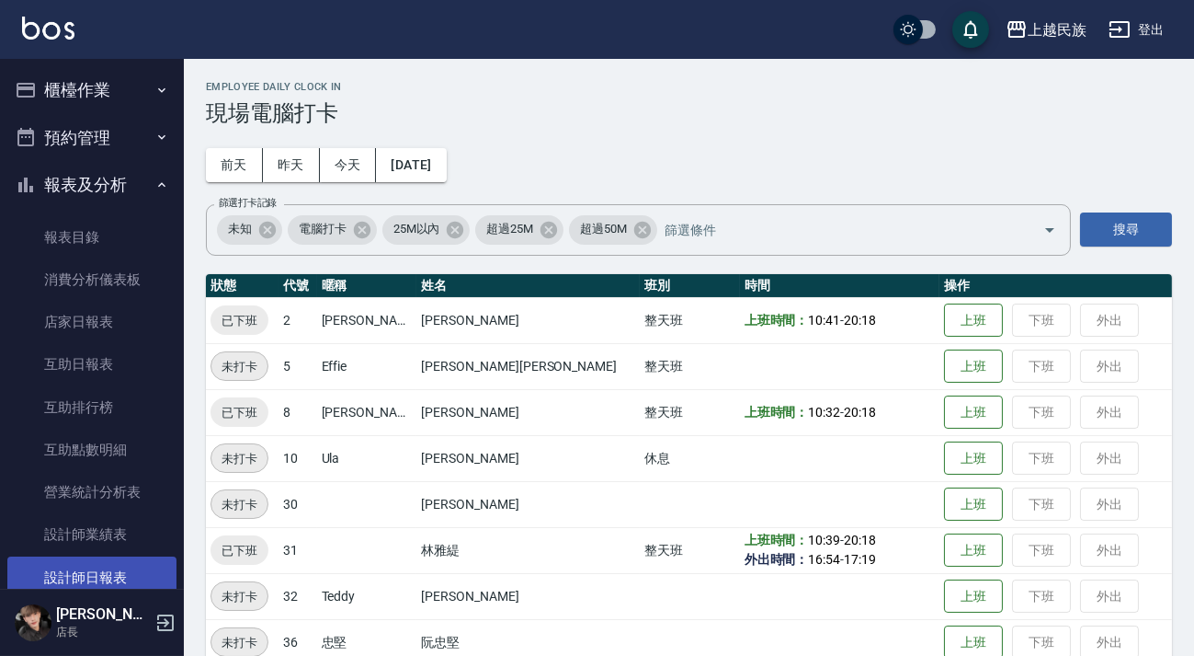
click at [118, 567] on link "設計師日報表" at bounding box center [91, 577] width 169 height 42
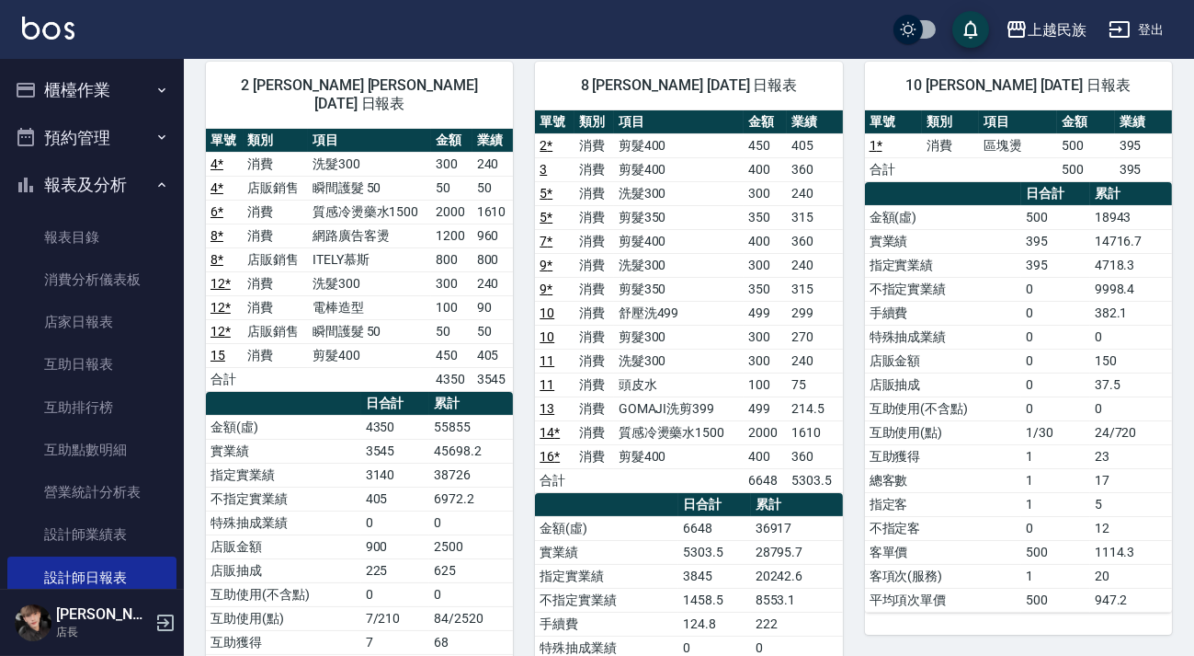
scroll to position [140, 0]
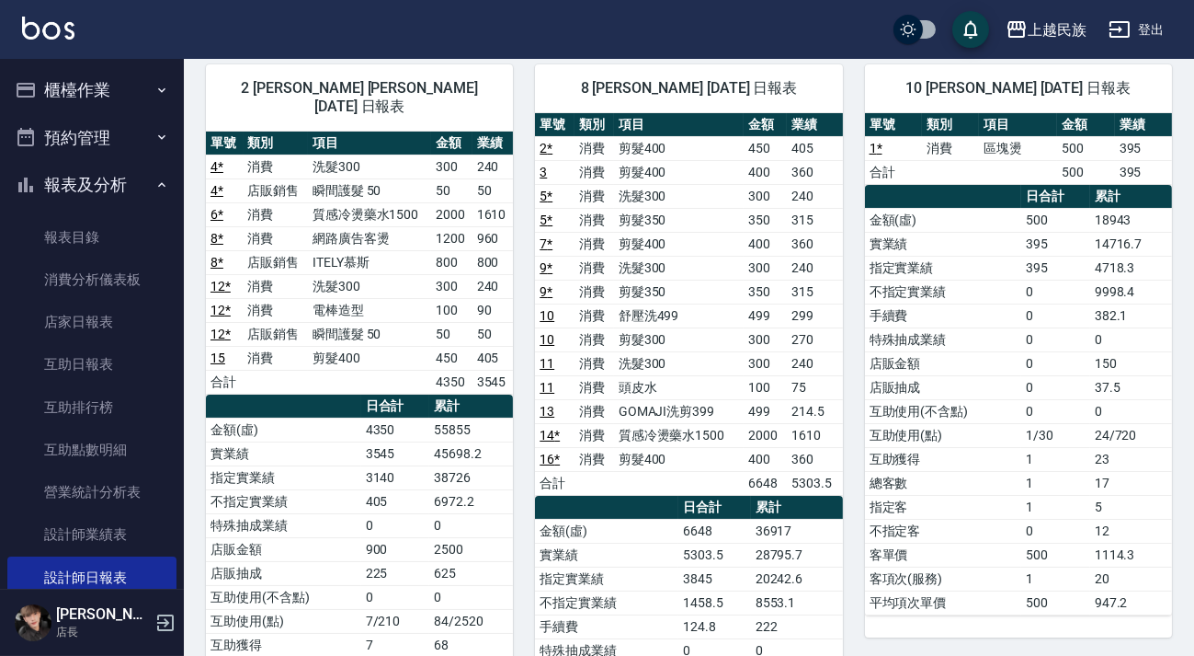
click at [49, 42] on div "上越民族 登出" at bounding box center [597, 29] width 1194 height 59
click at [52, 30] on img at bounding box center [48, 28] width 52 height 23
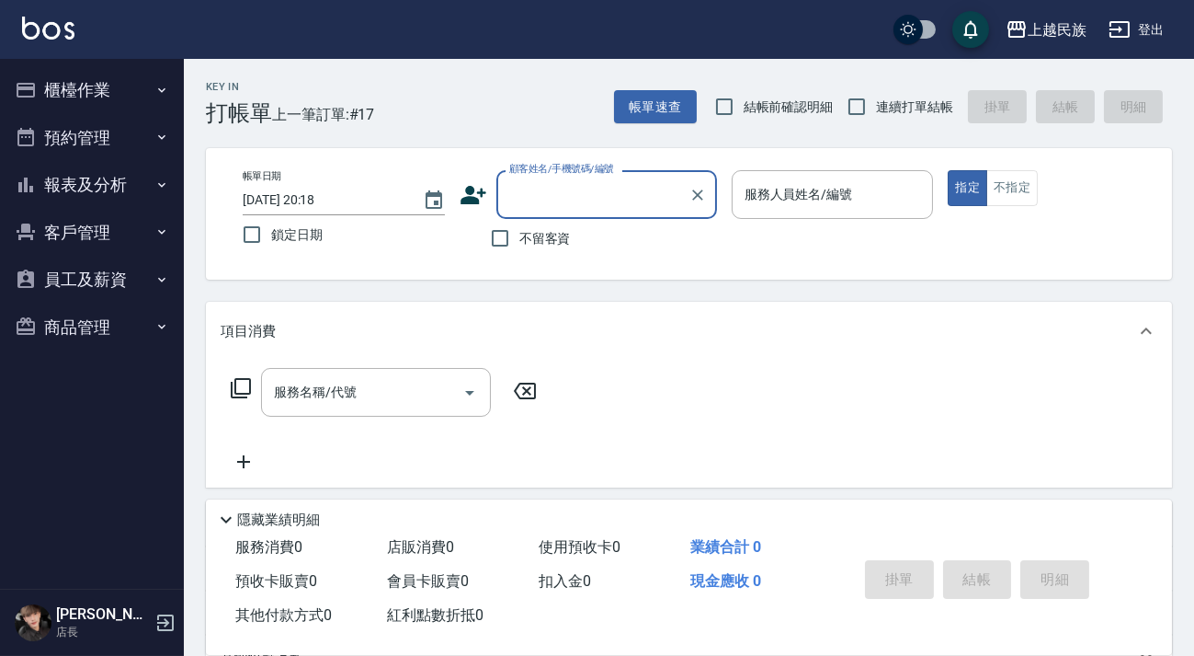
click at [1153, 18] on button "登出" at bounding box center [1137, 30] width 71 height 34
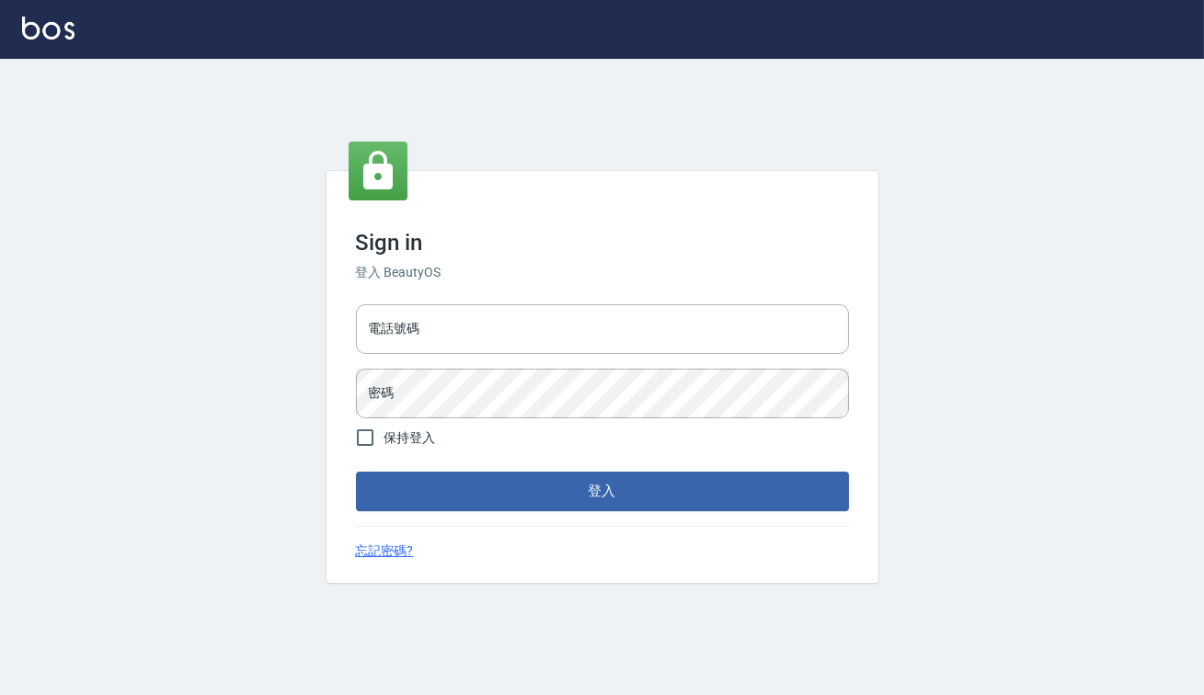
click at [1201, 0] on html "Sign in 登入 BeautyOS 電話號碼 電話號碼 密碼 密碼 保持登入 登入 忘記密碼?" at bounding box center [602, 347] width 1204 height 695
